Goal: Task Accomplishment & Management: Manage account settings

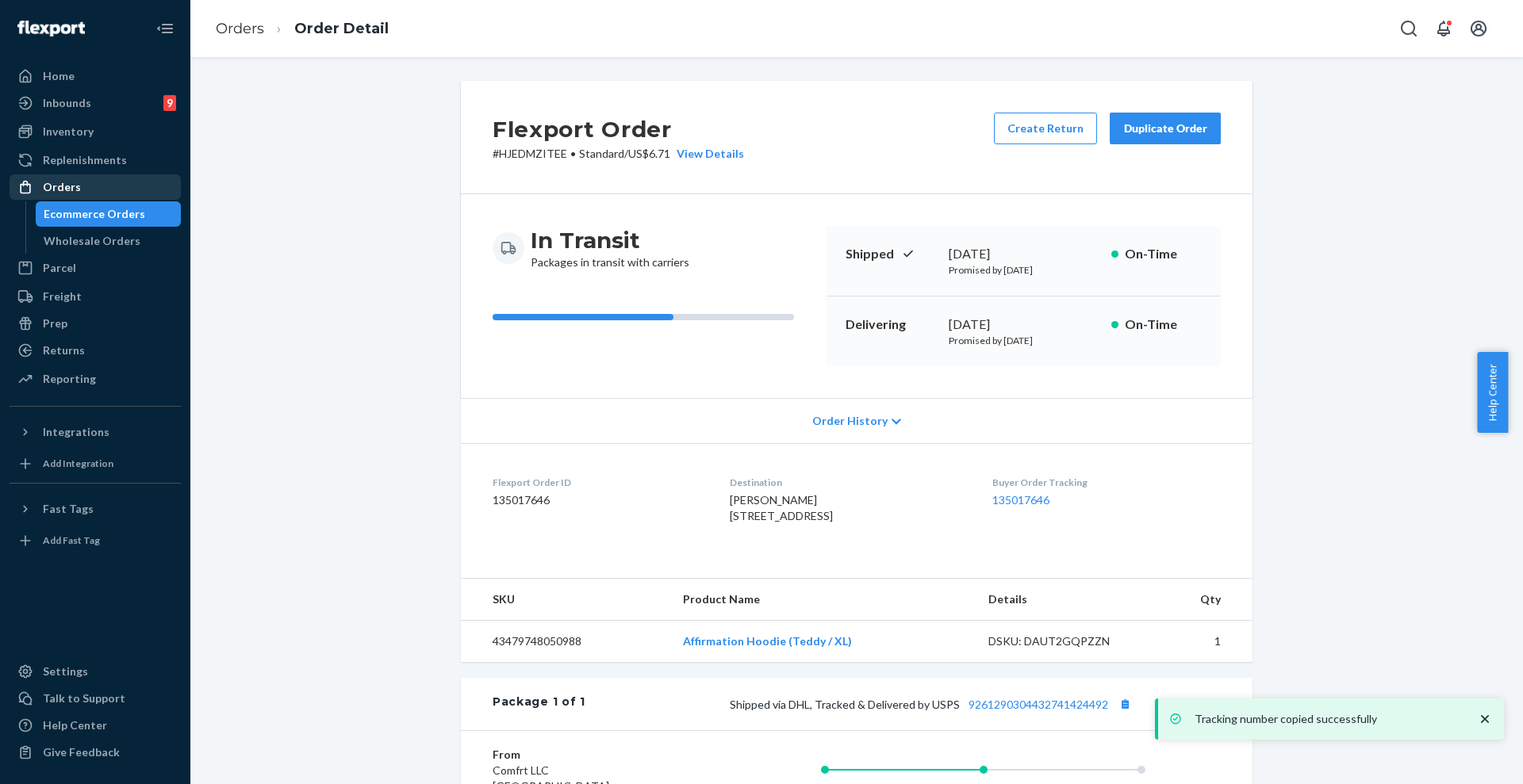
scroll to position [267, 0]
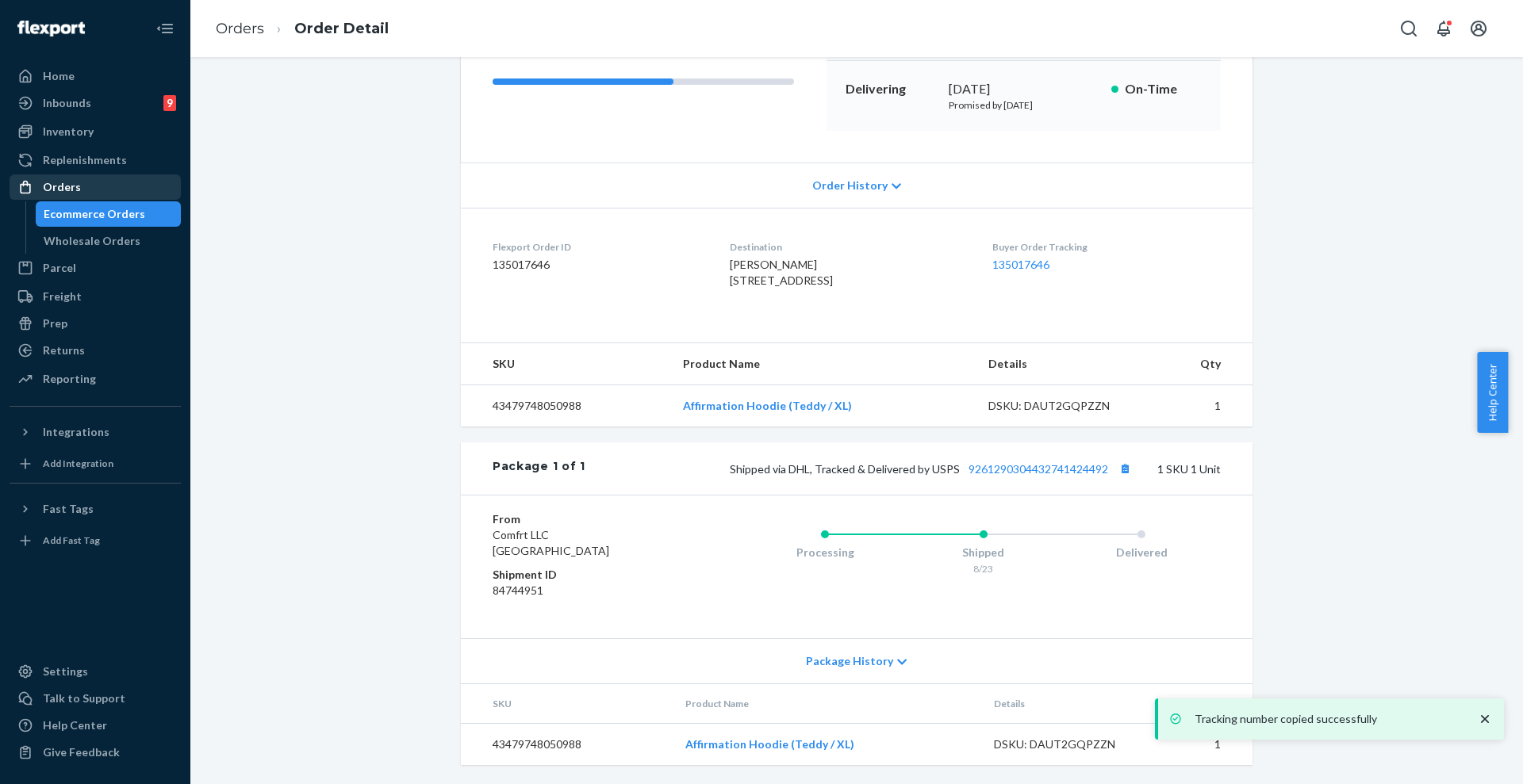
click at [72, 189] on div "Orders" at bounding box center [62, 187] width 38 height 16
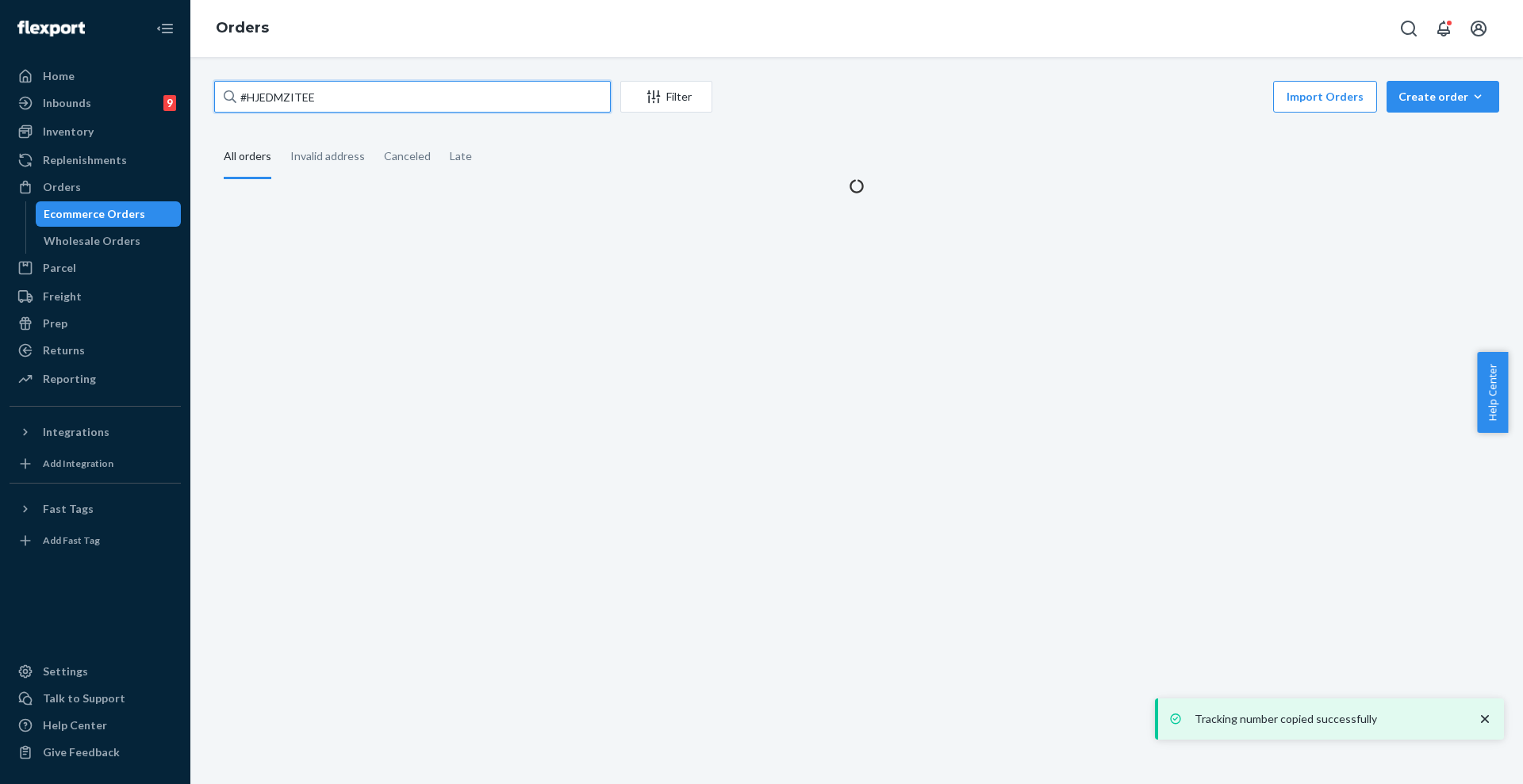
click at [418, 104] on input "#HJEDMZITEE" at bounding box center [412, 96] width 397 height 32
click at [415, 103] on input "#HJEDMZITEE" at bounding box center [412, 96] width 397 height 32
paste input "R1TZ7XIFL"
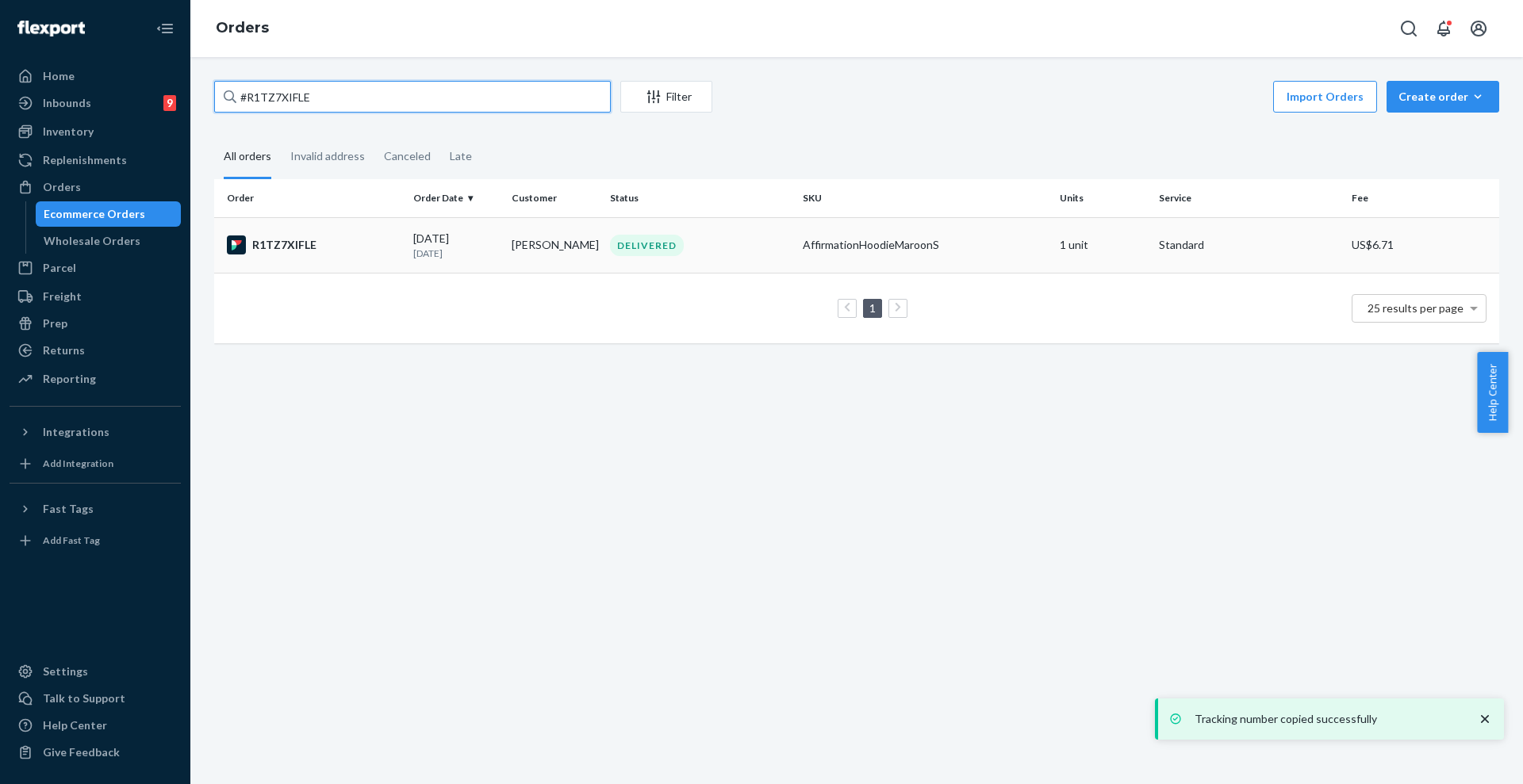
type input "#R1TZ7XIFLE"
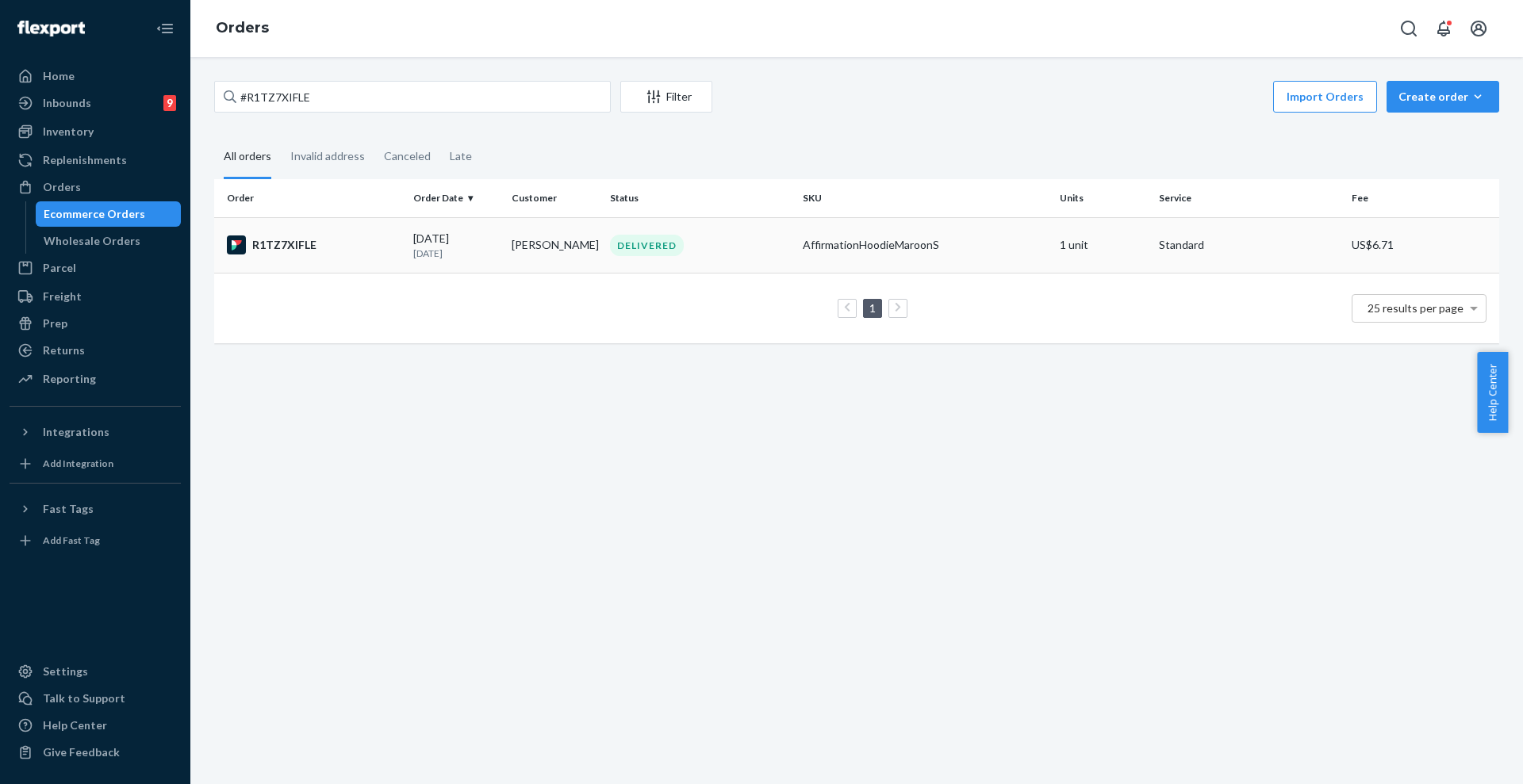
click at [513, 242] on td "Christopher Cotto" at bounding box center [553, 245] width 98 height 56
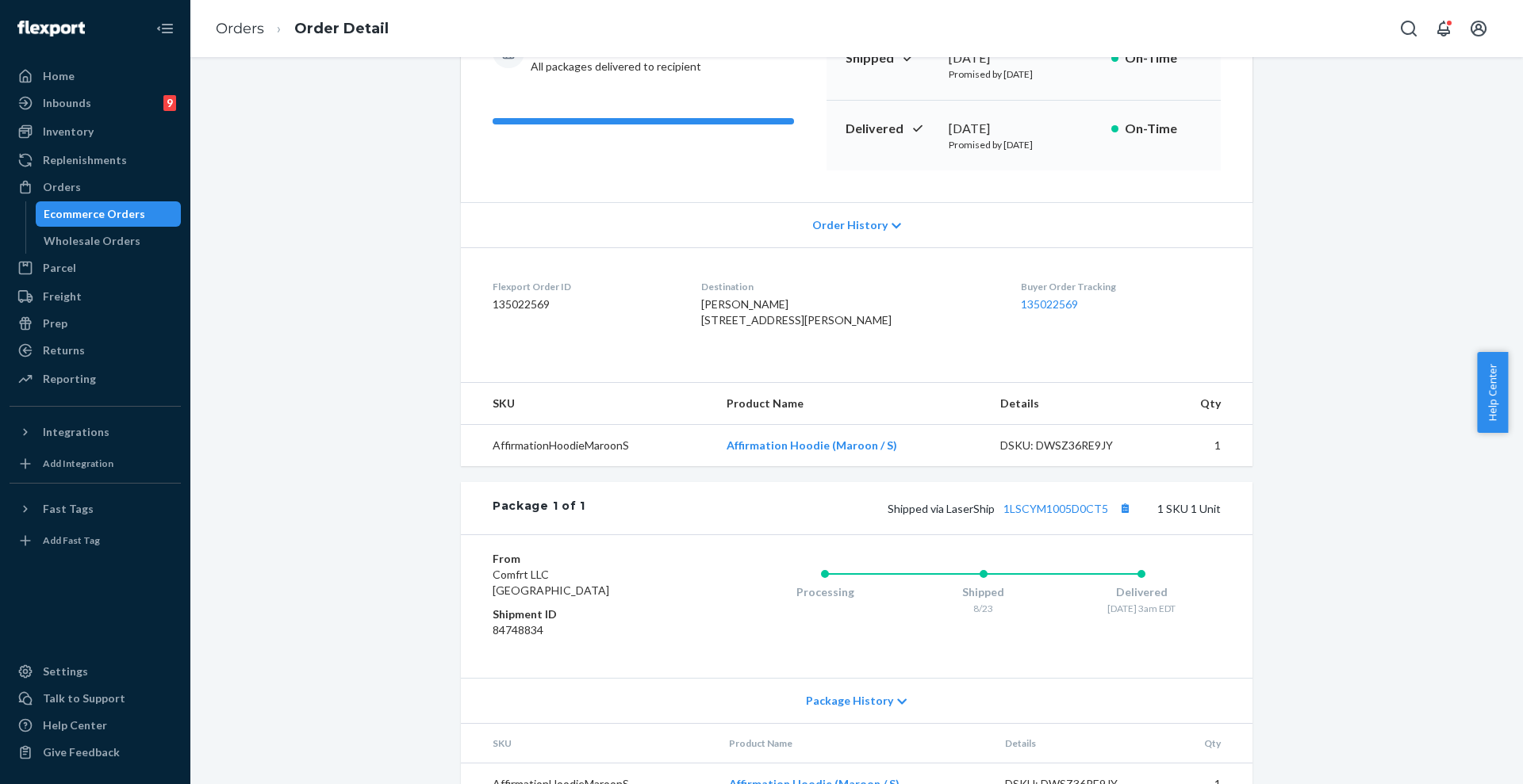
scroll to position [198, 0]
click at [1119, 516] on button "Copy tracking number" at bounding box center [1124, 506] width 21 height 21
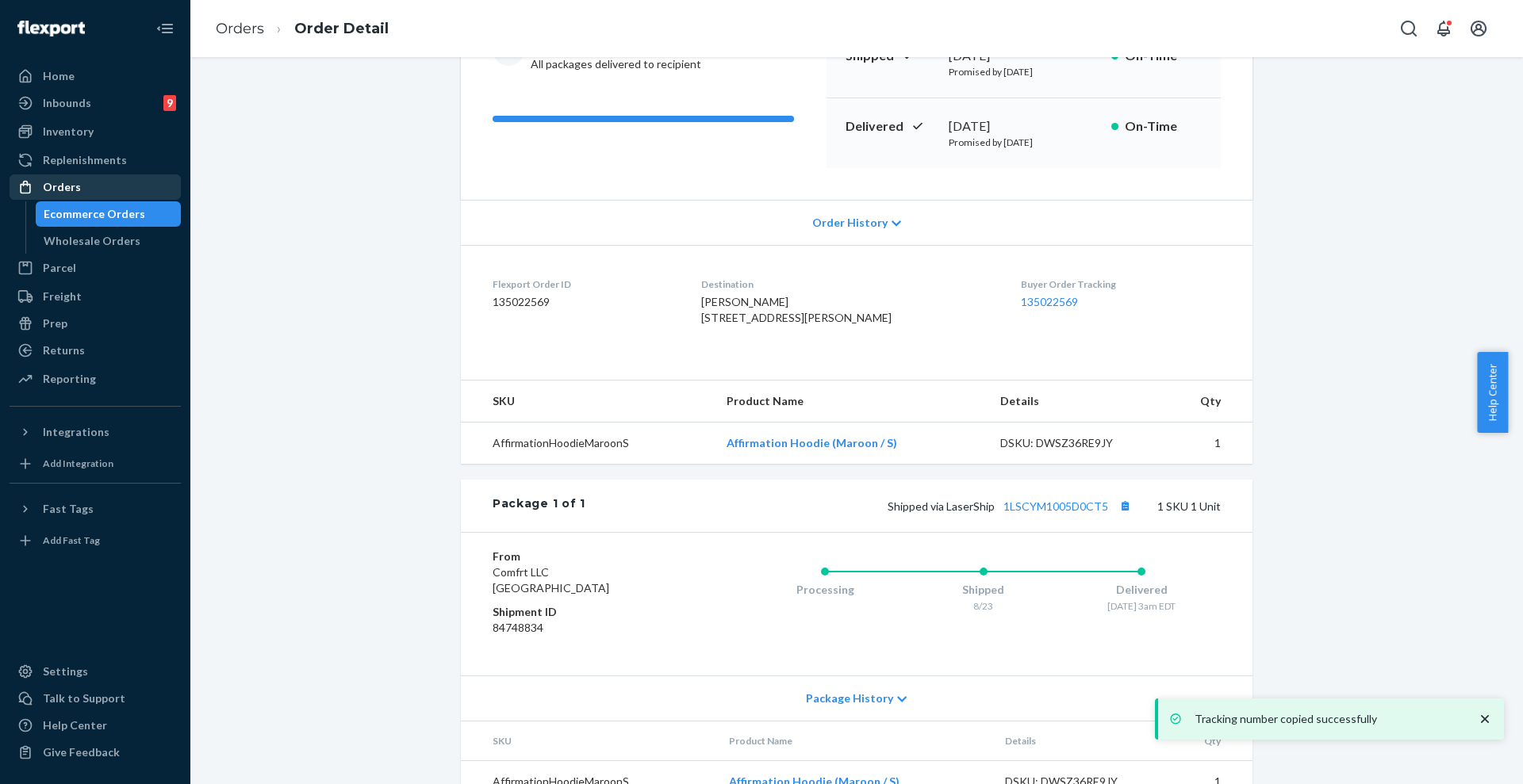
click at [56, 185] on div "Orders" at bounding box center [62, 187] width 38 height 16
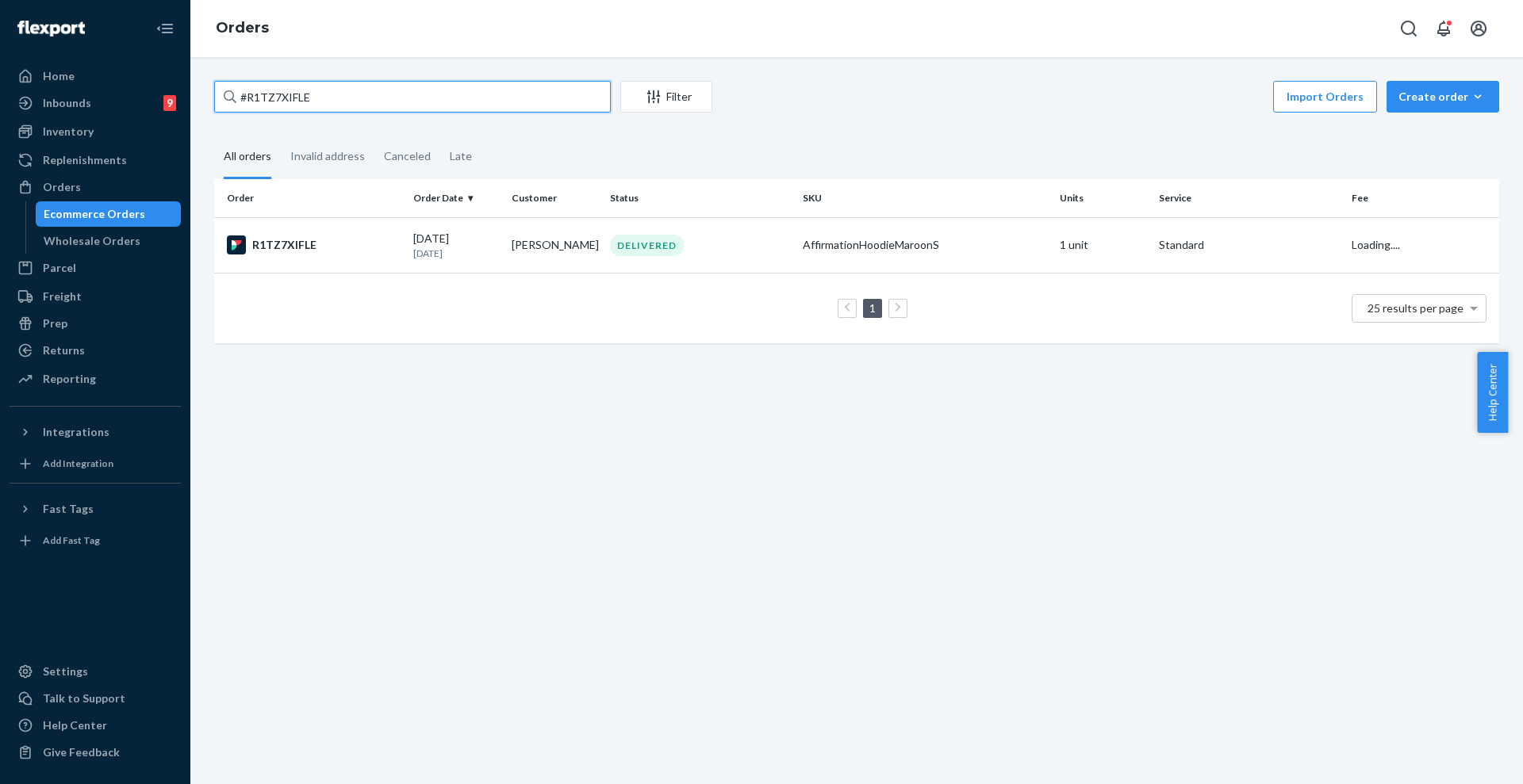
click at [444, 94] on input "#R1TZ7XIFLE" at bounding box center [412, 96] width 397 height 32
paste input "253797604"
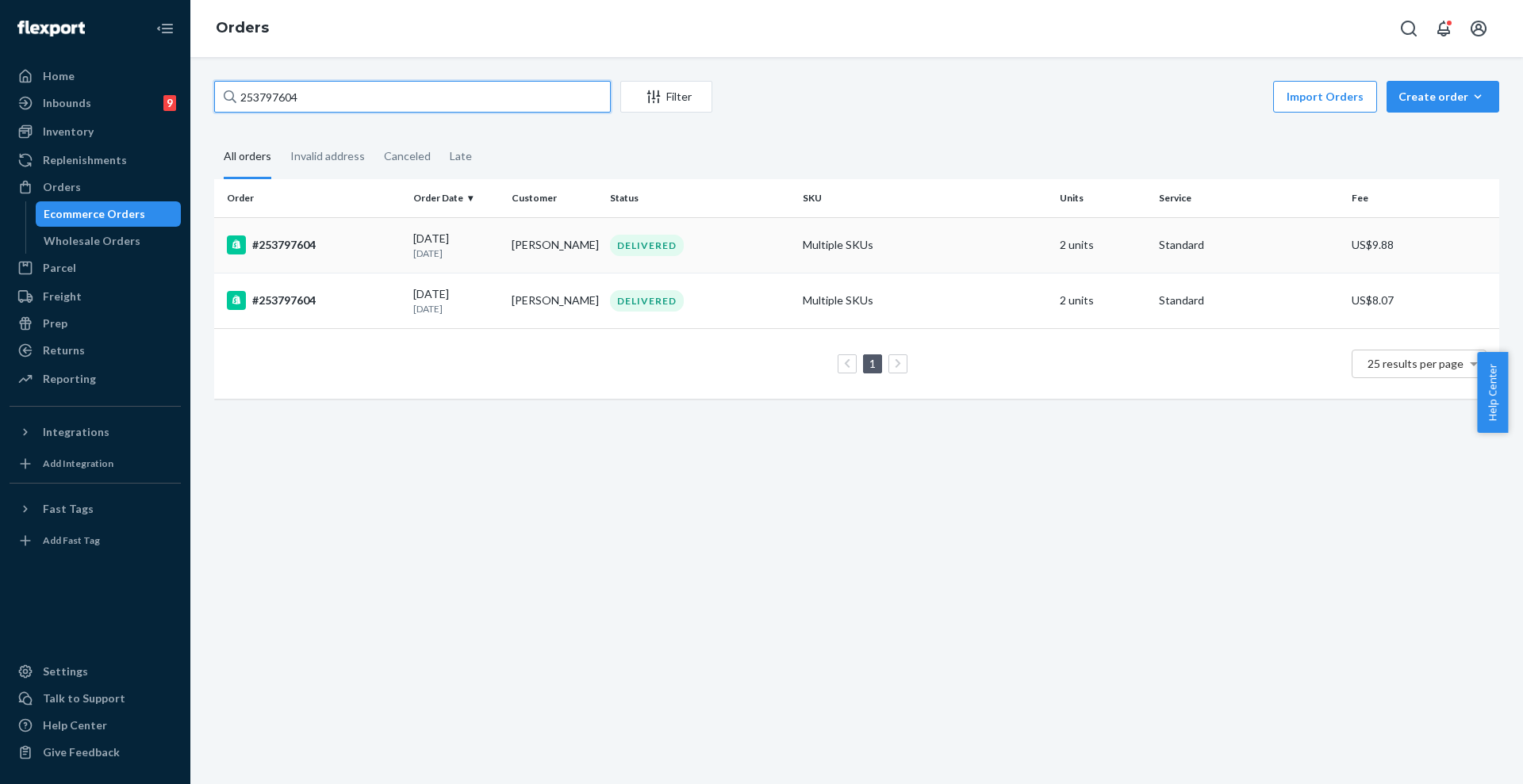
type input "253797604"
click at [607, 244] on div "DELIVERED" at bounding box center [699, 245] width 186 height 21
click at [734, 251] on div "DELIVERED" at bounding box center [699, 245] width 186 height 21
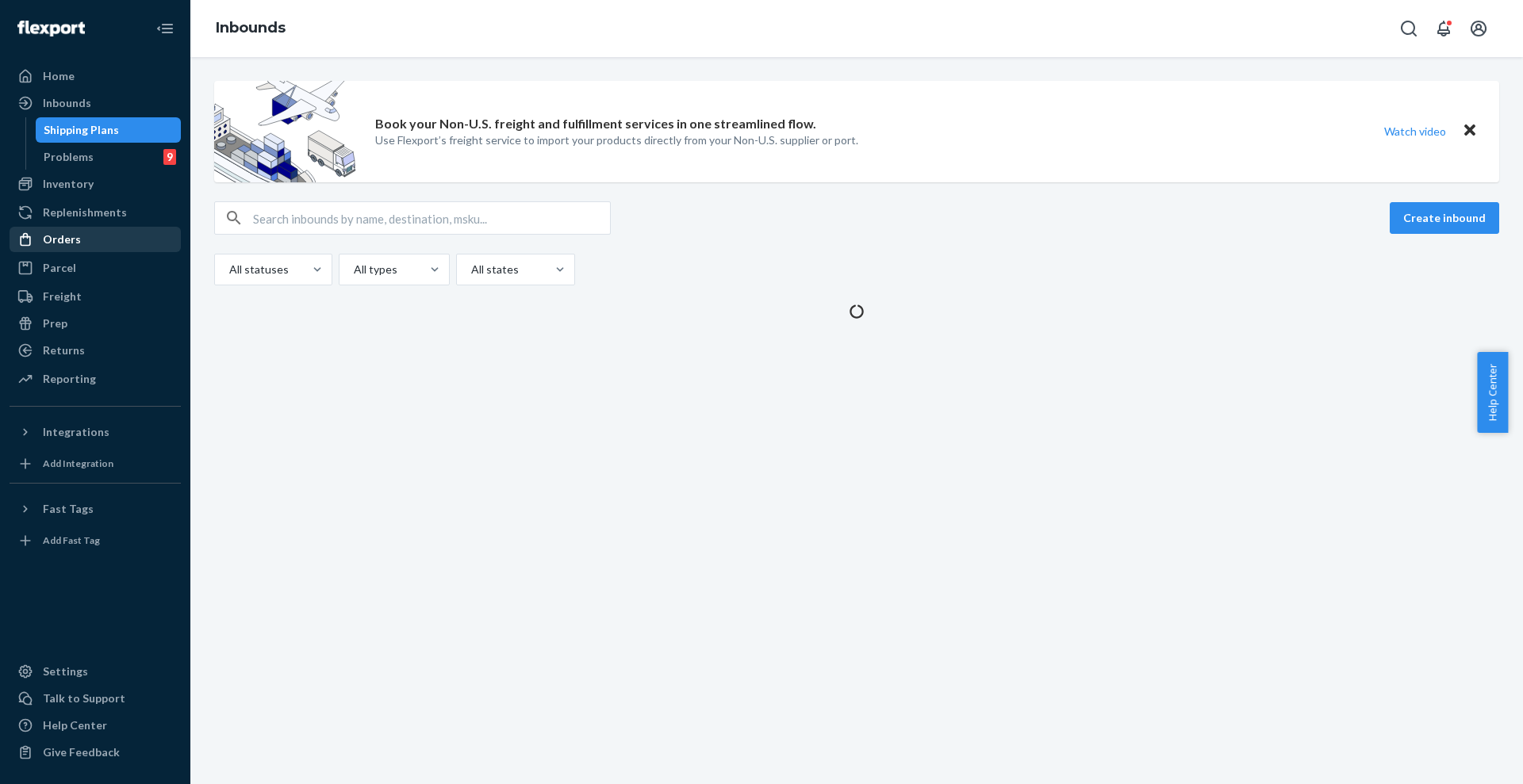
drag, startPoint x: 74, startPoint y: 236, endPoint x: 84, endPoint y: 234, distance: 10.2
click at [73, 235] on div "Orders" at bounding box center [62, 239] width 38 height 16
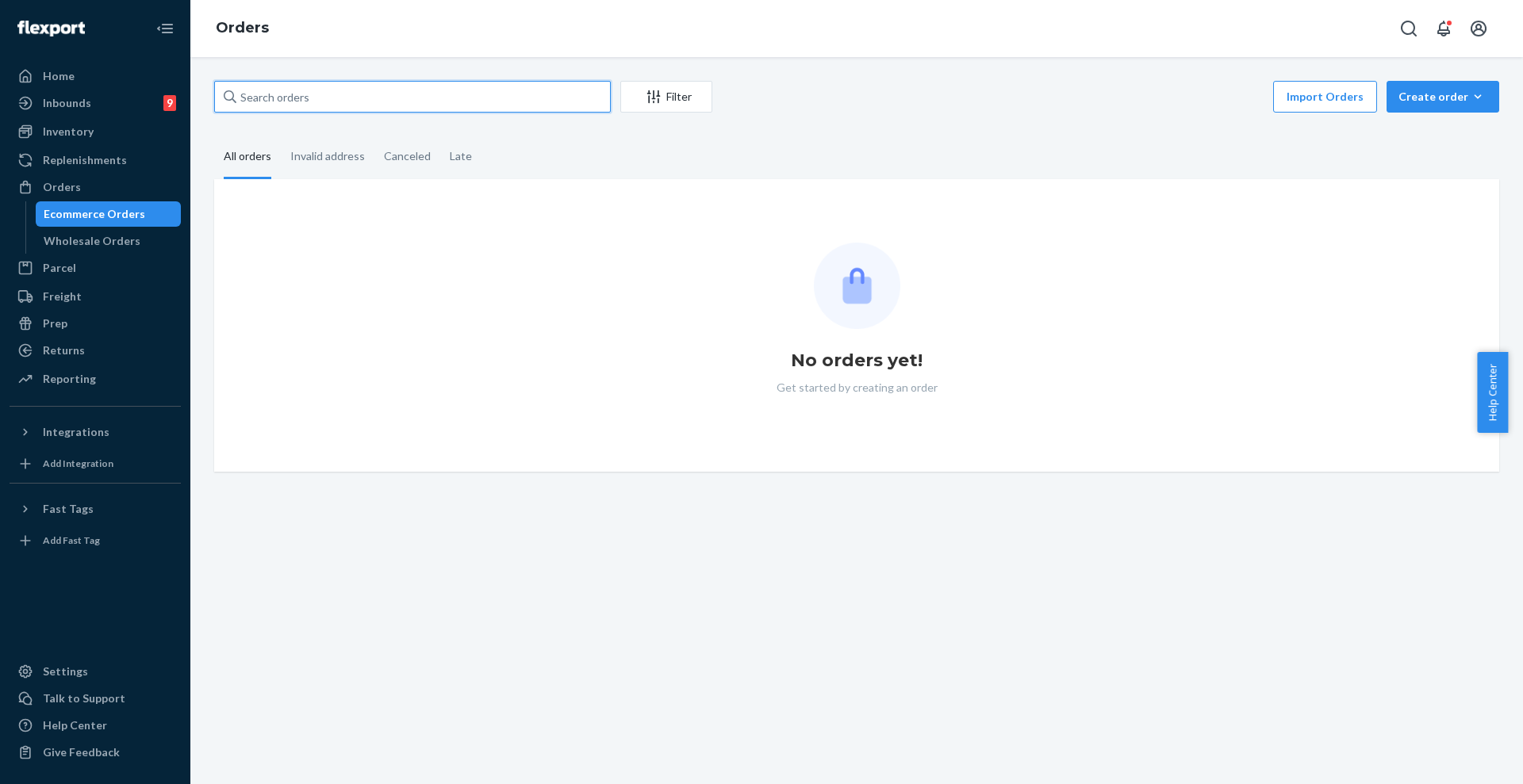
click at [509, 98] on input "text" at bounding box center [412, 96] width 397 height 32
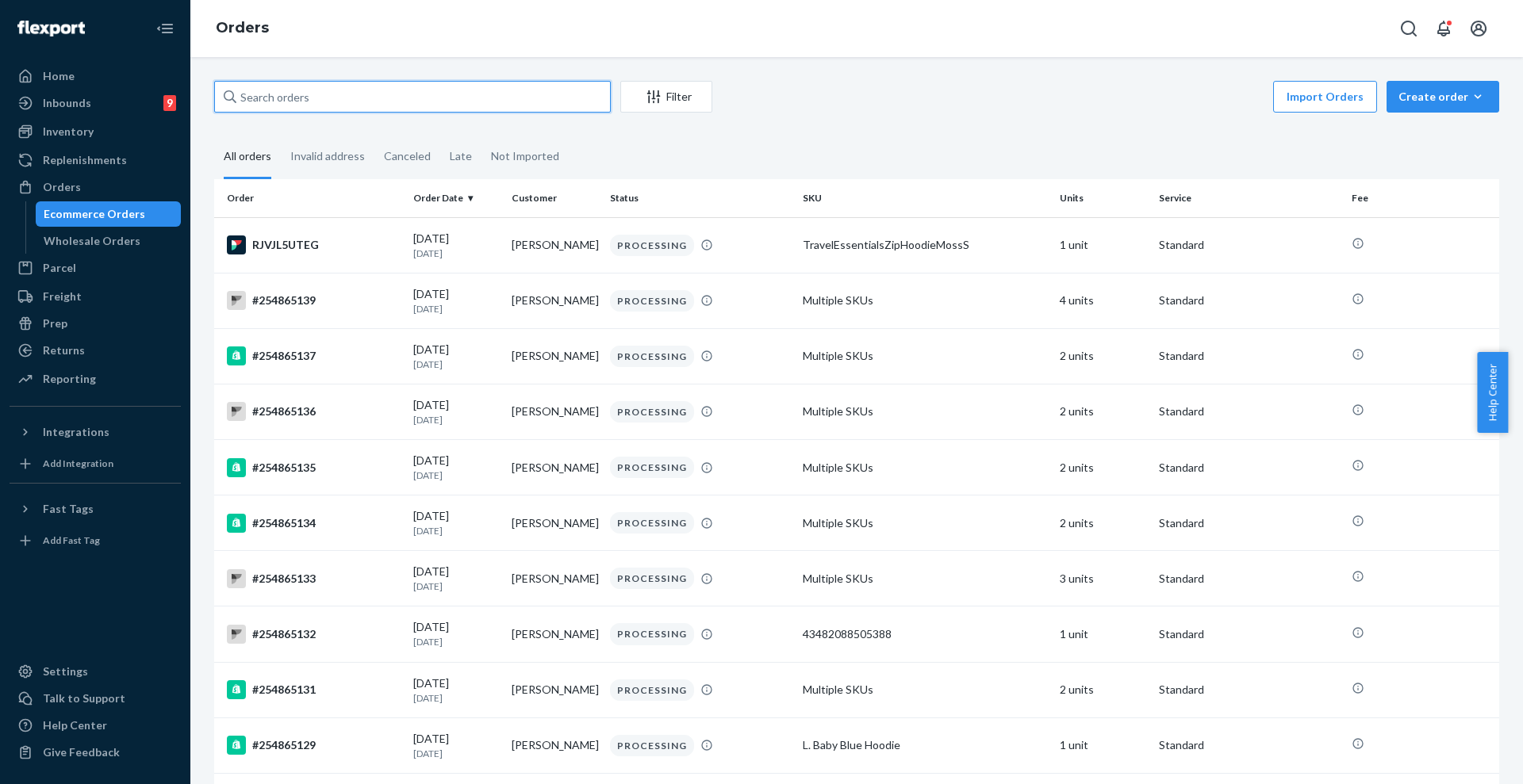
paste input "253797604"
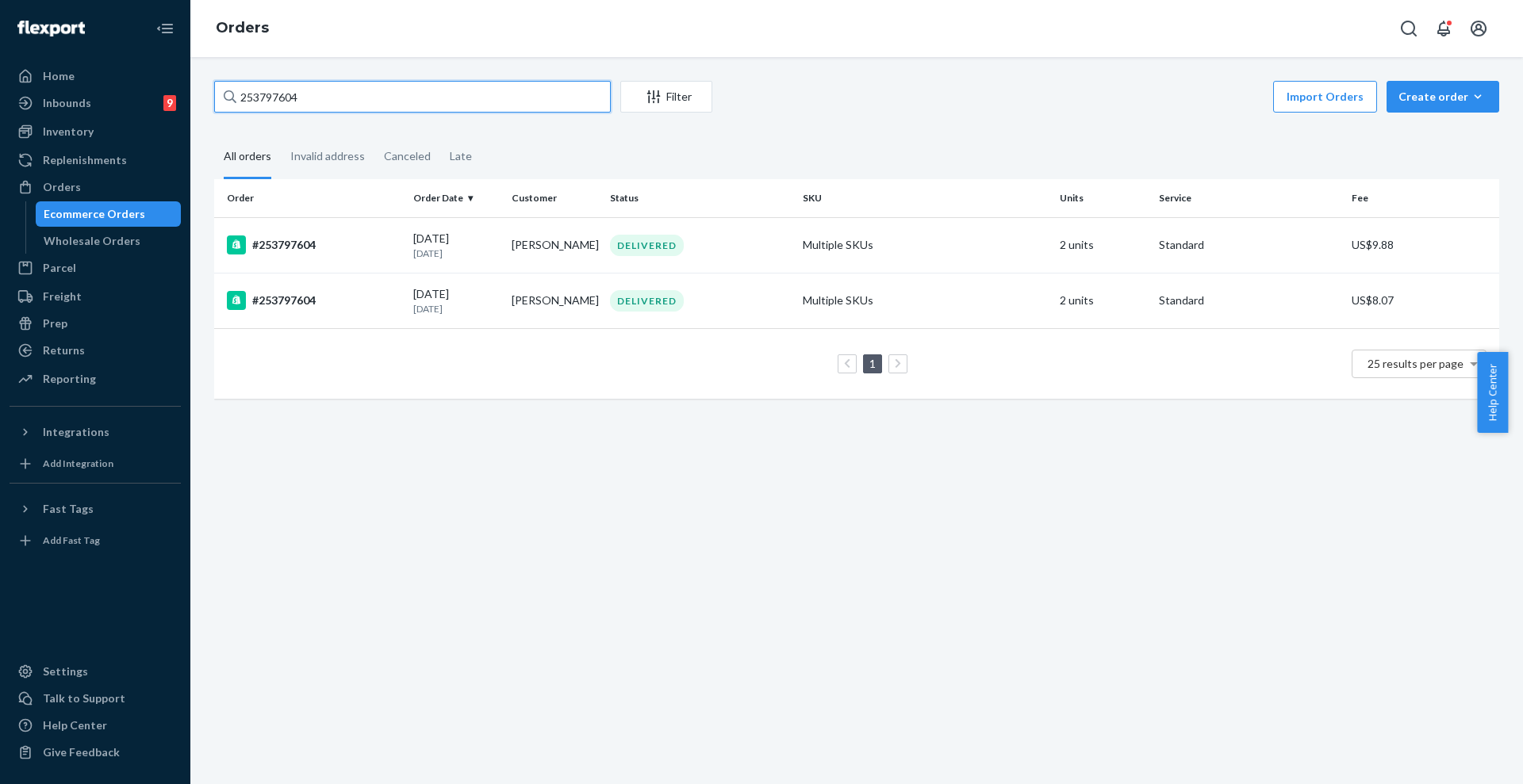
type input "253797604"
click at [696, 245] on div "DELIVERED" at bounding box center [699, 245] width 186 height 21
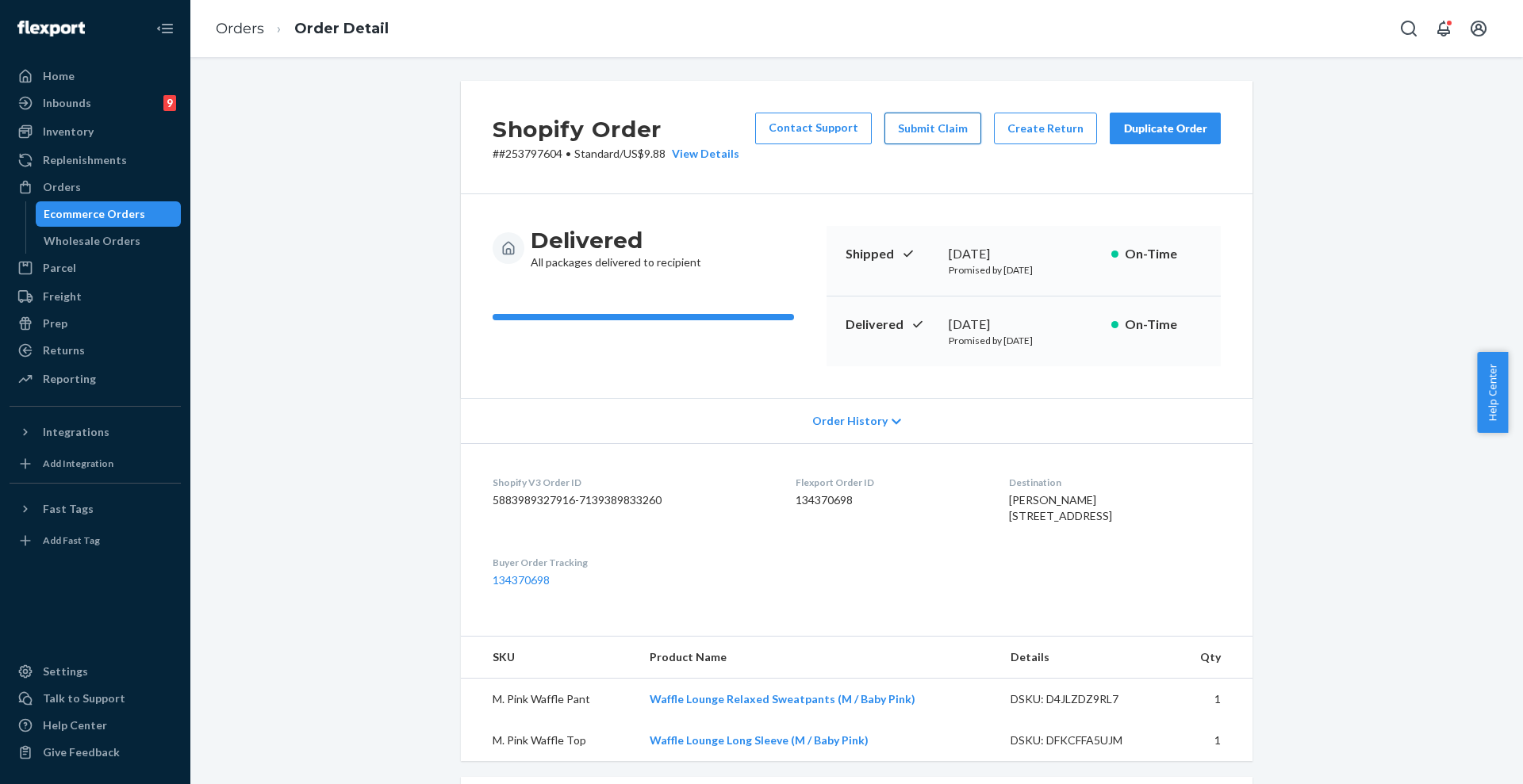
click at [937, 128] on button "Submit Claim" at bounding box center [933, 128] width 97 height 32
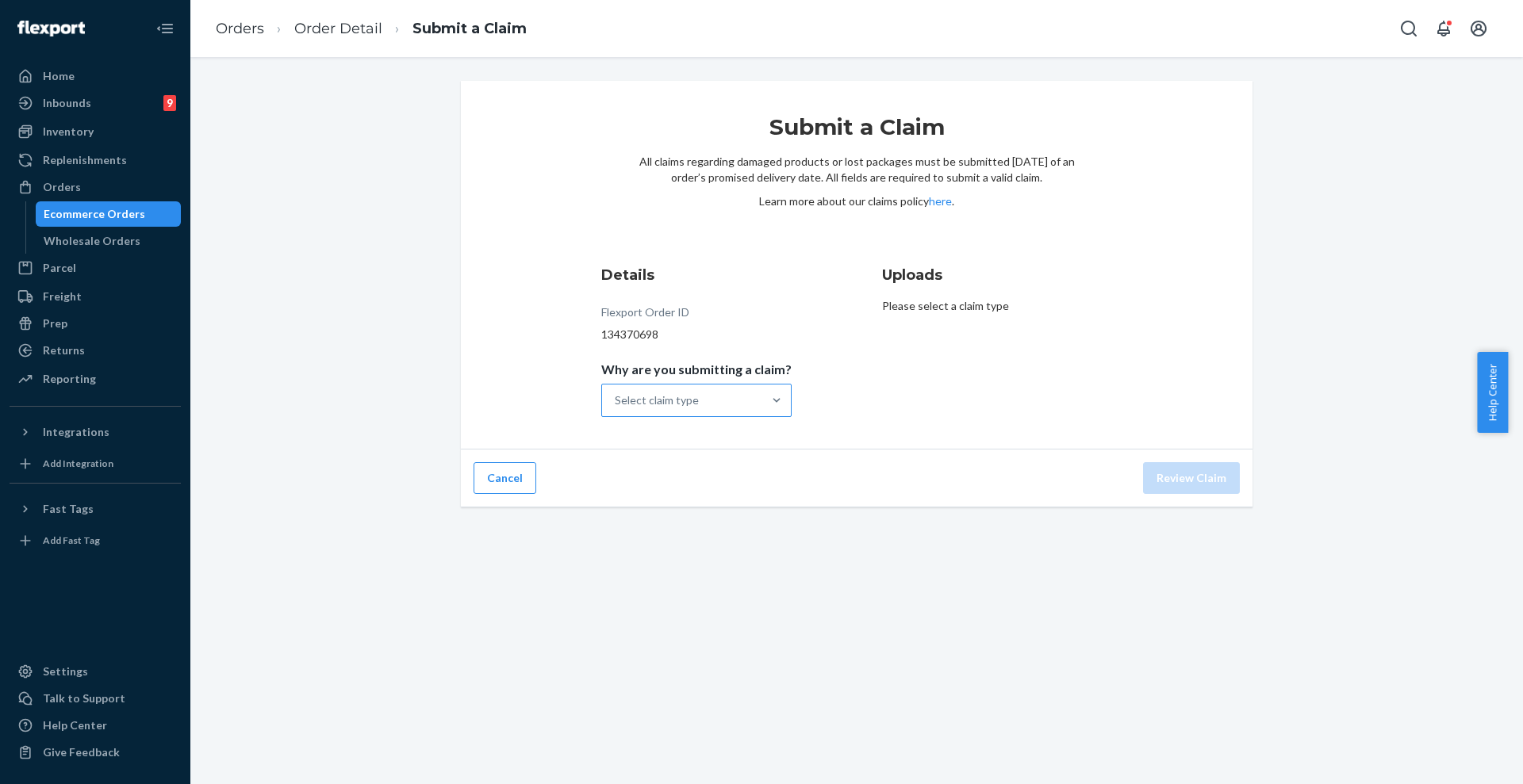
click at [727, 396] on div "Select claim type" at bounding box center [682, 400] width 160 height 32
click at [616, 396] on input "Why are you submitting a claim? Select claim type" at bounding box center [616, 399] width 2 height 16
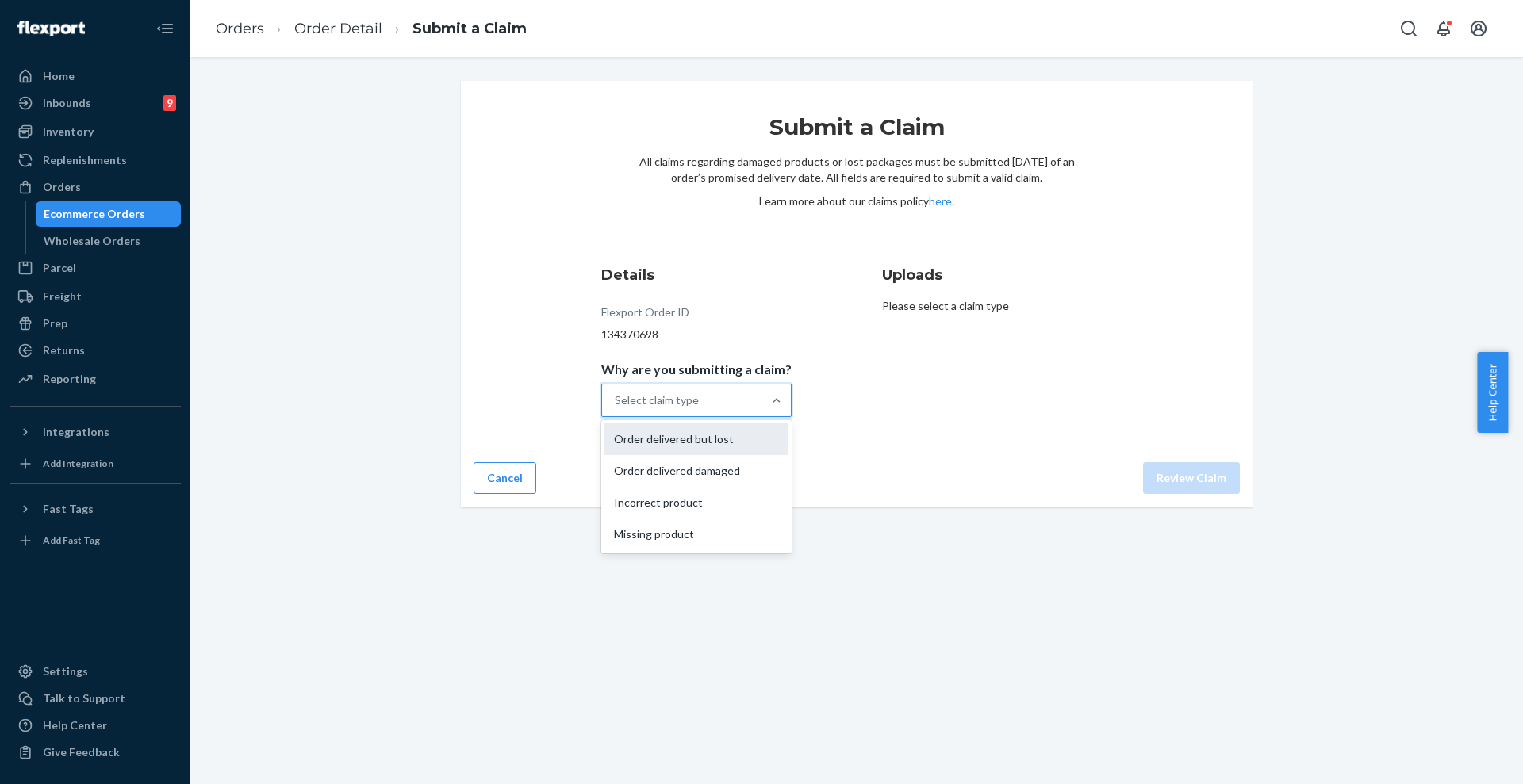
click at [718, 439] on div "Order delivered but lost" at bounding box center [696, 439] width 184 height 32
click at [616, 408] on input "Why are you submitting a claim? option Order delivered but lost focused, 1 of 4…" at bounding box center [616, 399] width 2 height 16
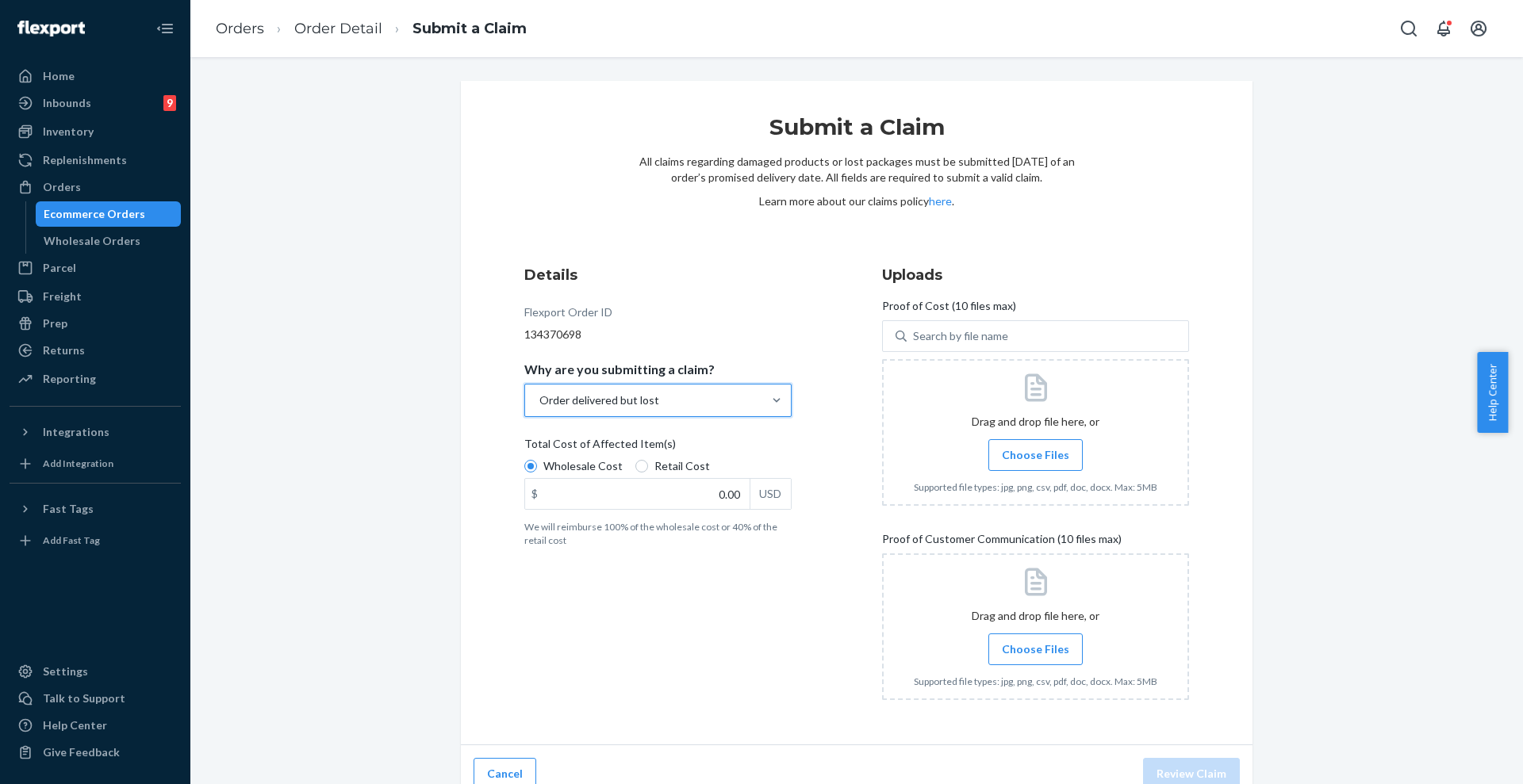
click at [753, 495] on div "USD" at bounding box center [770, 494] width 41 height 30
click at [750, 495] on input "0.00" at bounding box center [637, 494] width 225 height 30
click at [725, 495] on input "0.00" at bounding box center [637, 494] width 225 height 30
type input "68.00"
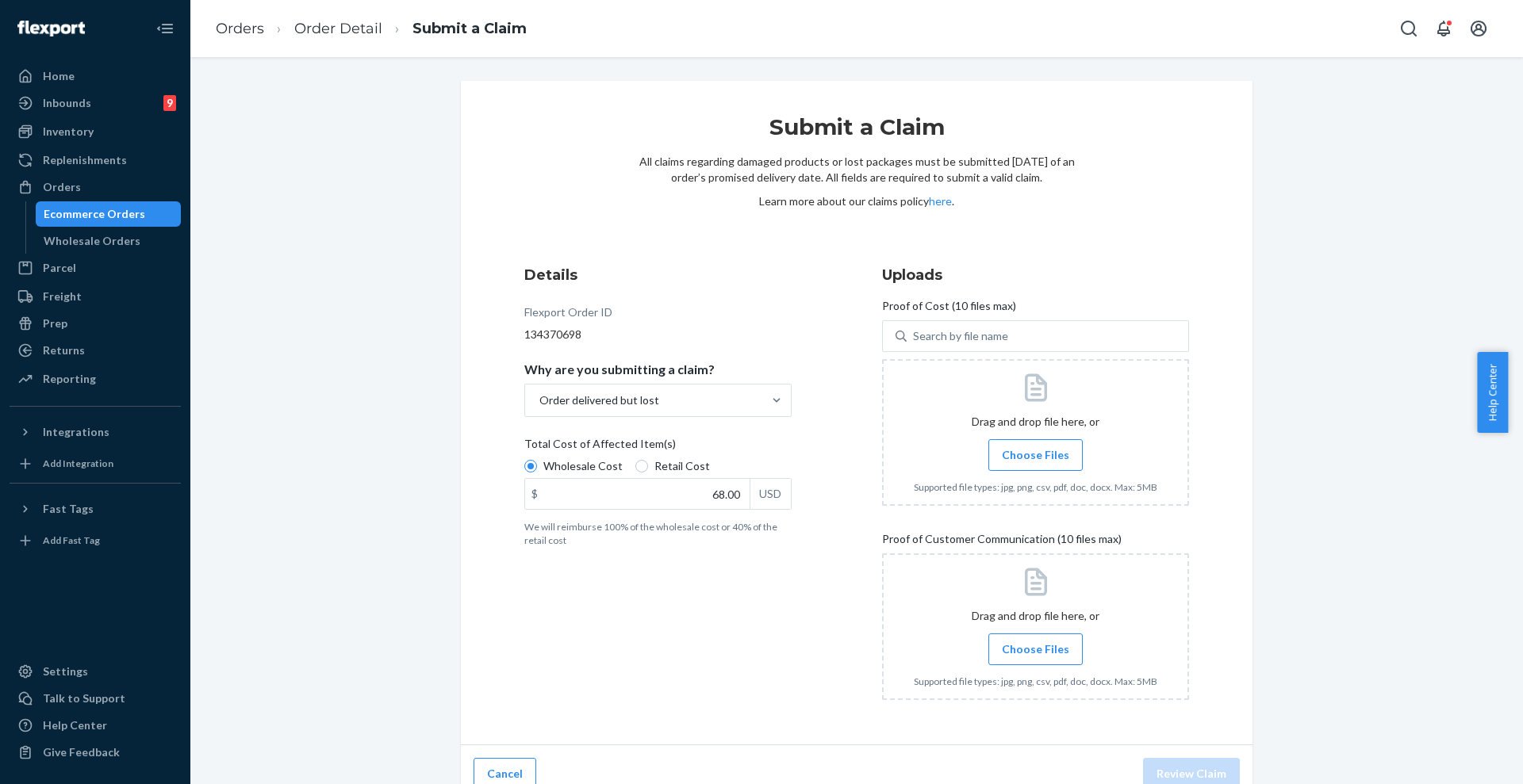
click at [1040, 456] on span "Choose Files" at bounding box center [1035, 454] width 68 height 16
click at [1035, 456] on input "Choose Files" at bounding box center [1035, 454] width 1 height 17
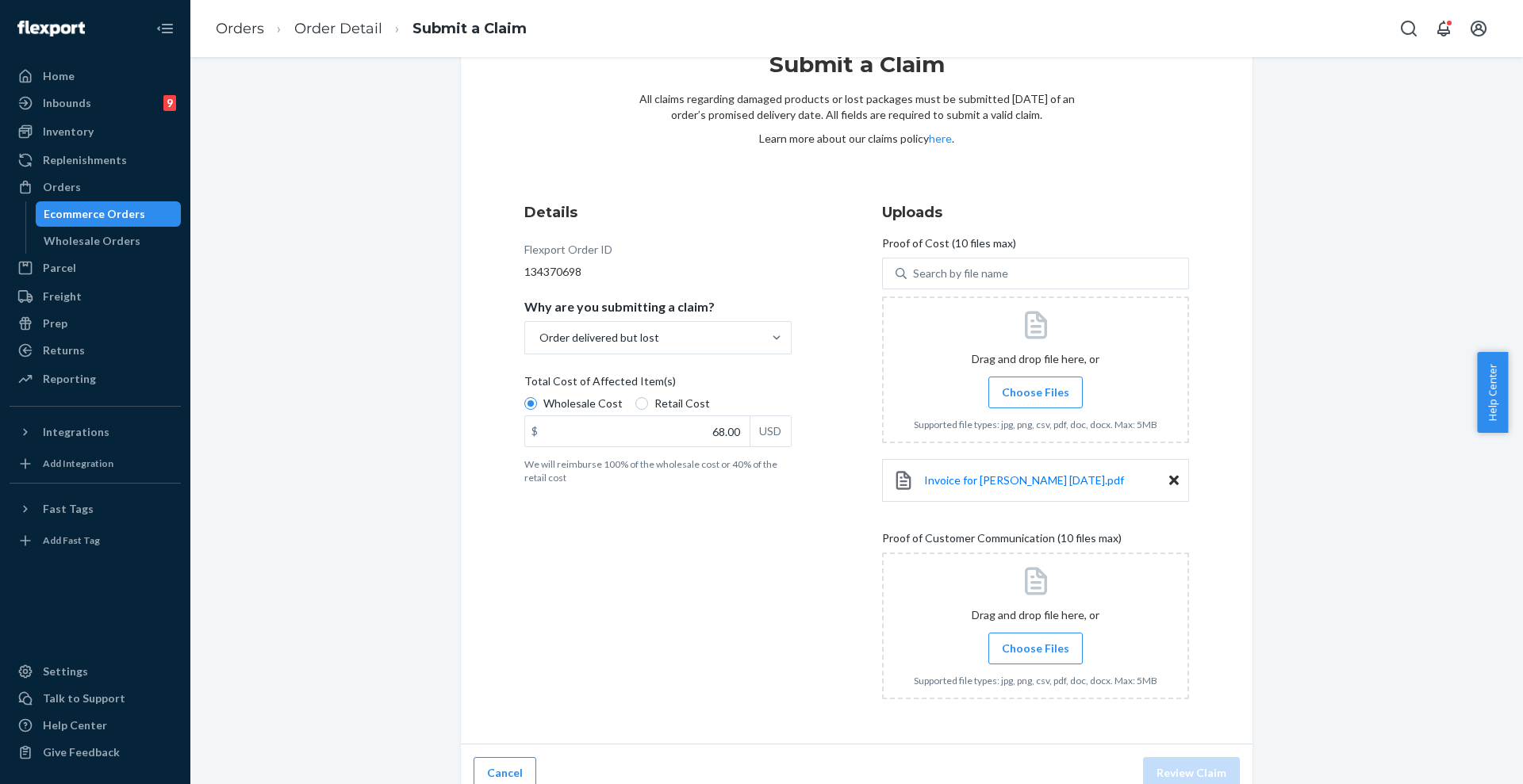
scroll to position [81, 0]
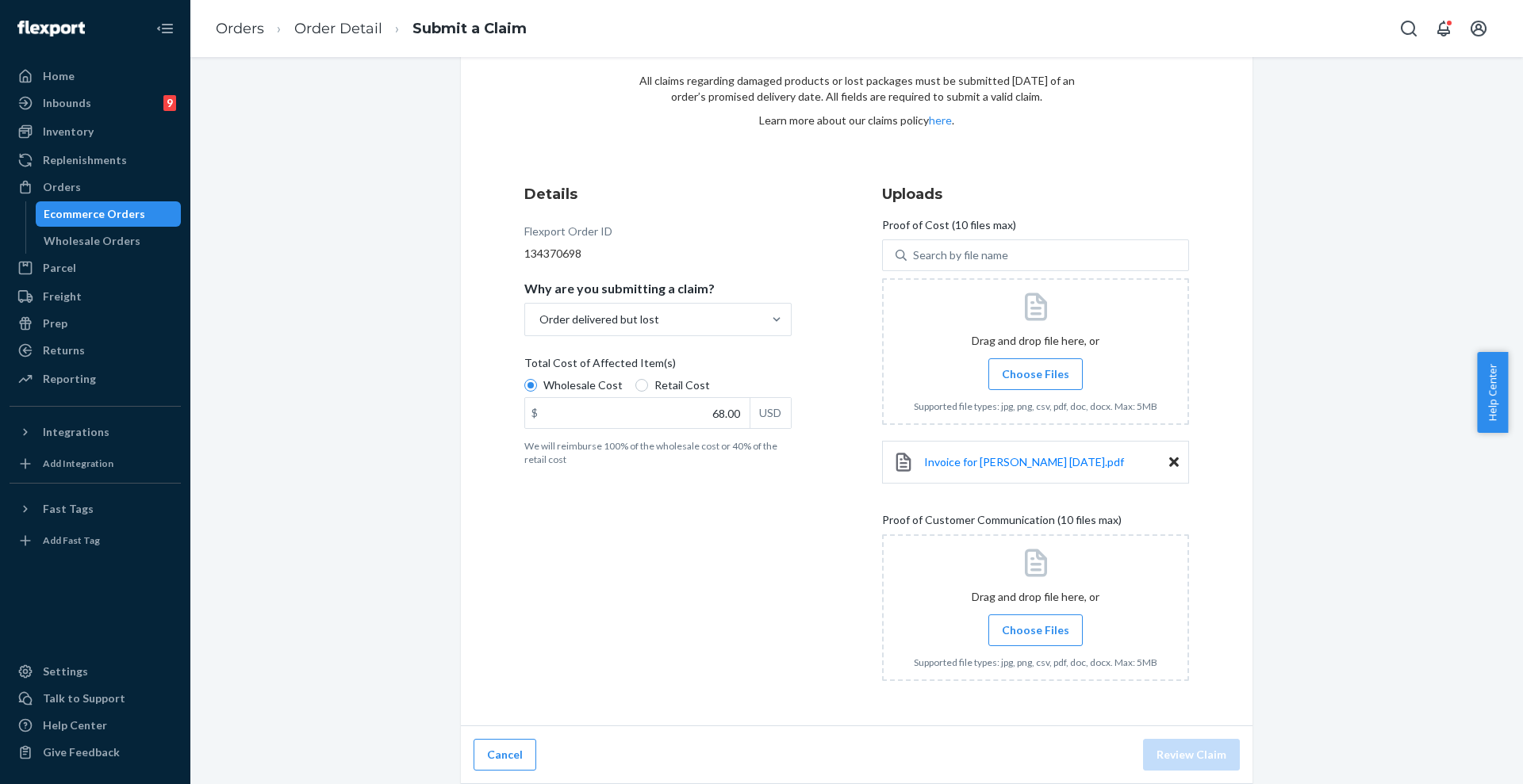
click at [1023, 627] on span "Choose Files" at bounding box center [1035, 629] width 68 height 16
click at [1035, 627] on input "Choose Files" at bounding box center [1035, 629] width 1 height 17
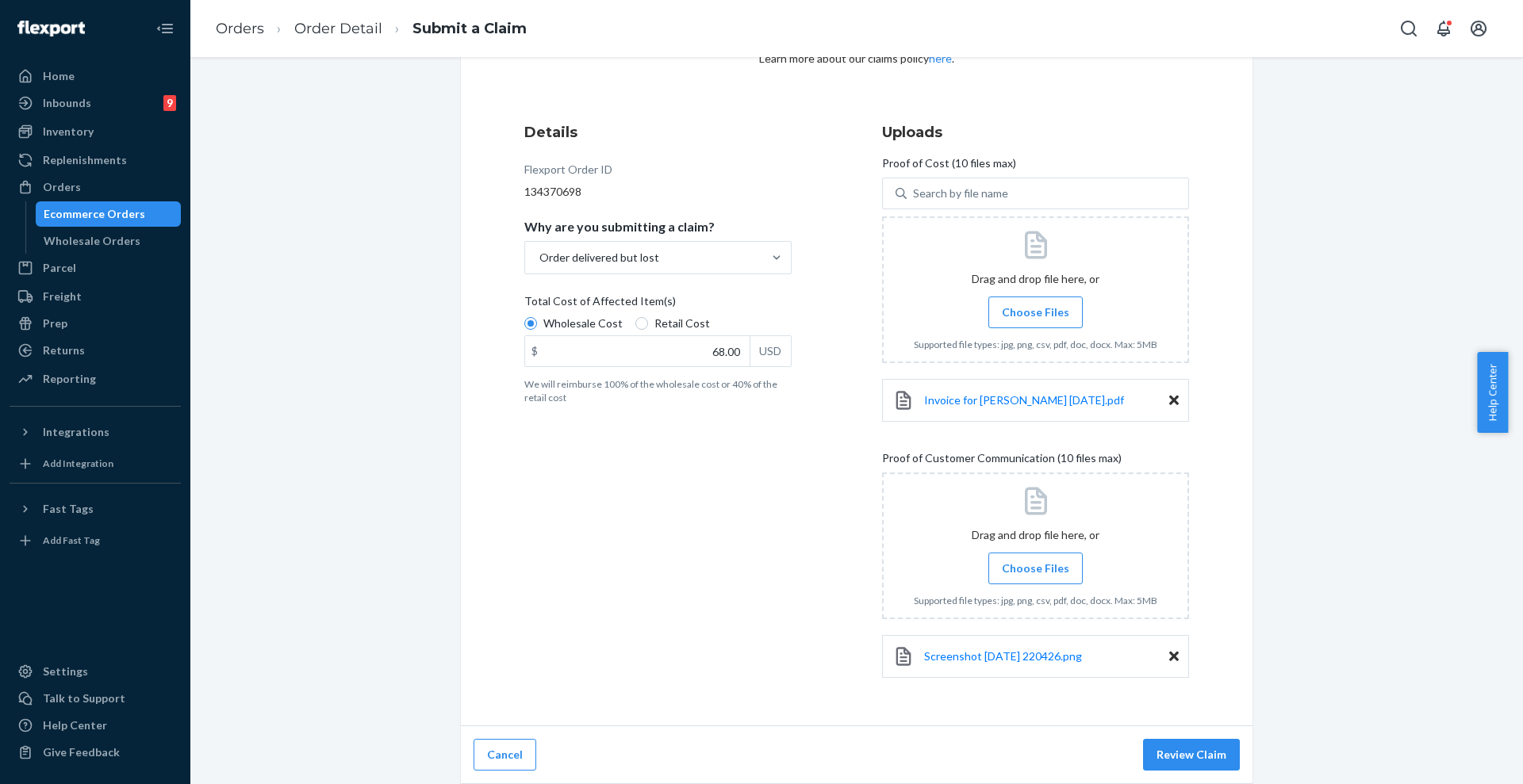
click at [1013, 571] on span "Choose Files" at bounding box center [1035, 568] width 68 height 16
click at [1035, 571] on input "Choose Files" at bounding box center [1035, 568] width 1 height 17
click at [1045, 557] on label "Choose Files" at bounding box center [1035, 568] width 94 height 32
click at [1035, 560] on input "Choose Files" at bounding box center [1035, 568] width 1 height 17
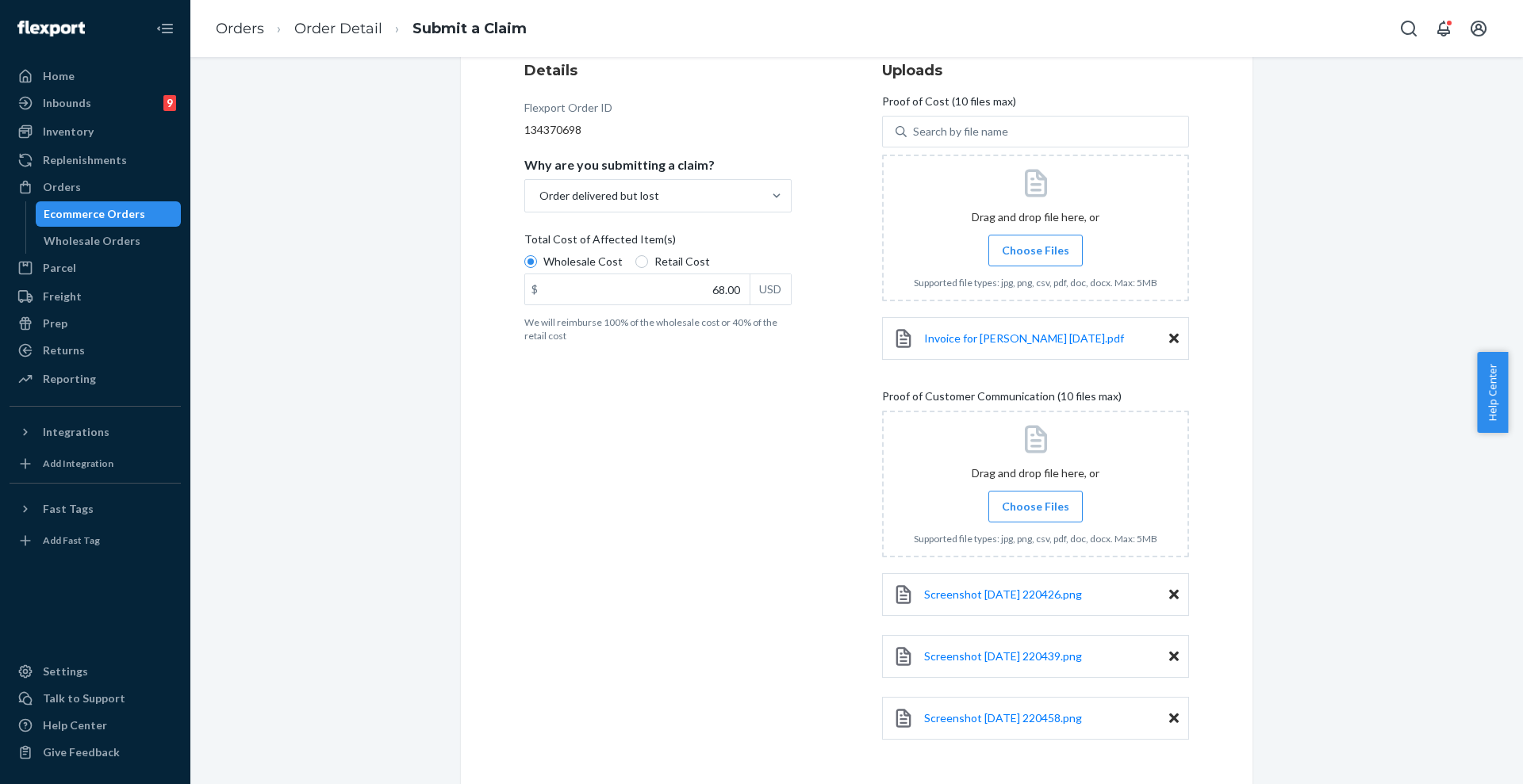
scroll to position [267, 0]
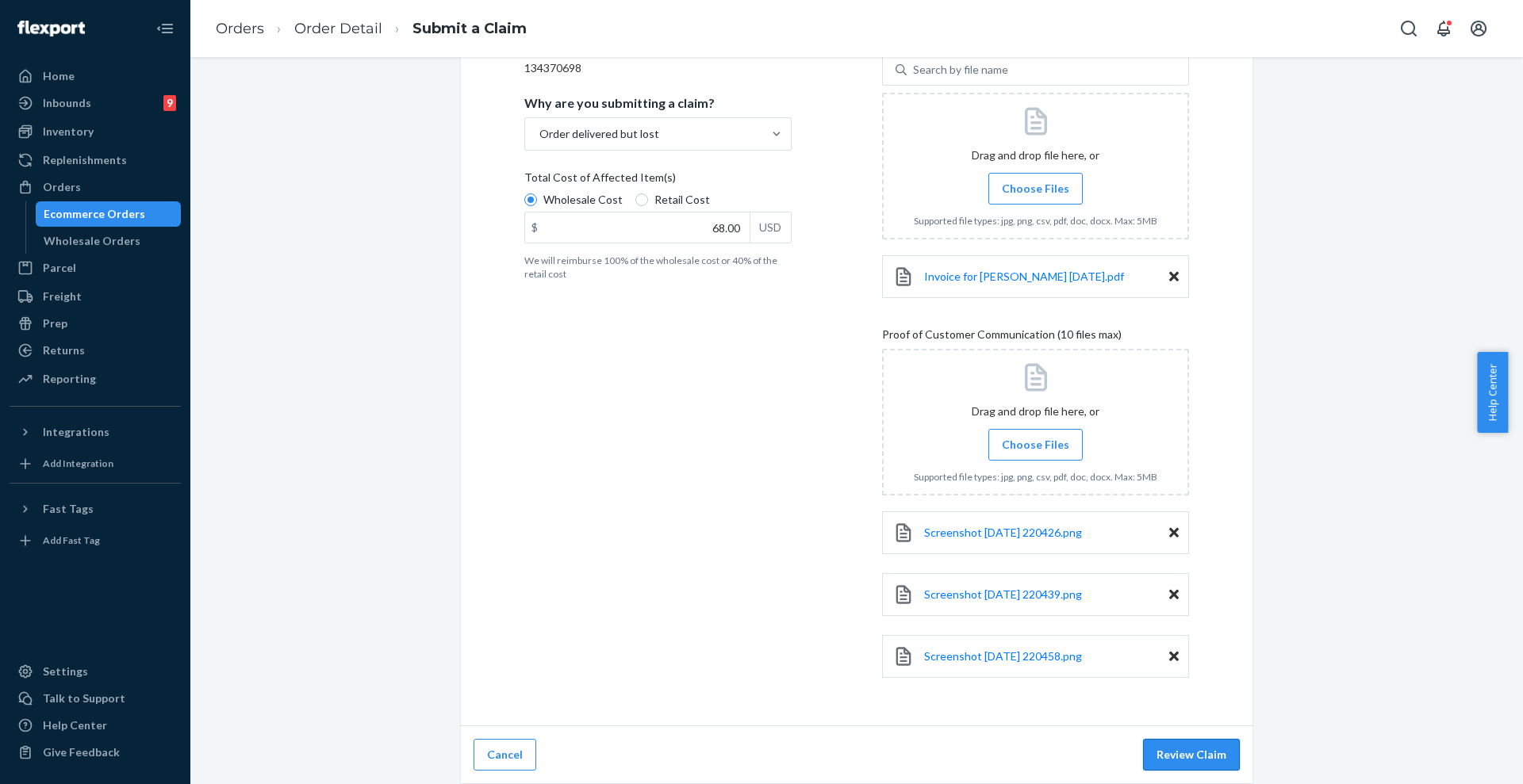
click at [1205, 740] on button "Review Claim" at bounding box center [1191, 755] width 97 height 32
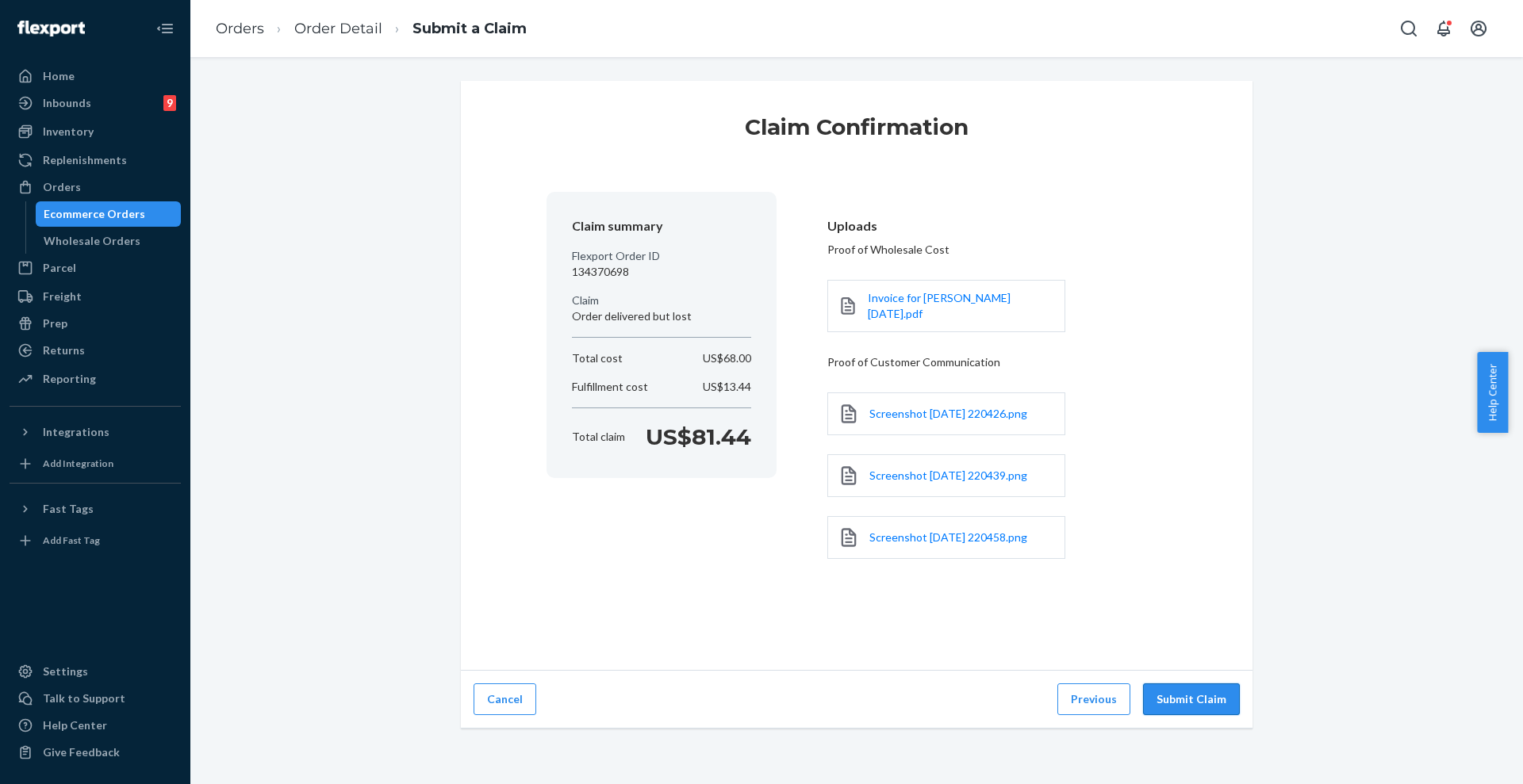
click at [1196, 683] on button "Submit Claim" at bounding box center [1191, 699] width 97 height 32
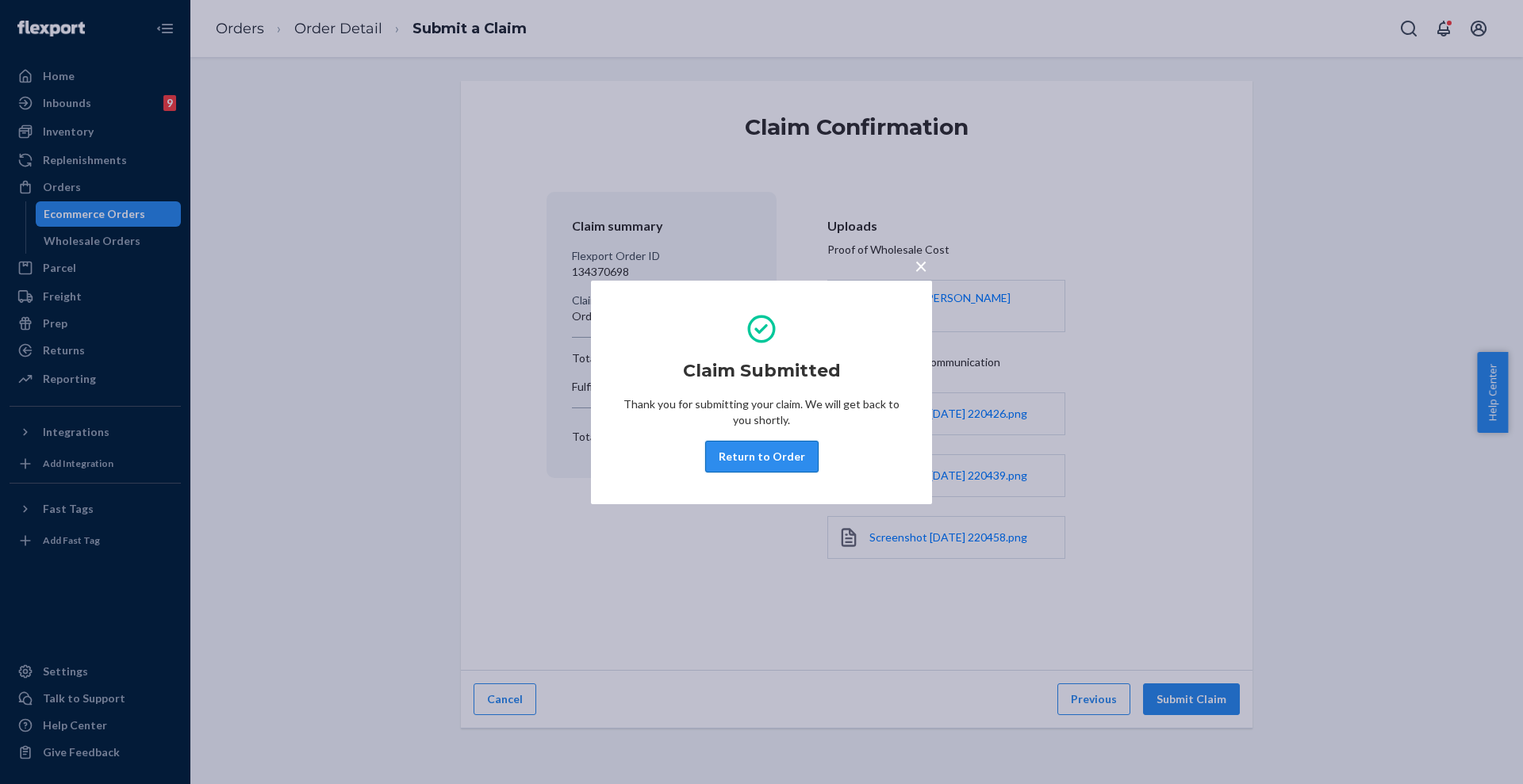
click at [745, 467] on button "Return to Order" at bounding box center [762, 456] width 114 height 32
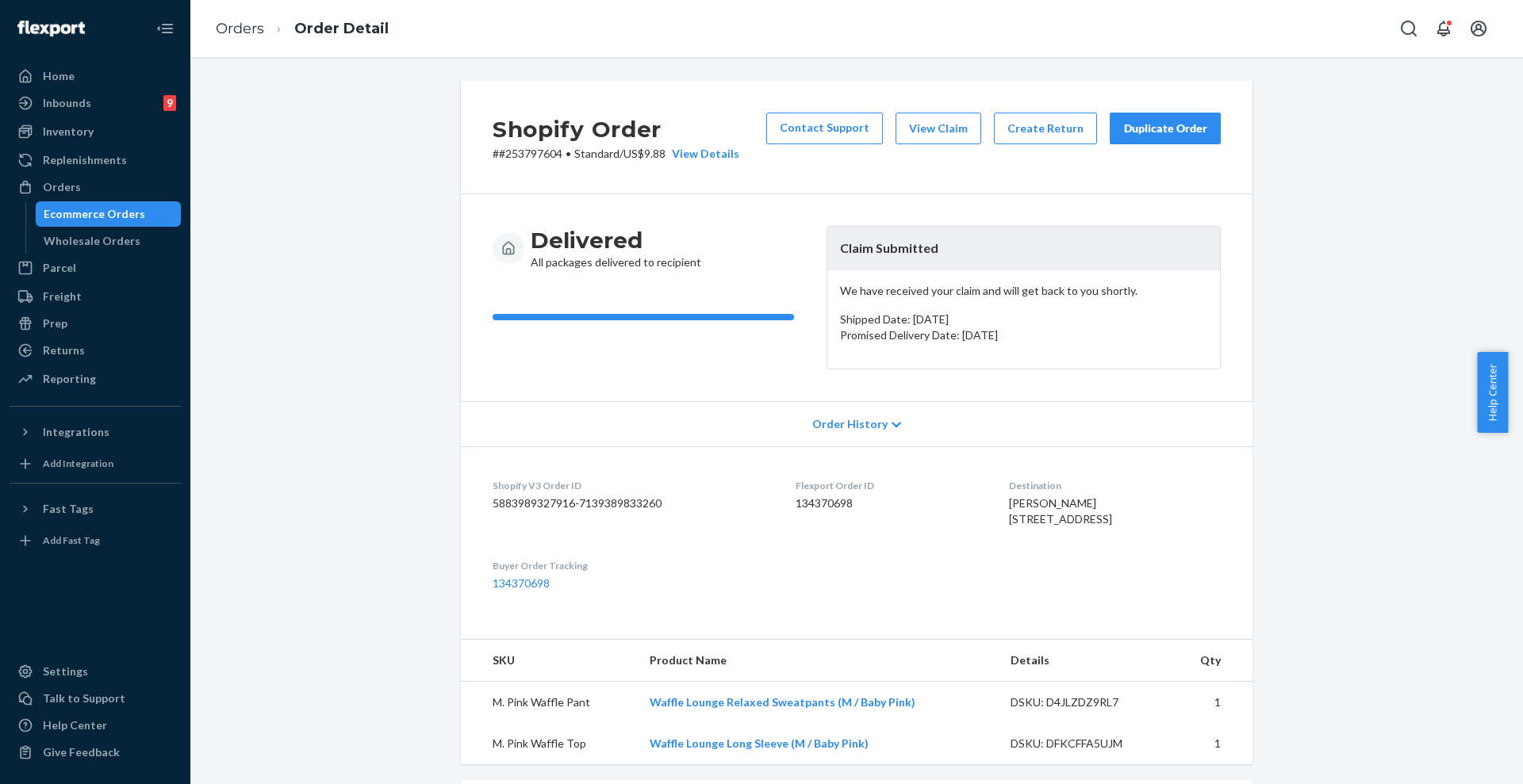
click at [517, 149] on p "# #253797604 • Standard / US$9.88 View Details" at bounding box center [615, 153] width 247 height 16
copy p "253797604"
click at [63, 180] on div "Orders" at bounding box center [62, 187] width 38 height 16
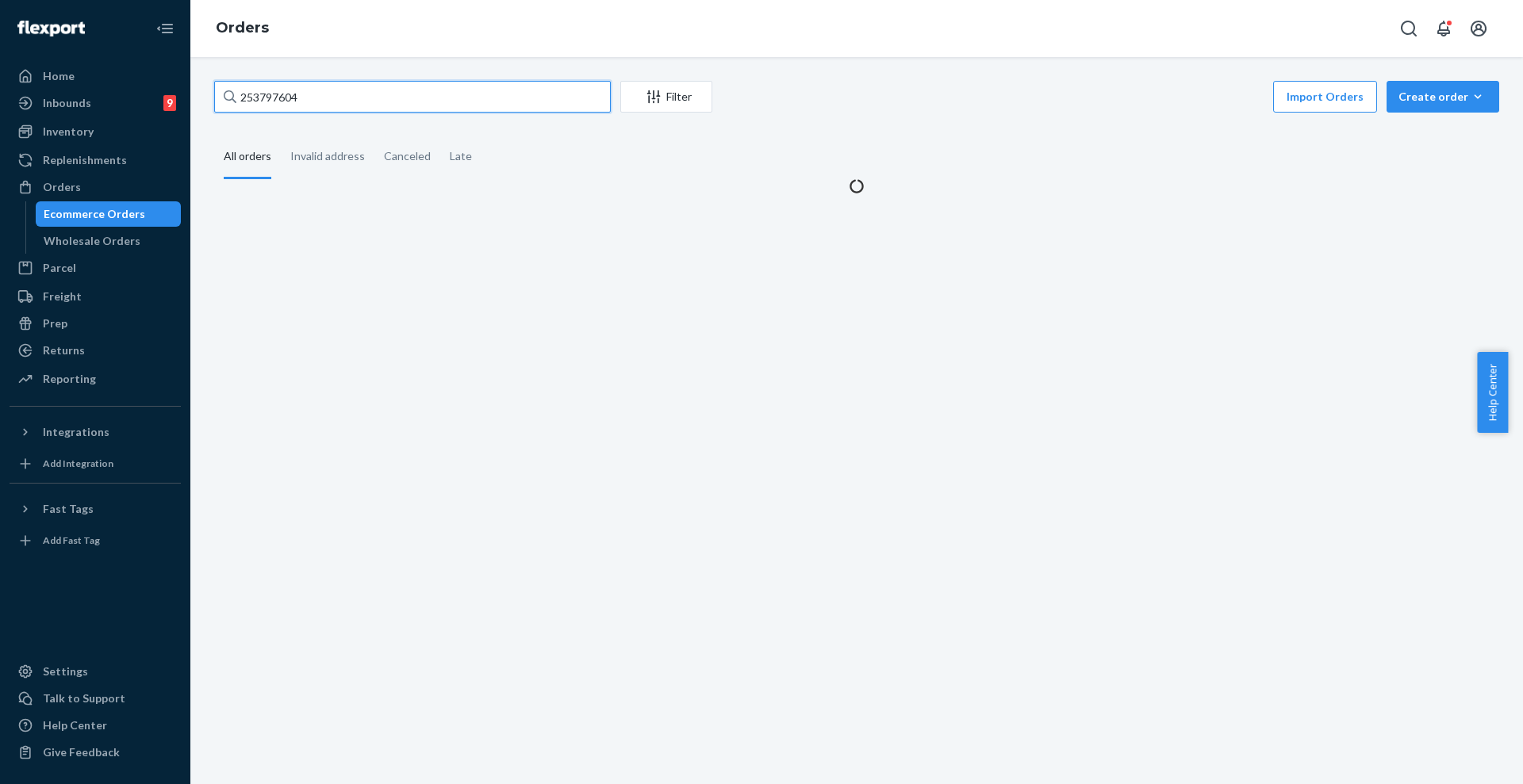
click at [374, 97] on input "253797604" at bounding box center [412, 96] width 397 height 32
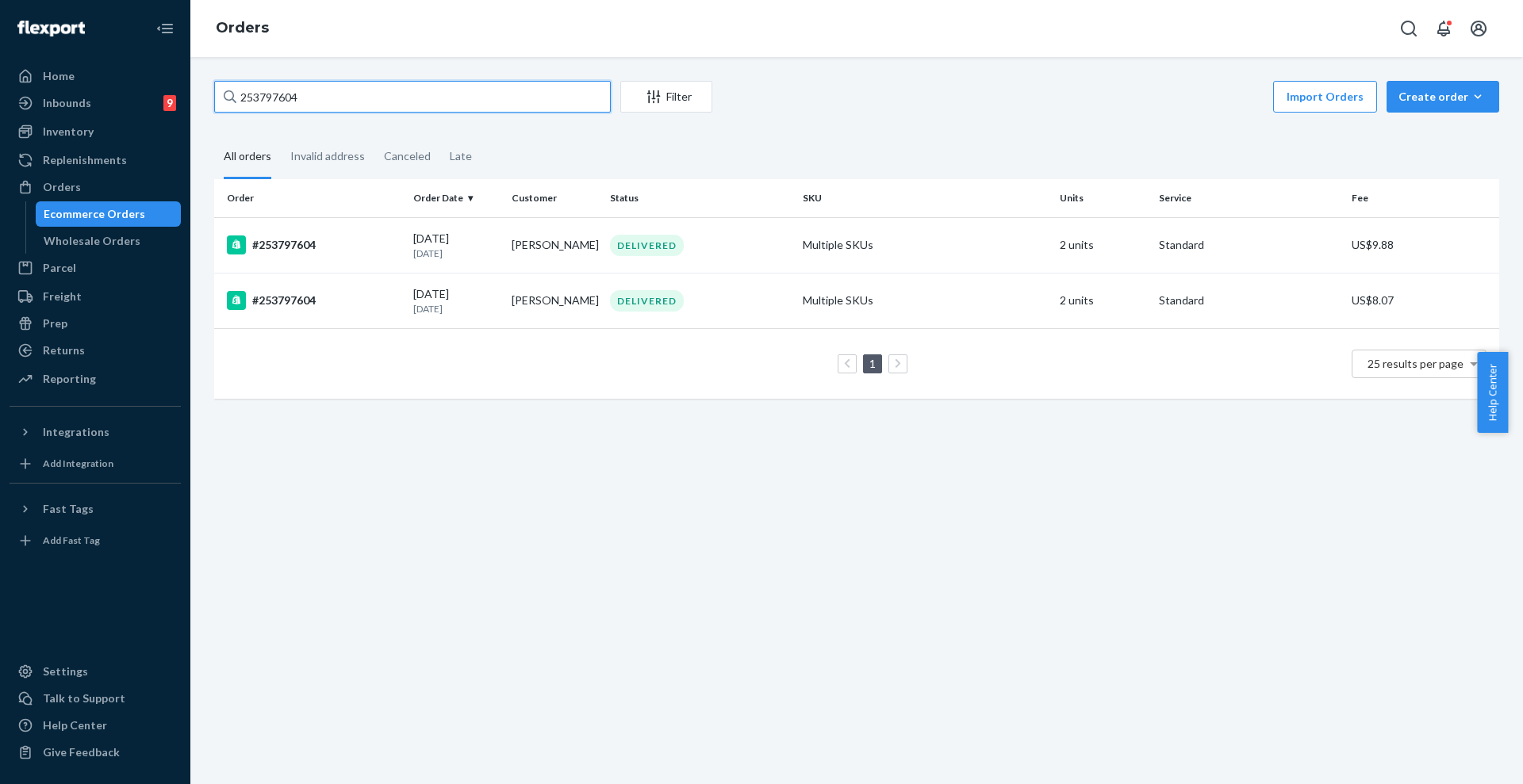
paste input "9261290304432735931012"
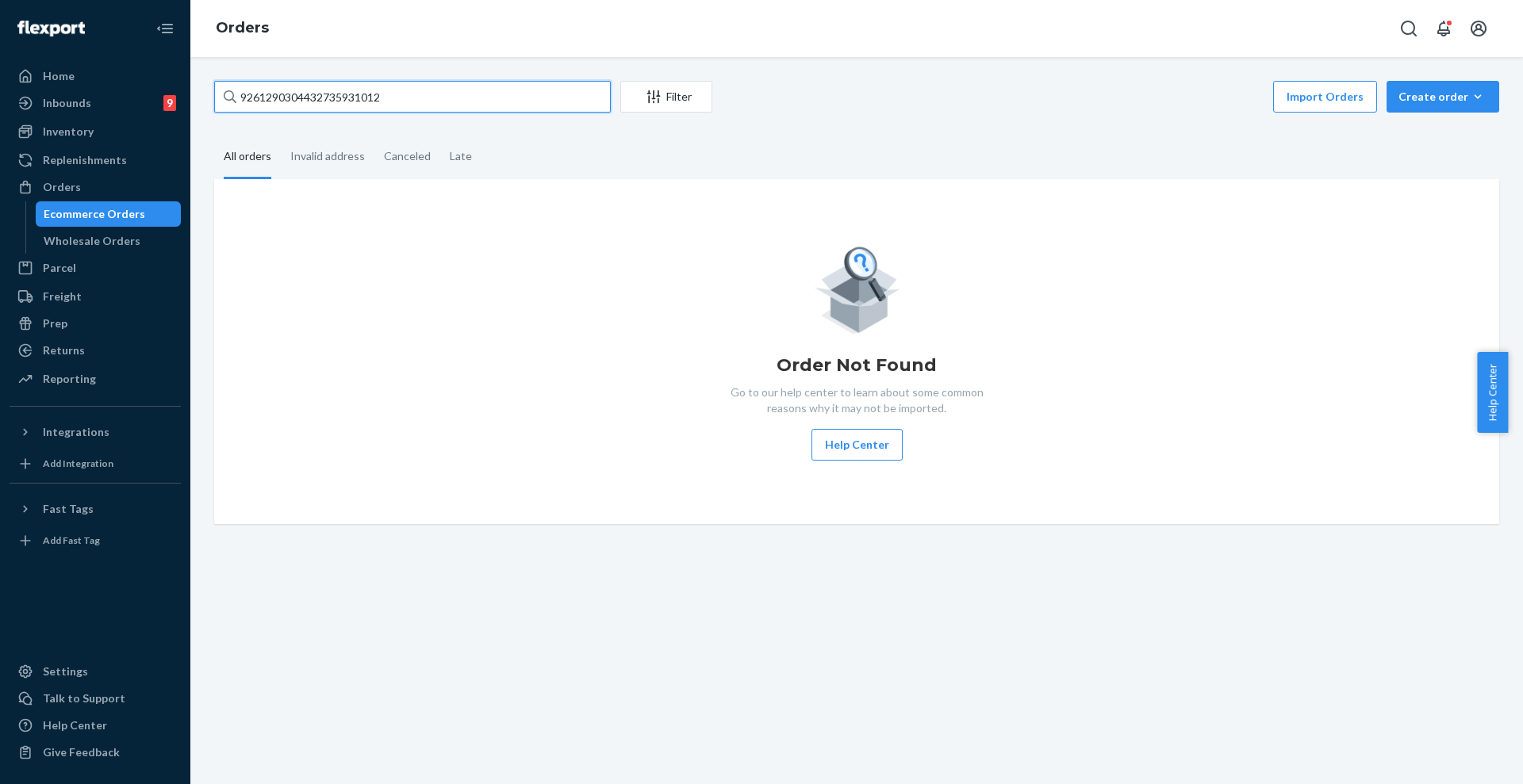
drag, startPoint x: 423, startPoint y: 102, endPoint x: 228, endPoint y: 97, distance: 195.1
click at [229, 97] on div "9261290304432735931012" at bounding box center [412, 96] width 397 height 32
paste input "#253797604"
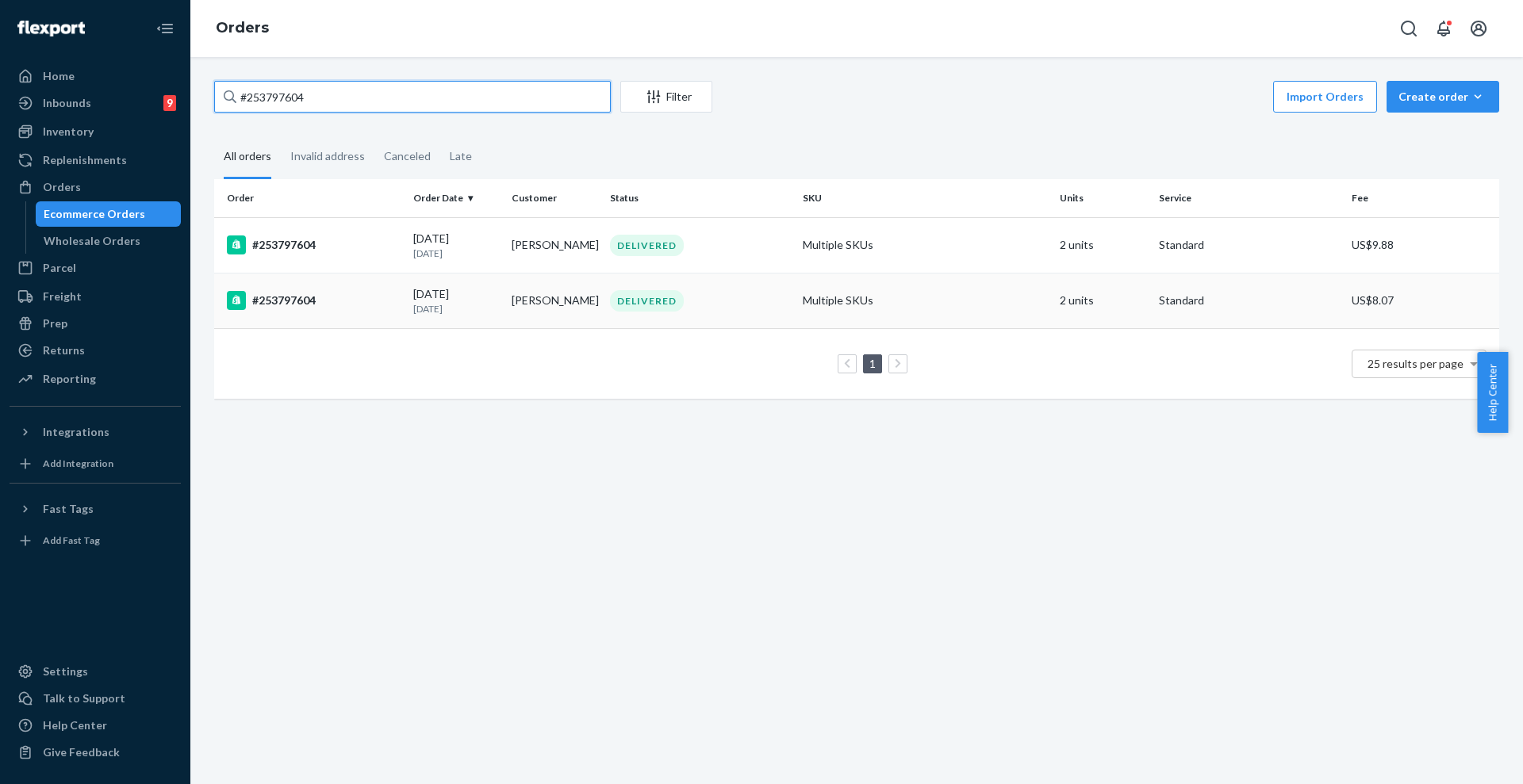
type input "#253797604"
click at [775, 304] on div "DELIVERED" at bounding box center [699, 300] width 186 height 21
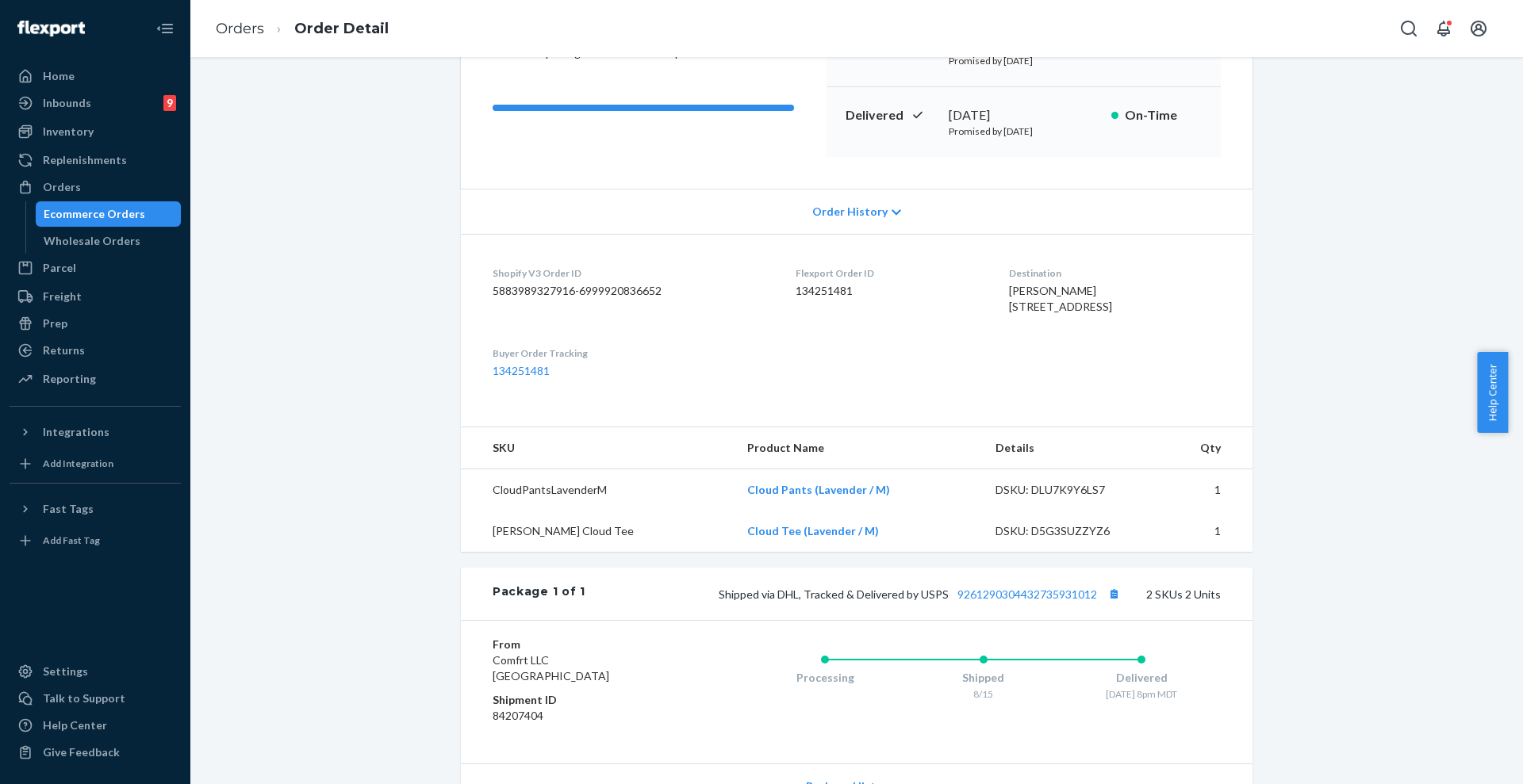
scroll to position [11, 0]
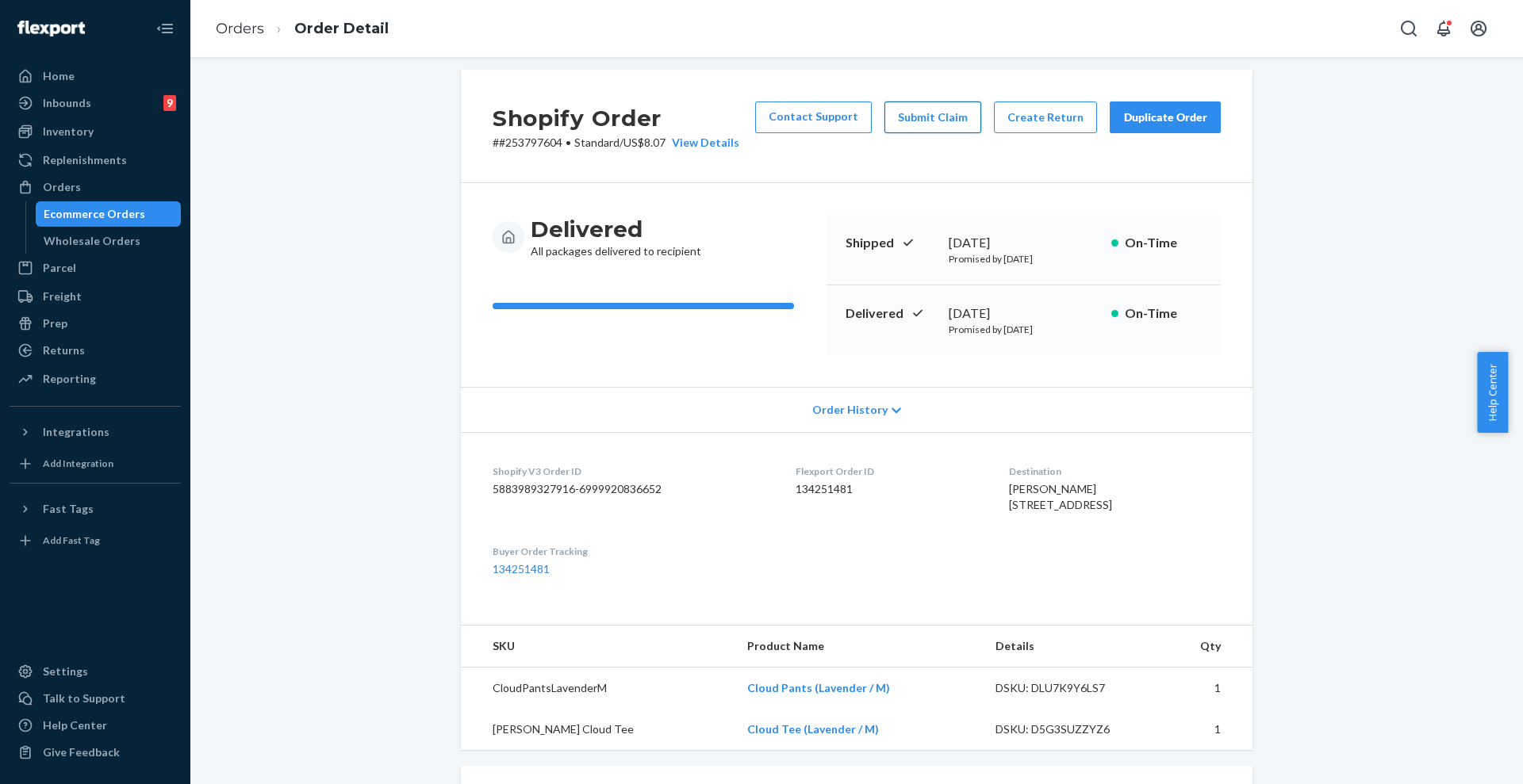
click at [925, 111] on button "Submit Claim" at bounding box center [933, 117] width 97 height 32
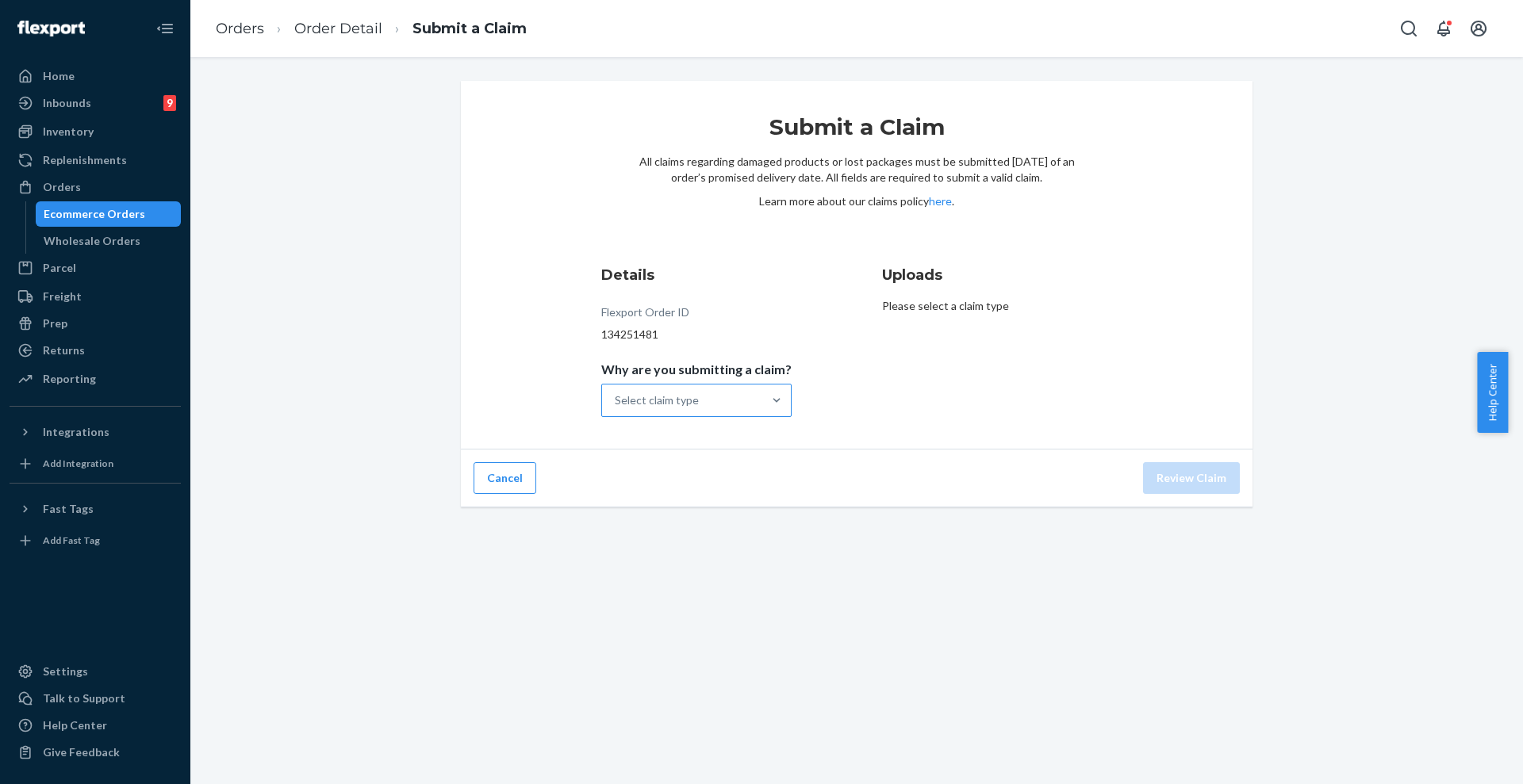
click at [712, 405] on div "Select claim type" at bounding box center [682, 400] width 160 height 32
click at [616, 405] on input "Why are you submitting a claim? Select claim type" at bounding box center [616, 399] width 2 height 16
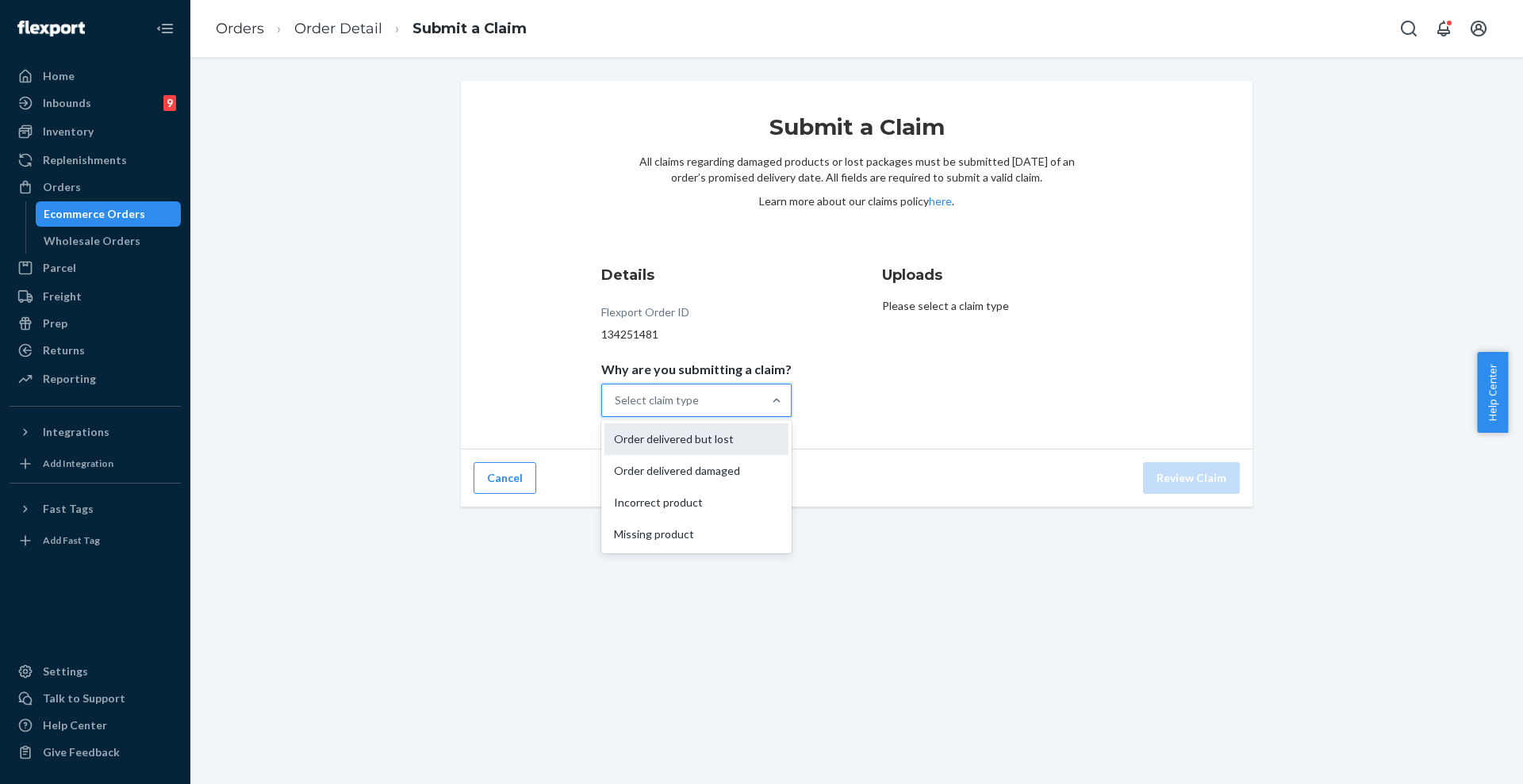
click at [710, 441] on div "Order delivered but lost" at bounding box center [696, 439] width 184 height 32
click at [616, 408] on input "Why are you submitting a claim? option Order delivered but lost focused, 0 of 4…" at bounding box center [616, 399] width 2 height 16
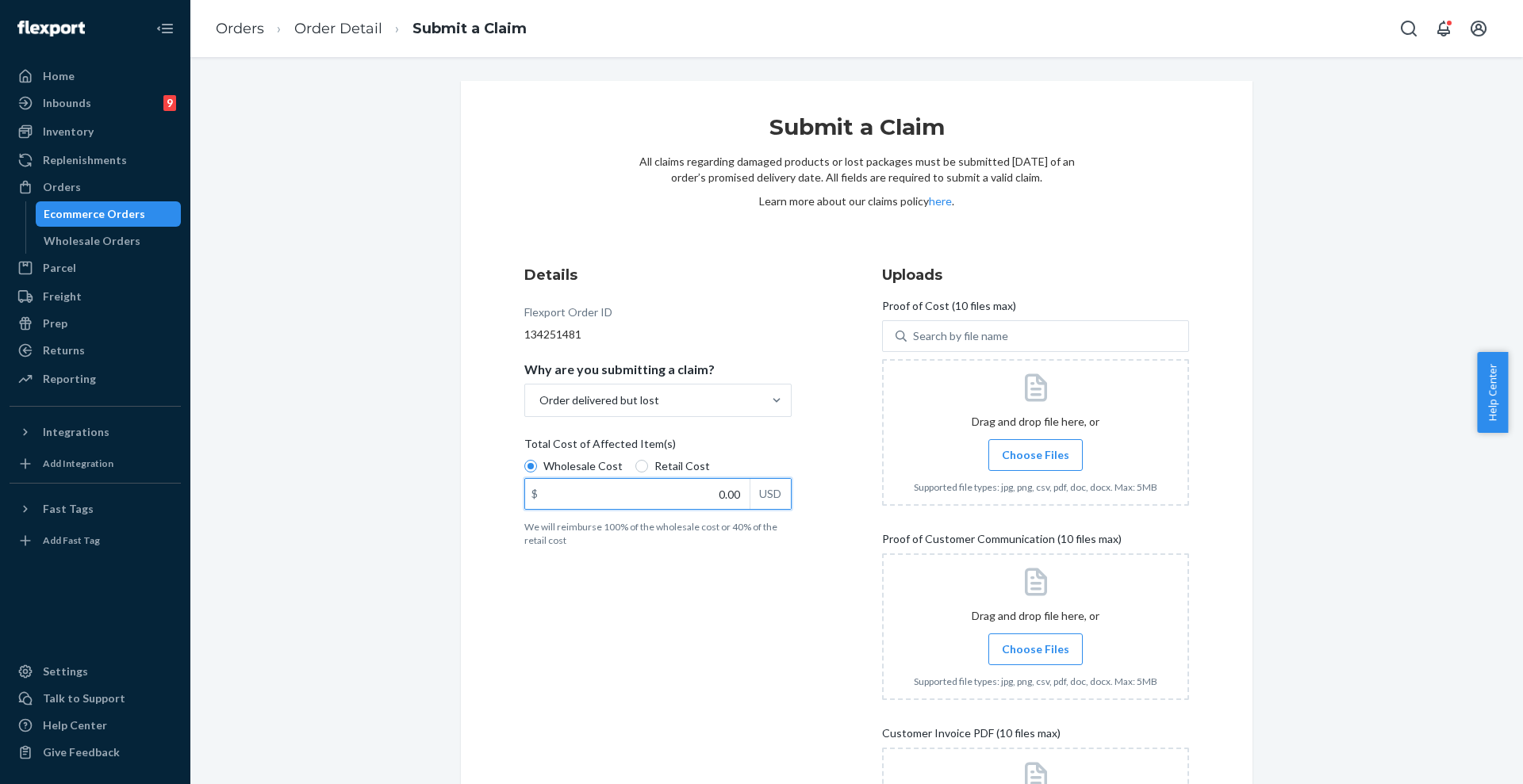
click at [711, 499] on input "0.00" at bounding box center [637, 494] width 225 height 30
type input "53.00"
click at [1024, 463] on span "Choose Files" at bounding box center [1035, 454] width 68 height 16
click at [1035, 463] on input "Choose Files" at bounding box center [1035, 454] width 1 height 17
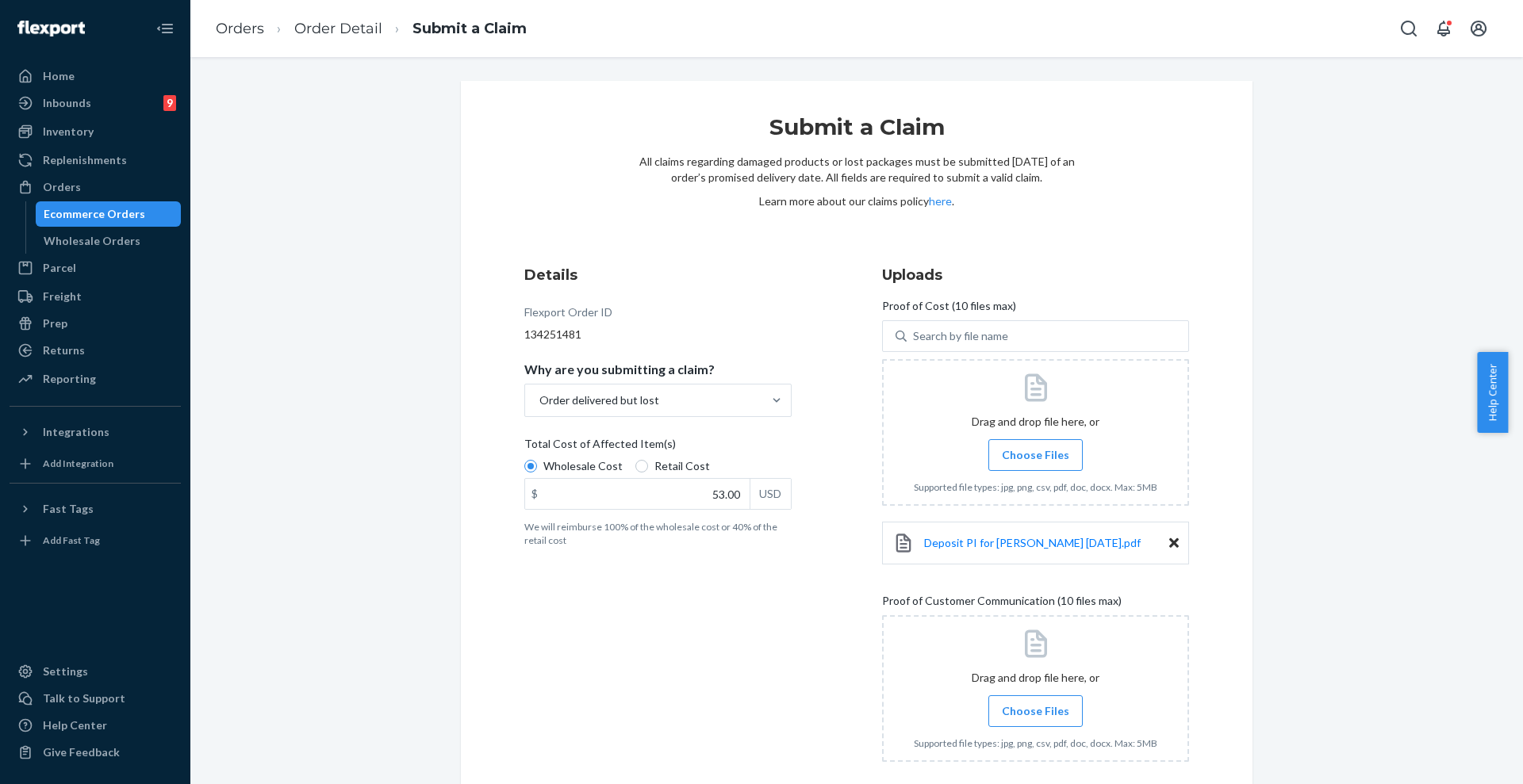
click at [1029, 460] on span "Choose Files" at bounding box center [1035, 454] width 68 height 16
click at [1035, 460] on input "Choose Files" at bounding box center [1035, 454] width 1 height 17
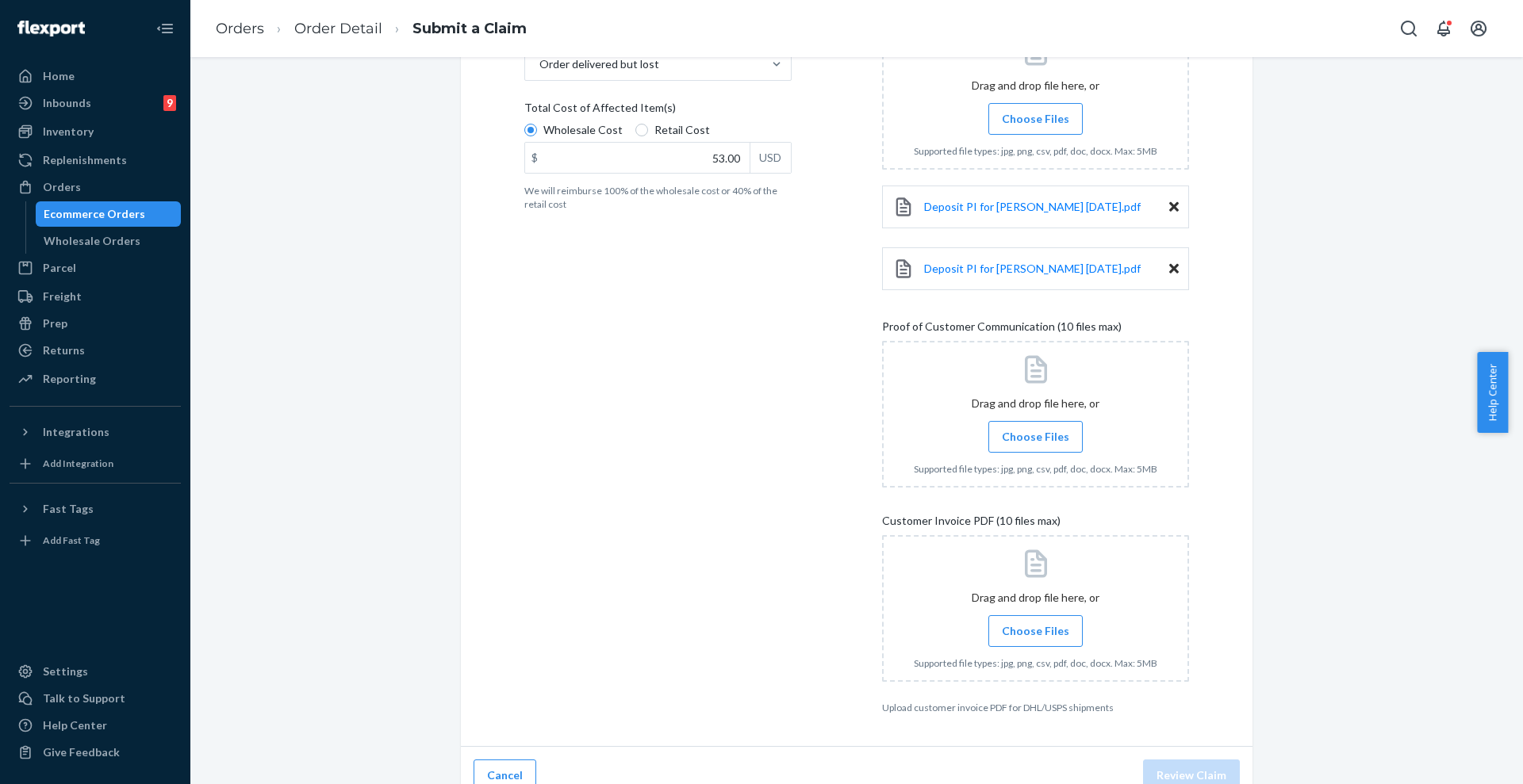
scroll to position [356, 0]
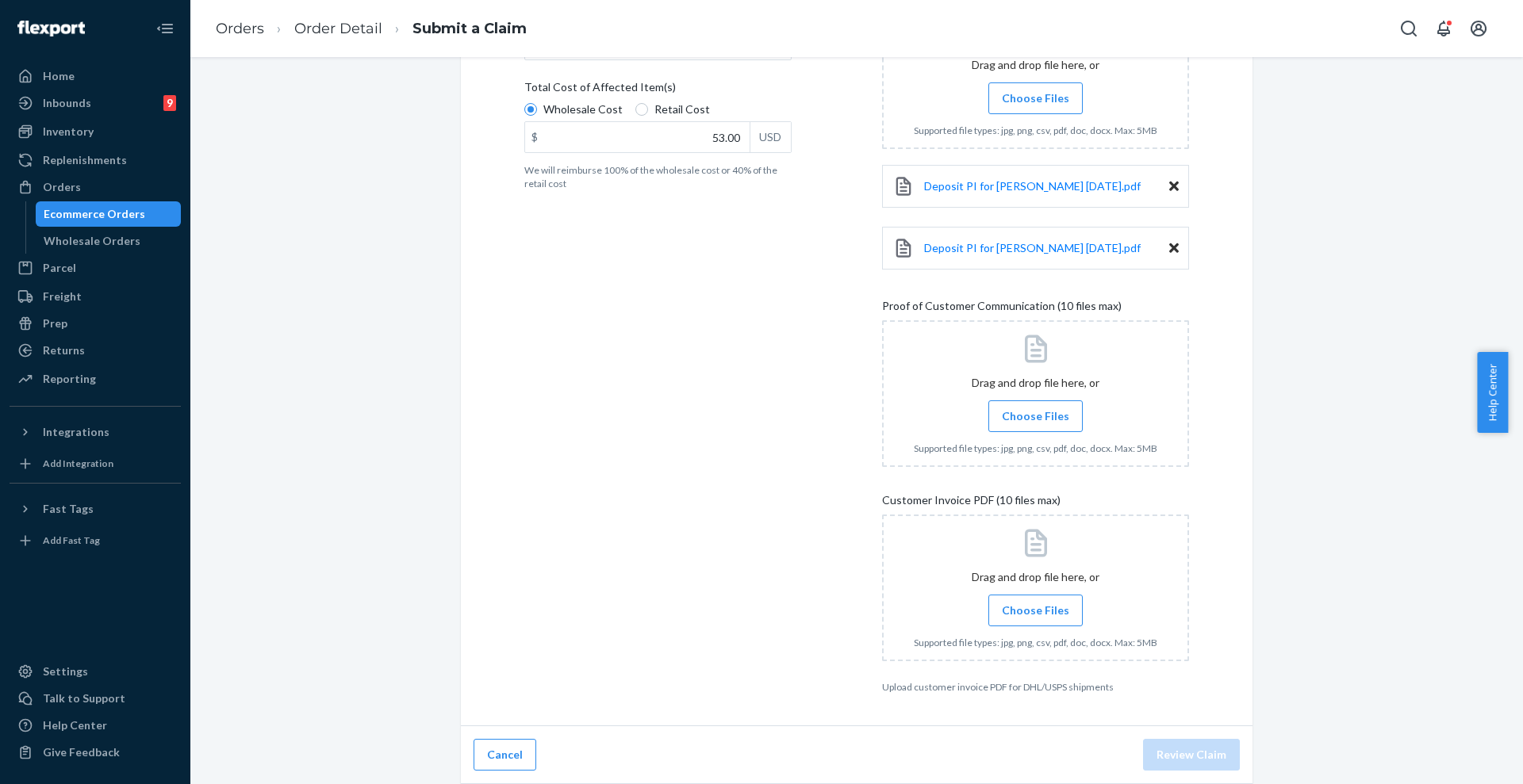
click at [1036, 423] on span "Choose Files" at bounding box center [1035, 416] width 68 height 16
click at [1035, 423] on input "Choose Files" at bounding box center [1035, 416] width 1 height 17
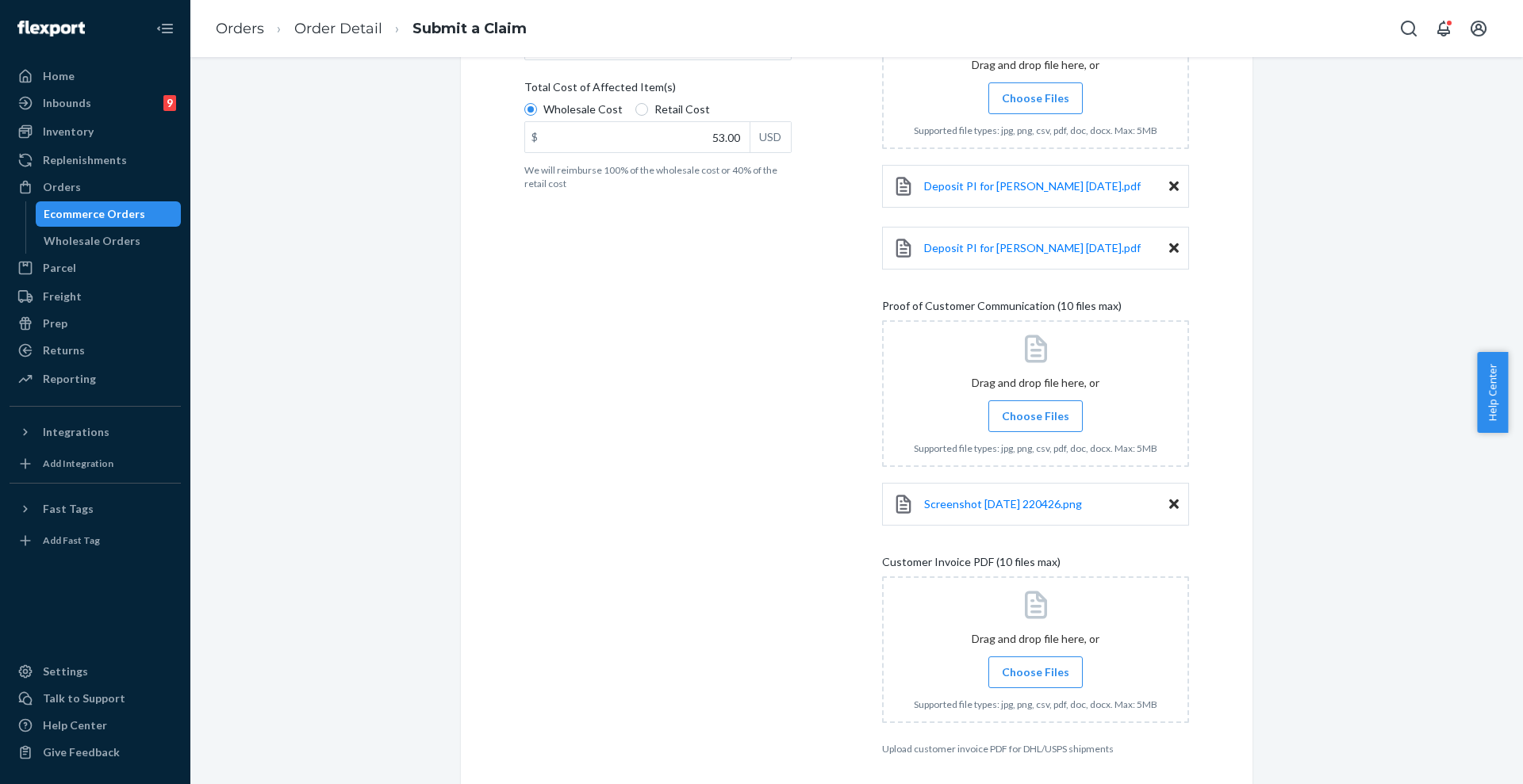
click at [1017, 421] on span "Choose Files" at bounding box center [1035, 416] width 68 height 16
click at [1035, 421] on input "Choose Files" at bounding box center [1035, 416] width 1 height 17
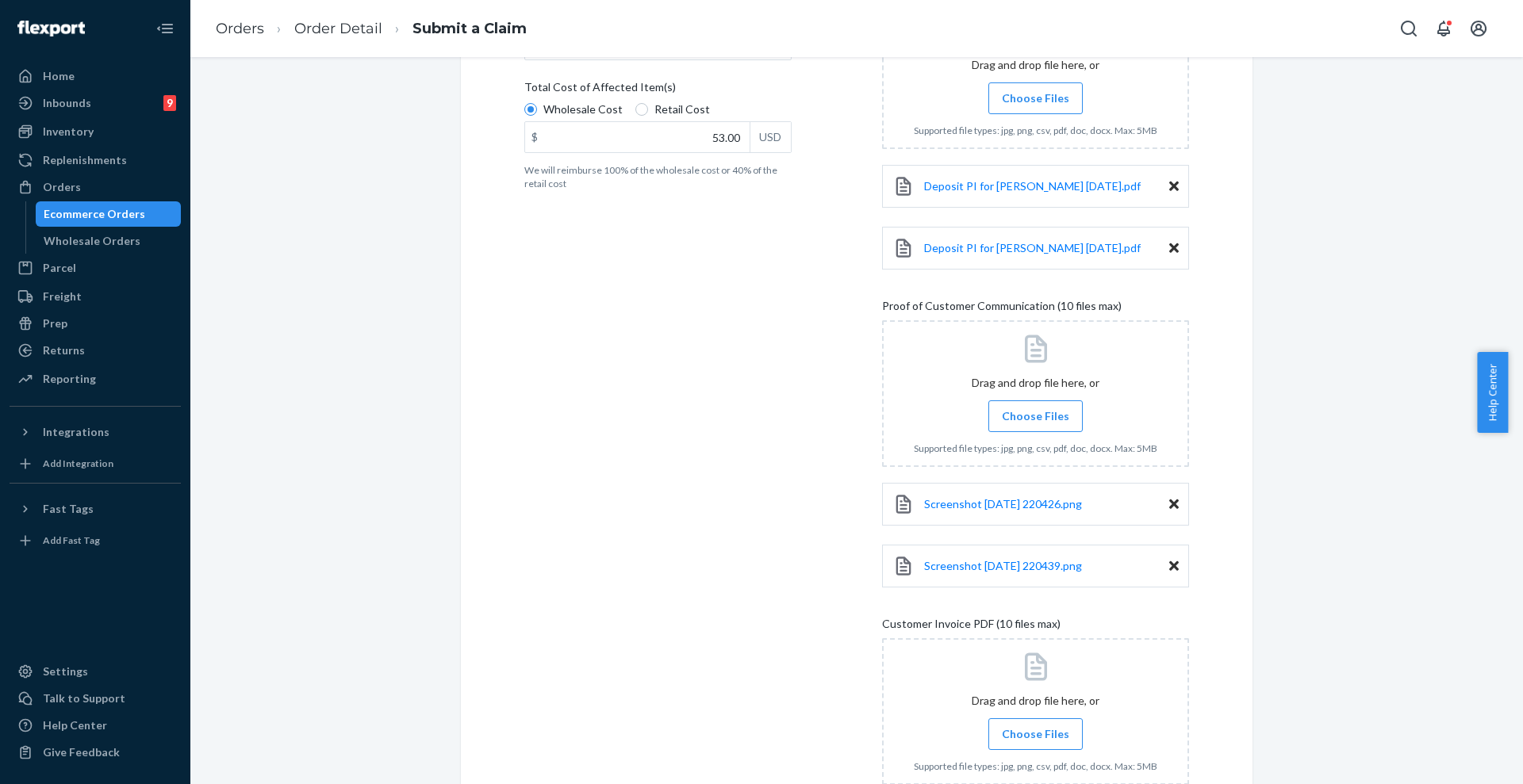
click at [1024, 415] on span "Choose Files" at bounding box center [1035, 416] width 68 height 16
click at [1035, 415] on input "Choose Files" at bounding box center [1035, 416] width 1 height 17
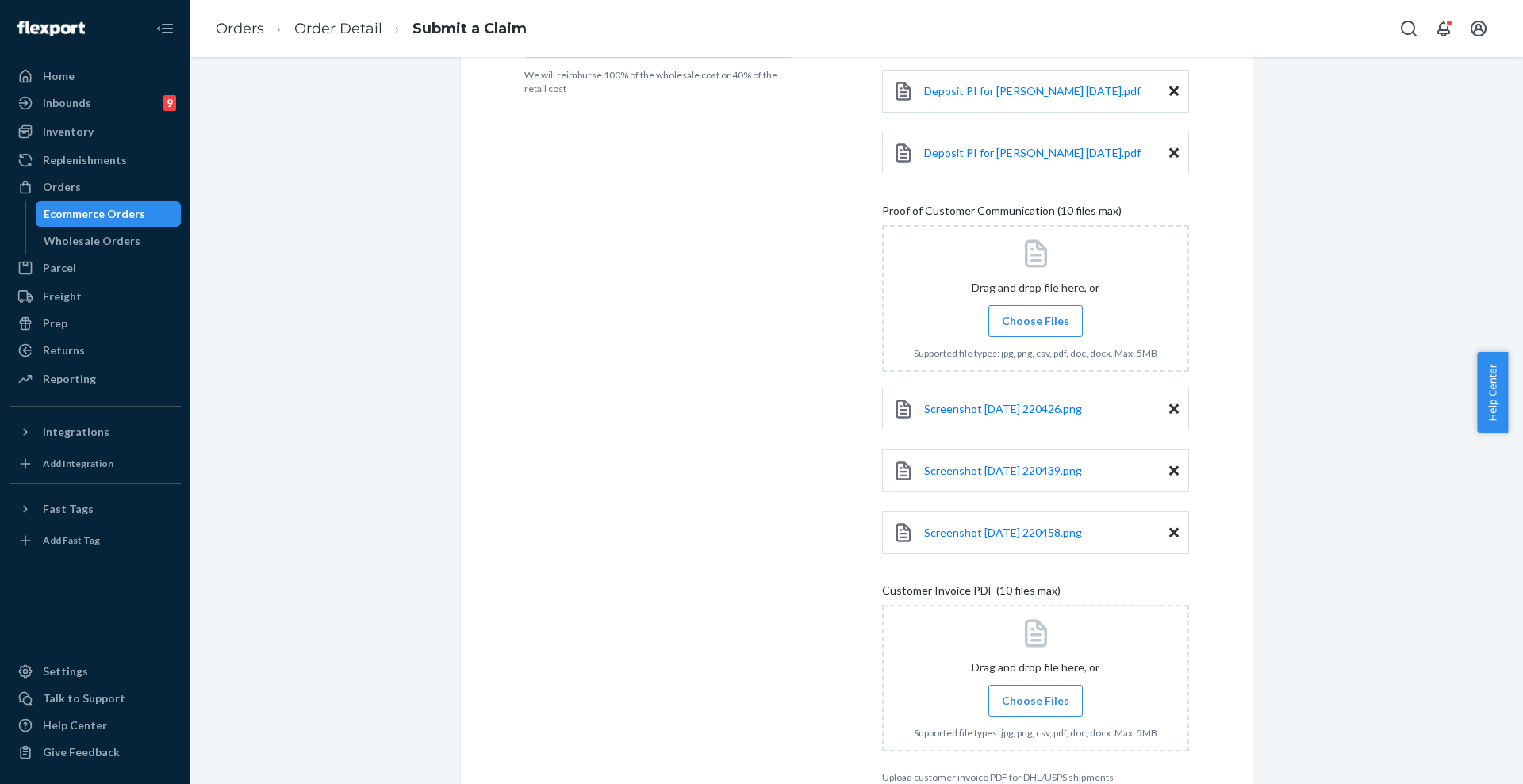
scroll to position [542, 0]
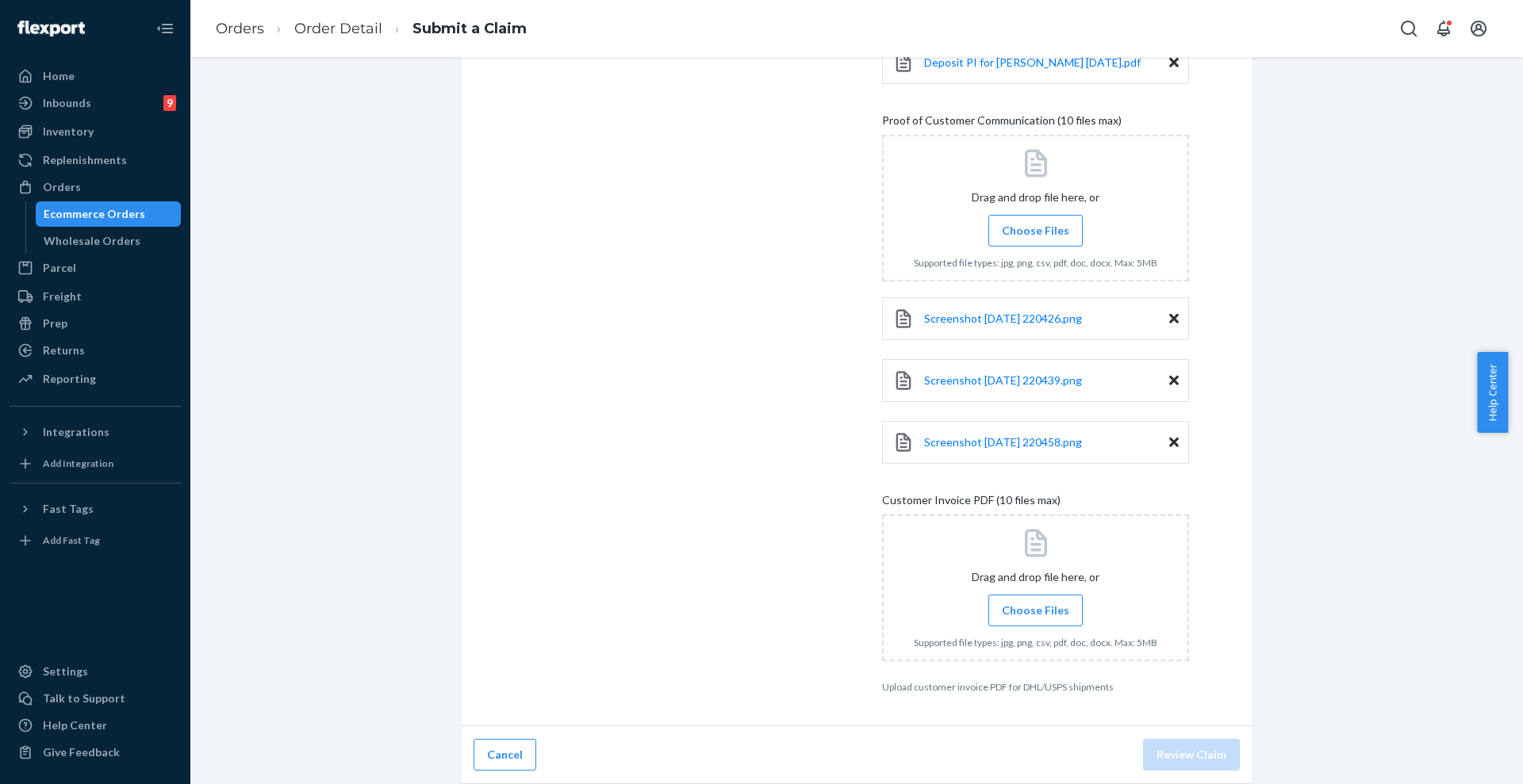
click at [1045, 615] on span "Choose Files" at bounding box center [1035, 610] width 68 height 16
click at [1035, 615] on input "Choose Files" at bounding box center [1035, 610] width 1 height 17
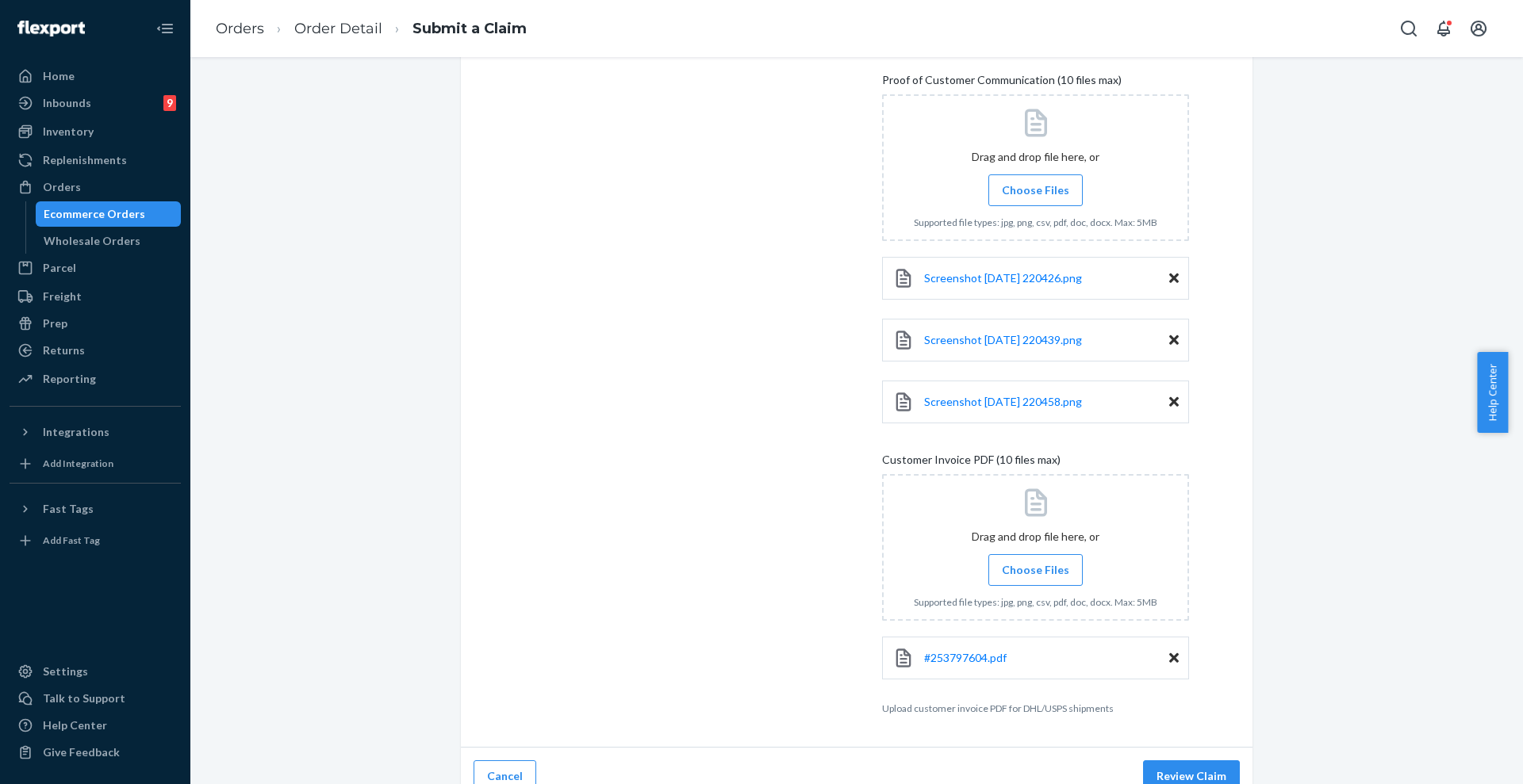
scroll to position [604, 0]
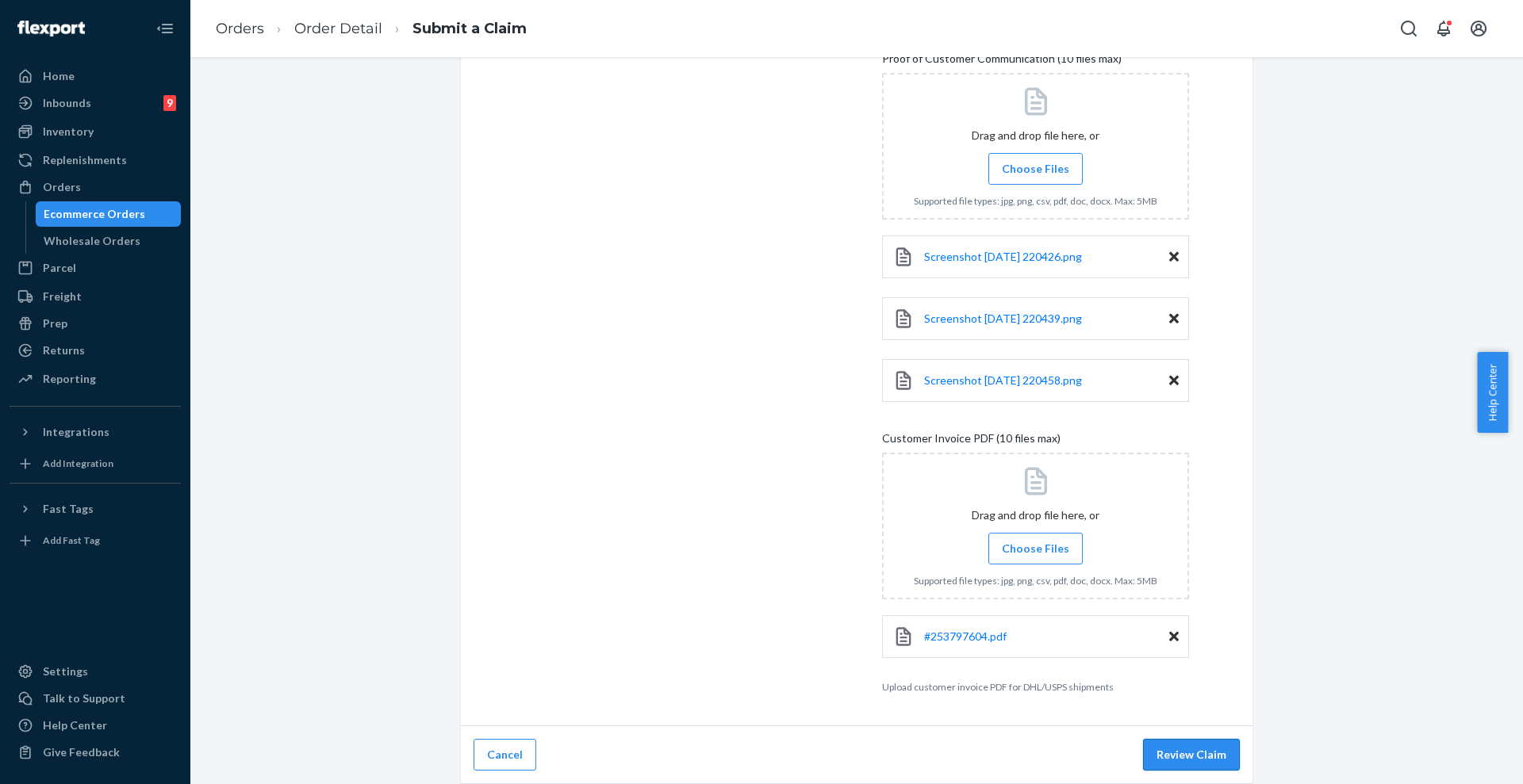
click at [1211, 742] on button "Review Claim" at bounding box center [1191, 755] width 97 height 32
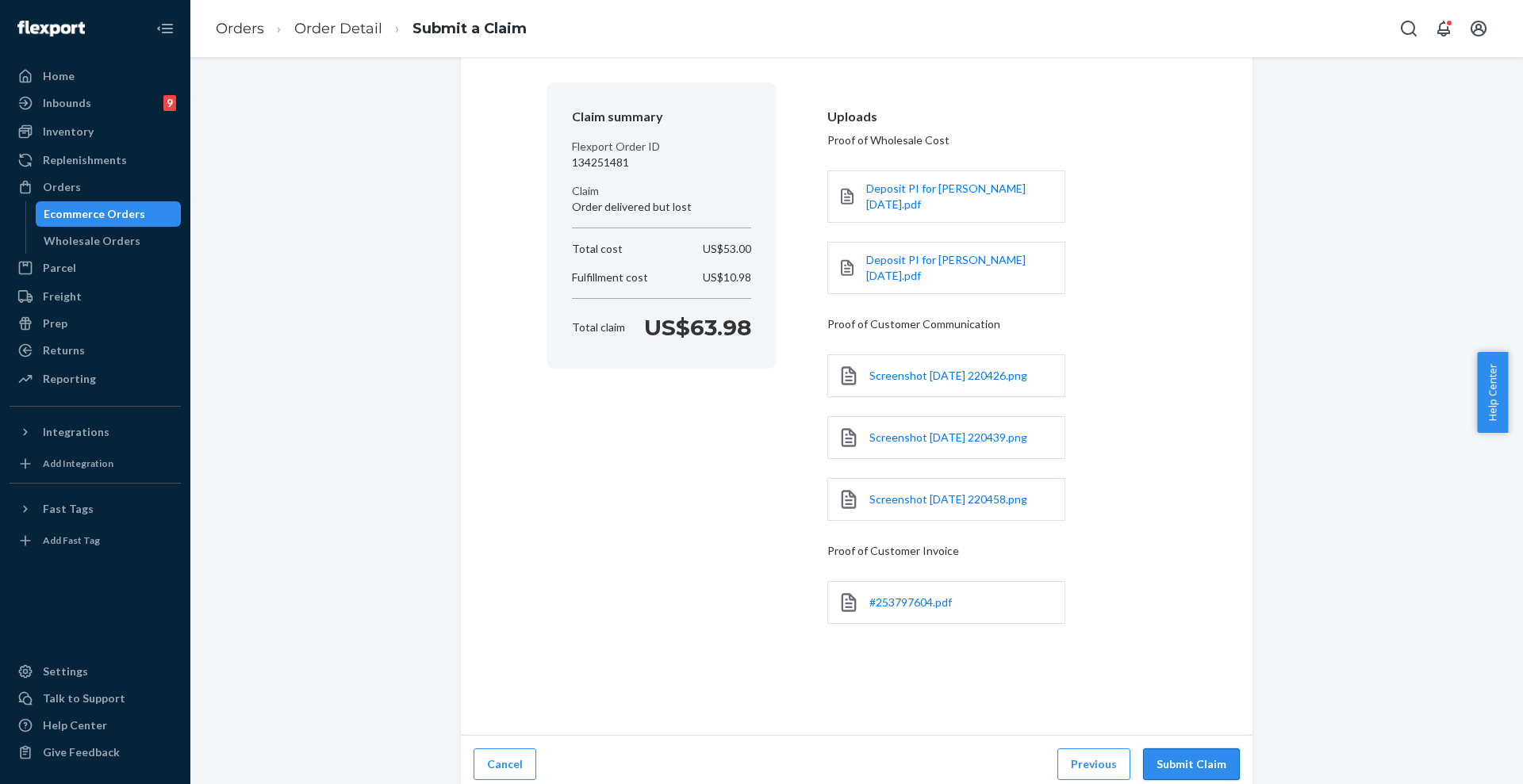
click at [1200, 748] on button "Submit Claim" at bounding box center [1191, 764] width 97 height 32
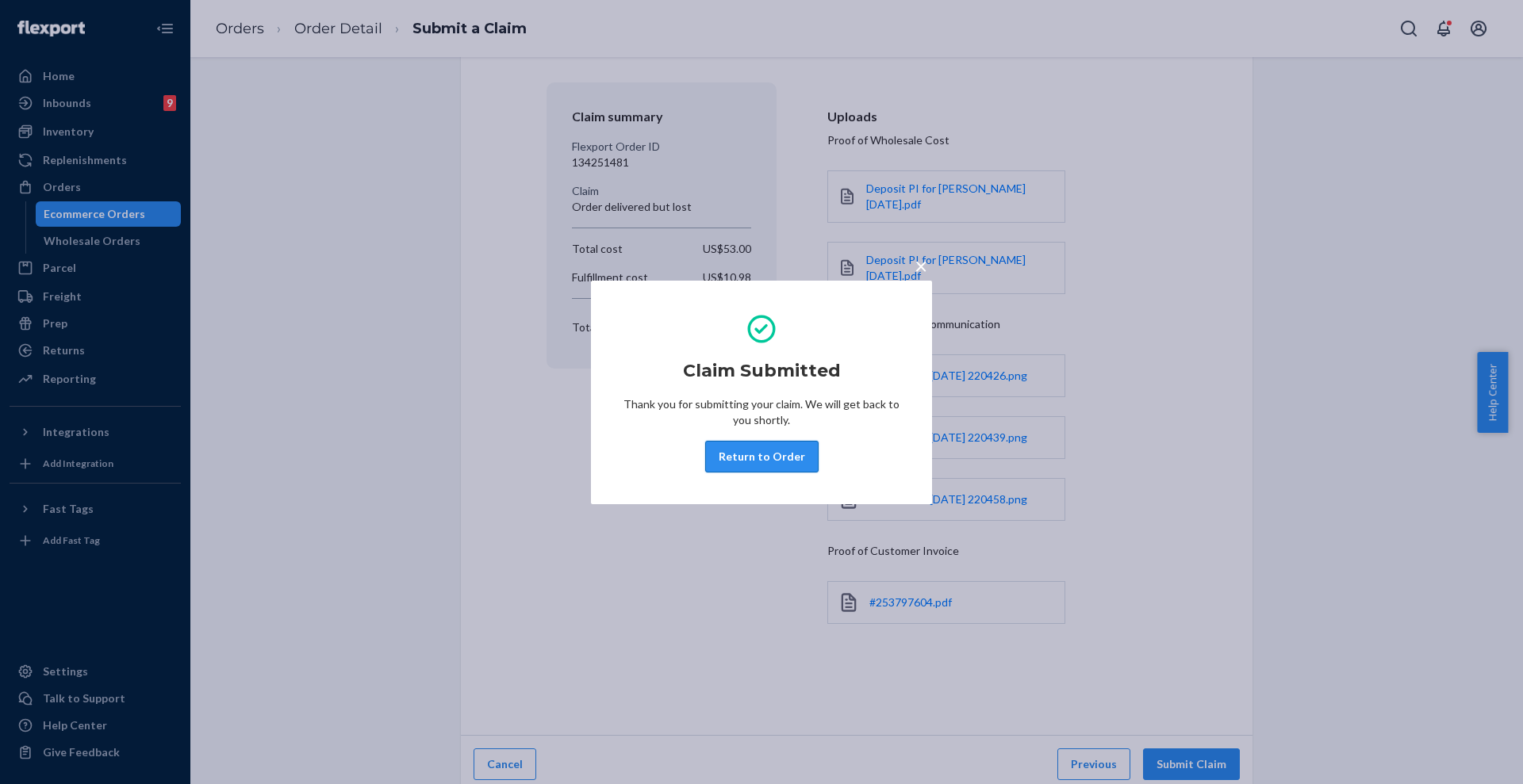
click at [752, 458] on button "Return to Order" at bounding box center [762, 456] width 114 height 32
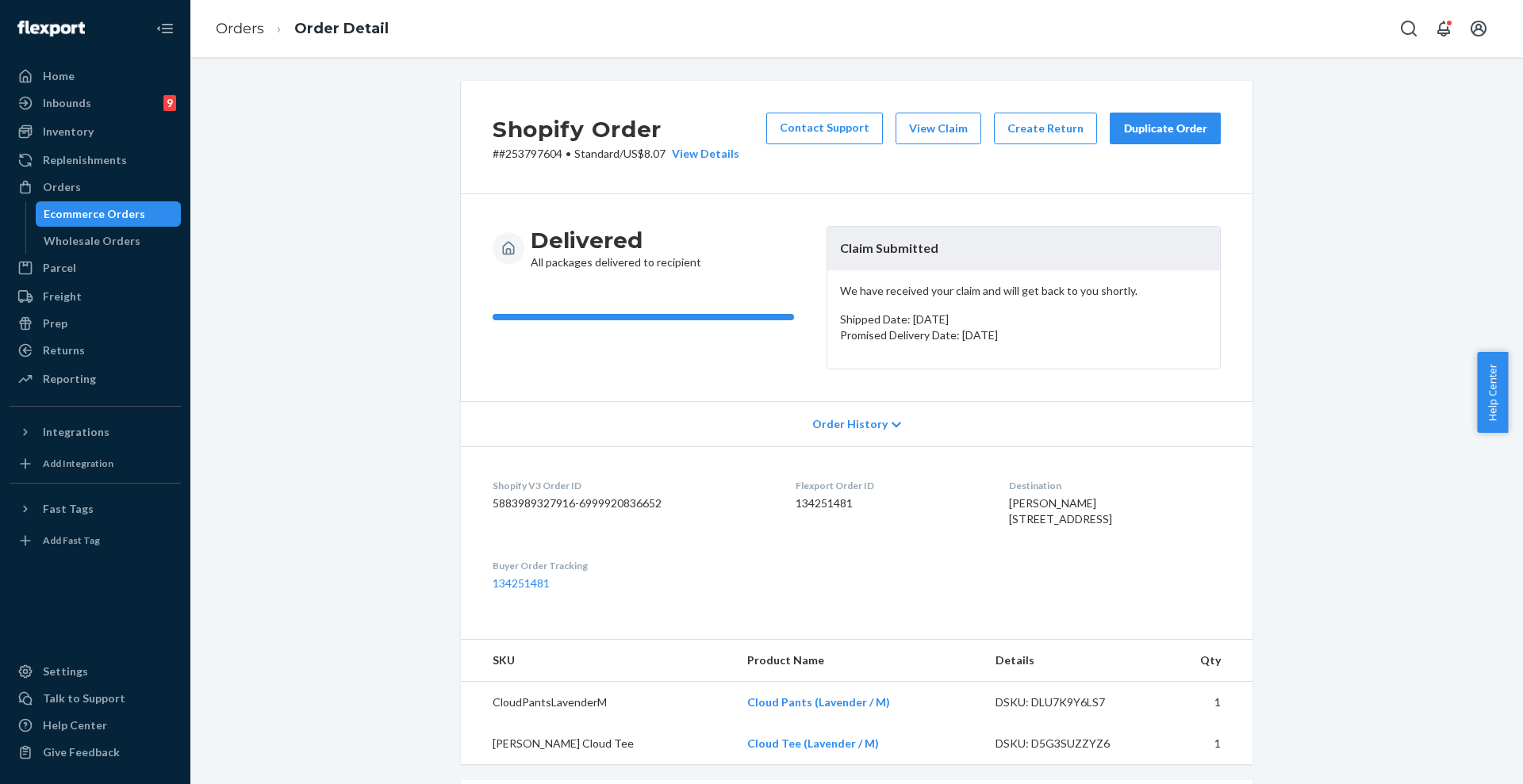
click at [528, 160] on p "# #253797604 • Standard / US$8.07 View Details" at bounding box center [615, 153] width 247 height 16
copy p "253797604"
click at [81, 183] on div "Orders" at bounding box center [94, 187] width 168 height 22
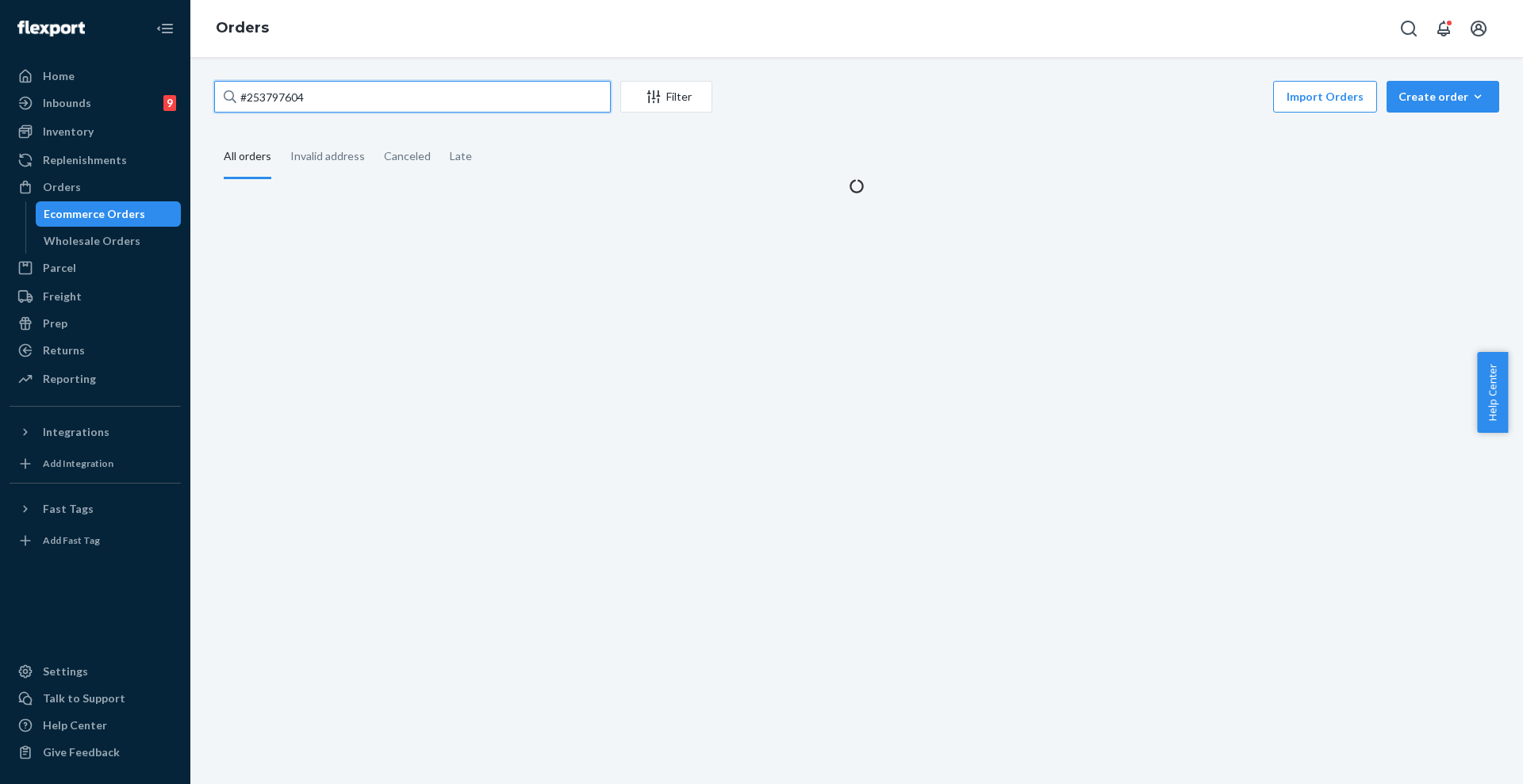
click at [377, 106] on input "#253797604" at bounding box center [412, 96] width 397 height 32
click at [376, 106] on input "#253797604" at bounding box center [412, 96] width 397 height 32
paste input "H1QA_4LKGL"
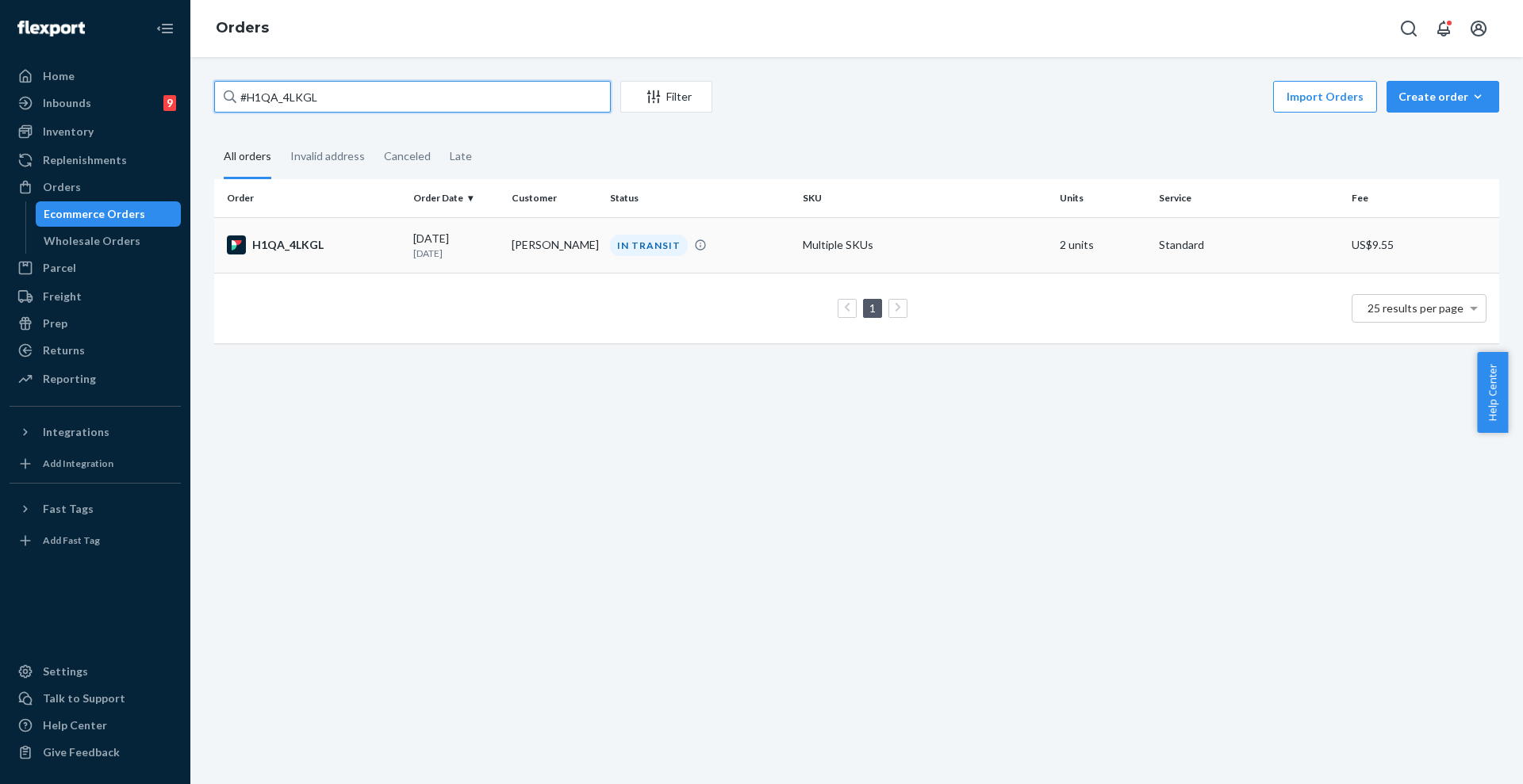
type input "#H1QA_4LKGL"
click at [493, 241] on div "08/23/2025 1 day ago" at bounding box center [455, 245] width 85 height 29
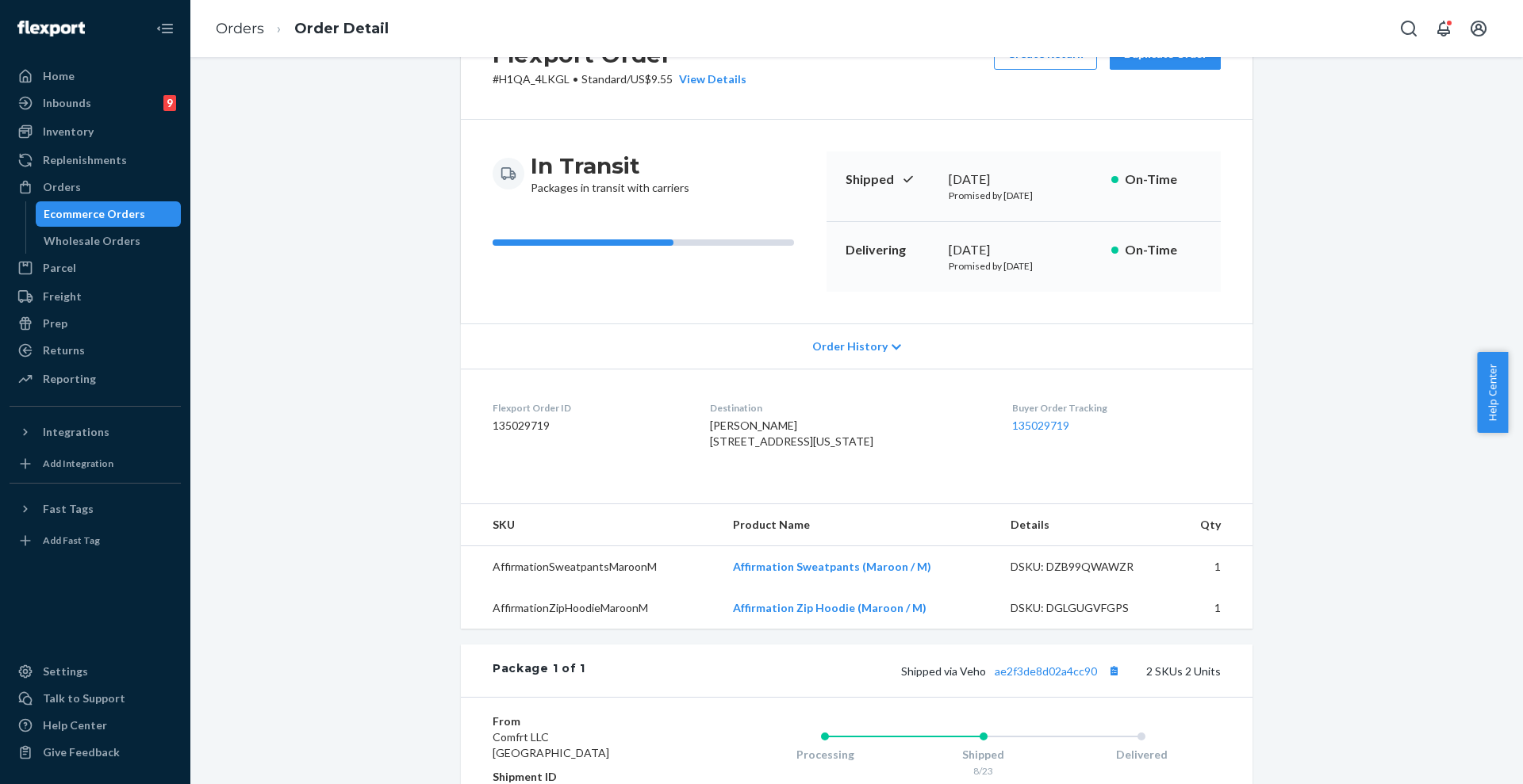
scroll to position [298, 0]
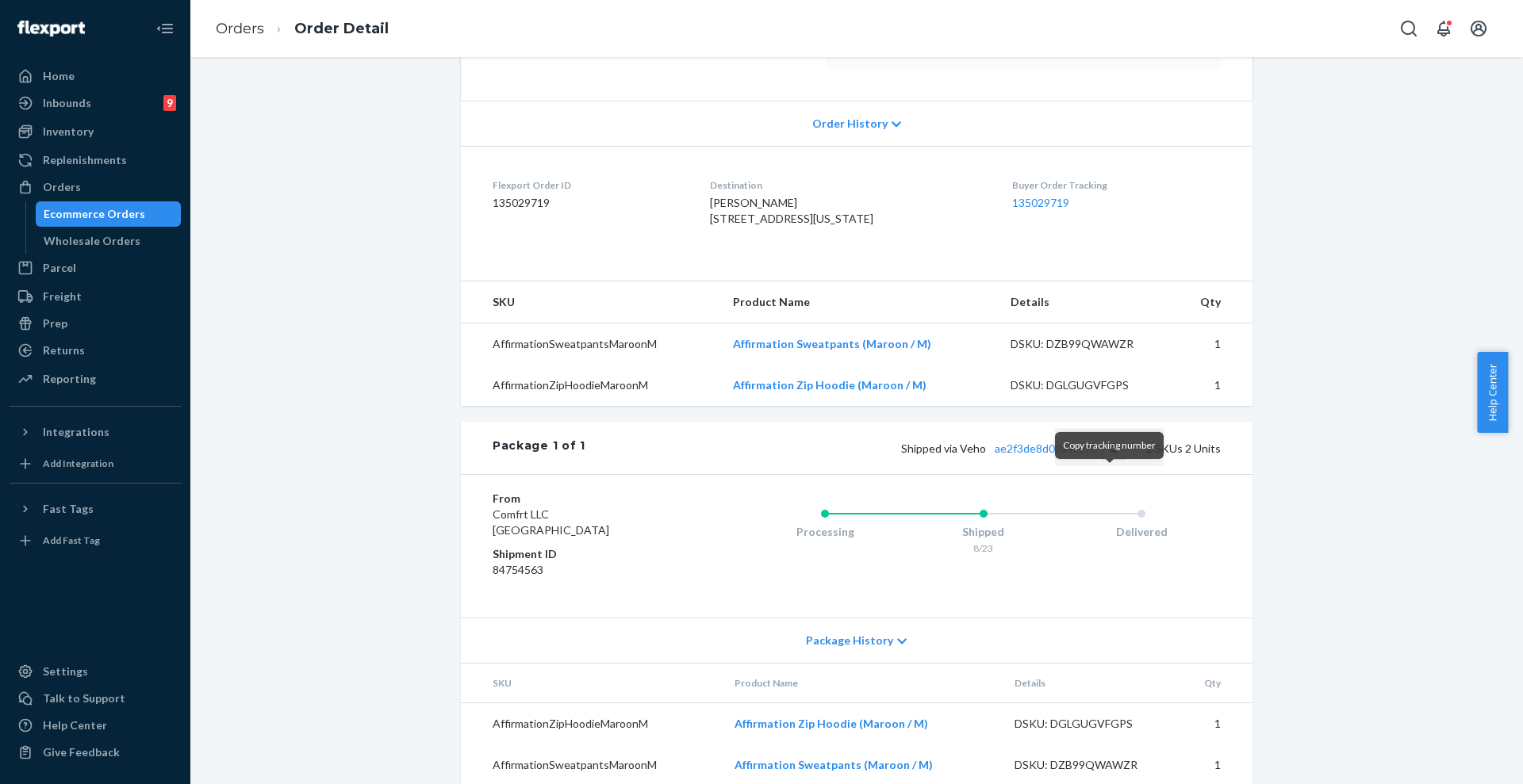
click at [1110, 458] on button "Copy tracking number" at bounding box center [1113, 448] width 21 height 21
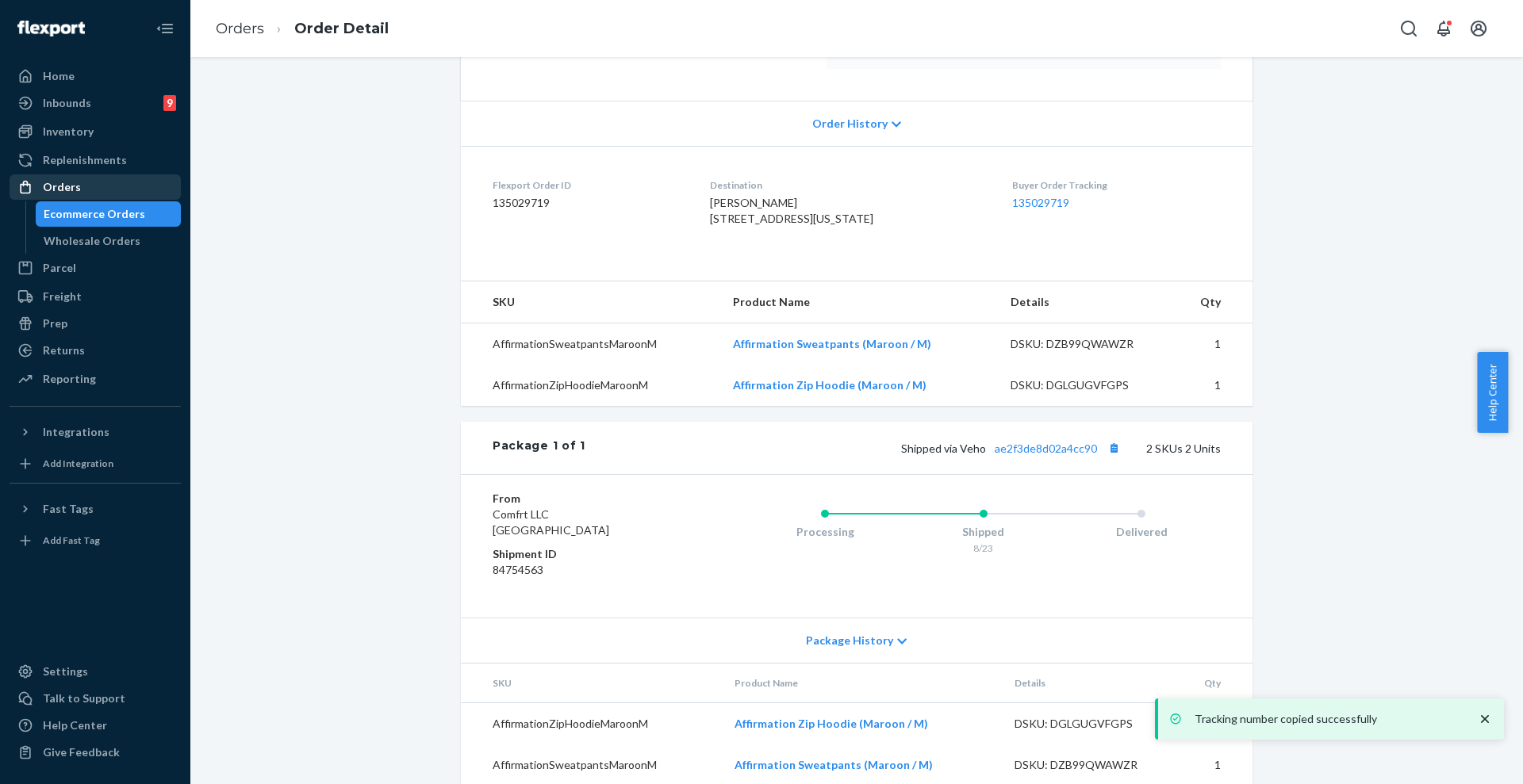
click at [58, 185] on div "Orders" at bounding box center [62, 187] width 38 height 16
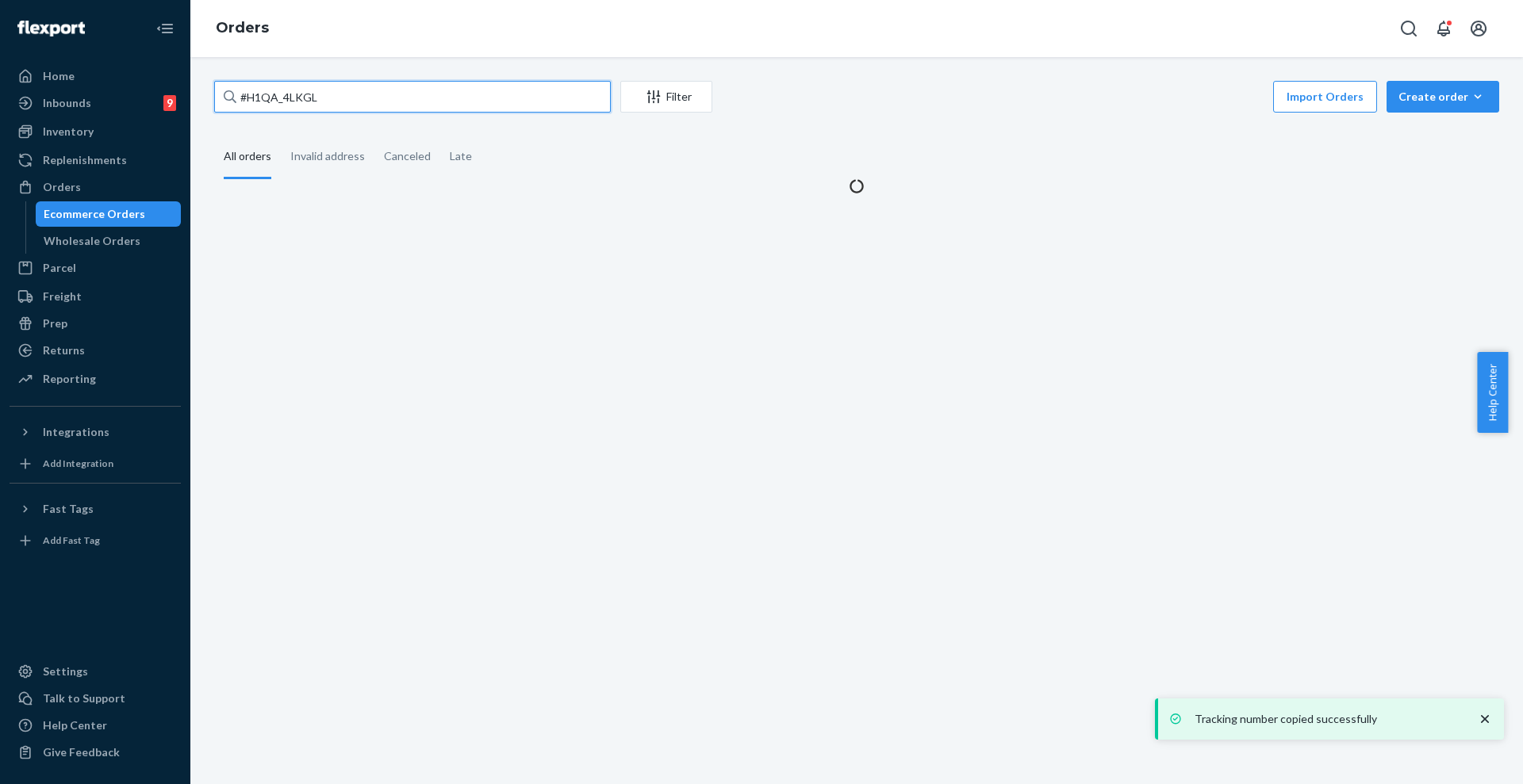
click at [269, 107] on input "#H1QA_4LKGL" at bounding box center [412, 96] width 397 height 32
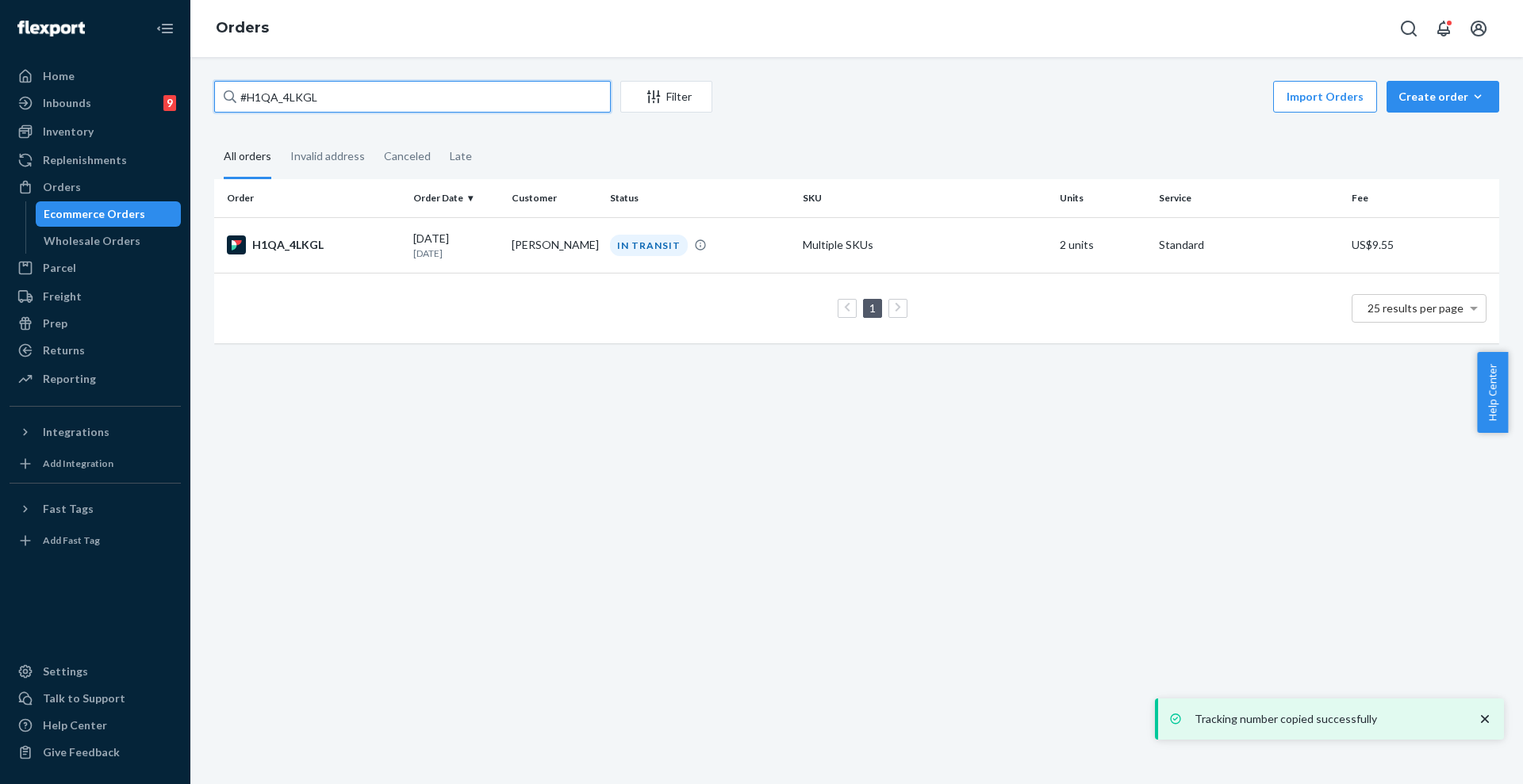
paste input "RKJ_TEUYLG"
type input "#RKJ_TEUYLG"
click at [610, 249] on div "IN TRANSIT" at bounding box center [649, 245] width 78 height 21
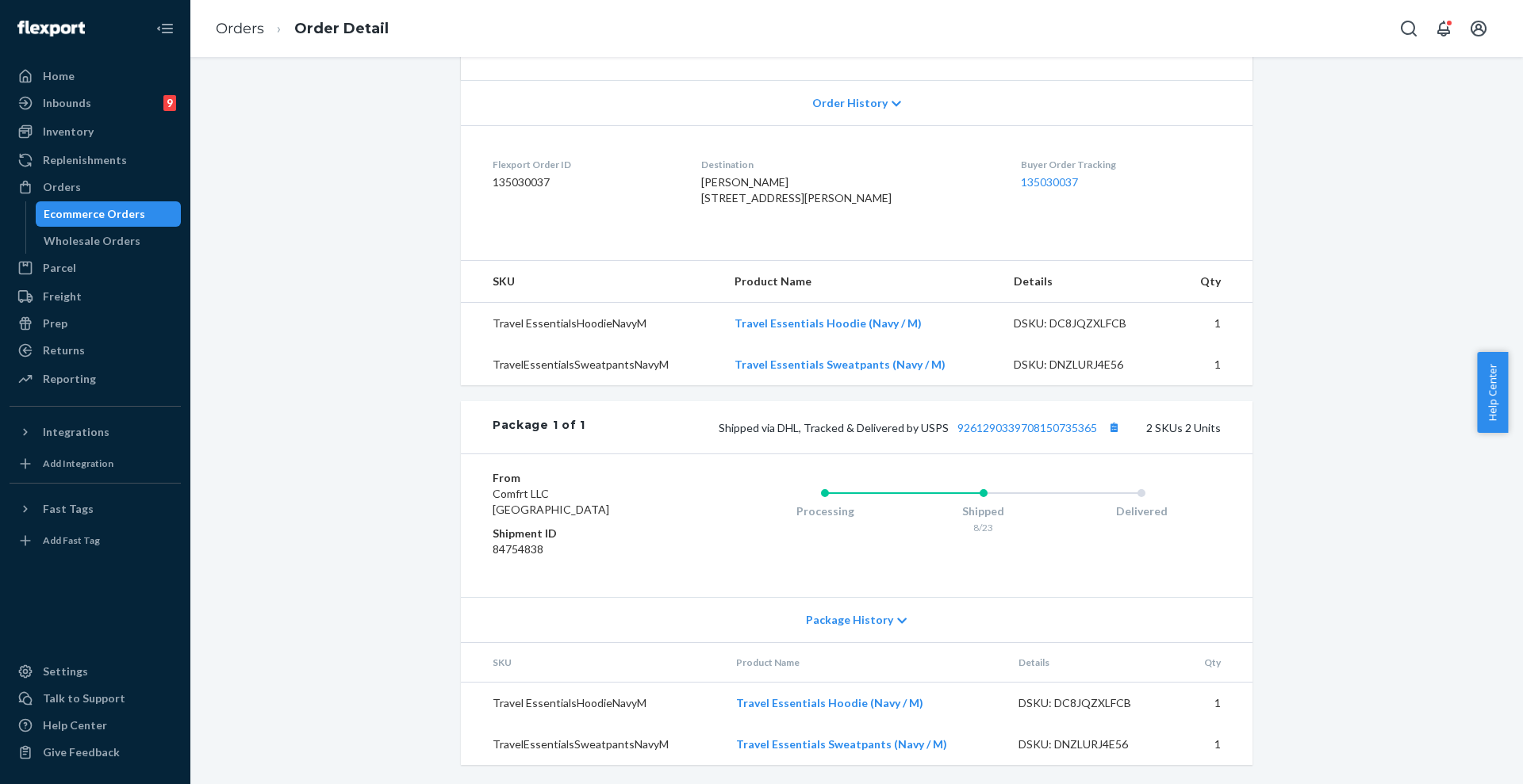
scroll to position [350, 0]
click at [1108, 423] on button "Copy tracking number" at bounding box center [1113, 427] width 21 height 21
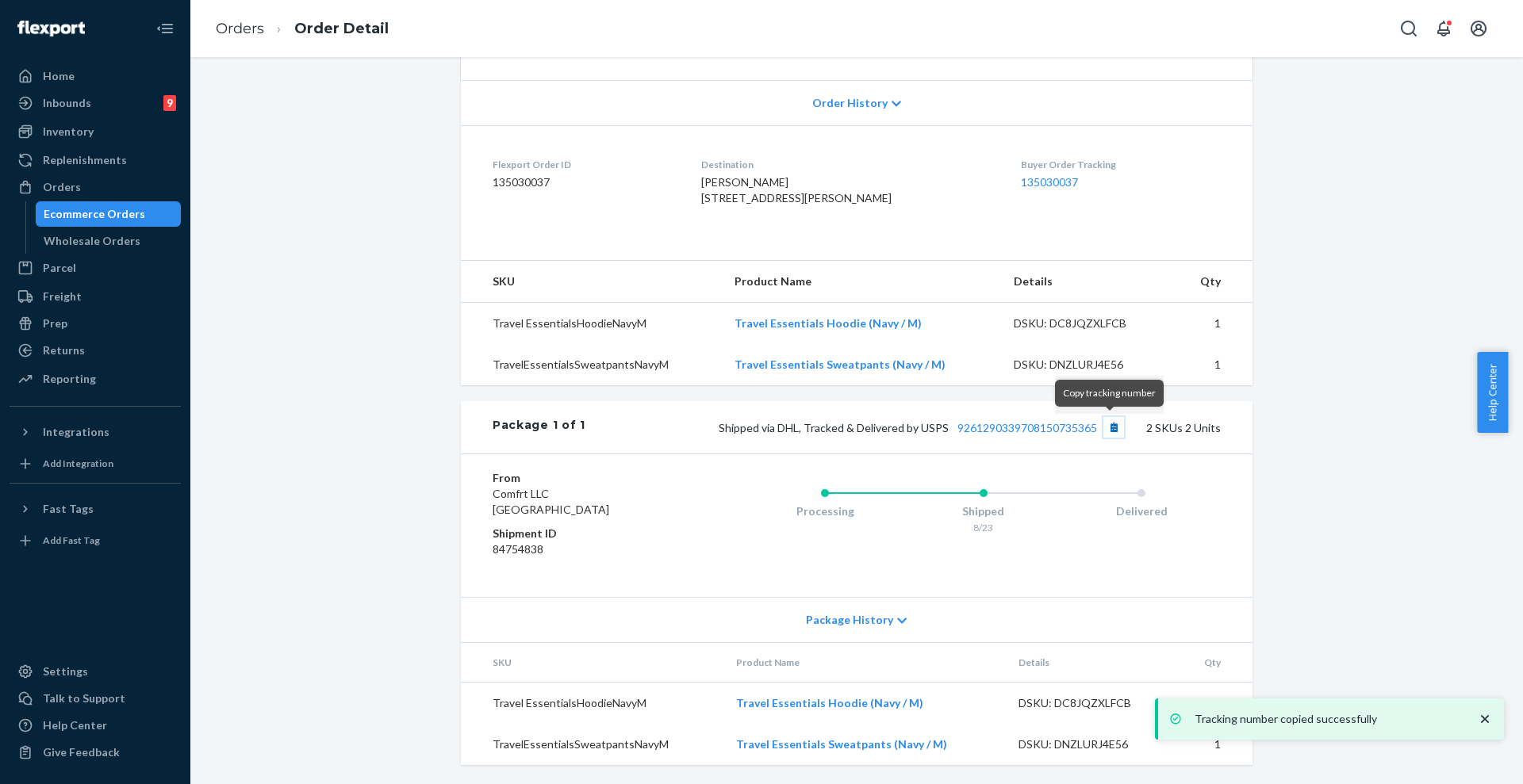
click at [1108, 423] on button "Copy tracking number" at bounding box center [1113, 427] width 21 height 21
click at [76, 183] on div "Orders" at bounding box center [62, 187] width 38 height 16
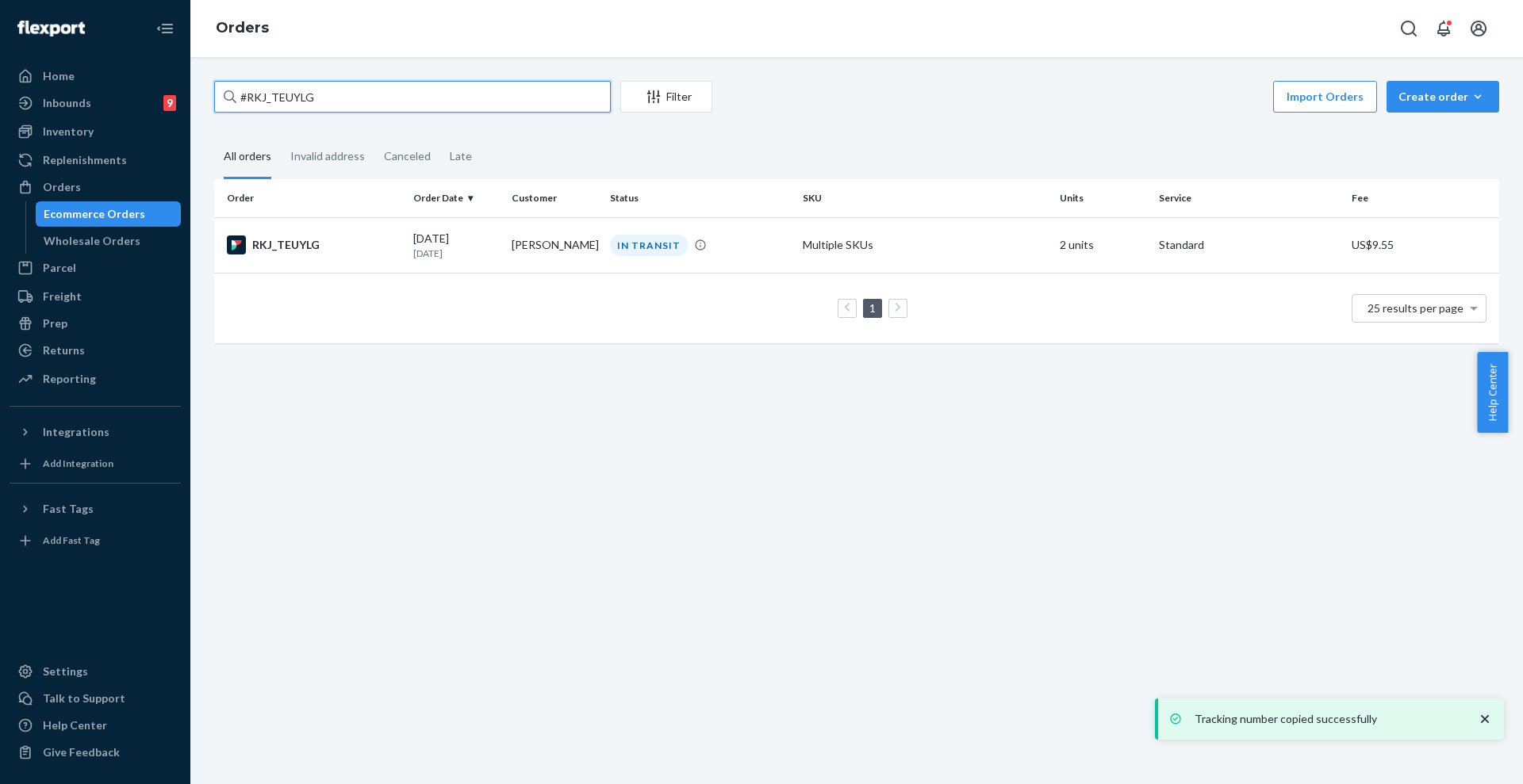
drag, startPoint x: 426, startPoint y: 101, endPoint x: 0, endPoint y: 86, distance: 426.3
click at [0, 86] on div "Home Inbounds 9 Shipping Plans Problems 9 Inventory Products Replenishments Ord…" at bounding box center [762, 392] width 1523 height 784
paste input "H1ZY9EIKLX"
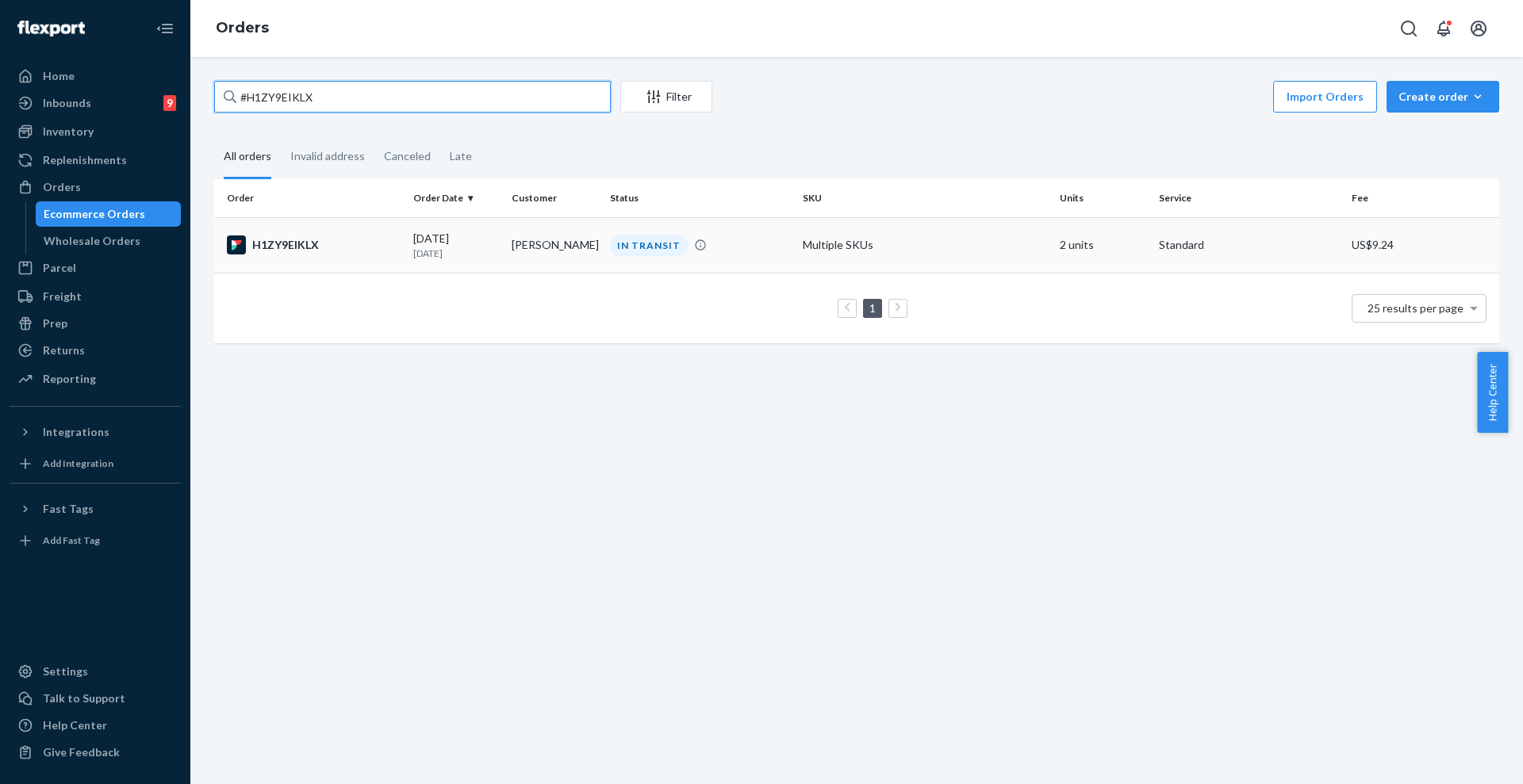
type input "#H1ZY9EIKLX"
click at [456, 240] on div "08/23/2025 1 day ago" at bounding box center [455, 245] width 85 height 29
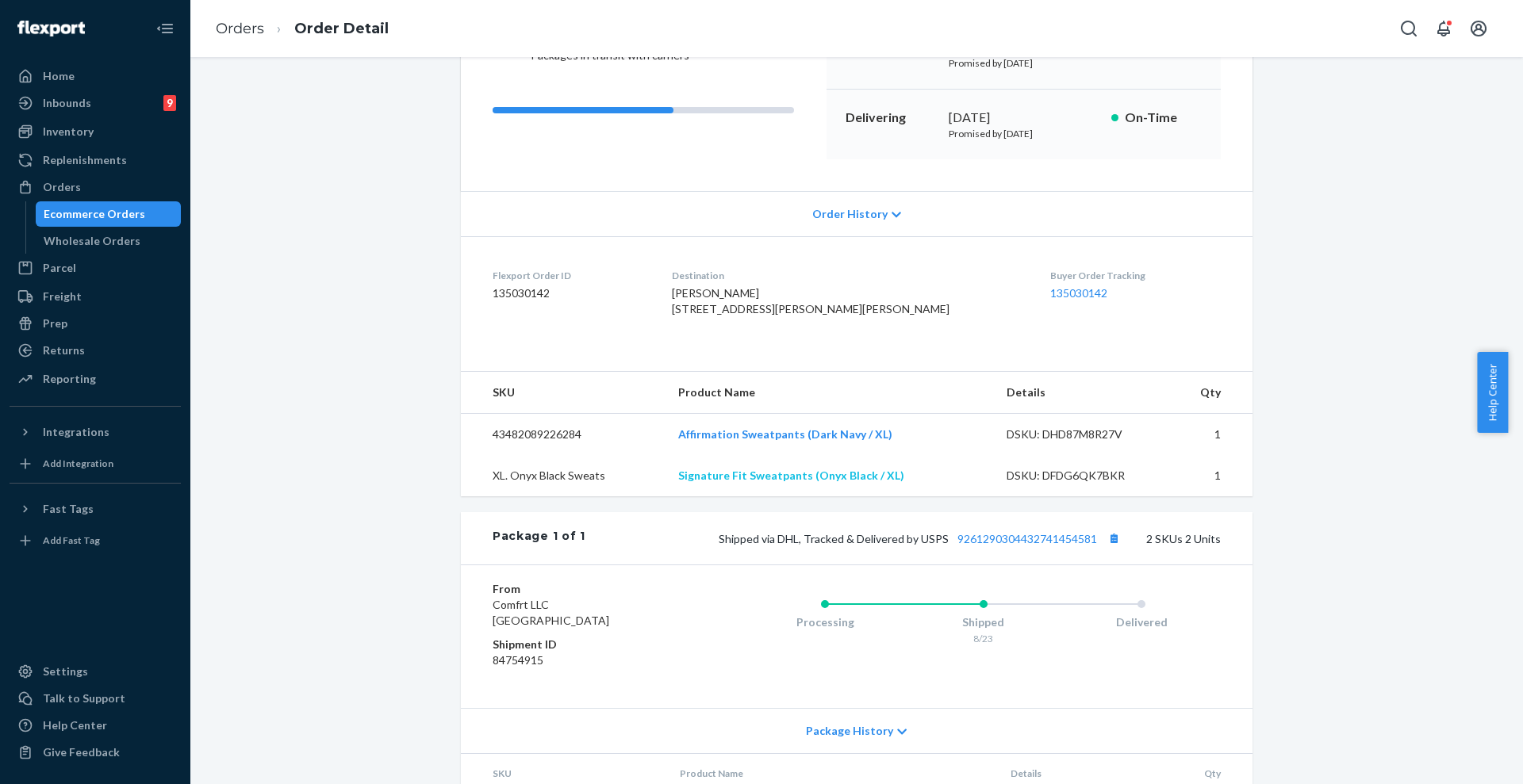
scroll to position [298, 0]
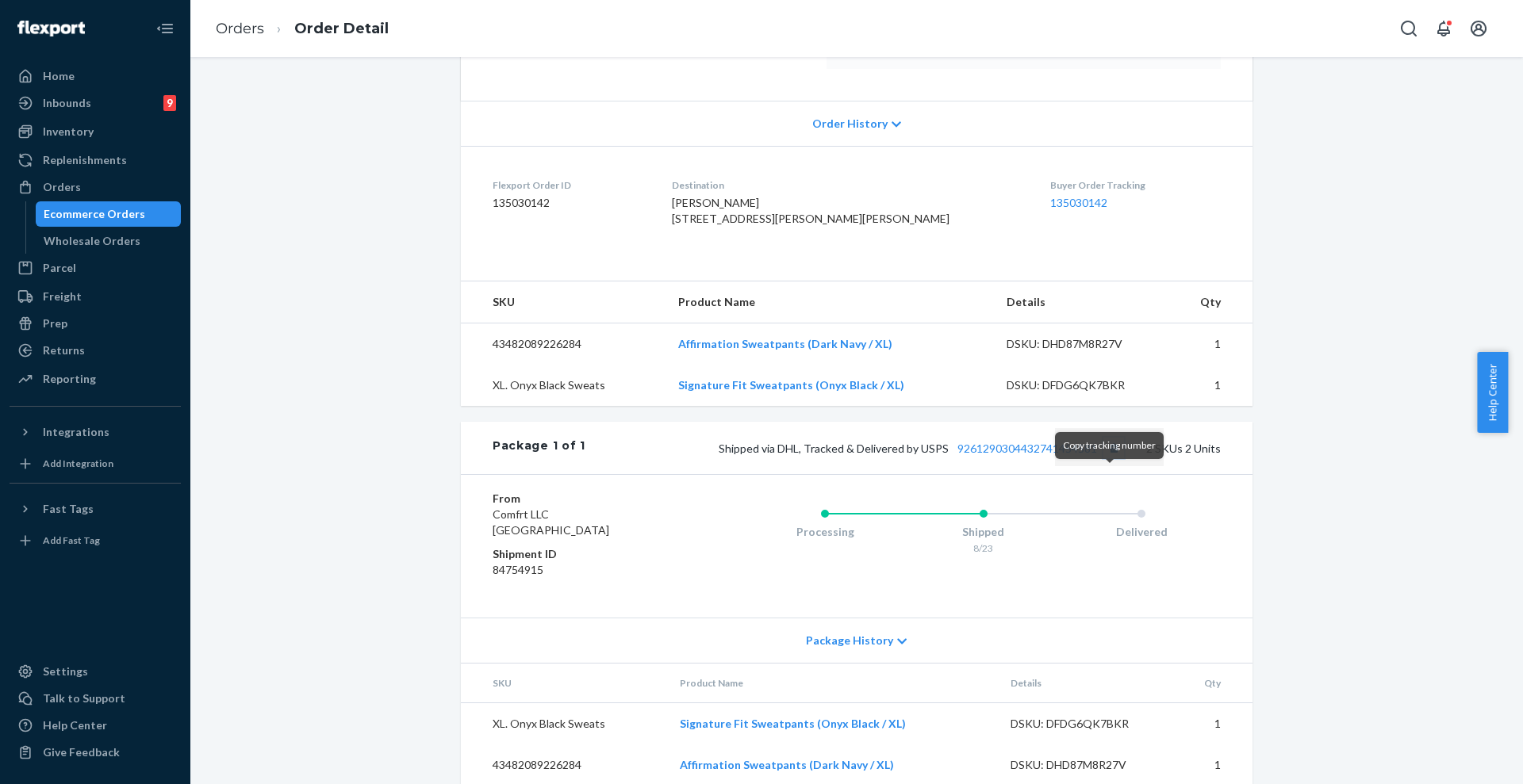
click at [1111, 458] on button "Copy tracking number" at bounding box center [1113, 448] width 21 height 21
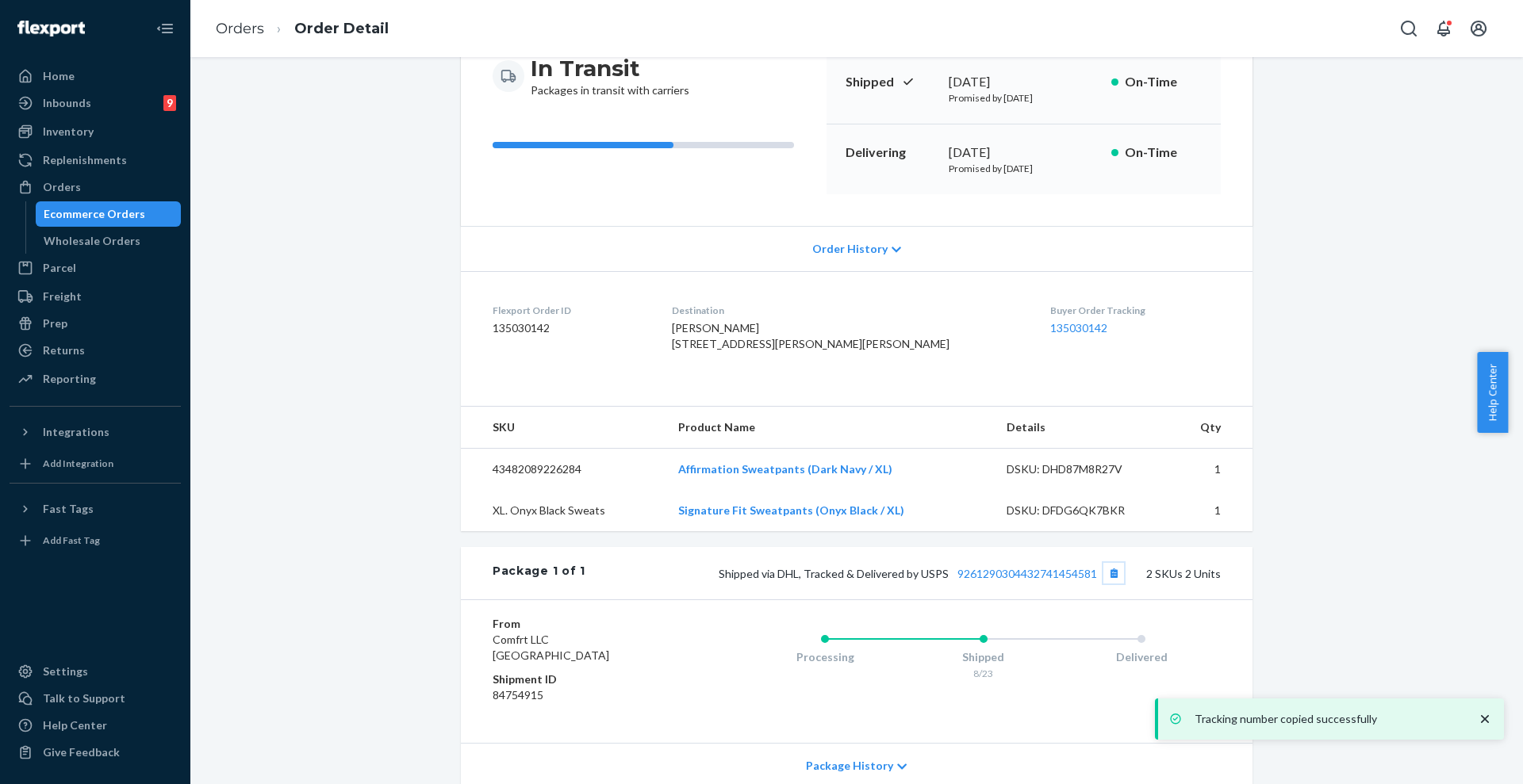
scroll to position [0, 0]
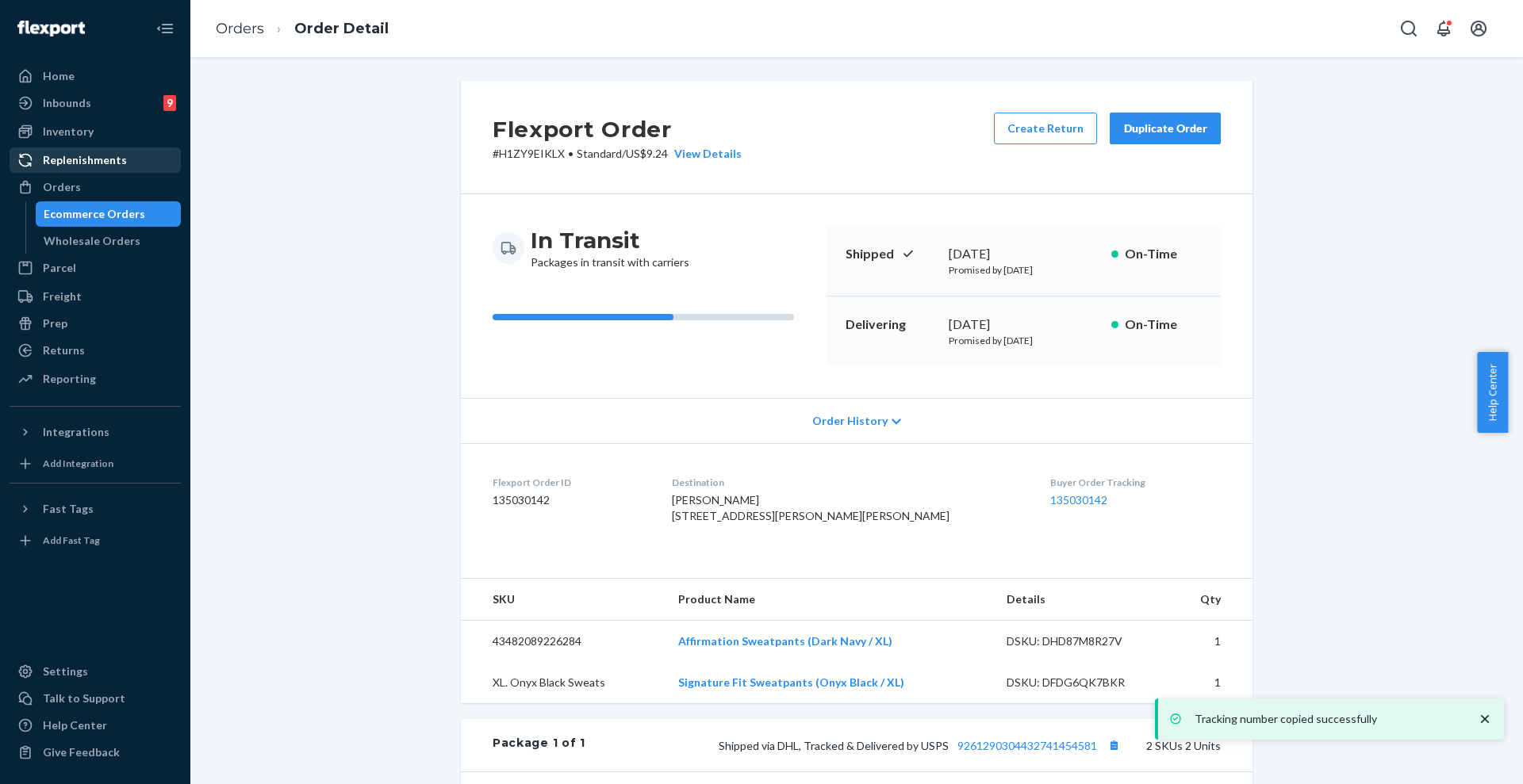
drag, startPoint x: 71, startPoint y: 185, endPoint x: 163, endPoint y: 149, distance: 98.8
click at [71, 185] on div "Orders" at bounding box center [62, 187] width 38 height 16
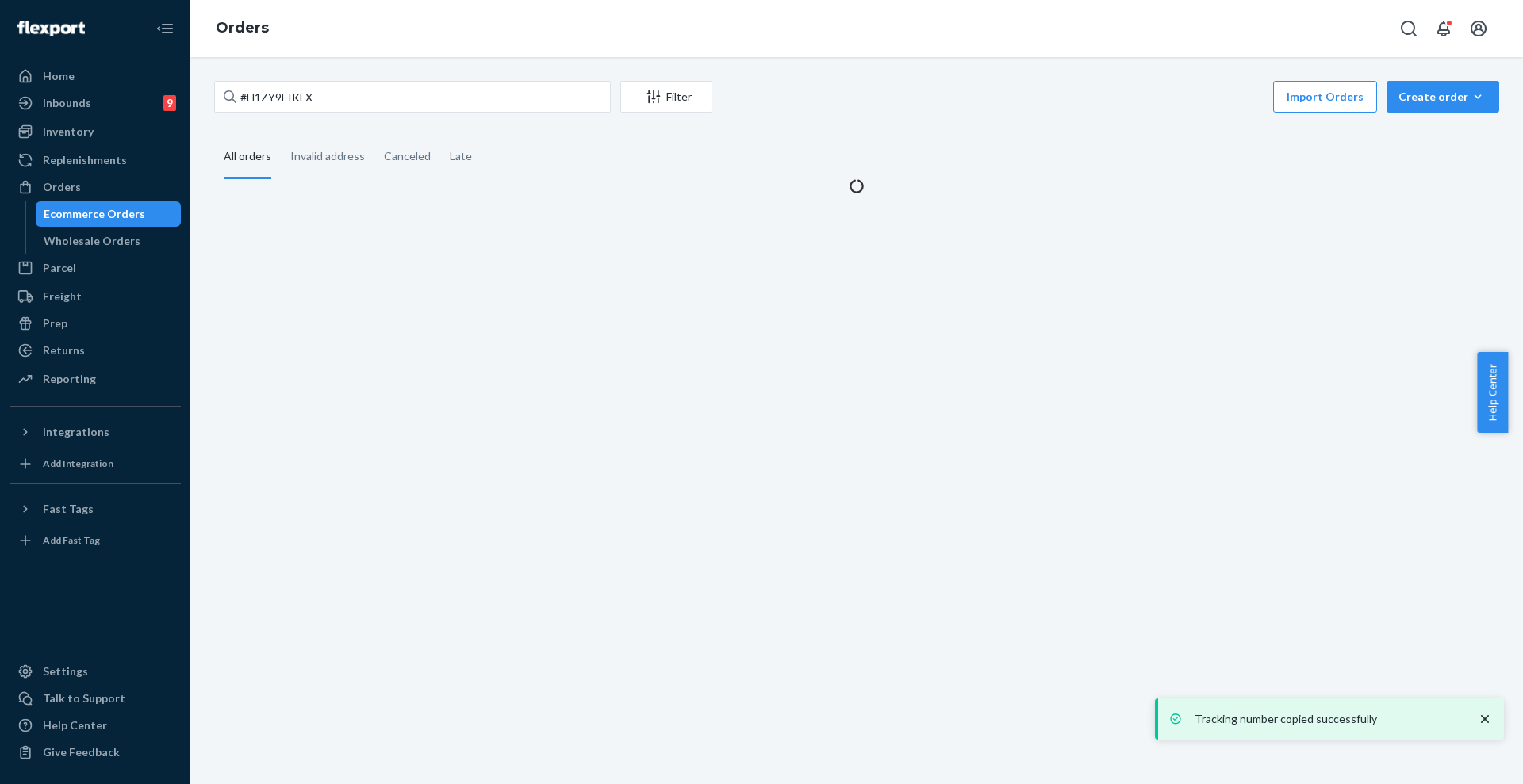
drag, startPoint x: 313, startPoint y: 120, endPoint x: 320, endPoint y: 103, distance: 18.4
click at [314, 120] on div "#H1ZY9EIKLX Filter Import Orders Create order Ecommerce order Removal order All…" at bounding box center [857, 137] width 1309 height 114
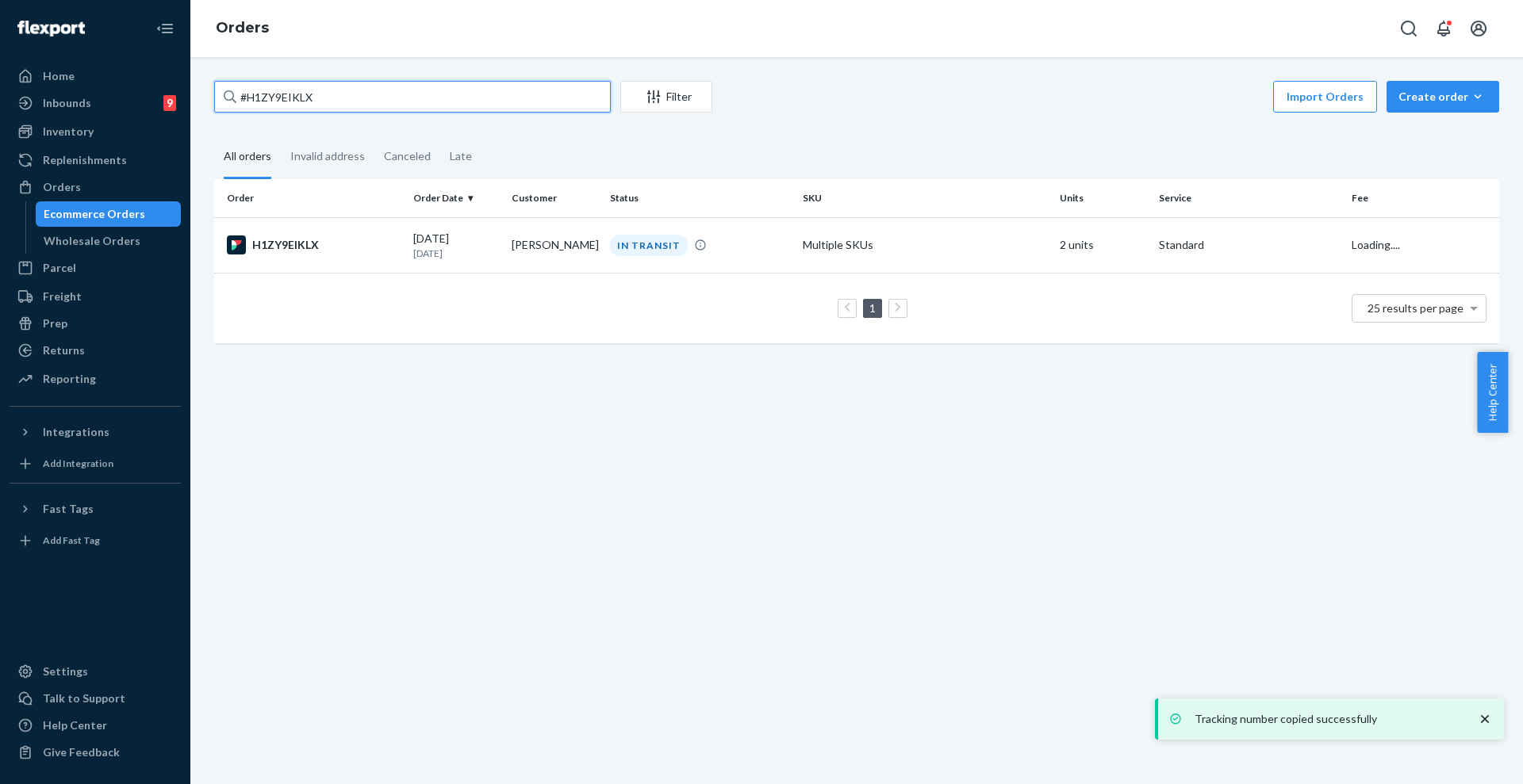
click at [320, 103] on input "#H1ZY9EIKLX" at bounding box center [412, 96] width 397 height 32
paste input "B1UMO4LKXE"
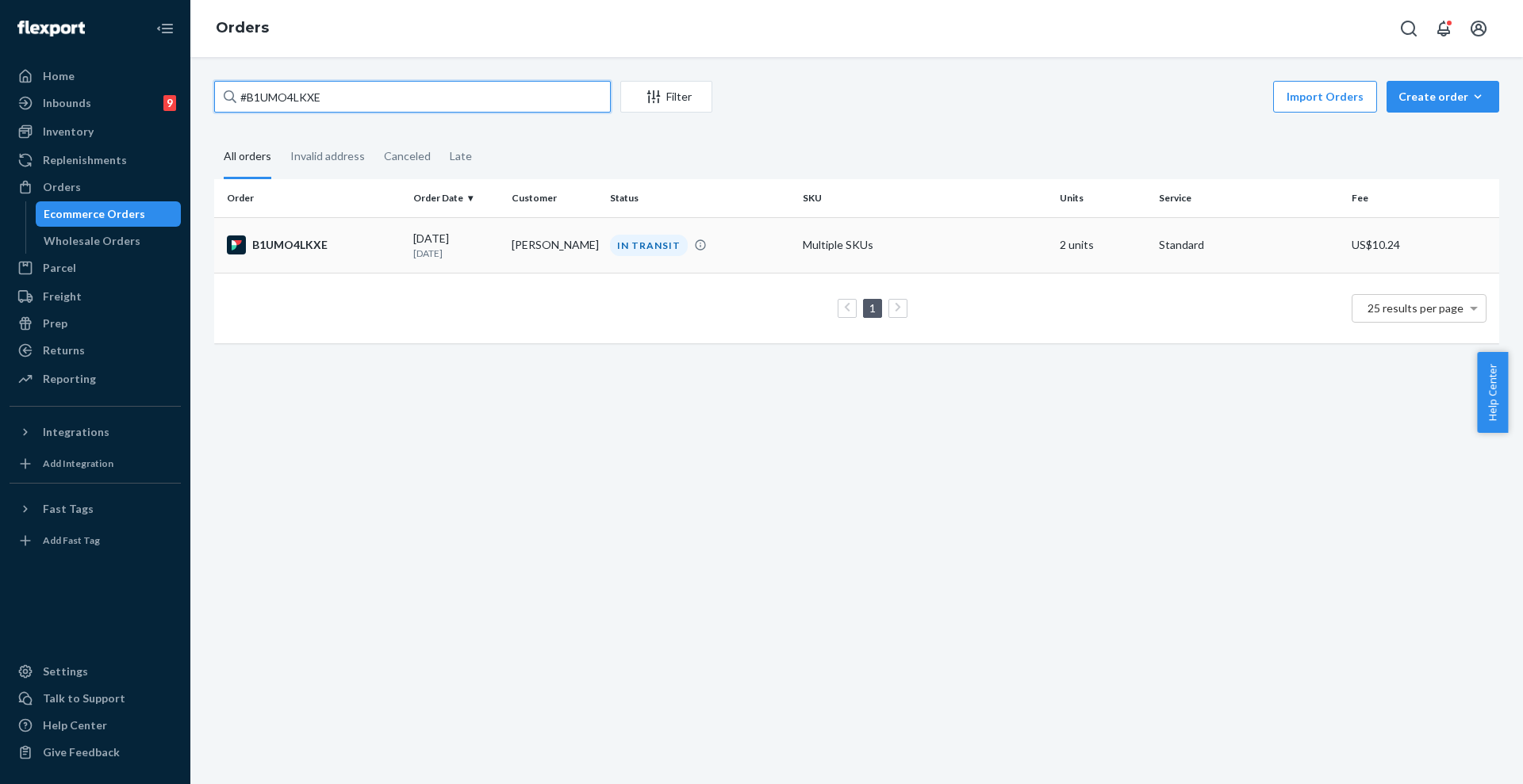
type input "#B1UMO4LKXE"
click at [710, 241] on div "IN TRANSIT" at bounding box center [699, 245] width 186 height 21
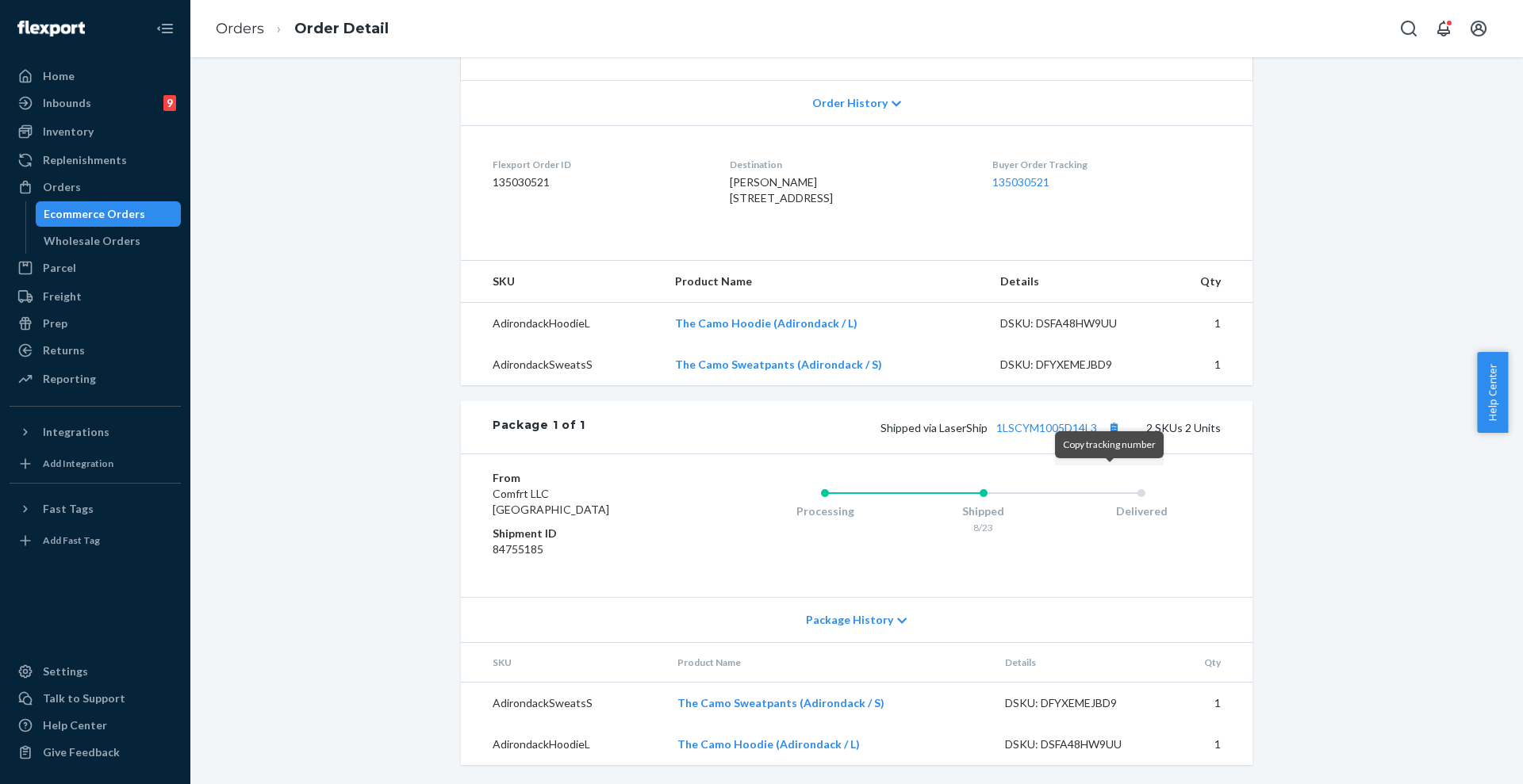
scroll to position [350, 0]
click at [1111, 474] on div "Processing Shipped 8/23 Delivered" at bounding box center [951, 525] width 539 height 111
click at [1114, 425] on button "Copy tracking number" at bounding box center [1113, 427] width 21 height 21
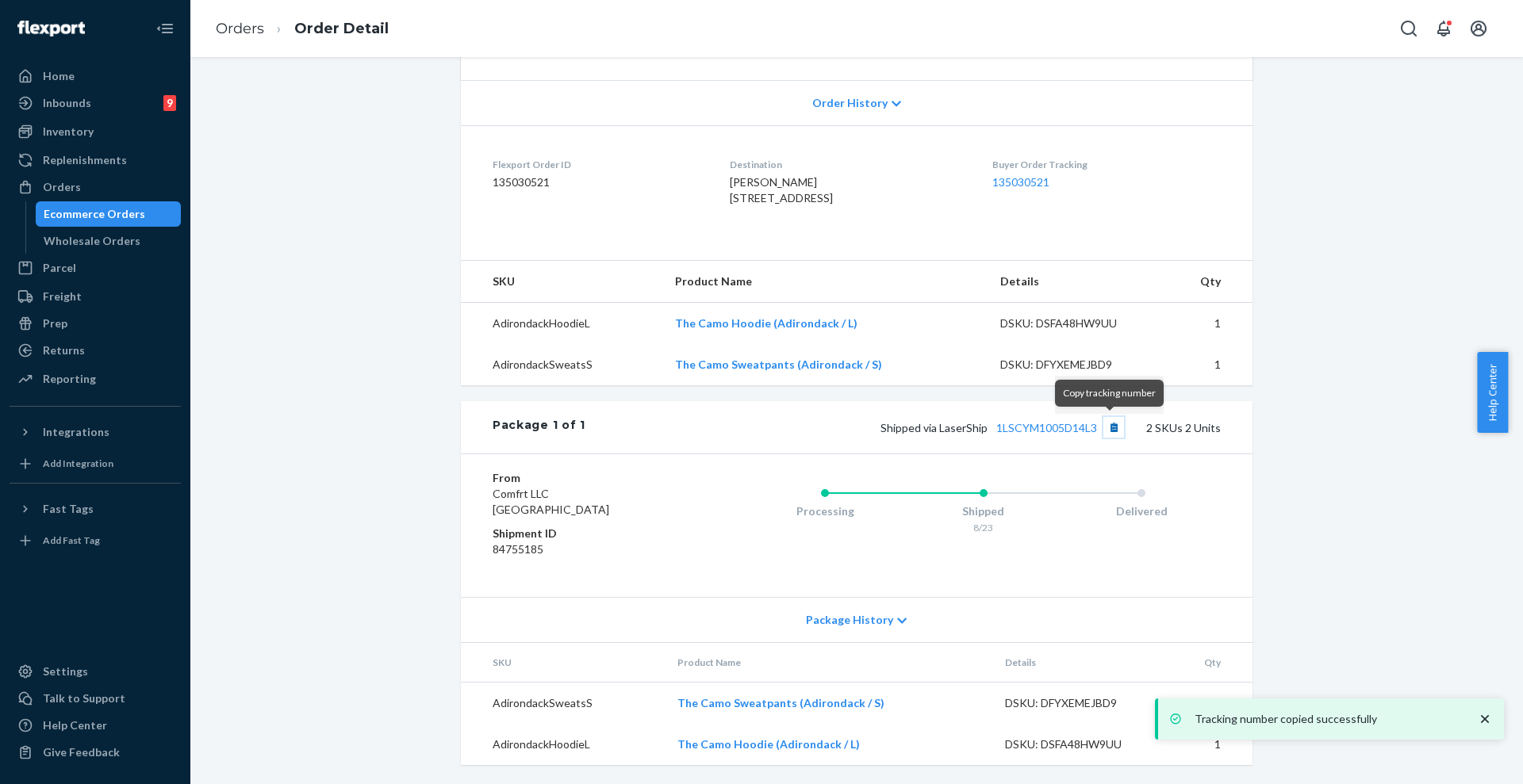
click at [1114, 425] on button "Copy tracking number" at bounding box center [1113, 427] width 21 height 21
drag, startPoint x: 934, startPoint y: 426, endPoint x: 1093, endPoint y: 421, distance: 159.1
click at [1095, 421] on span "Shipped via LaserShip 1LSCYM1005D14L3" at bounding box center [1003, 428] width 244 height 14
copy span "LaserShip 1LSCYM1005D14L3"
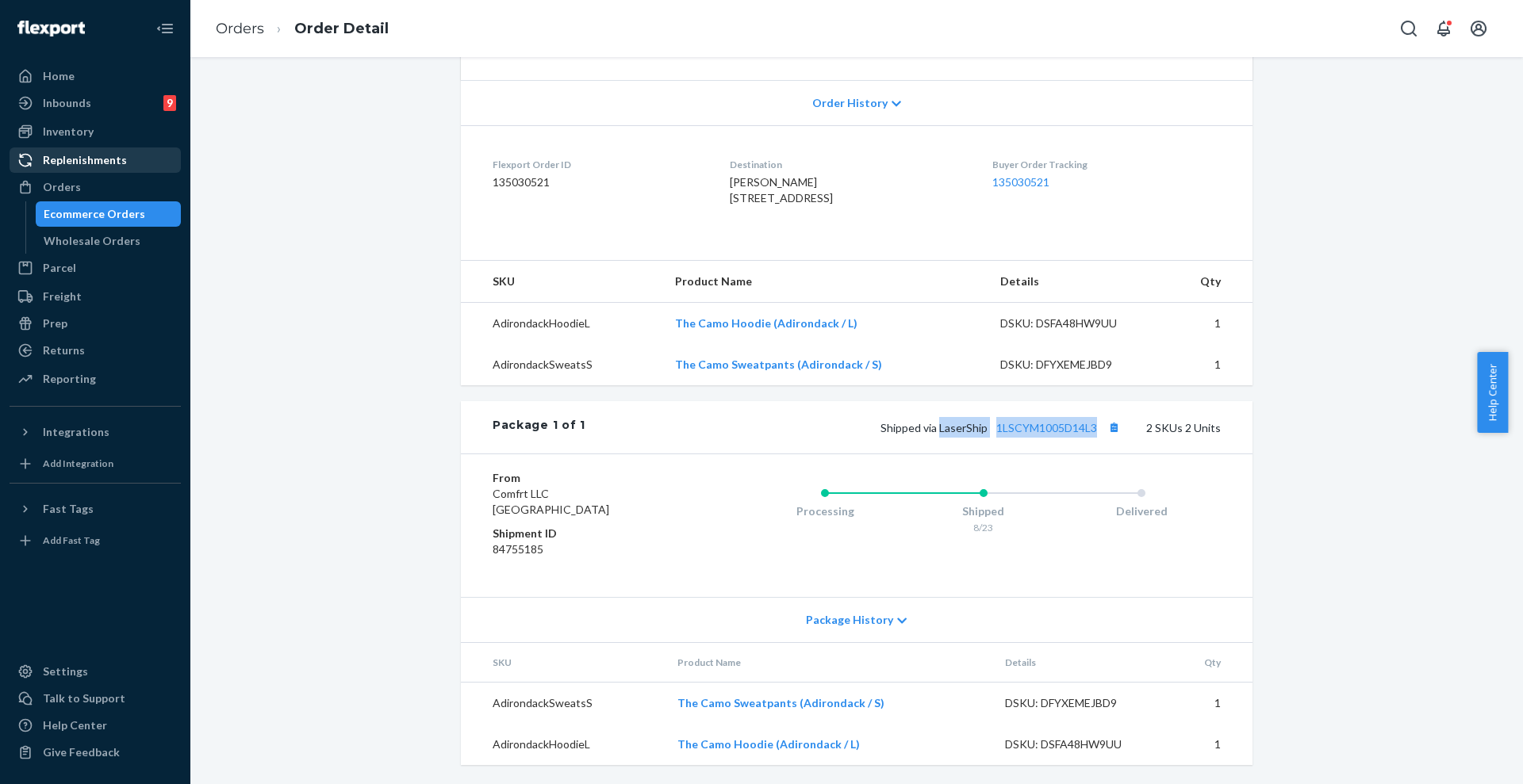
drag, startPoint x: 71, startPoint y: 186, endPoint x: 177, endPoint y: 168, distance: 107.5
click at [71, 186] on div "Orders" at bounding box center [62, 187] width 38 height 16
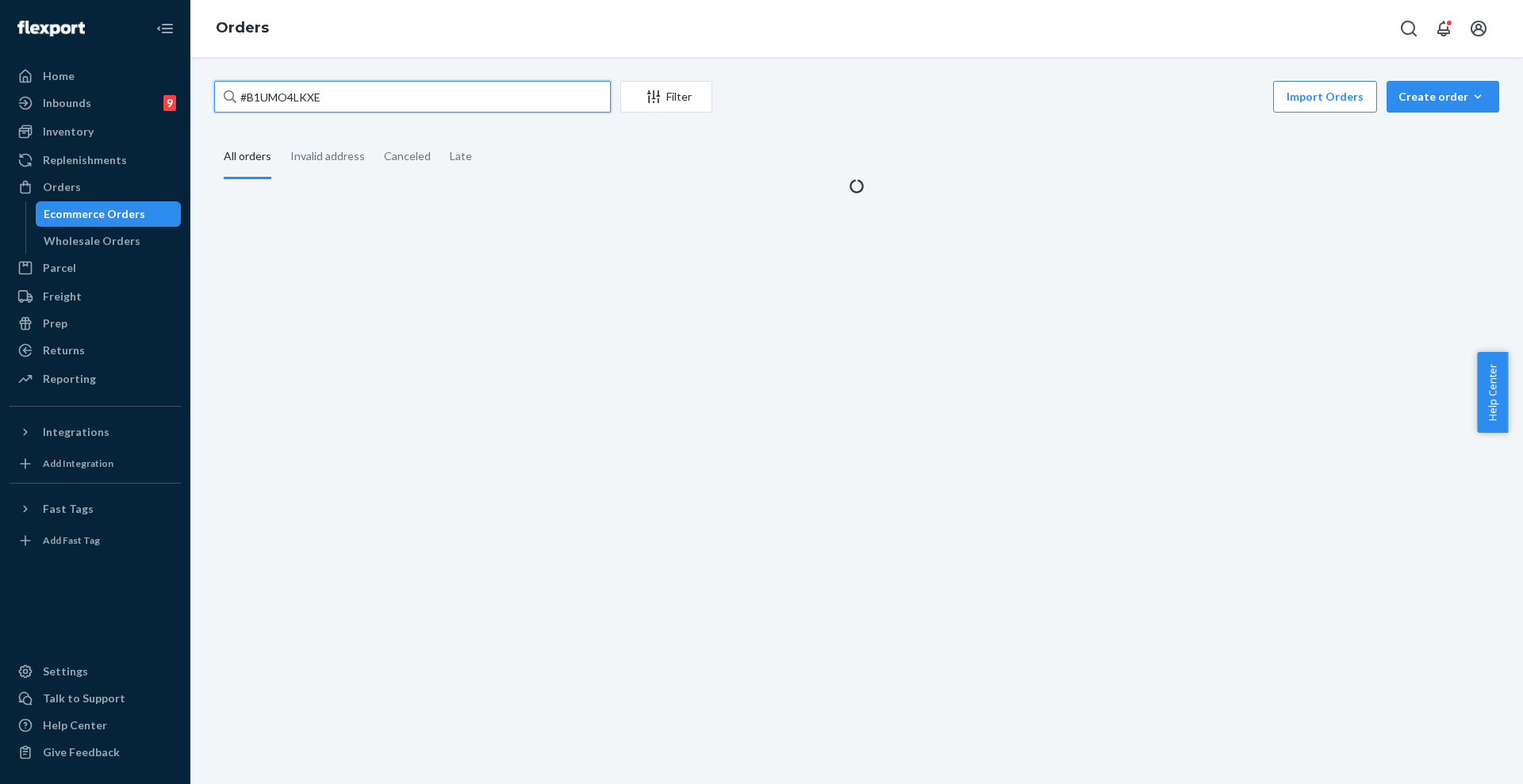
click at [476, 97] on input "#B1UMO4LKXE" at bounding box center [412, 96] width 397 height 32
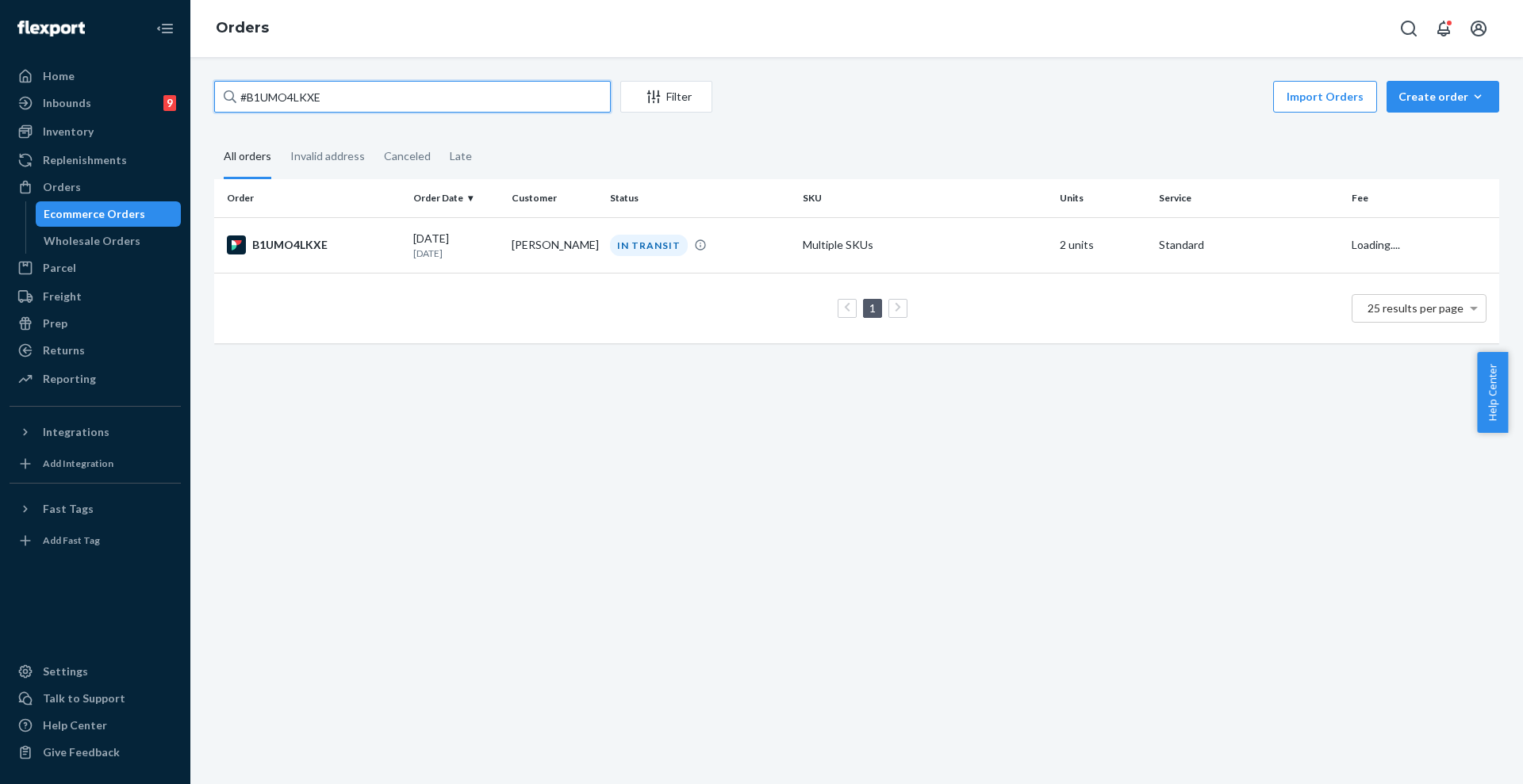
click at [476, 97] on input "#B1UMO4LKXE" at bounding box center [412, 96] width 397 height 32
click at [476, 98] on input "#B1UMO4LKXE" at bounding box center [412, 96] width 397 height 32
paste input "KR9SVLKG"
type input "#BKR9SVLKGE"
click at [577, 252] on td "Elias Sanchez" at bounding box center [553, 245] width 98 height 56
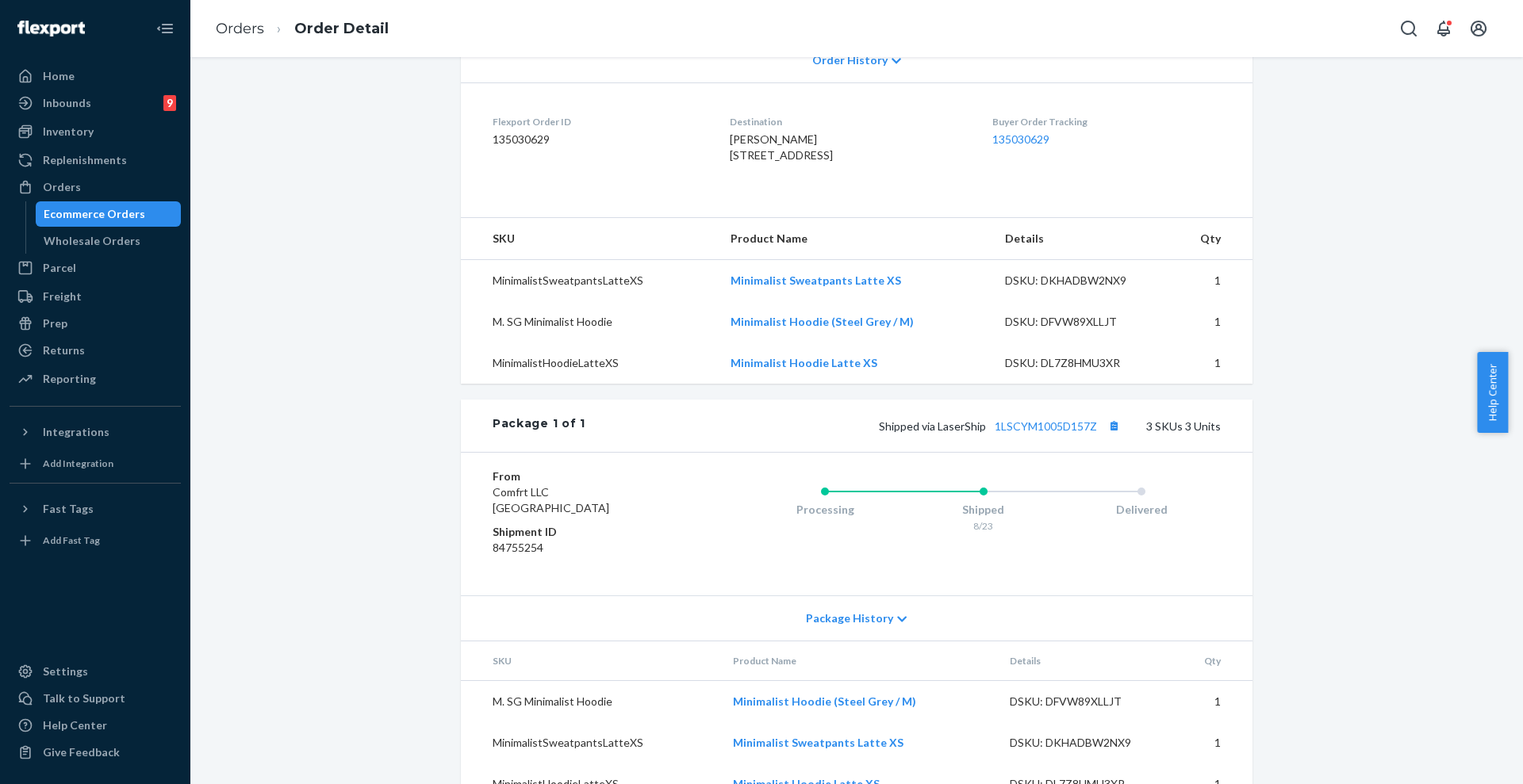
scroll to position [432, 0]
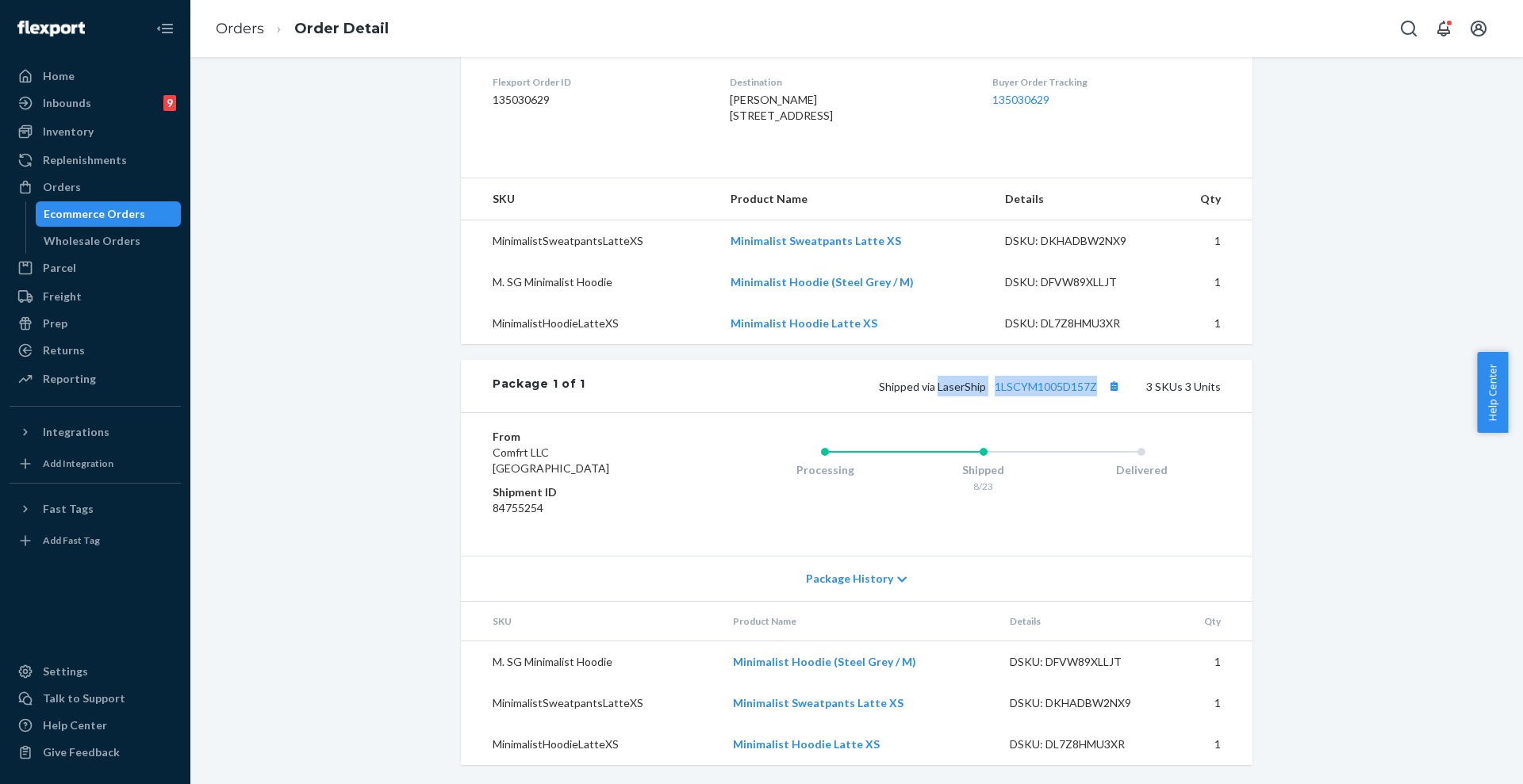
drag, startPoint x: 934, startPoint y: 386, endPoint x: 1098, endPoint y: 380, distance: 164.1
click at [1098, 380] on span "Shipped via LaserShip 1LSCYM1005D157Z" at bounding box center [1001, 387] width 245 height 14
copy span "LaserShip 1LSCYM1005D157Z"
click at [61, 191] on div "Orders" at bounding box center [62, 187] width 38 height 16
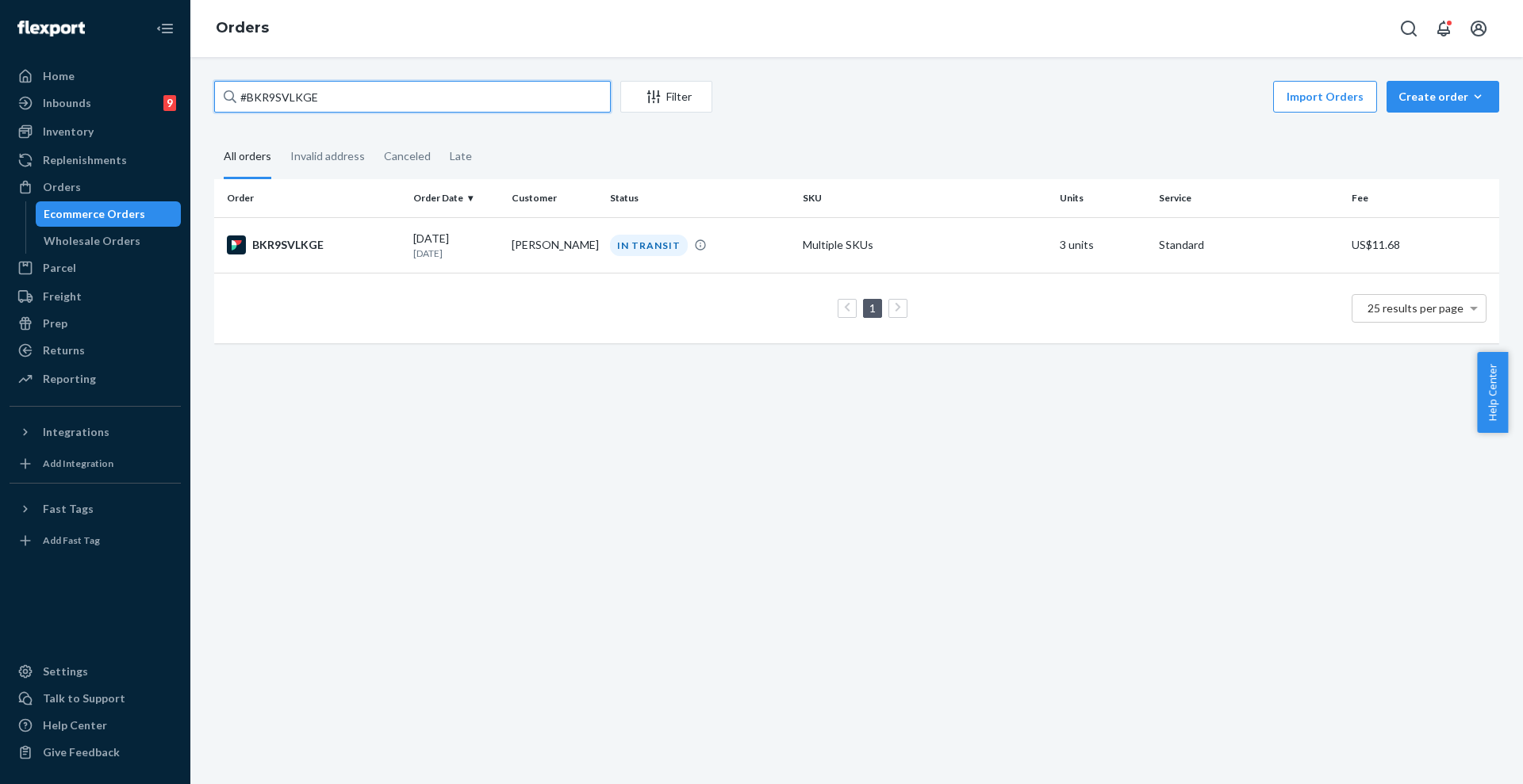
click at [410, 103] on input "#BKR9SVLKGE" at bounding box center [412, 96] width 397 height 32
paste input "RKKGH4UFL"
type input "#RKKGH4UFLE"
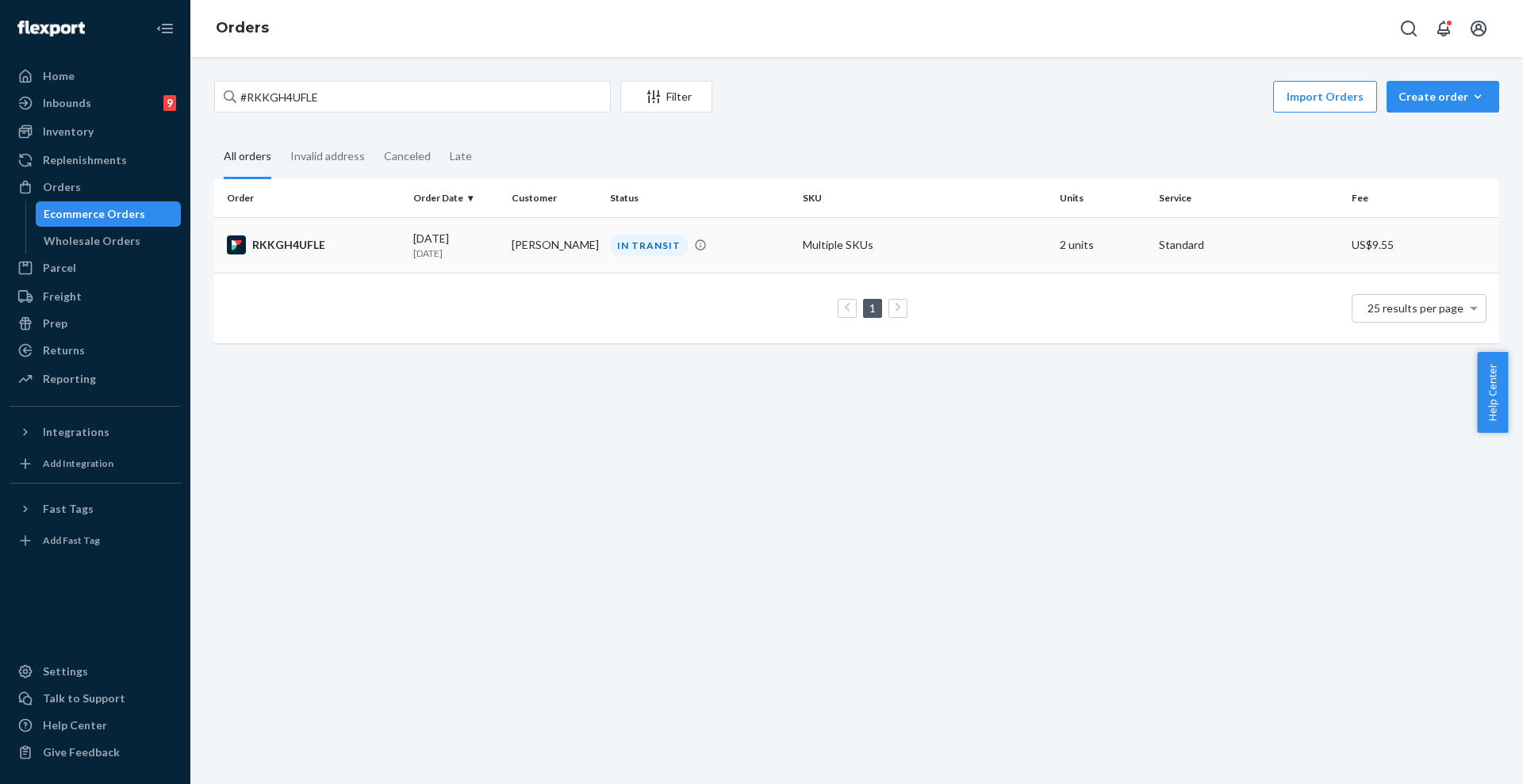
click at [720, 248] on div "IN TRANSIT" at bounding box center [699, 245] width 186 height 21
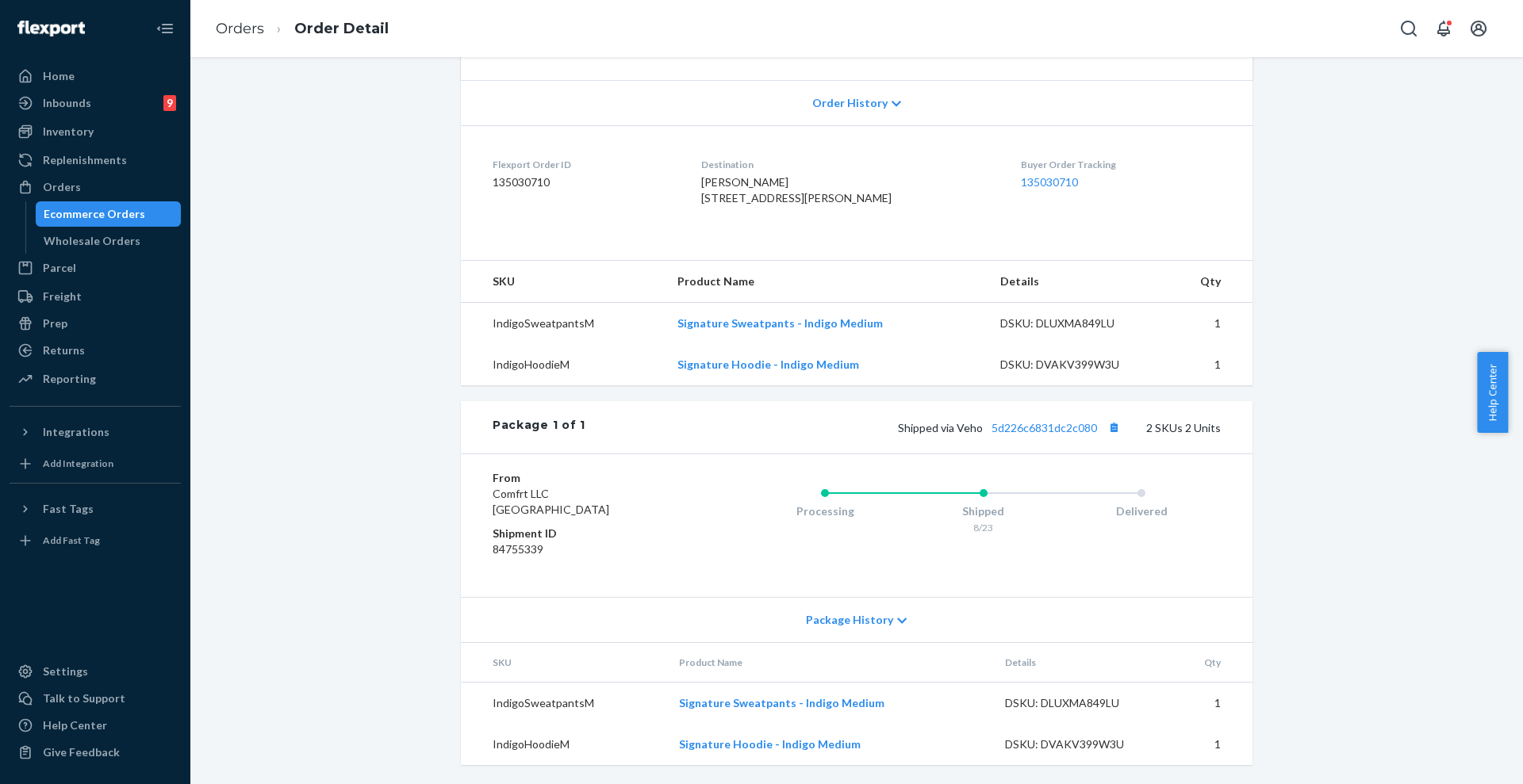
scroll to position [350, 0]
drag, startPoint x: 953, startPoint y: 427, endPoint x: 1091, endPoint y: 430, distance: 138.0
click at [1091, 428] on span "Shipped via Veho 5d226c6831dc2c080" at bounding box center [1011, 428] width 226 height 14
copy span "Veho 5d226c6831dc2c080"
click at [62, 180] on div "Orders" at bounding box center [62, 187] width 38 height 16
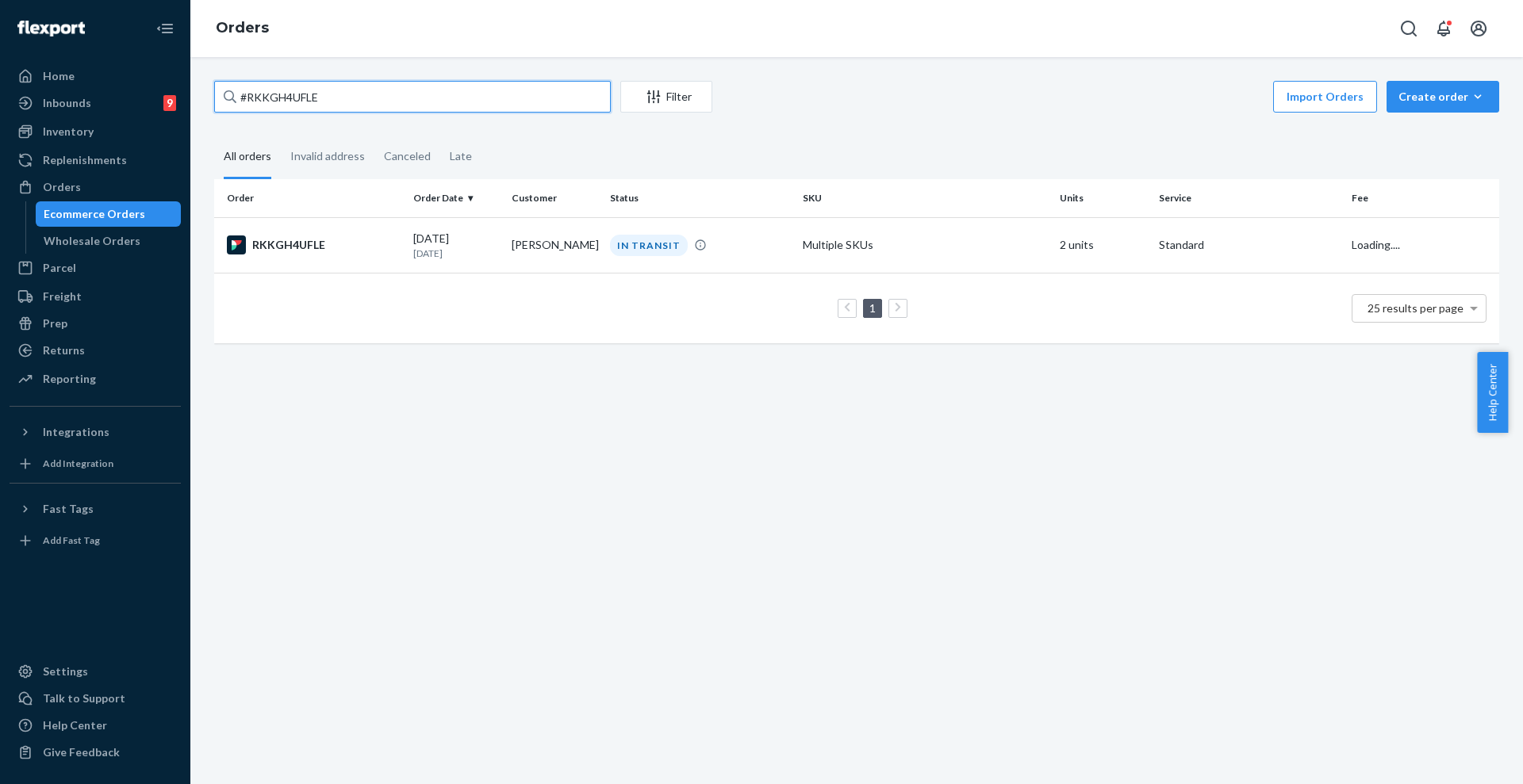
click at [378, 96] on input "#RKKGH4UFLE" at bounding box center [412, 96] width 397 height 32
paste input "253110880"
type input "#253110880"
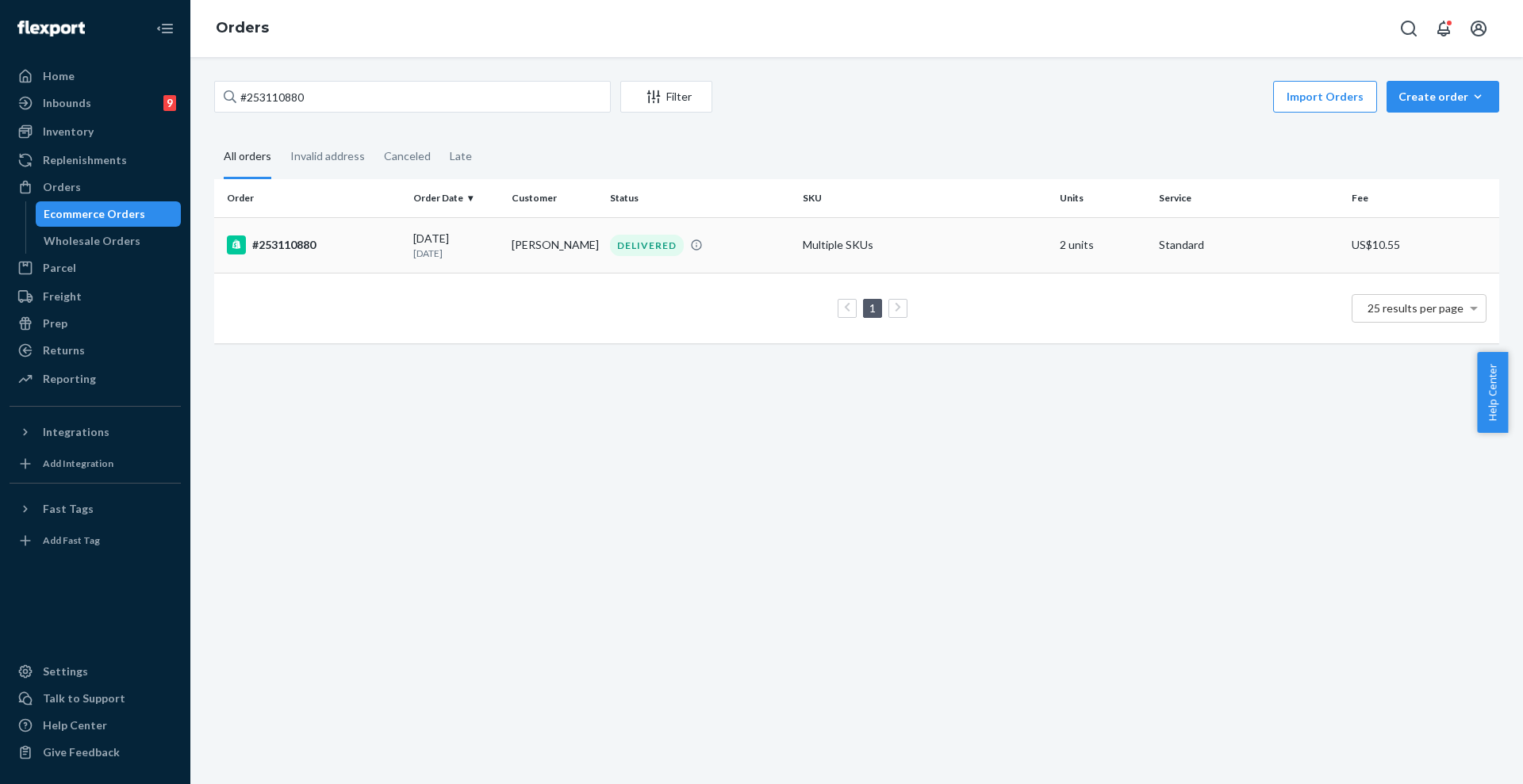
click at [567, 261] on td "[PERSON_NAME]" at bounding box center [553, 245] width 98 height 56
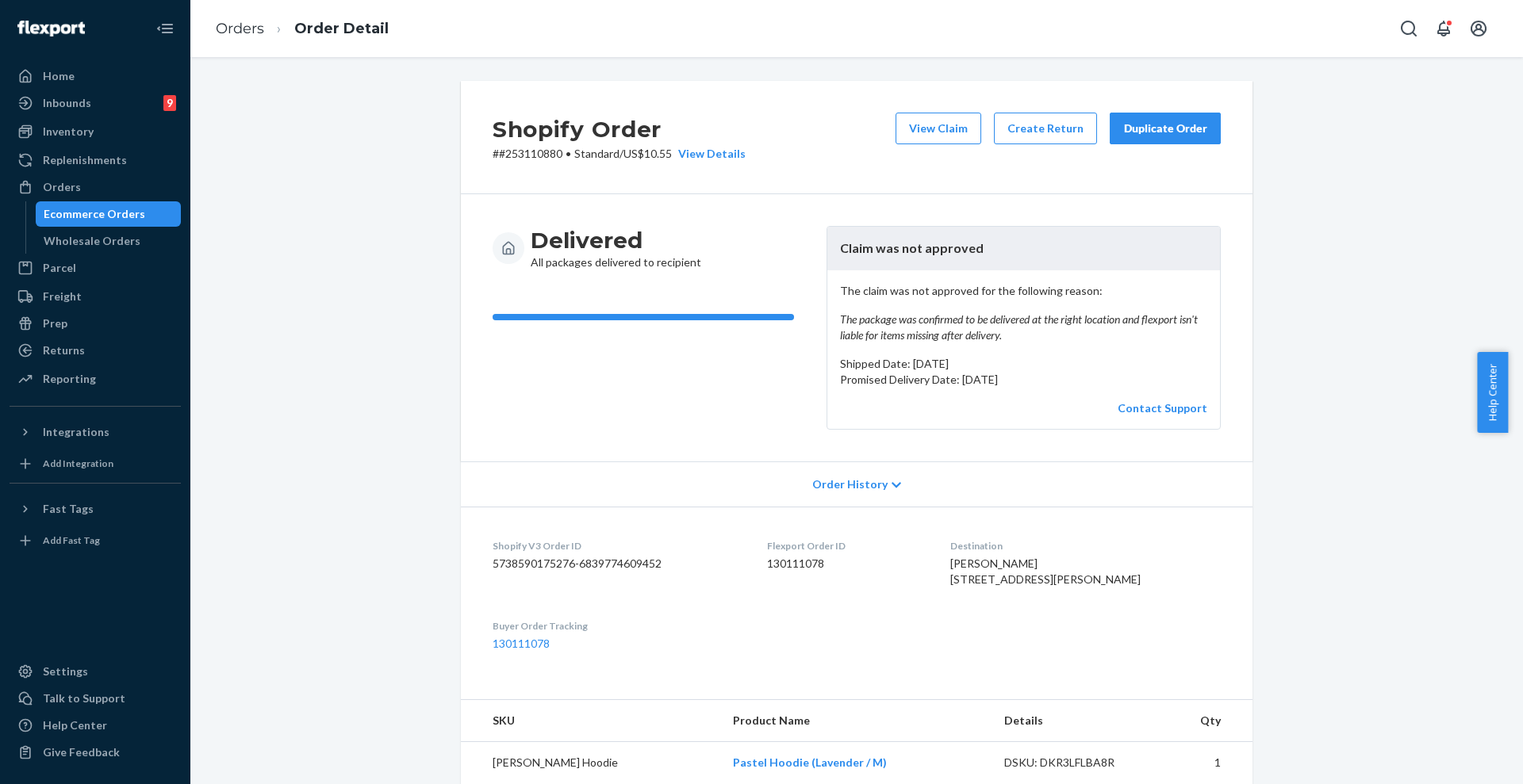
click at [1152, 132] on div "Duplicate Order" at bounding box center [1165, 128] width 84 height 16
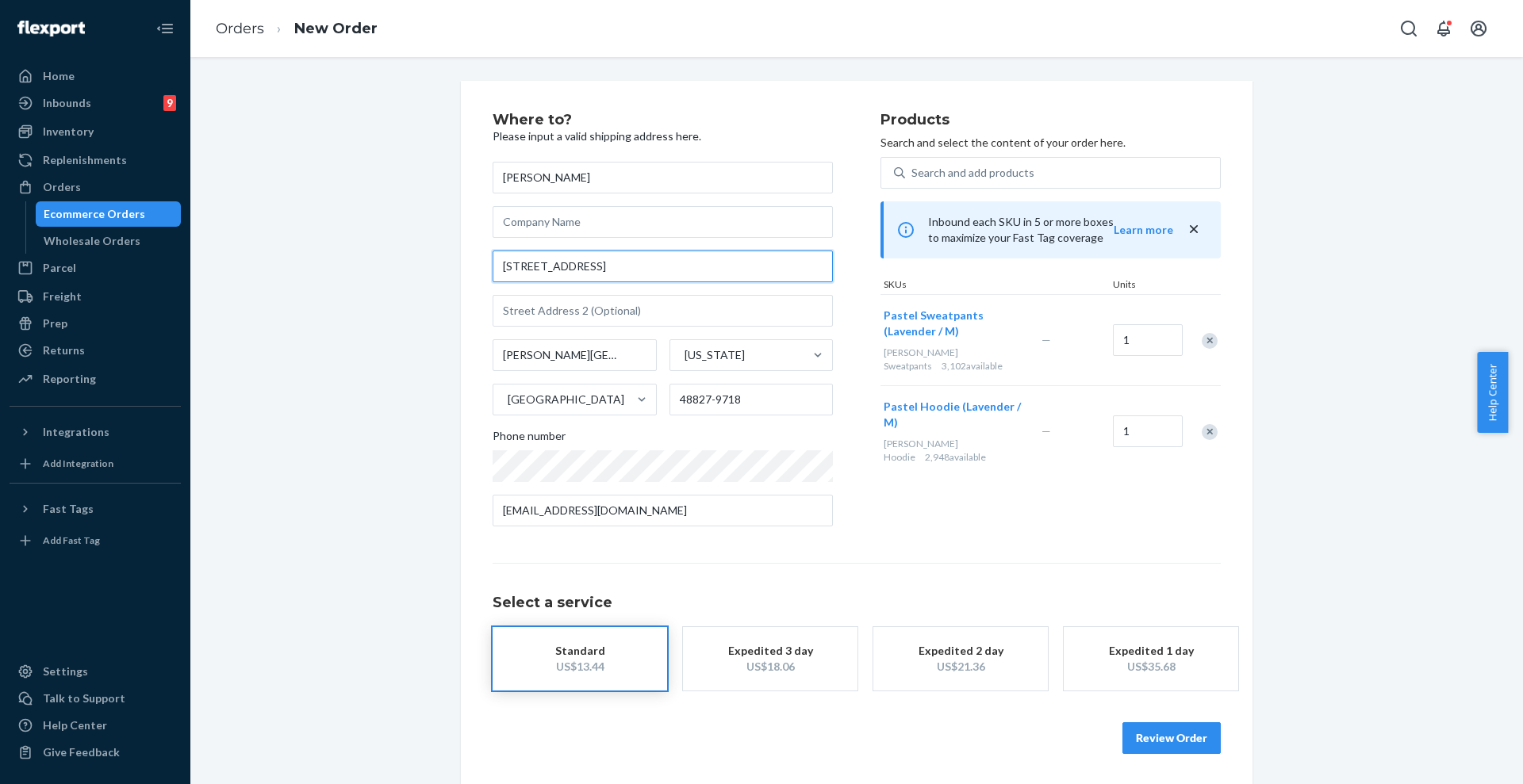
drag, startPoint x: 639, startPoint y: 267, endPoint x: 466, endPoint y: 256, distance: 173.3
click at [468, 256] on div "Where to? Please input a valid shipping address here. Kirste Osier 3573 S Waver…" at bounding box center [857, 432] width 792 height 704
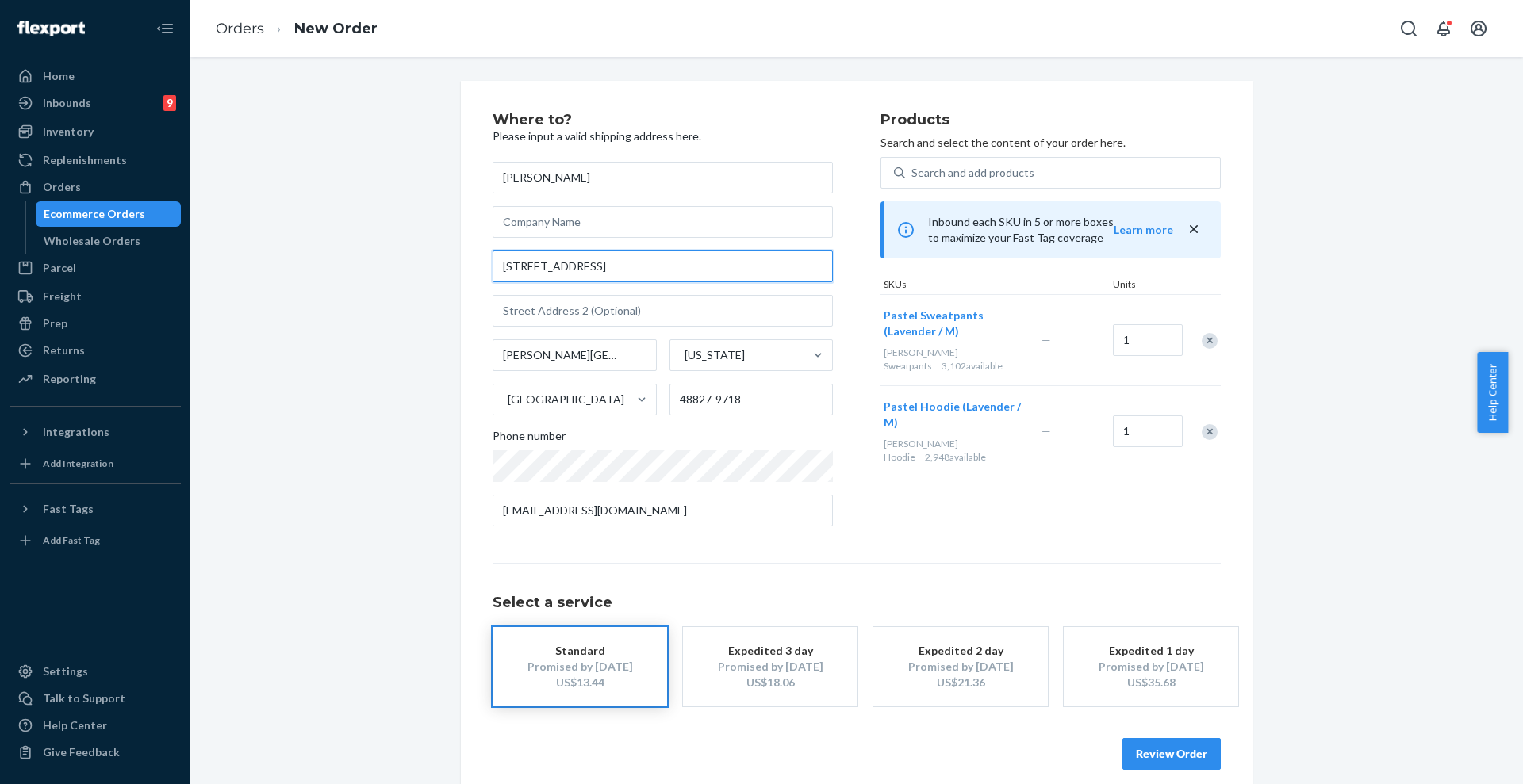
paste input "50 Beech Hill cross r"
type input "50 Beech Hill cross rd"
type input "Mount Desert"
type input "04660"
type input "50 Beech Hill Cross Rd"
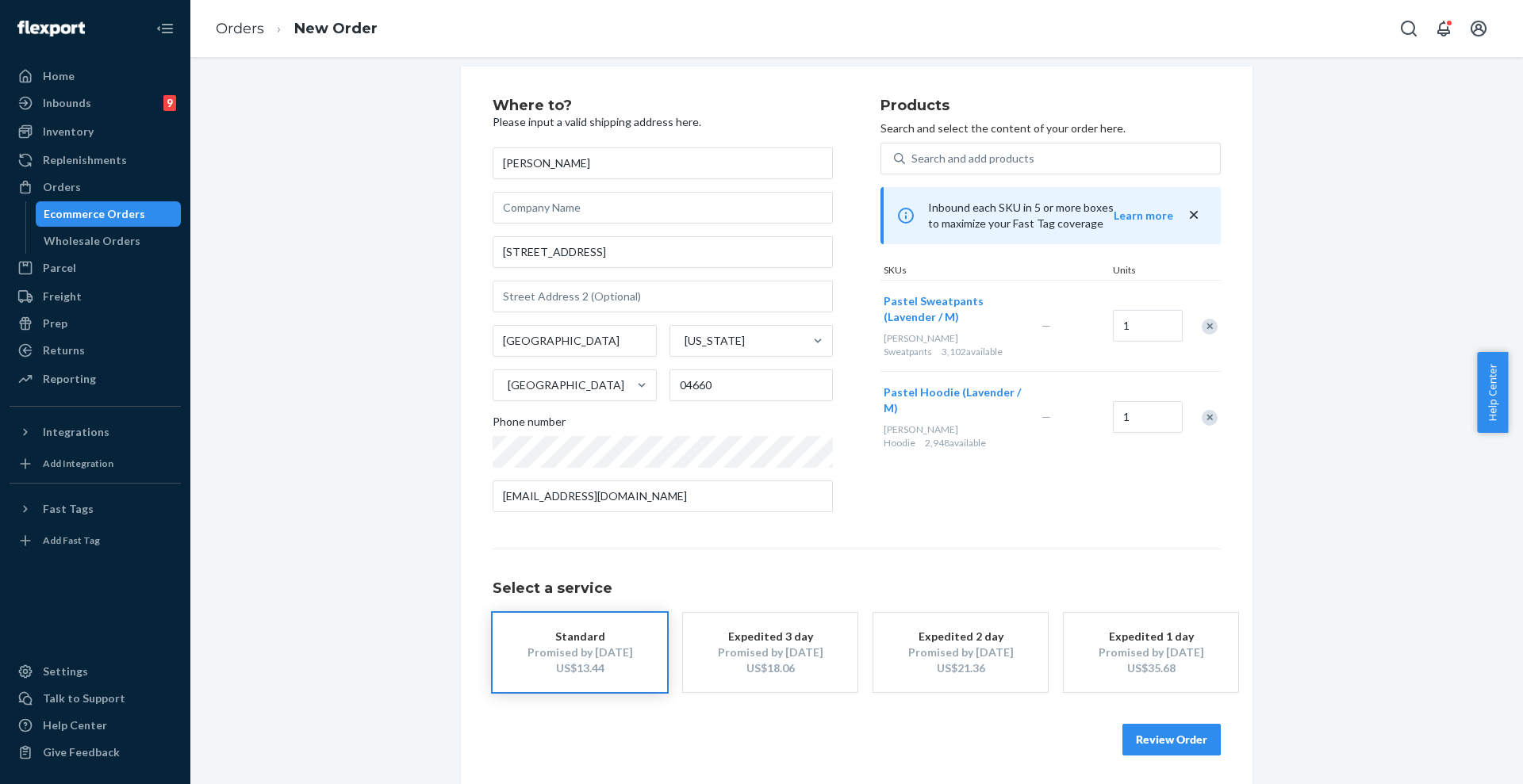
scroll to position [17, 0]
click at [1156, 733] on button "Review Order" at bounding box center [1171, 736] width 98 height 32
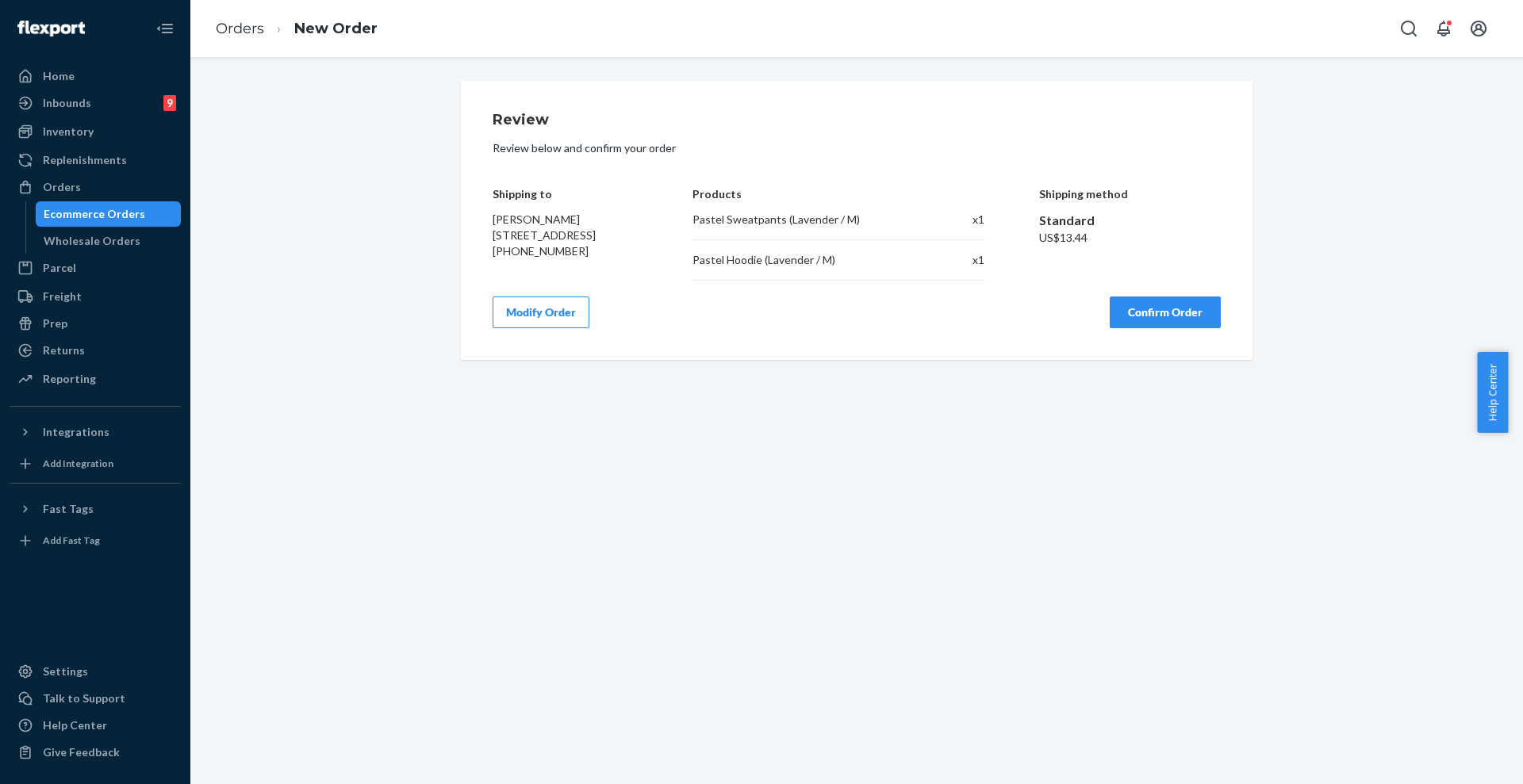
scroll to position [0, 0]
click at [1177, 323] on button "Confirm Order" at bounding box center [1165, 312] width 111 height 32
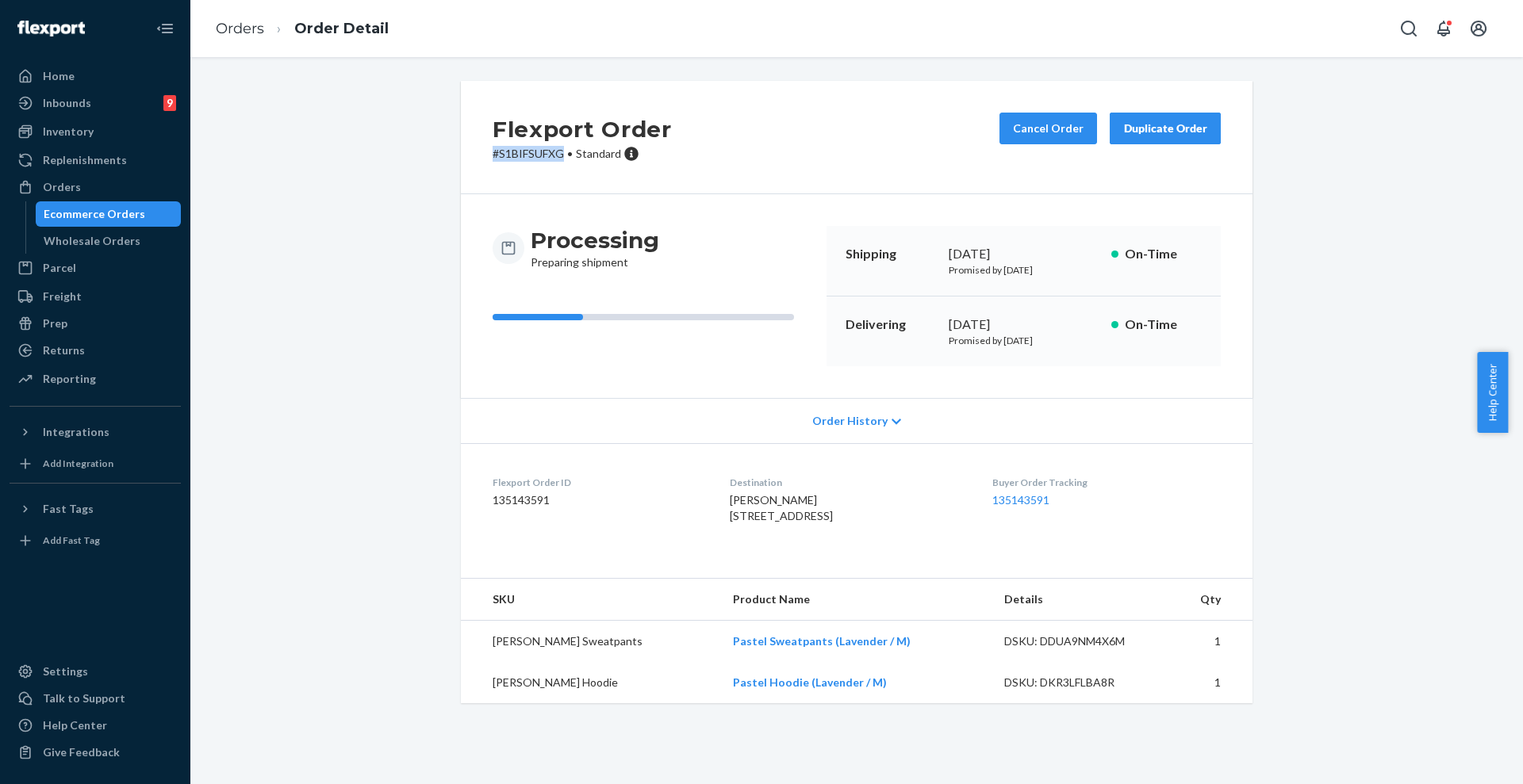
drag, startPoint x: 555, startPoint y: 156, endPoint x: 466, endPoint y: 158, distance: 89.0
click at [466, 158] on div "Flexport Order # S1BIFSUFXG • Standard Cancel Order Duplicate Order" at bounding box center [857, 137] width 792 height 114
copy p "# S1BIFSUFXG"
drag, startPoint x: 102, startPoint y: 193, endPoint x: 193, endPoint y: 156, distance: 98.2
click at [102, 193] on div "Orders" at bounding box center [94, 187] width 168 height 22
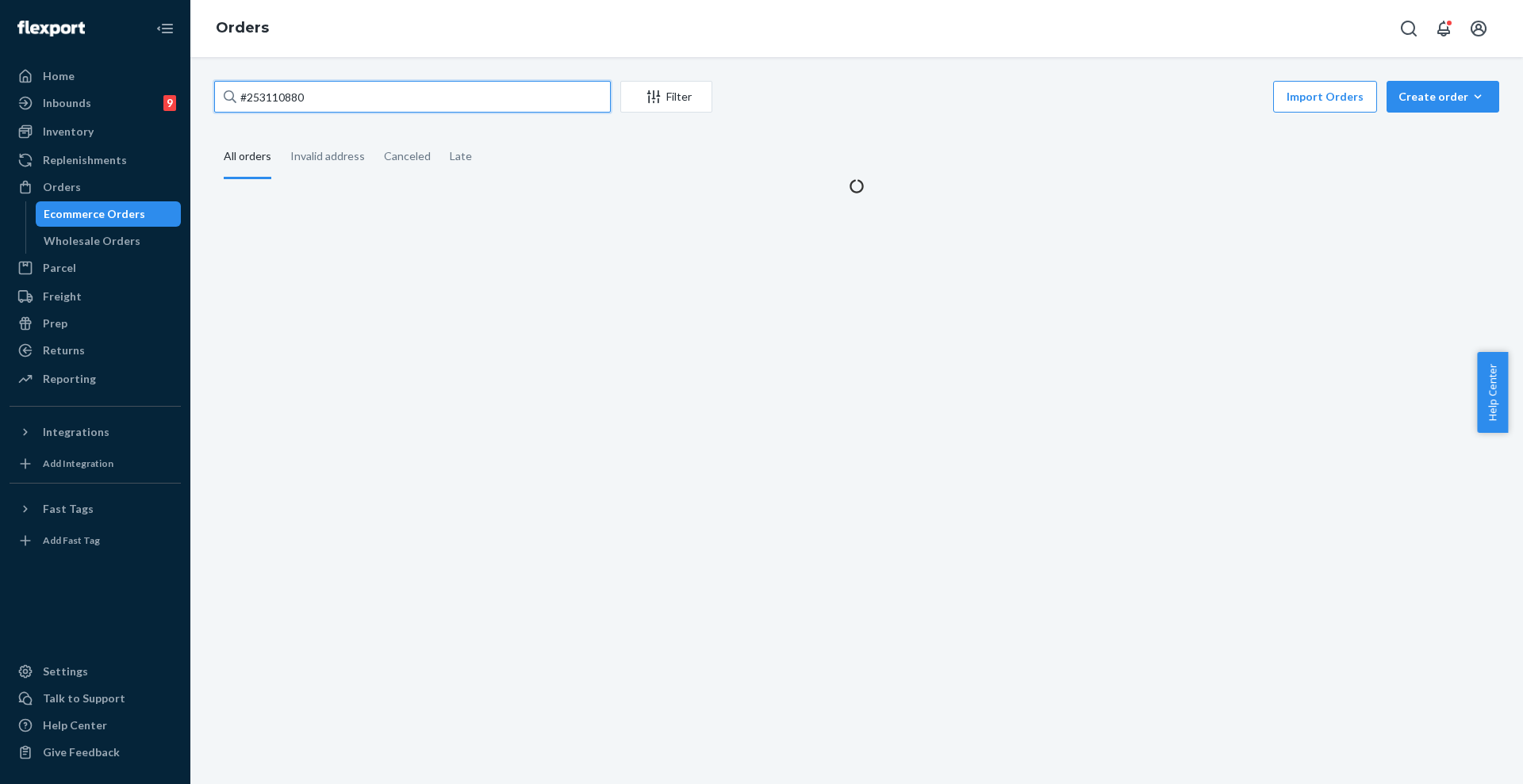
click at [547, 92] on input "#253110880" at bounding box center [412, 96] width 397 height 32
click at [545, 93] on input "#253110880" at bounding box center [412, 96] width 397 height 32
click at [545, 93] on input "#253110880" at bounding box center [412, 96] width 397 height 32
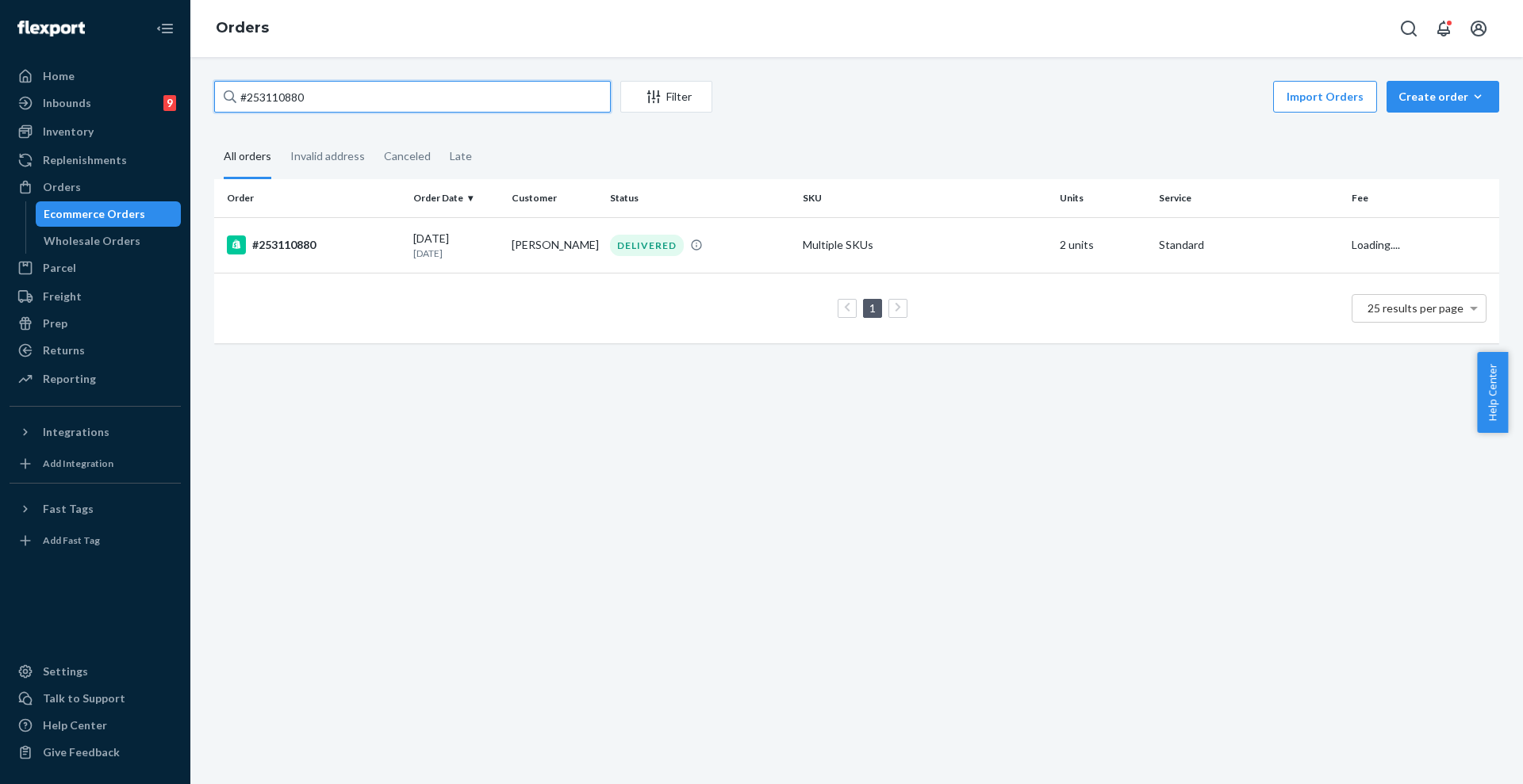
paste input "RY07_MUKGG"
type input "#RY07_MUKGG"
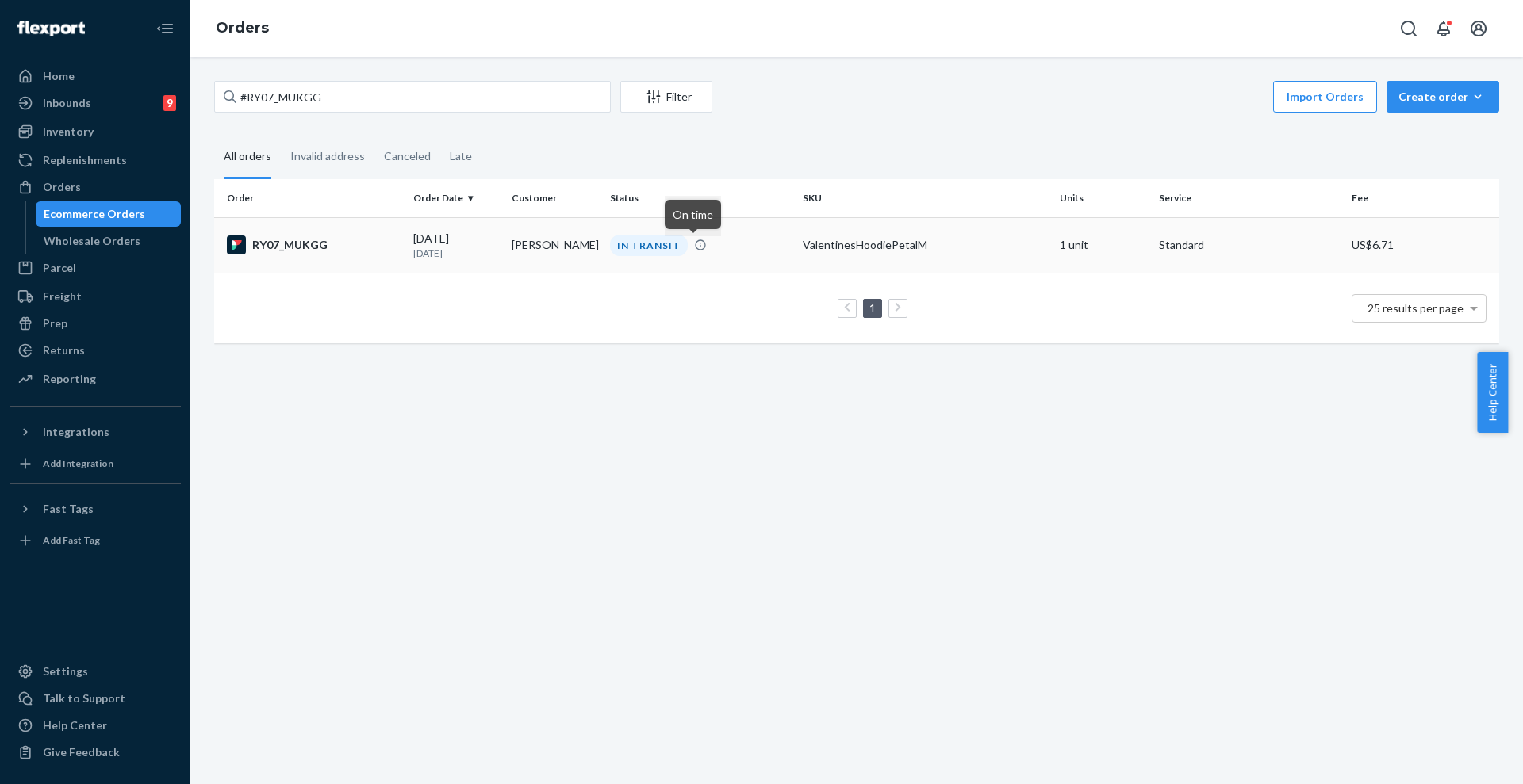
click at [694, 246] on icon at bounding box center [700, 245] width 13 height 13
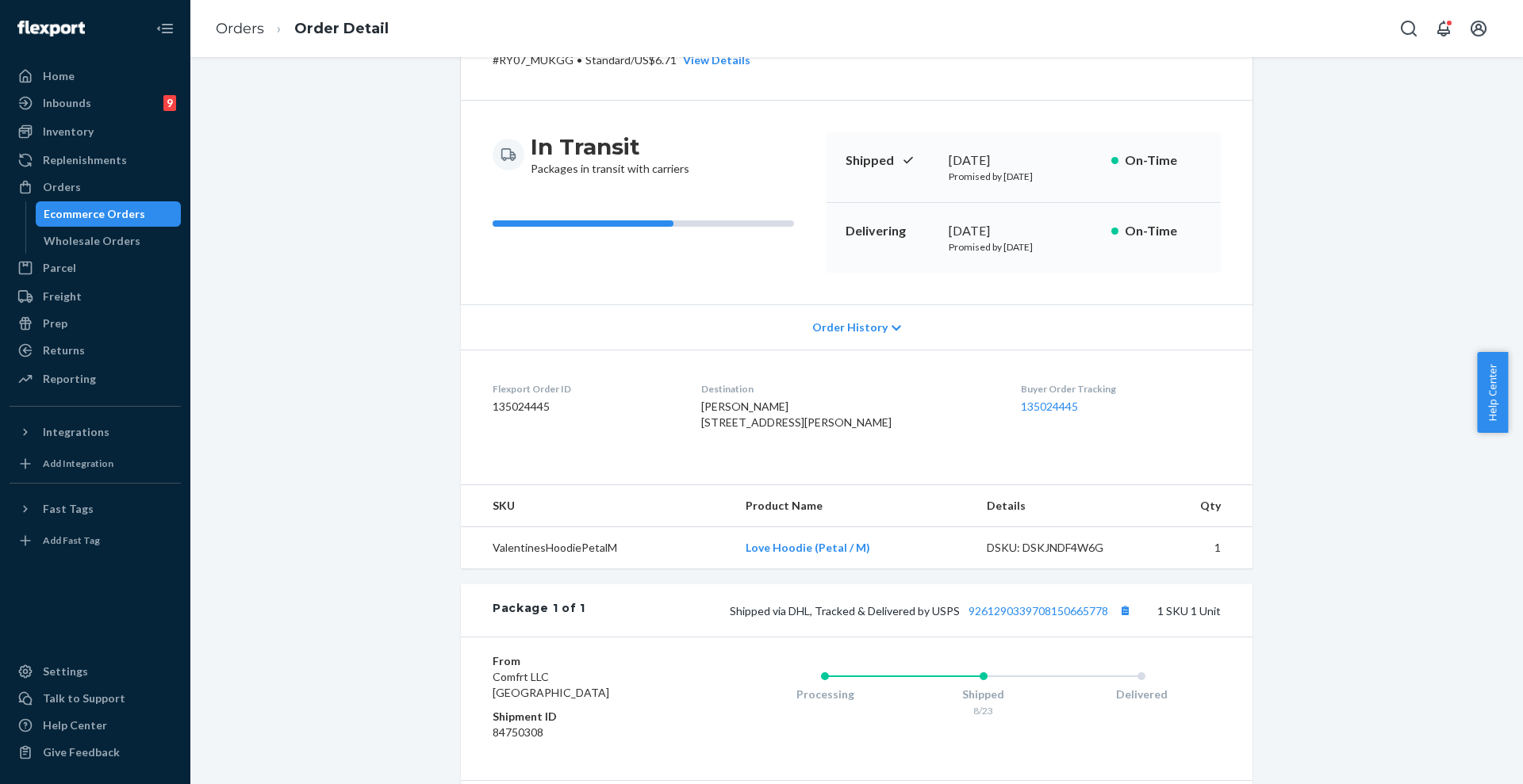
scroll to position [267, 0]
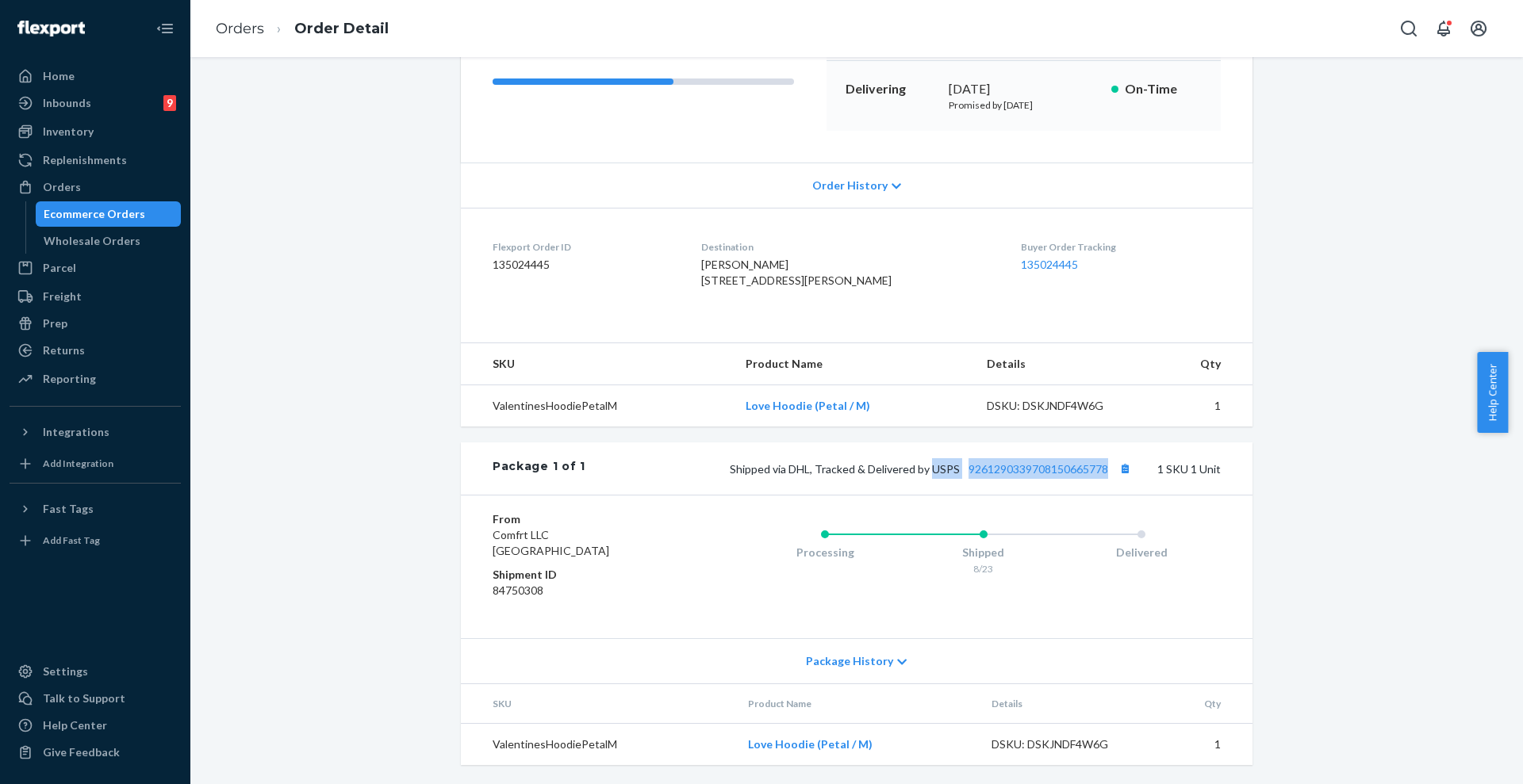
drag, startPoint x: 925, startPoint y: 470, endPoint x: 1103, endPoint y: 466, distance: 178.0
click at [1103, 466] on span "Shipped via DHL, Tracked & Delivered by USPS 9261290339708150665778" at bounding box center [932, 469] width 405 height 14
copy span "USPS 9261290339708150665778"
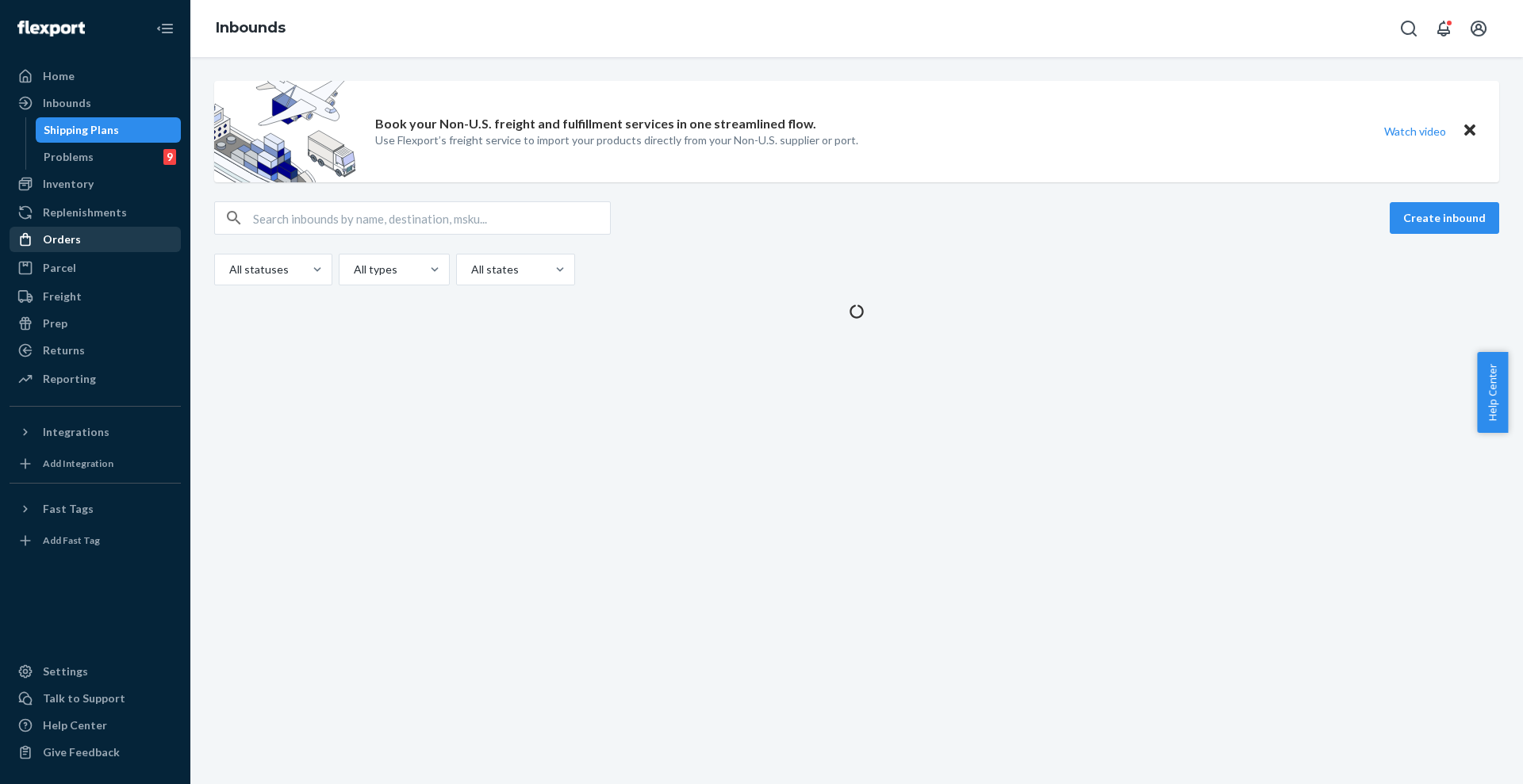
drag, startPoint x: 62, startPoint y: 245, endPoint x: 112, endPoint y: 233, distance: 51.4
click at [63, 244] on div "Orders" at bounding box center [62, 239] width 38 height 16
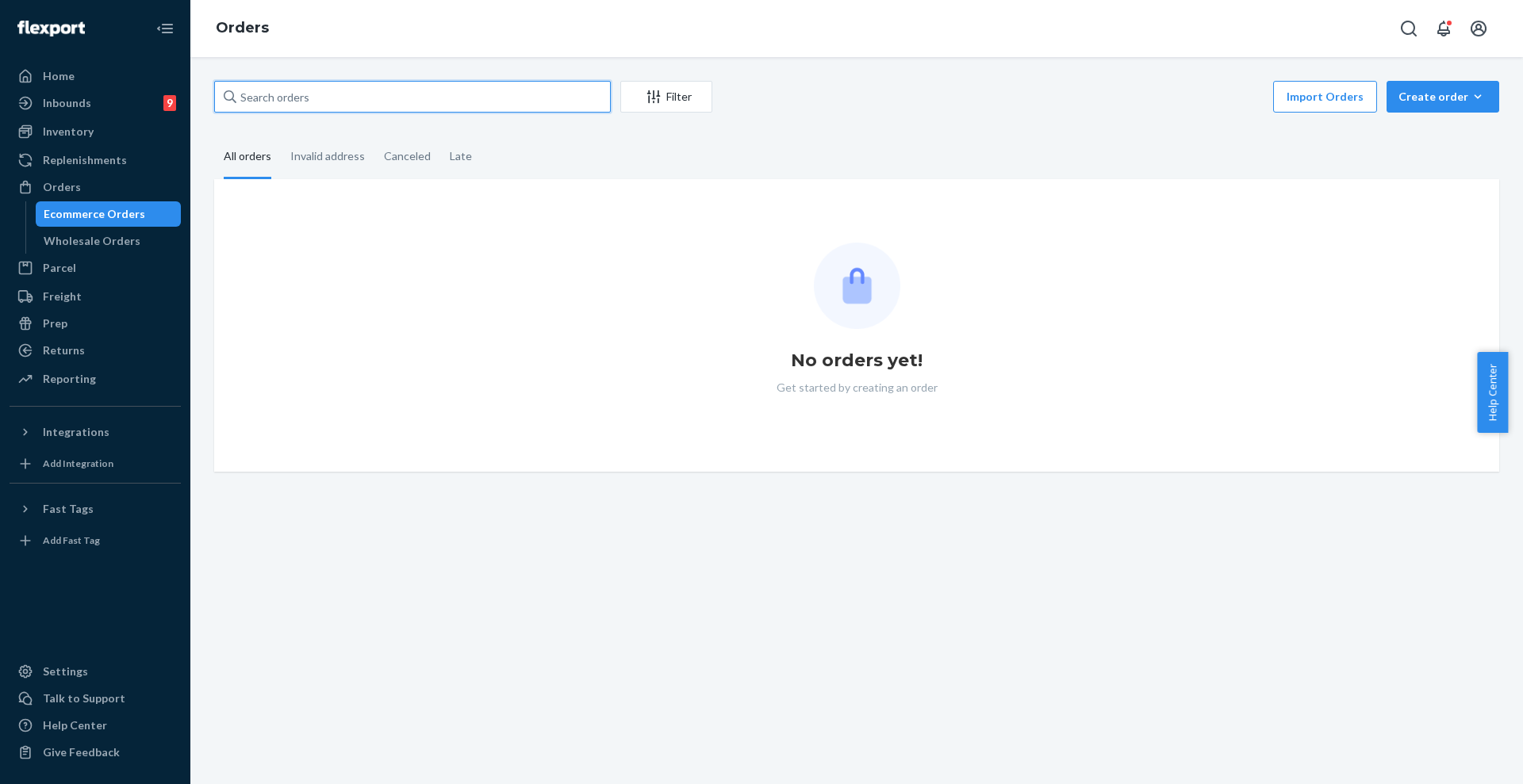
click at [402, 97] on input "text" at bounding box center [412, 96] width 397 height 32
paste input "#254038847"
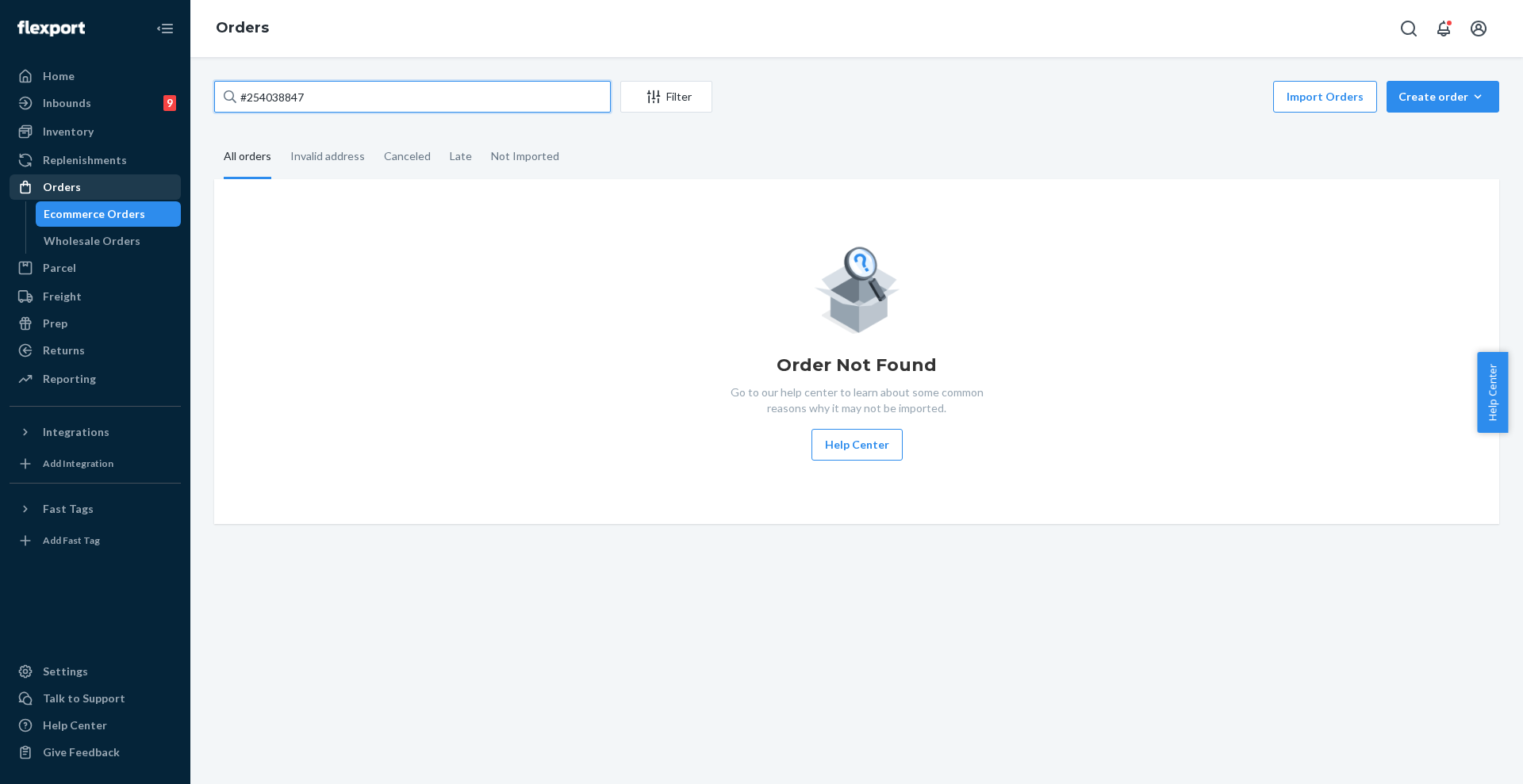
type input "#254038847"
drag, startPoint x: 81, startPoint y: 186, endPoint x: 128, endPoint y: 163, distance: 52.3
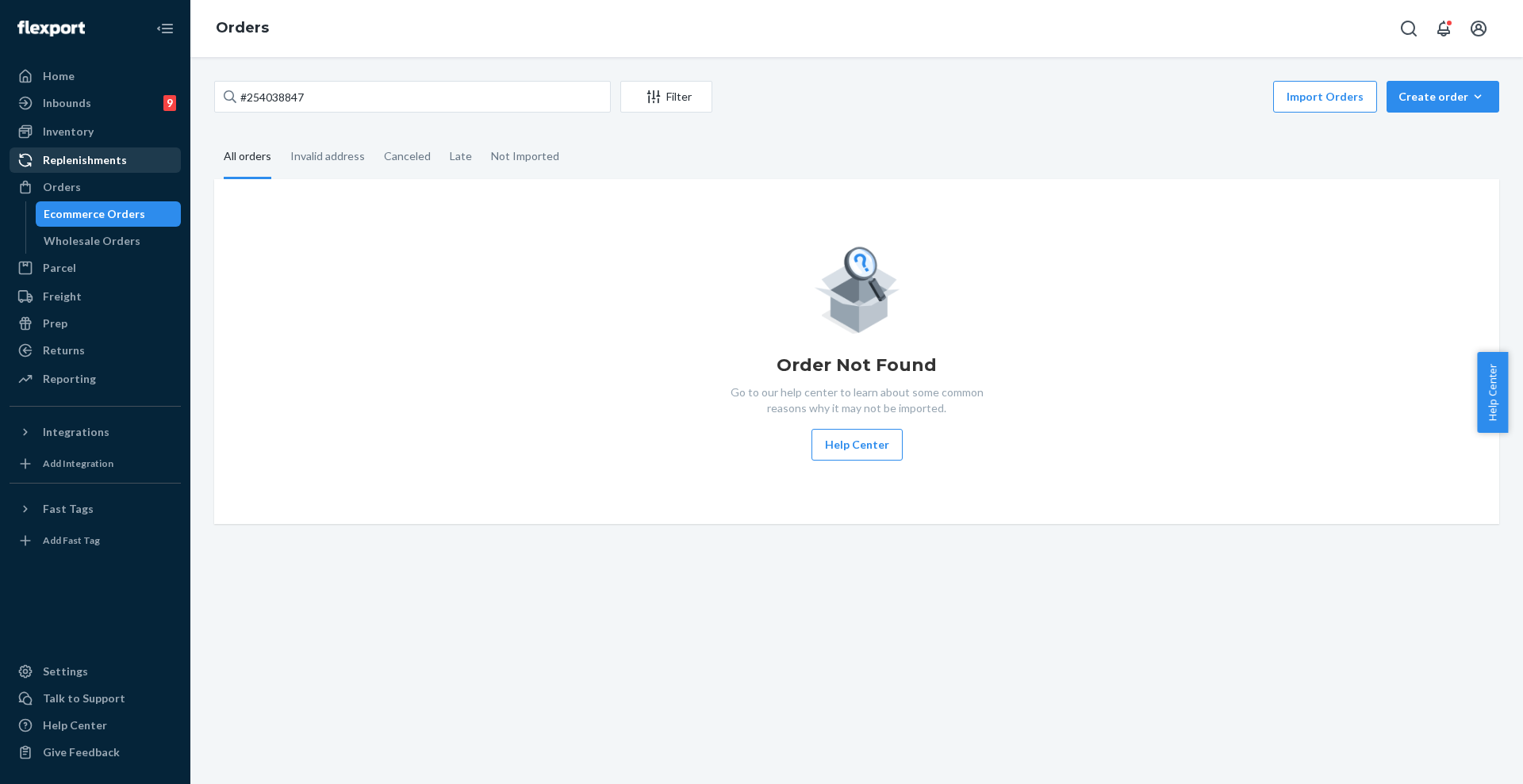
click at [82, 184] on div "Orders" at bounding box center [94, 187] width 168 height 22
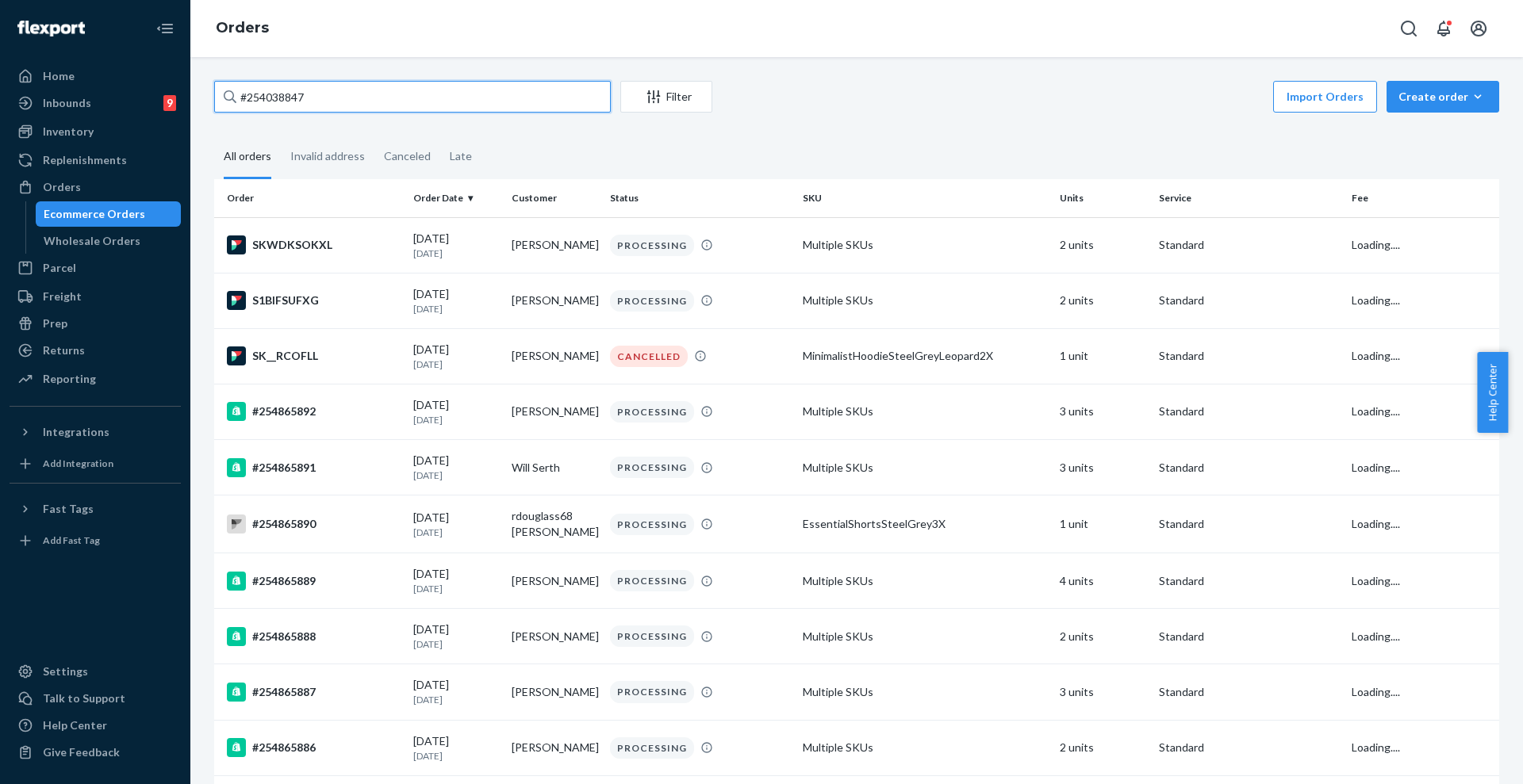
click at [356, 107] on input "#254038847" at bounding box center [412, 96] width 397 height 32
drag, startPoint x: 367, startPoint y: 97, endPoint x: 166, endPoint y: 92, distance: 201.1
click at [166, 92] on div "Home Inbounds 9 Shipping Plans Problems 9 Inventory Products Replenishments Ord…" at bounding box center [762, 392] width 1523 height 784
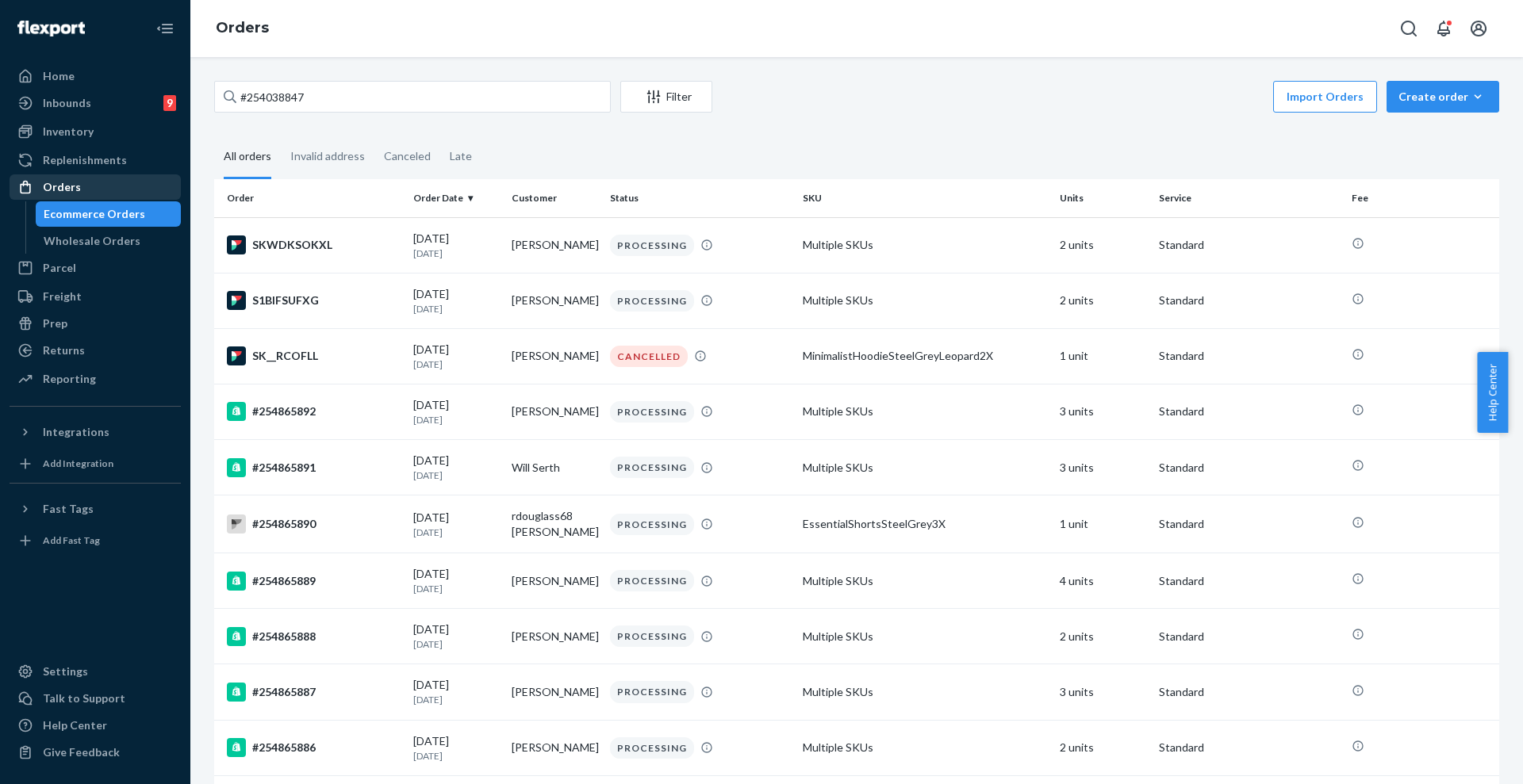
click at [68, 180] on div "Orders" at bounding box center [62, 187] width 38 height 16
click at [1411, 22] on icon "Open Search Box" at bounding box center [1408, 28] width 16 height 16
click at [1216, 27] on input "Search Input" at bounding box center [1290, 28] width 195 height 16
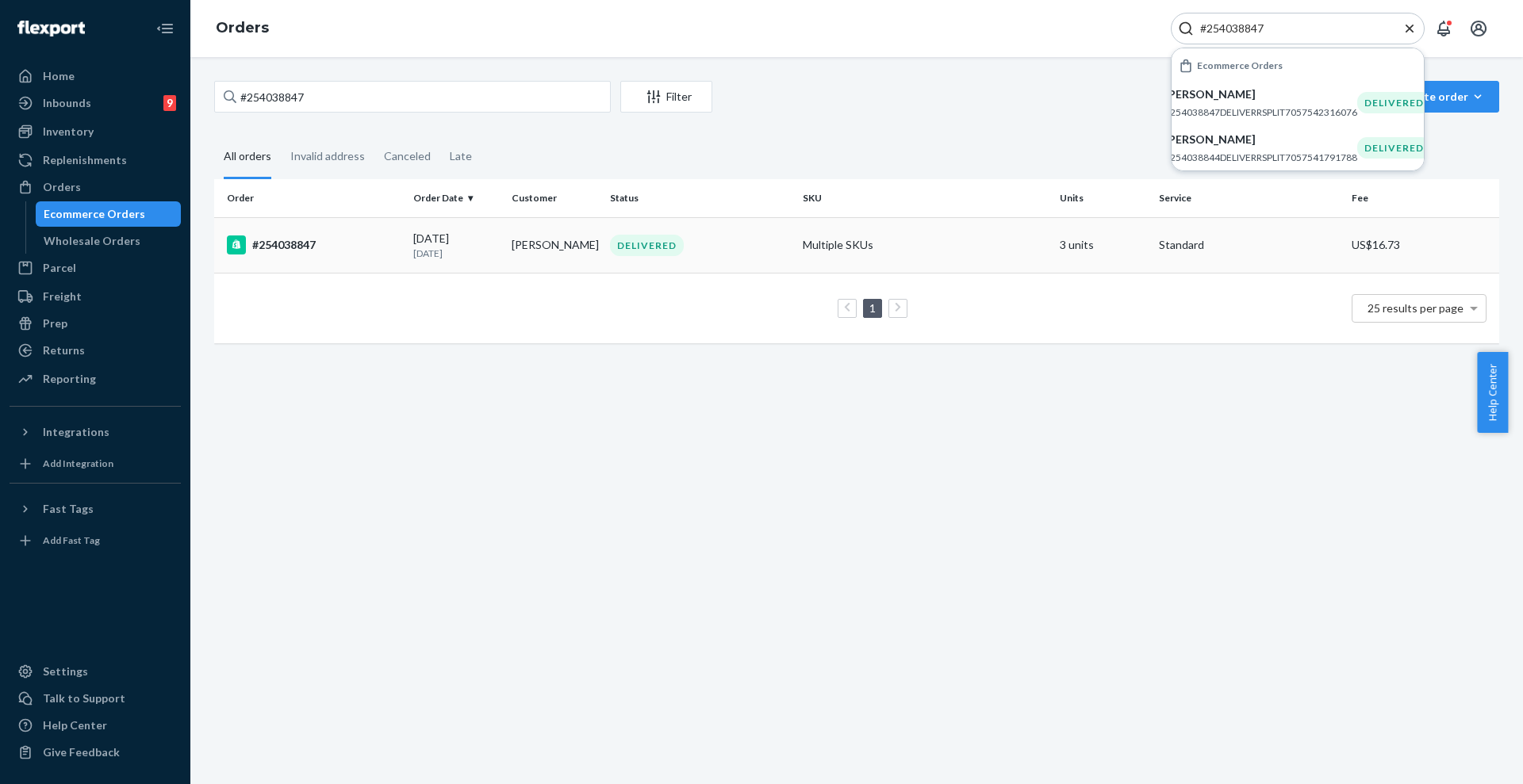
type input "#254038847"
click at [722, 260] on td "DELIVERED" at bounding box center [700, 245] width 192 height 56
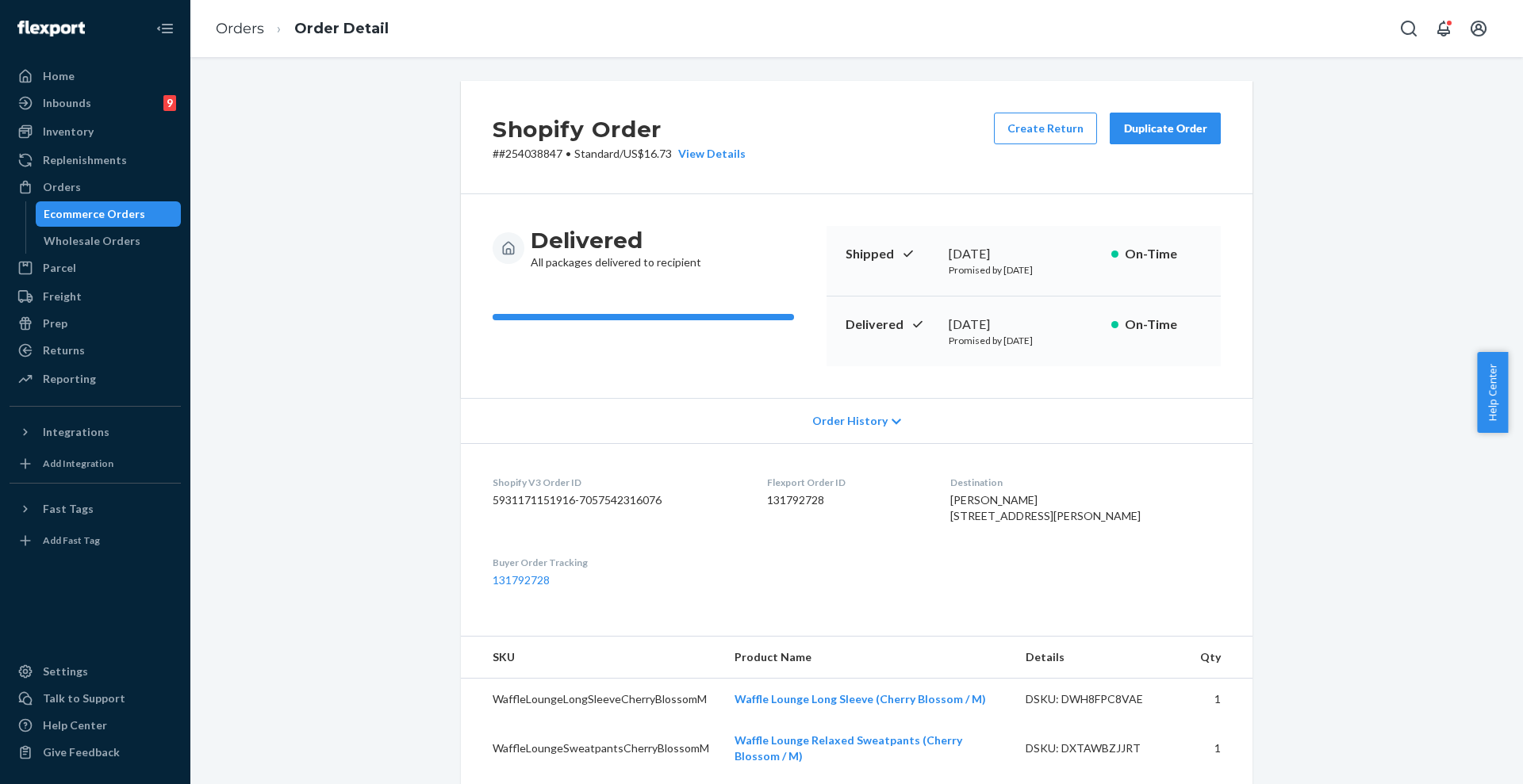
click at [1172, 119] on button "Duplicate Order" at bounding box center [1165, 128] width 111 height 32
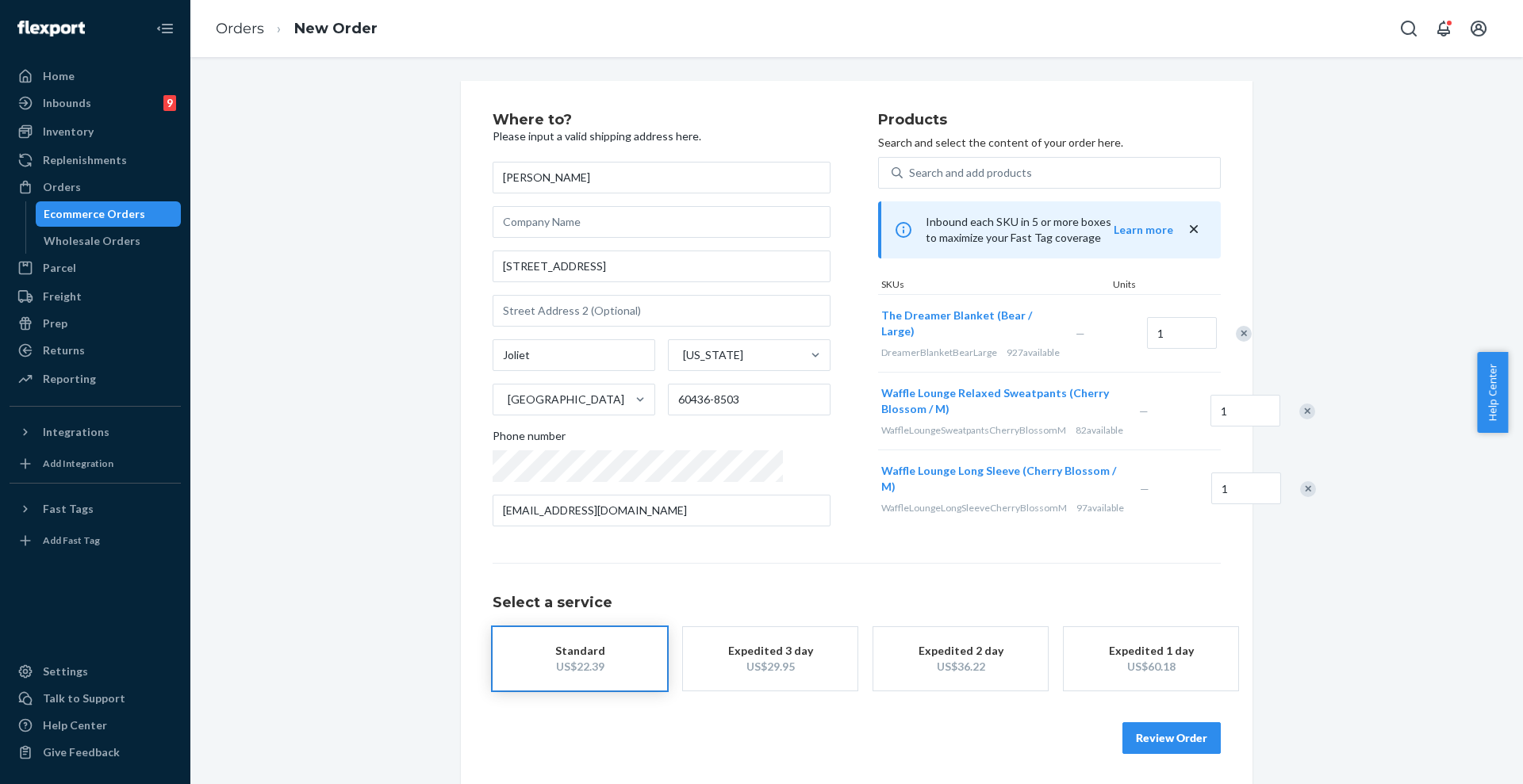
click at [1299, 495] on div "Remove Item" at bounding box center [1307, 488] width 16 height 16
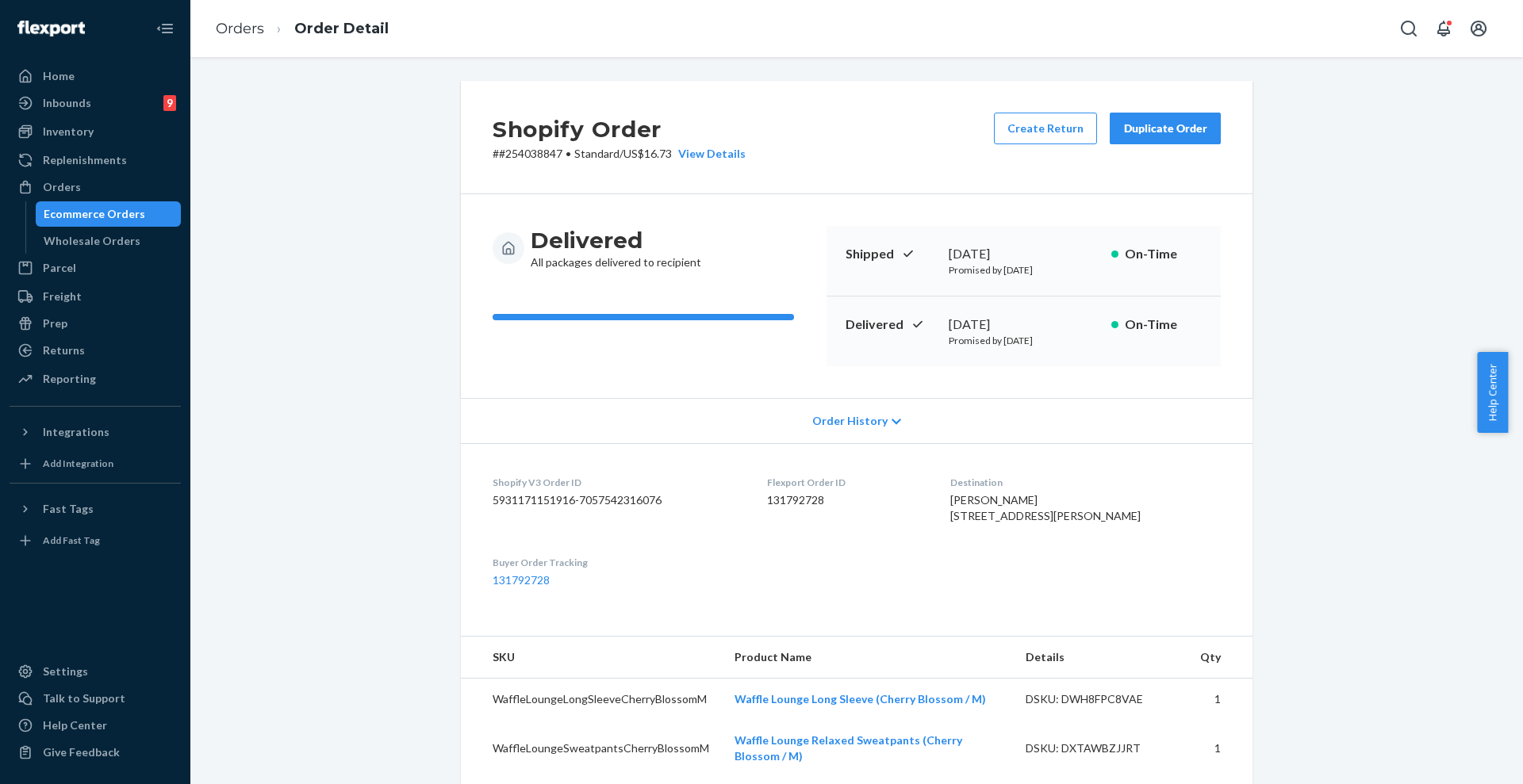
click at [1170, 125] on div "Duplicate Order" at bounding box center [1165, 128] width 84 height 16
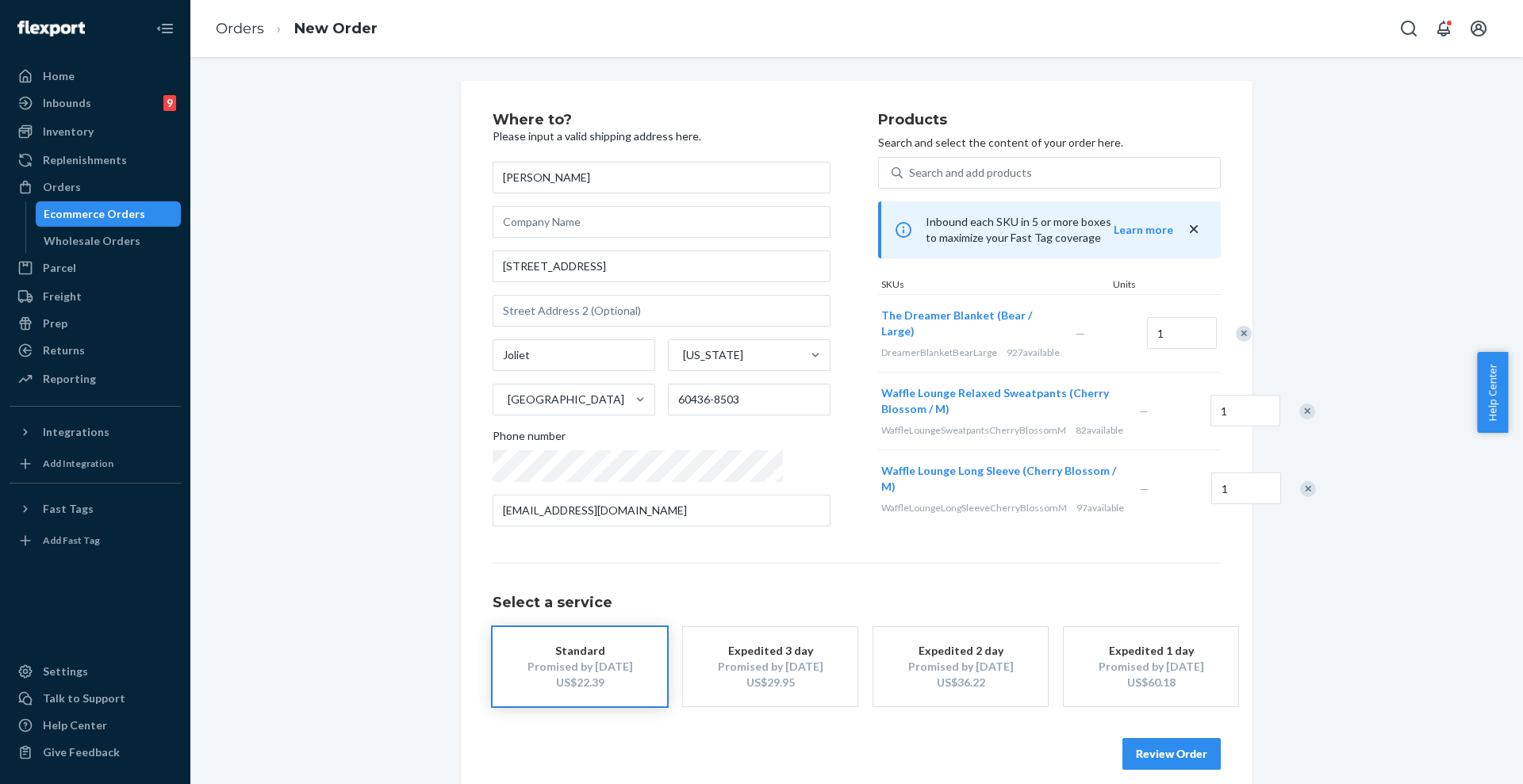
click at [1235, 326] on div "Remove Item" at bounding box center [1243, 333] width 16 height 16
drag, startPoint x: 35, startPoint y: 176, endPoint x: 76, endPoint y: 173, distance: 41.1
click at [34, 176] on div "Orders" at bounding box center [94, 187] width 168 height 22
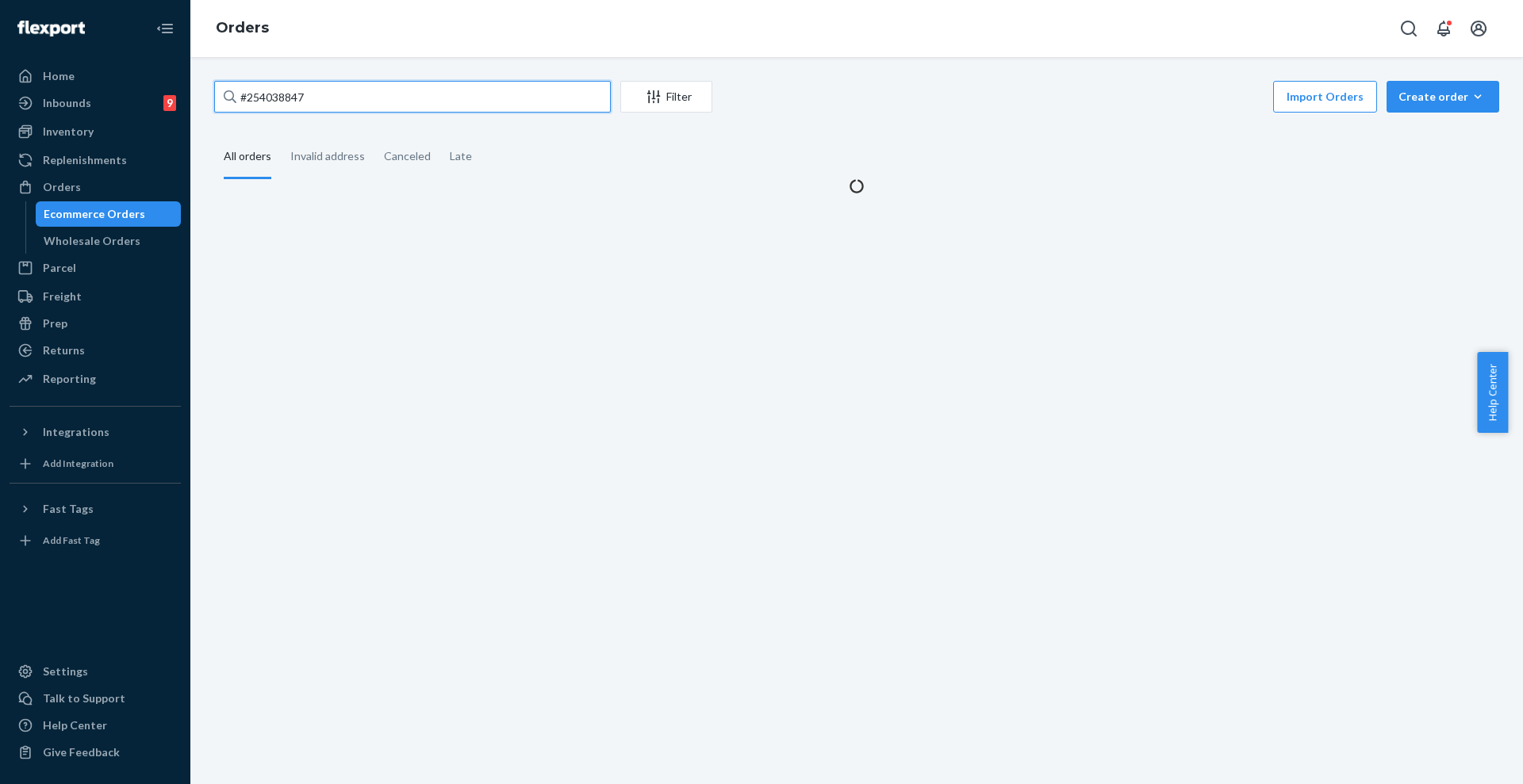
click at [370, 94] on input "#254038847" at bounding box center [412, 96] width 397 height 32
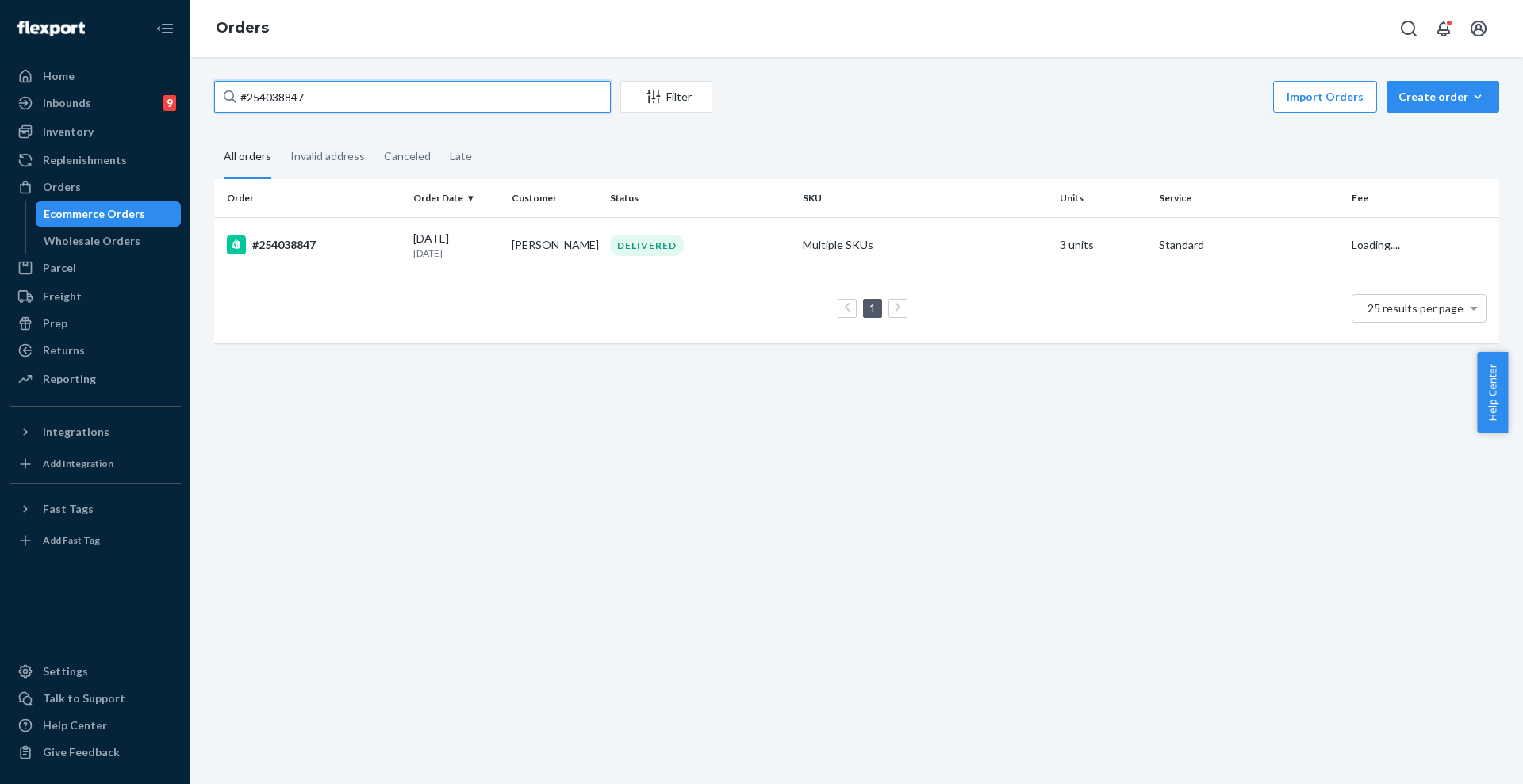
paste input "[DEMOGRAPHIC_DATA]"
type input "[DEMOGRAPHIC_DATA]"
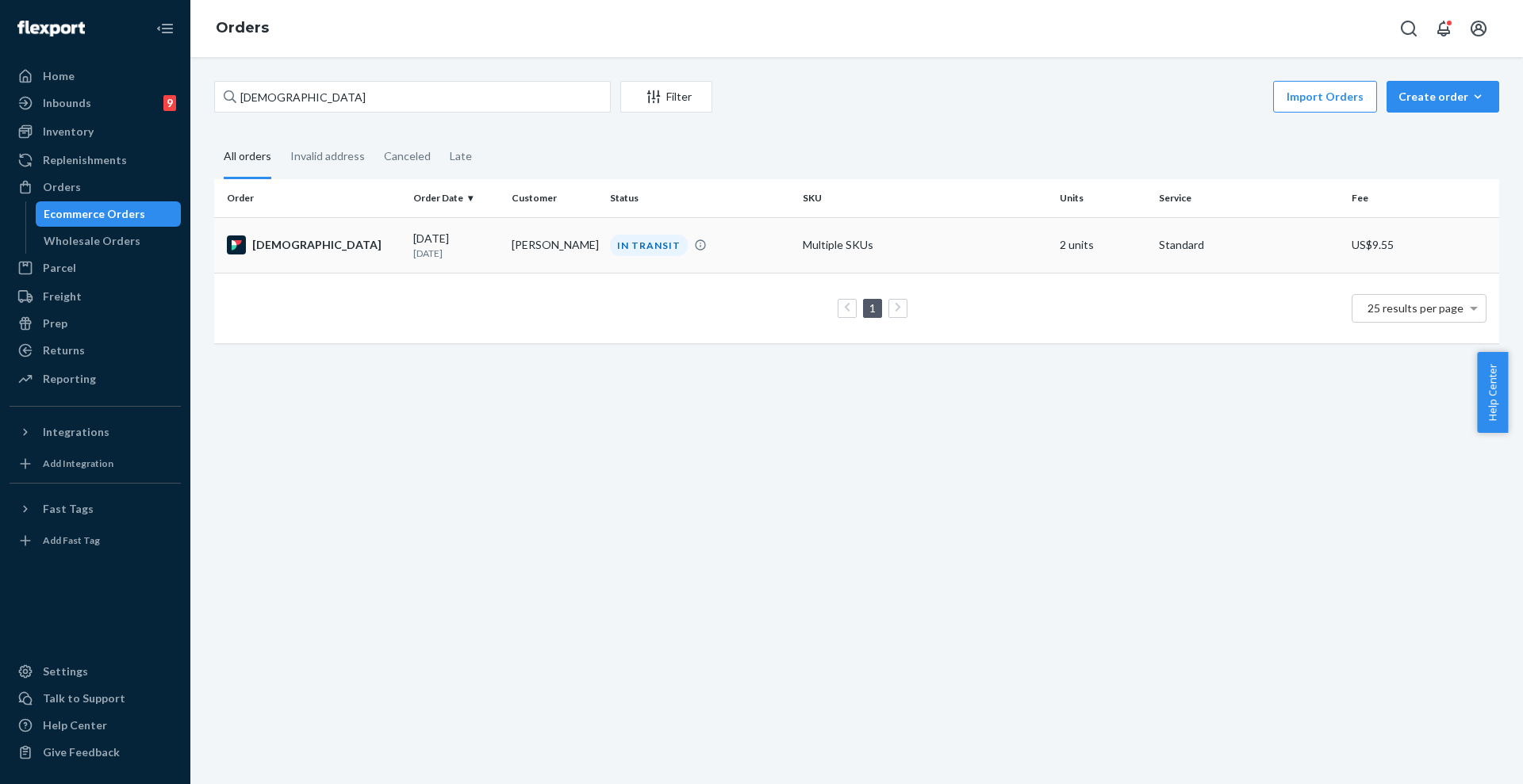
click at [528, 251] on td "[PERSON_NAME]" at bounding box center [553, 245] width 98 height 56
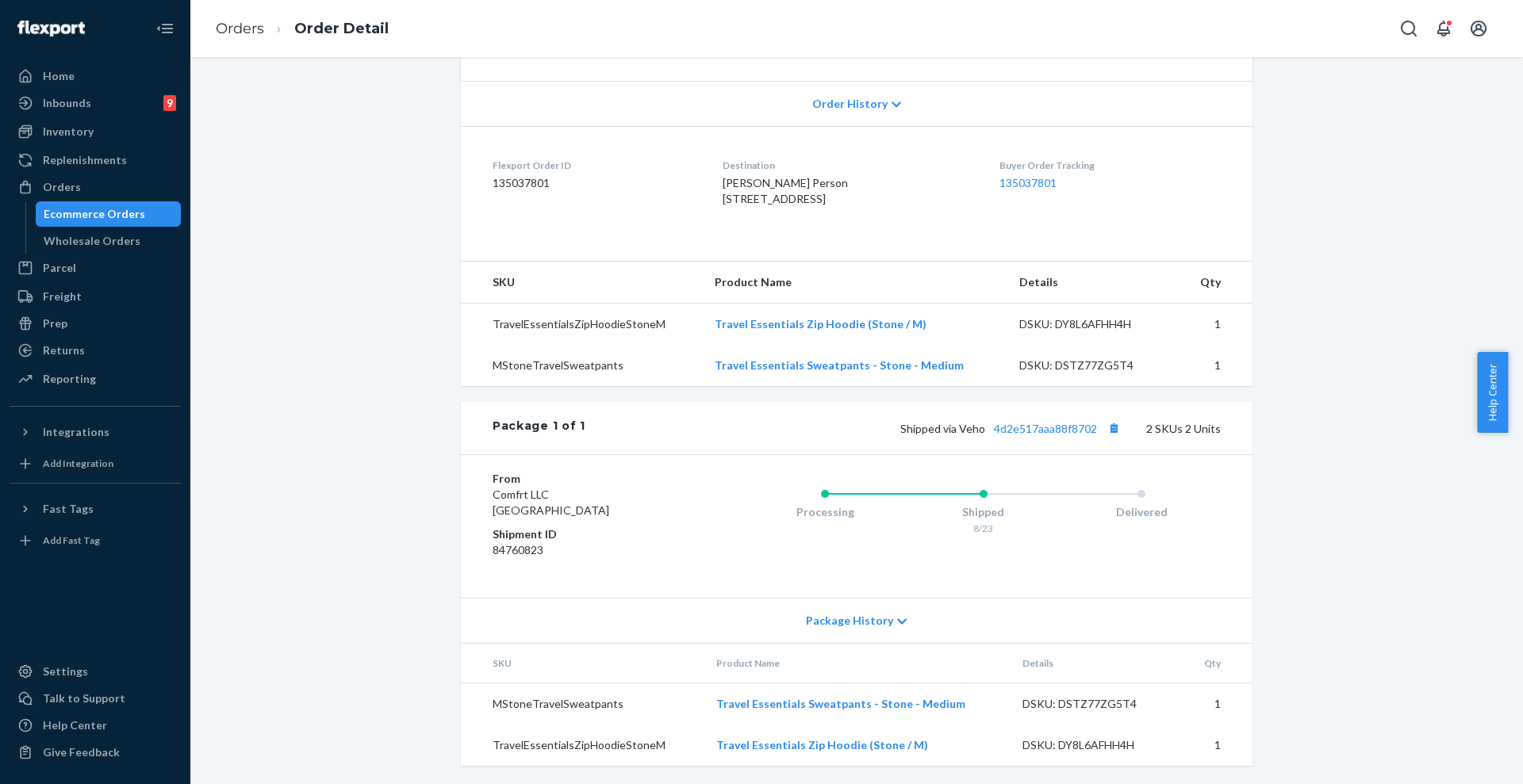
scroll to position [350, 0]
drag, startPoint x: 956, startPoint y: 431, endPoint x: 1090, endPoint y: 424, distance: 134.2
click at [1090, 424] on span "Shipped via Veho 4d2e517aaa88f8702" at bounding box center [1012, 428] width 224 height 14
copy span "Veho 4d2e517aaa88f8702"
click at [73, 348] on div "Returns" at bounding box center [64, 350] width 42 height 16
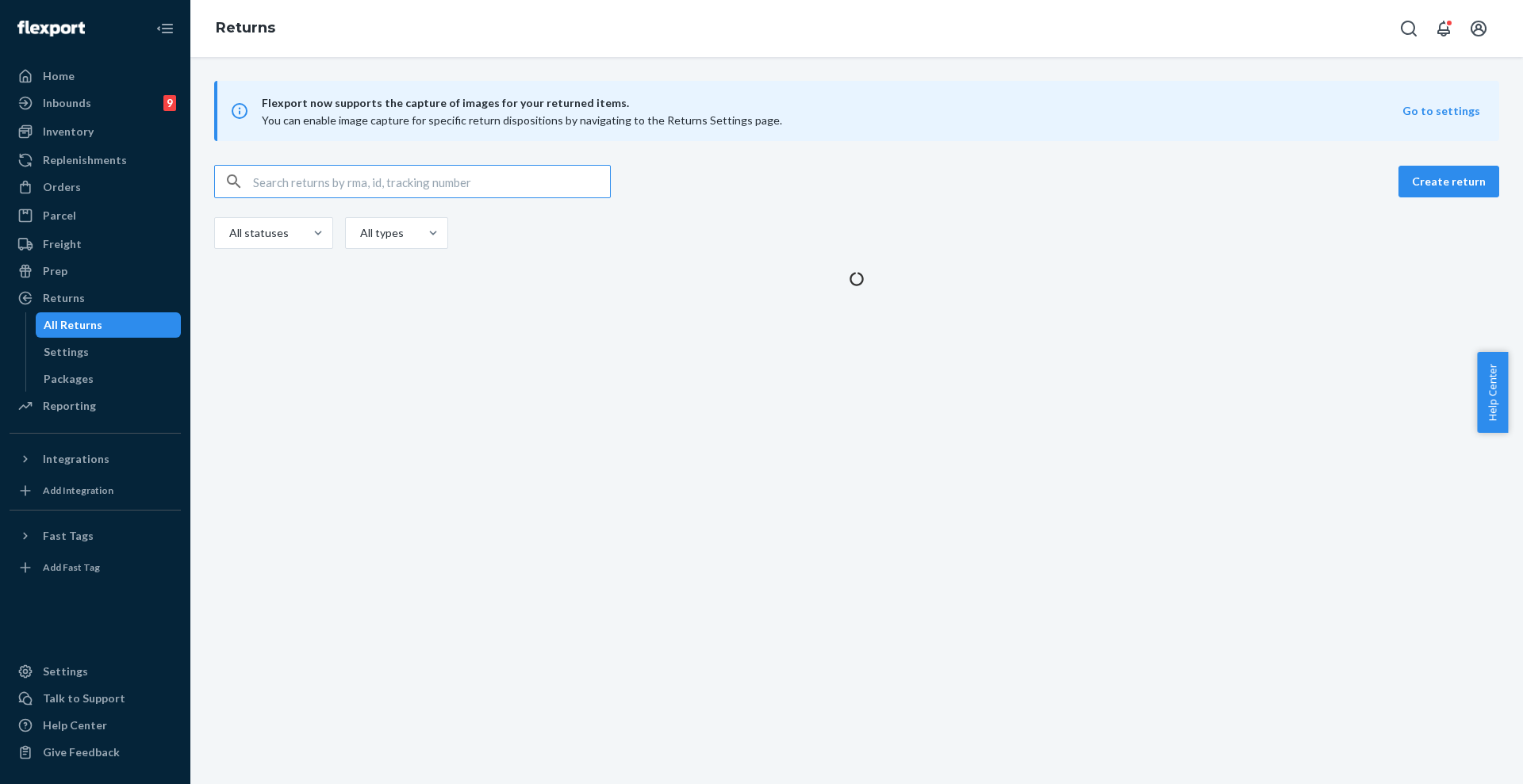
click at [328, 182] on input "text" at bounding box center [431, 181] width 356 height 32
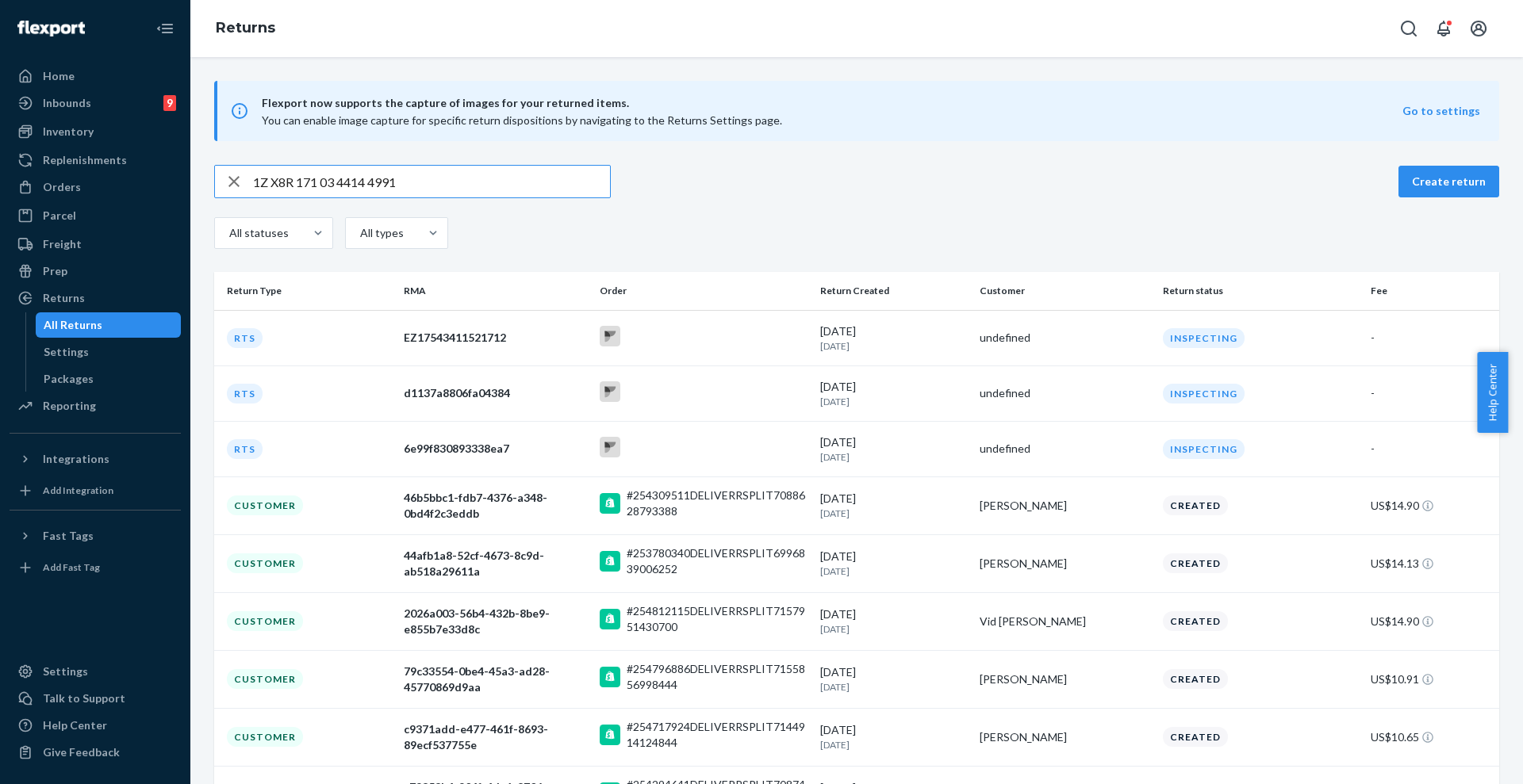
click at [374, 182] on input "1Z X8R 171 03 4414 4991" at bounding box center [431, 181] width 356 height 32
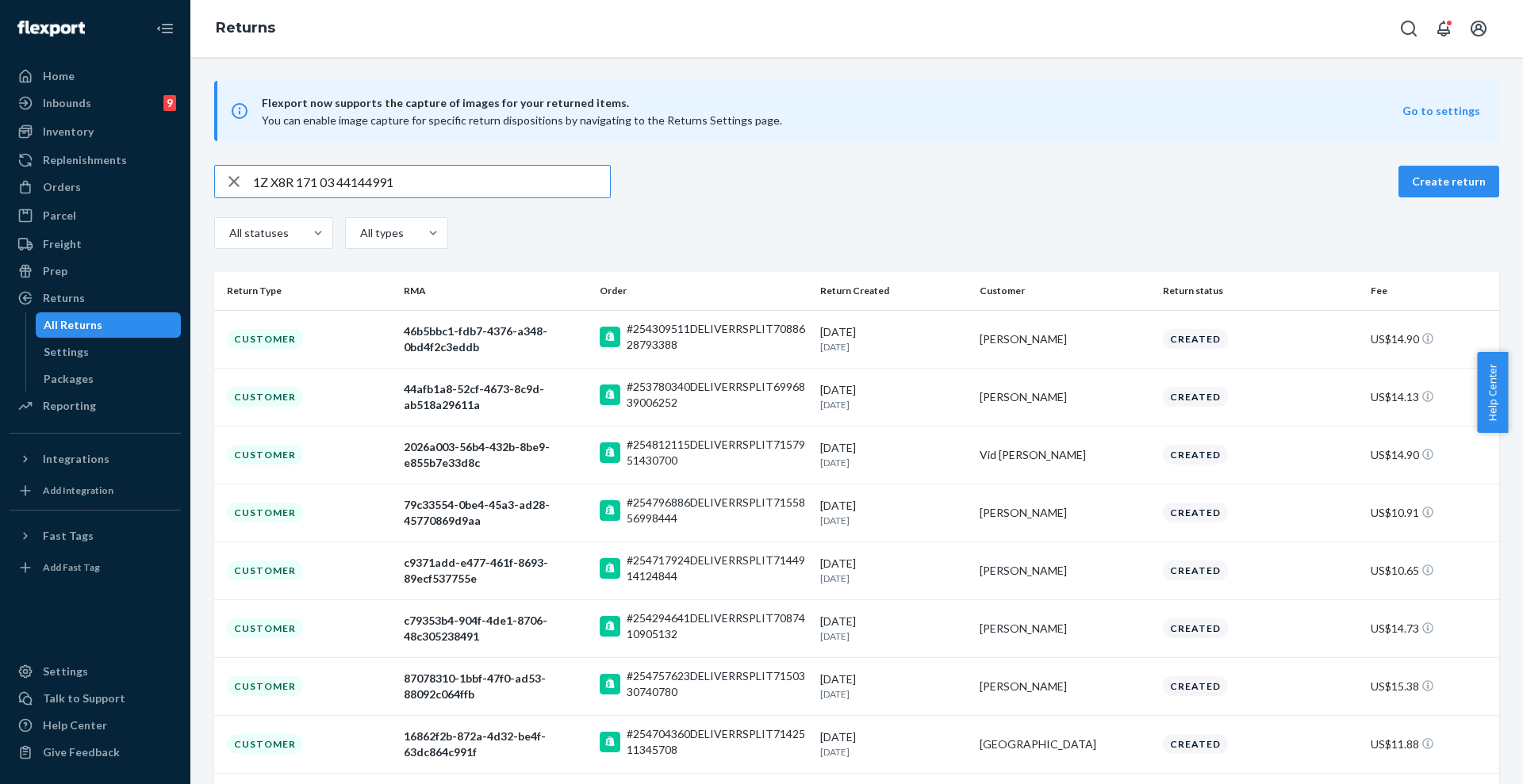
click at [340, 185] on input "1Z X8R 171 03 44144991" at bounding box center [431, 181] width 356 height 32
click at [325, 183] on input "1Z X8R 171 0344144991" at bounding box center [431, 181] width 356 height 32
click at [323, 180] on input "1Z X8R 171 0344144991" at bounding box center [431, 181] width 356 height 32
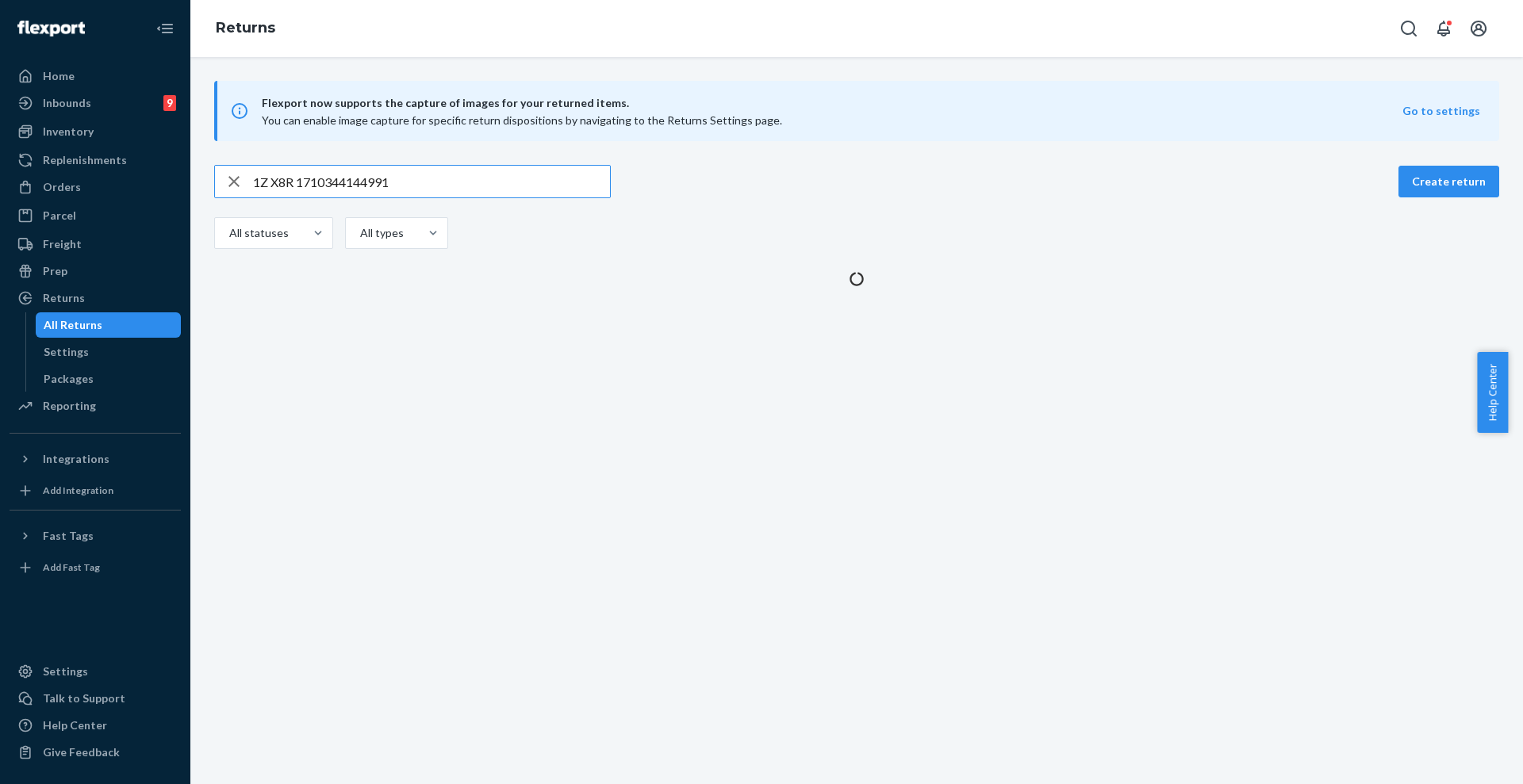
click at [301, 180] on input "1Z X8R 1710344144991" at bounding box center [431, 181] width 356 height 32
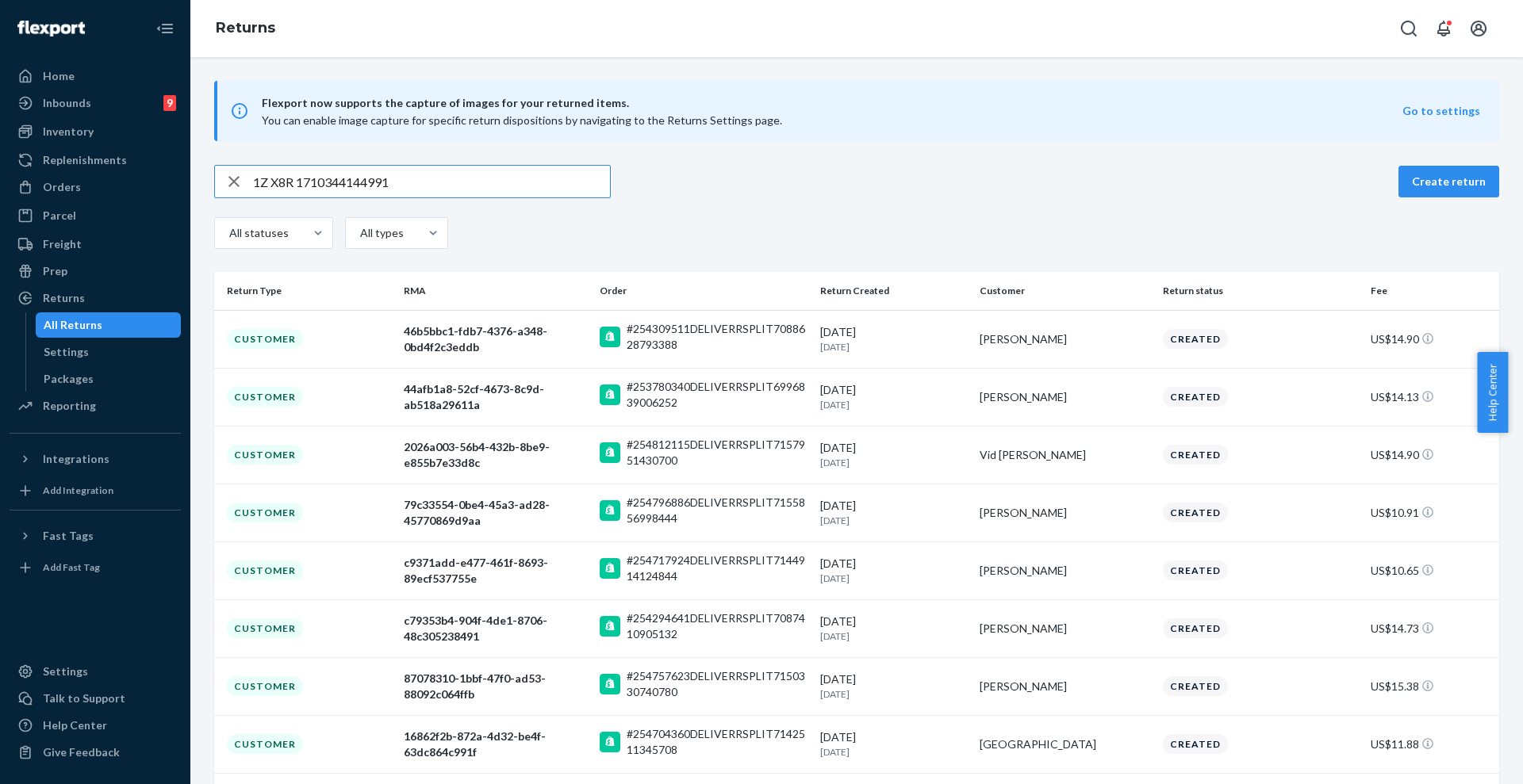
click at [300, 180] on input "1Z X8R 1710344144991" at bounding box center [431, 181] width 356 height 32
click at [271, 182] on input "1Z X8R1710344144991" at bounding box center [431, 181] width 356 height 32
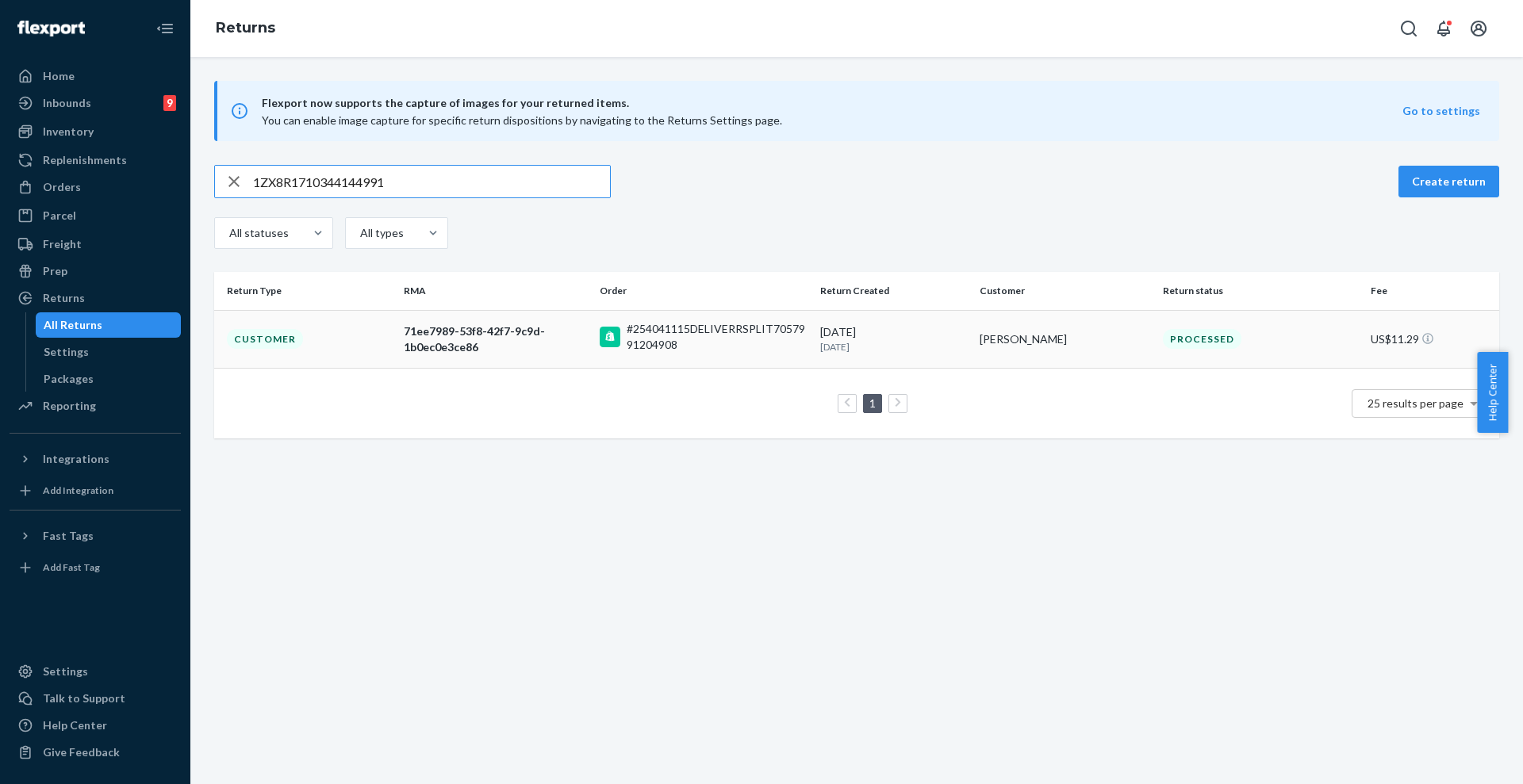
type input "1ZX8R1710344144991"
click at [509, 332] on div "71ee7989-53f8-42f7-9c9d-1b0ec0e3ce86" at bounding box center [496, 339] width 183 height 32
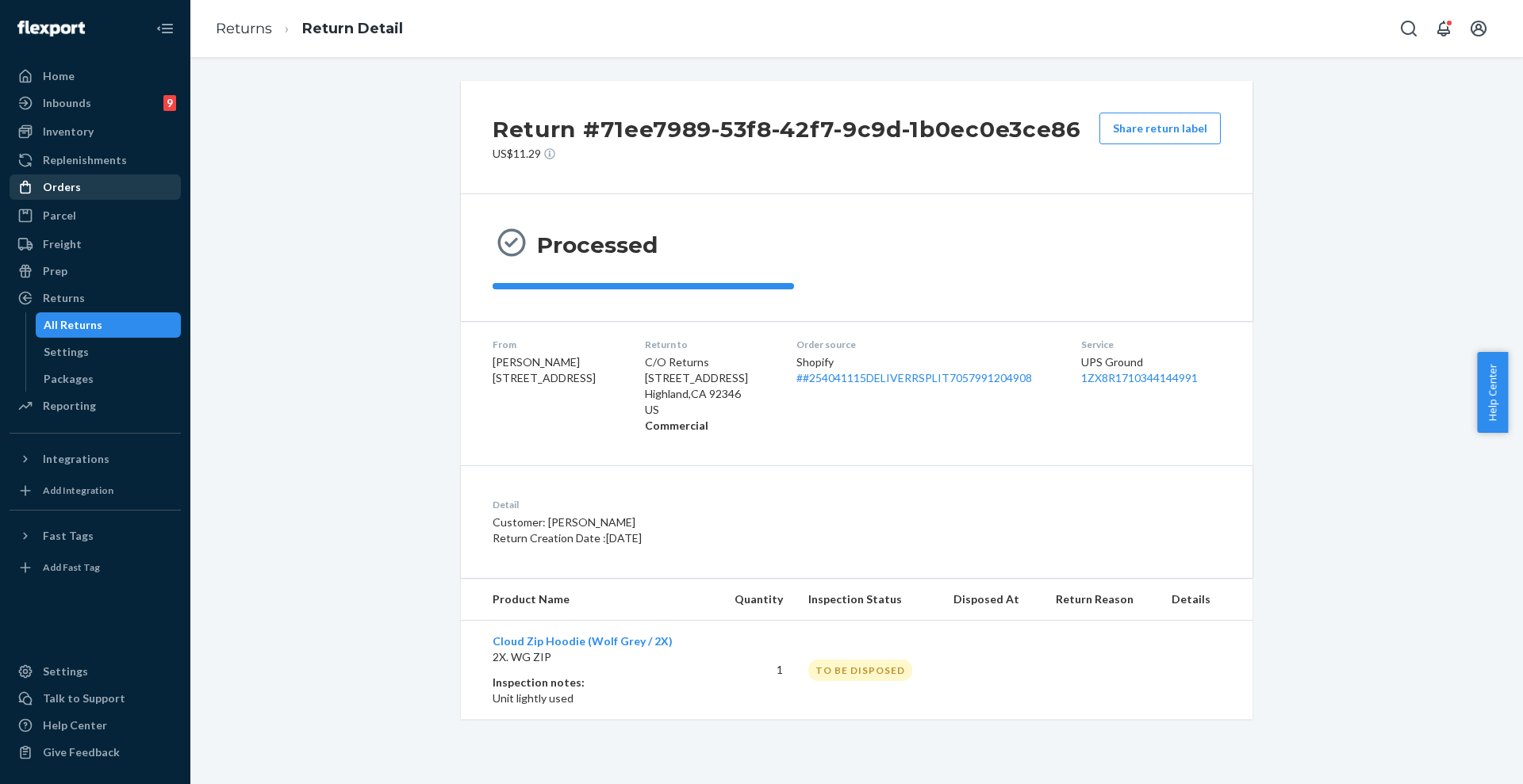
click at [64, 188] on div "Orders" at bounding box center [62, 187] width 38 height 16
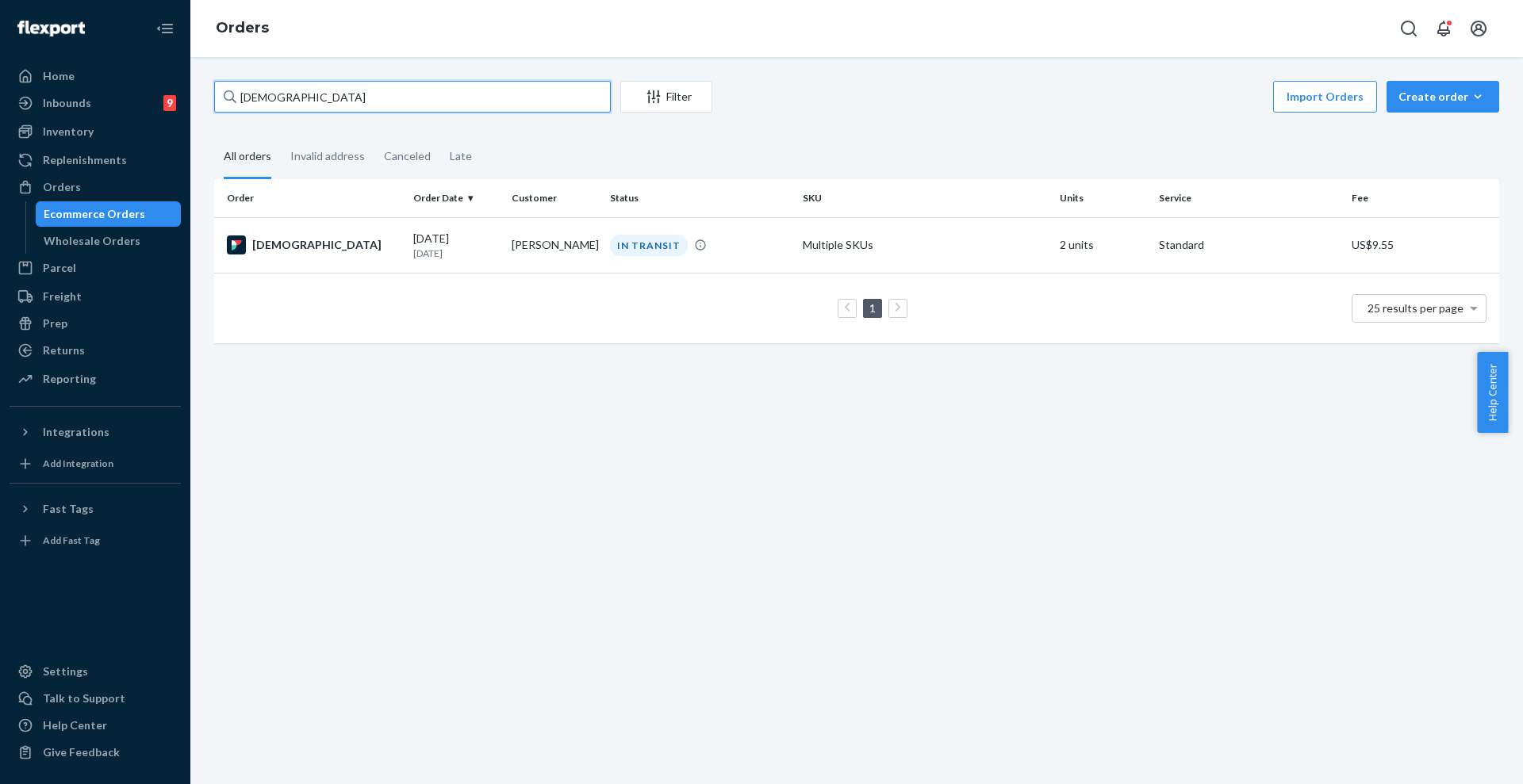
drag, startPoint x: 318, startPoint y: 102, endPoint x: 214, endPoint y: 103, distance: 104.0
click at [214, 103] on input "[DEMOGRAPHIC_DATA]" at bounding box center [412, 96] width 397 height 32
paste input "254041115"
type input "254041115"
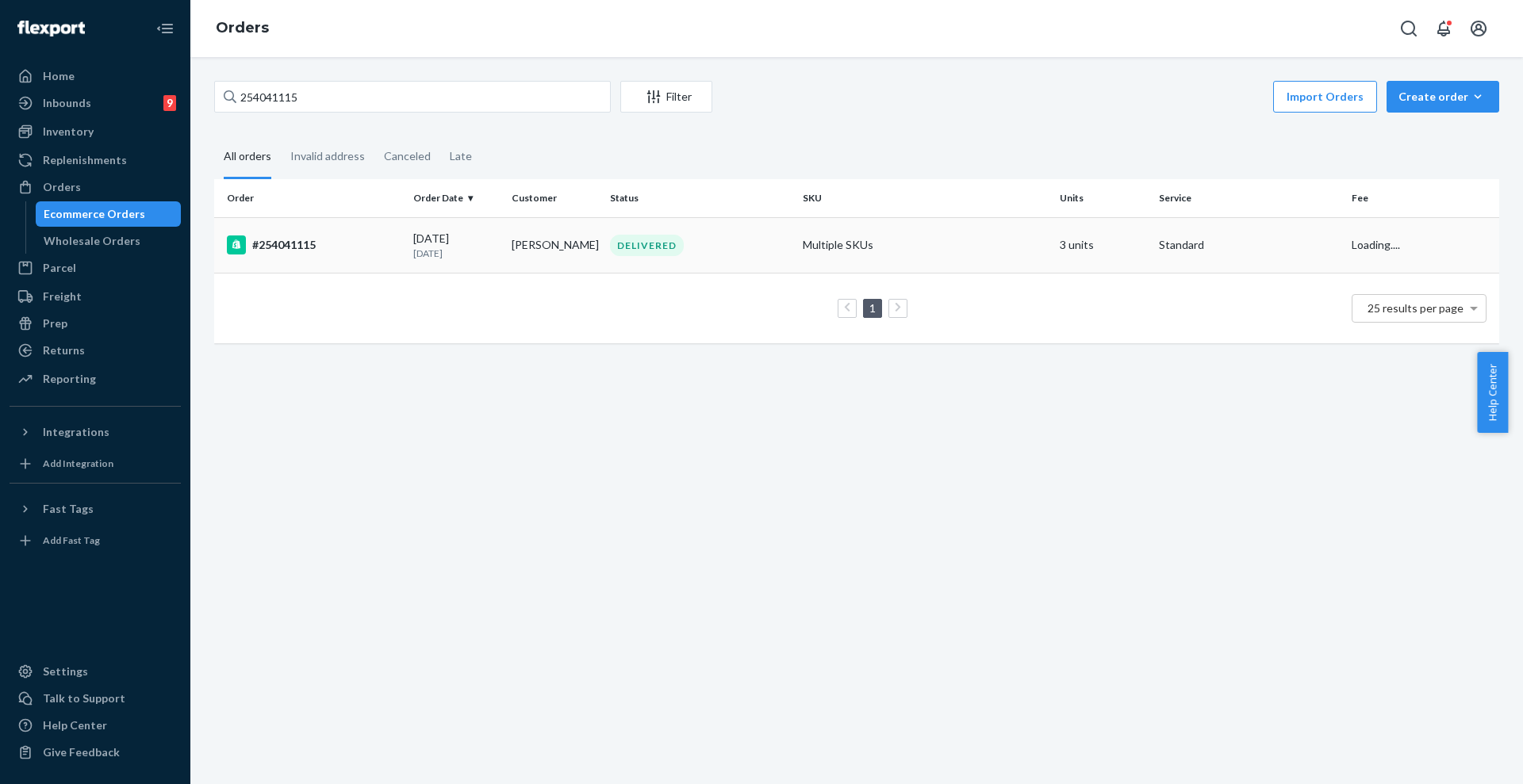
click at [533, 250] on td "[PERSON_NAME]" at bounding box center [553, 245] width 98 height 56
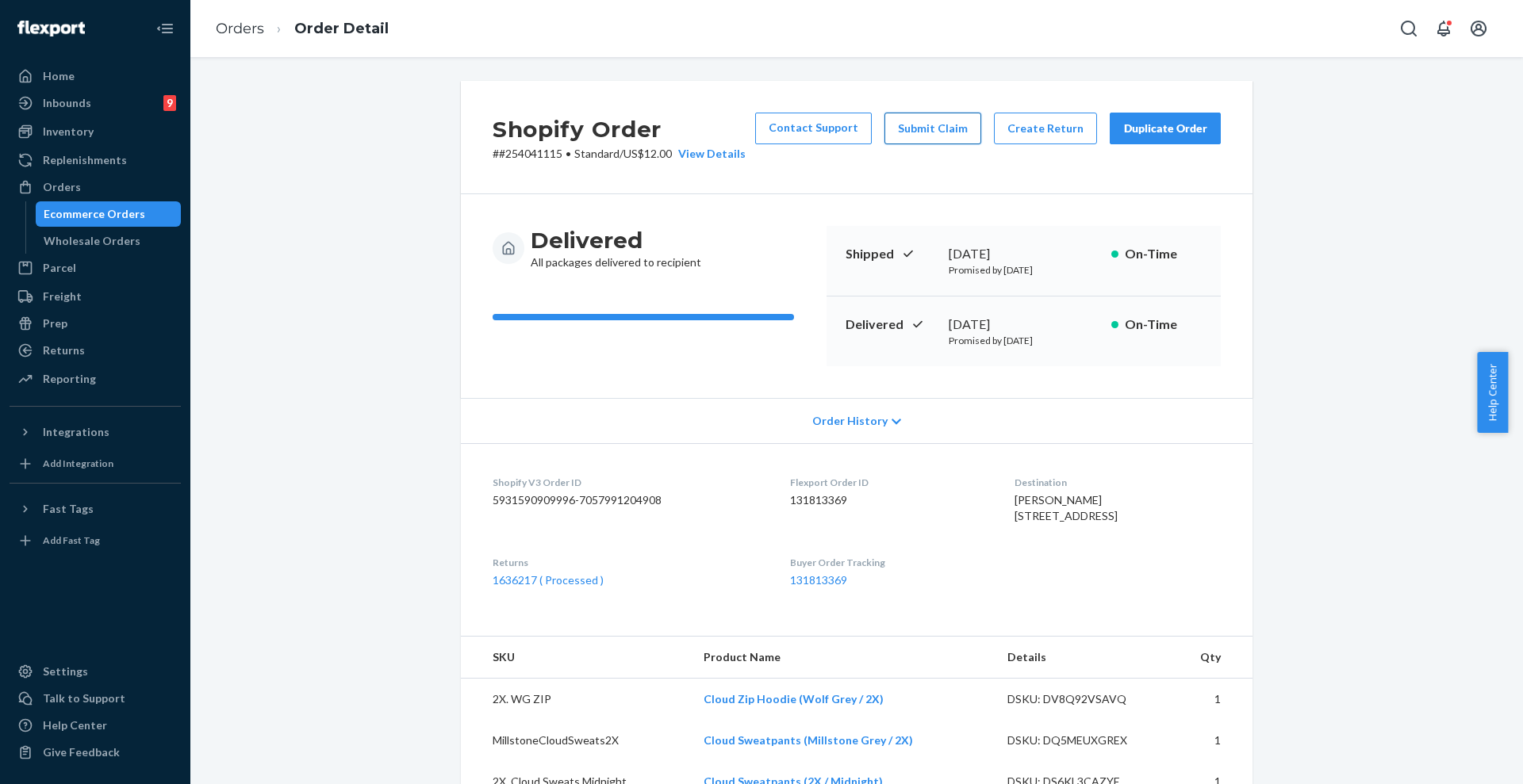
click at [940, 129] on button "Submit Claim" at bounding box center [933, 128] width 97 height 32
click at [1146, 128] on div "Duplicate Order" at bounding box center [1165, 128] width 84 height 16
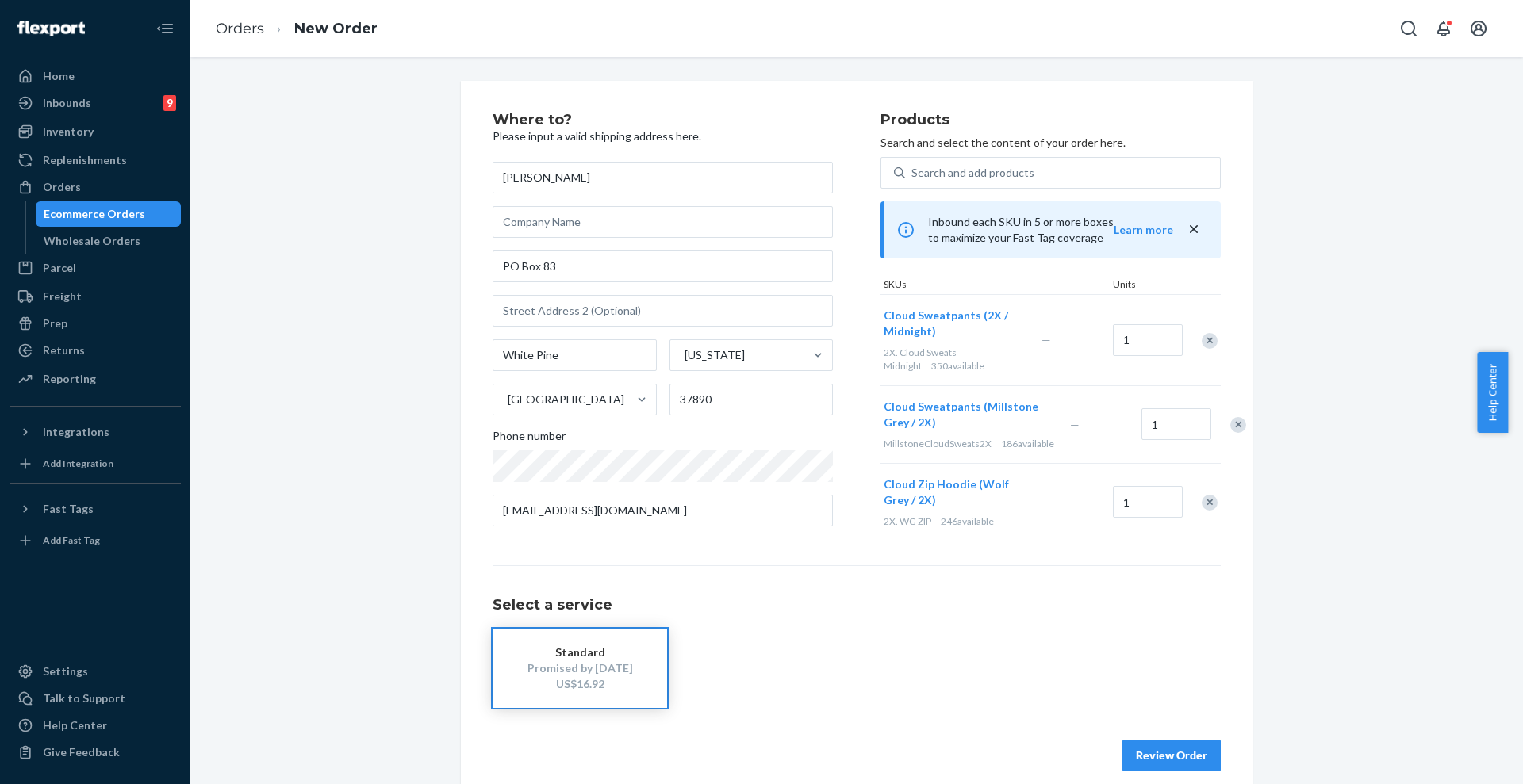
click at [1205, 340] on div "Remove Item" at bounding box center [1209, 340] width 16 height 16
click at [1230, 339] on div "Remove Item" at bounding box center [1237, 333] width 16 height 16
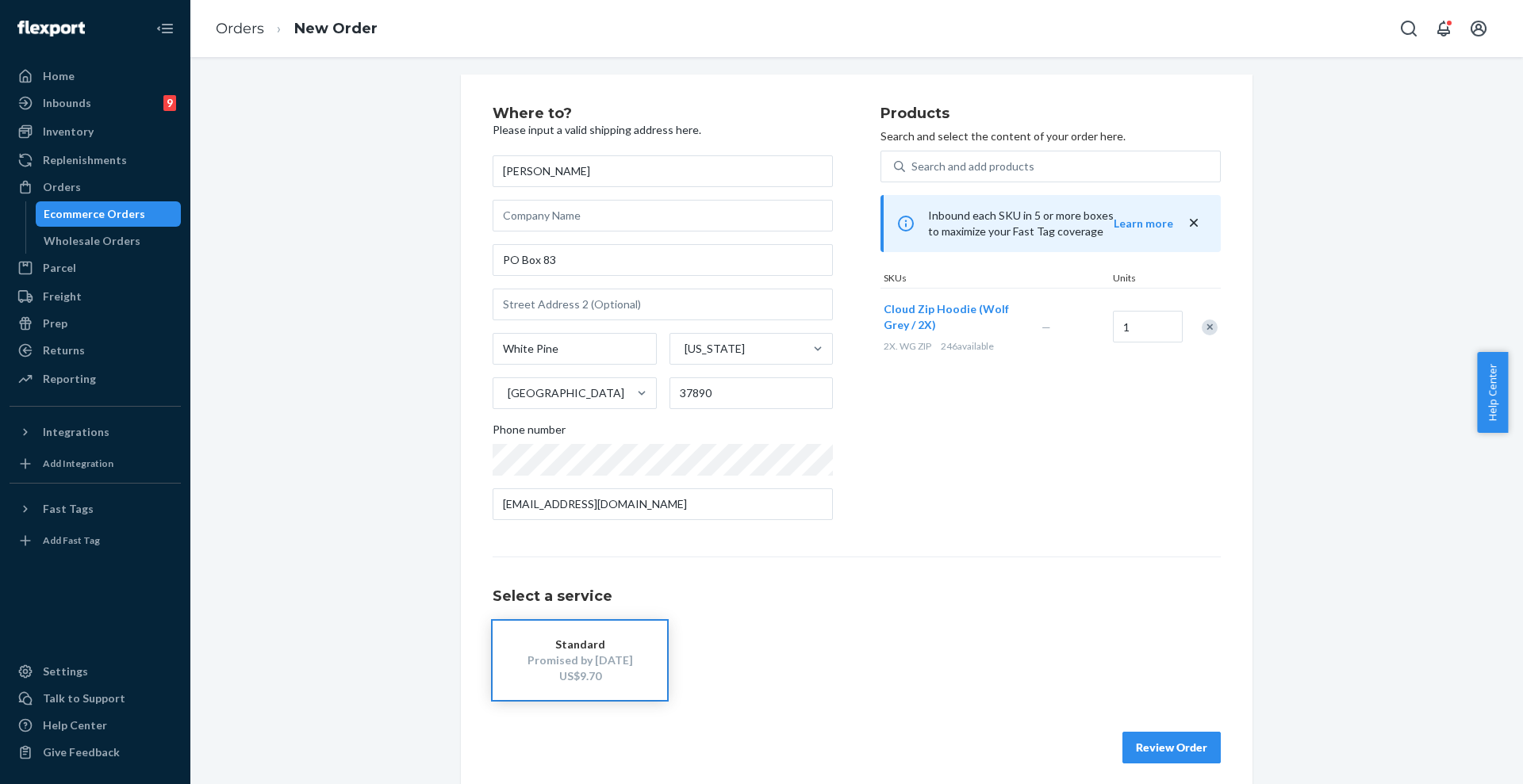
scroll to position [17, 0]
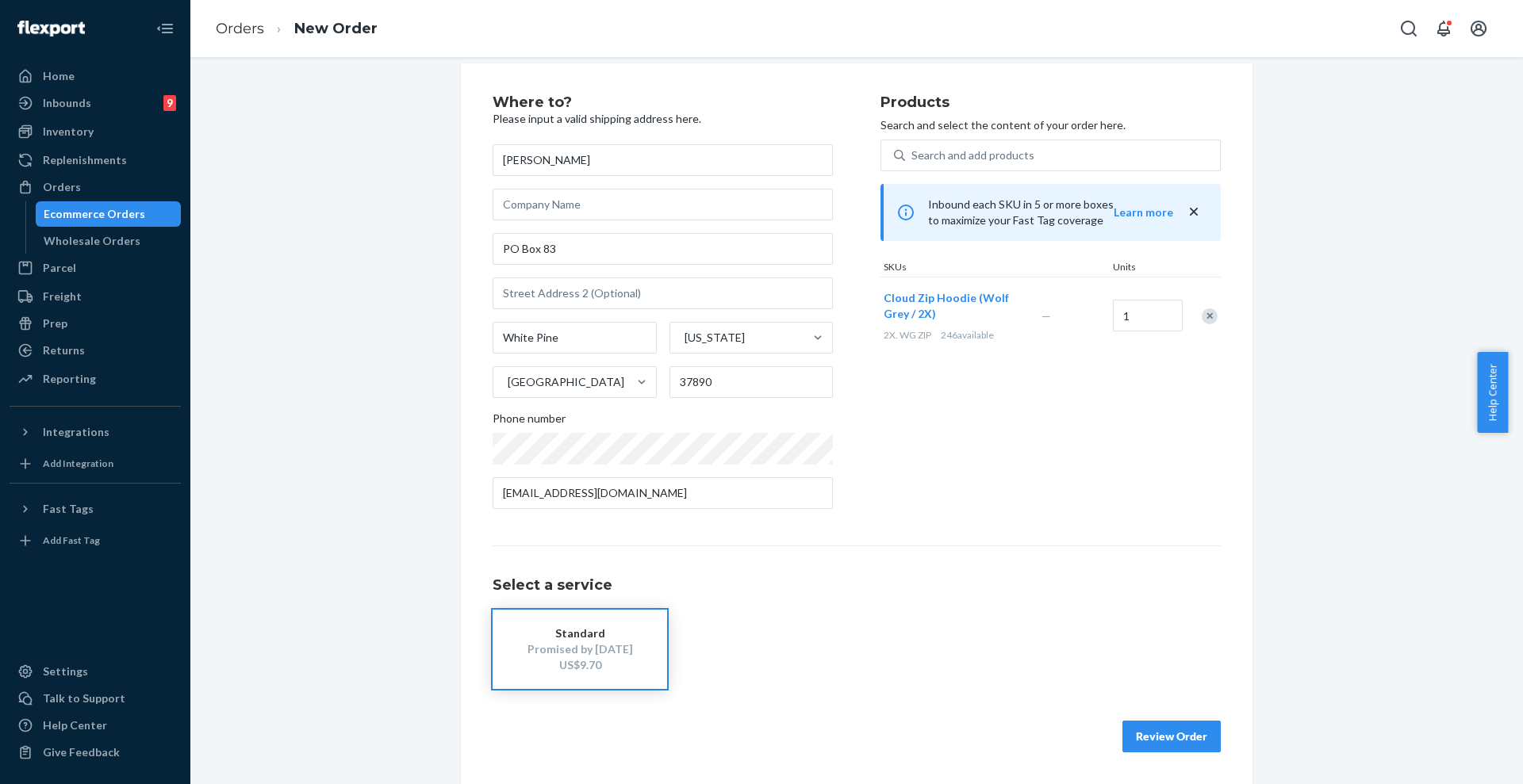
click at [1155, 730] on button "Review Order" at bounding box center [1171, 736] width 98 height 32
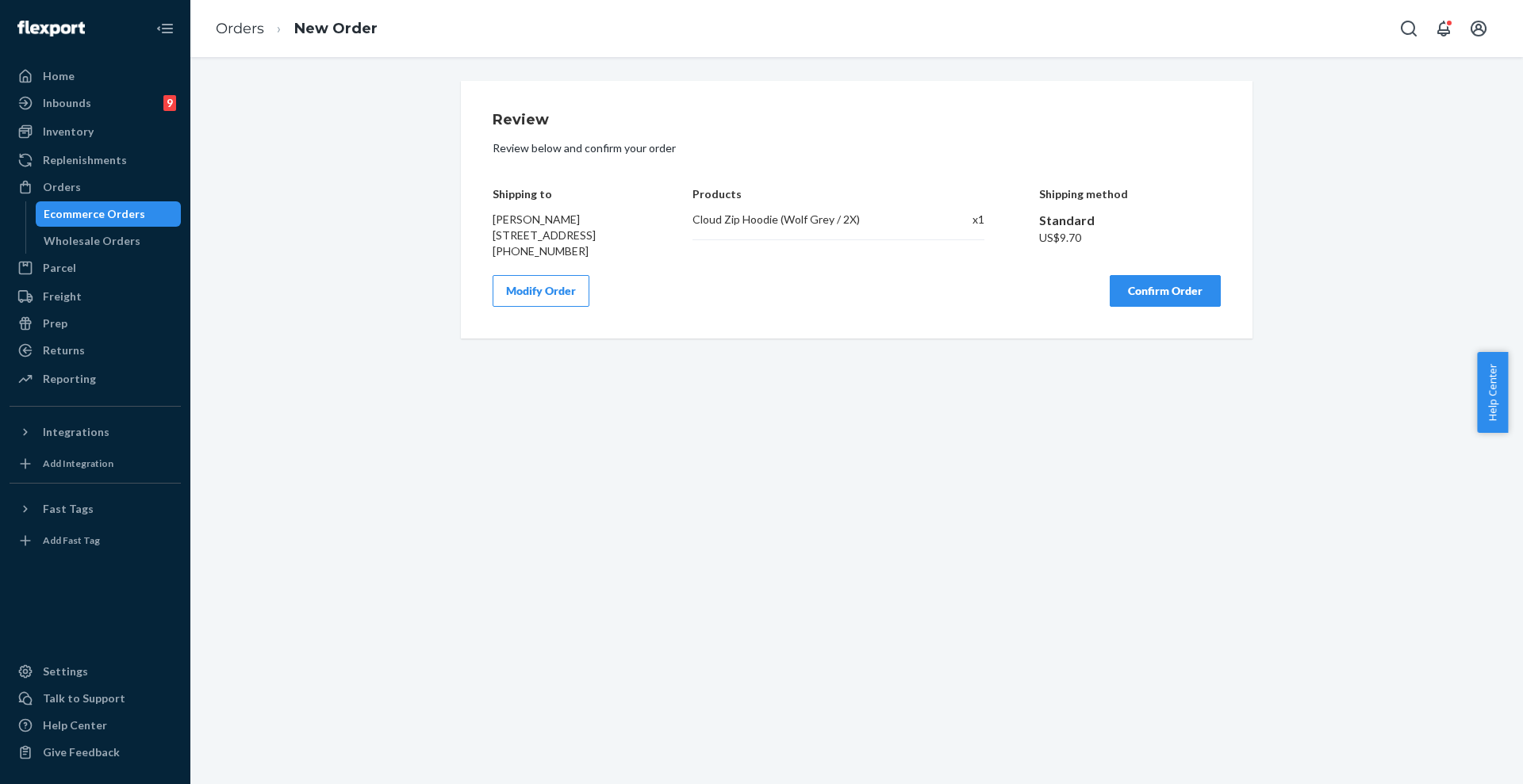
click at [1178, 324] on div "Review Review below and confirm your order Shipping to [PERSON_NAME] PO Box [GE…" at bounding box center [857, 209] width 792 height 257
click at [1175, 307] on button "Confirm Order" at bounding box center [1165, 290] width 111 height 32
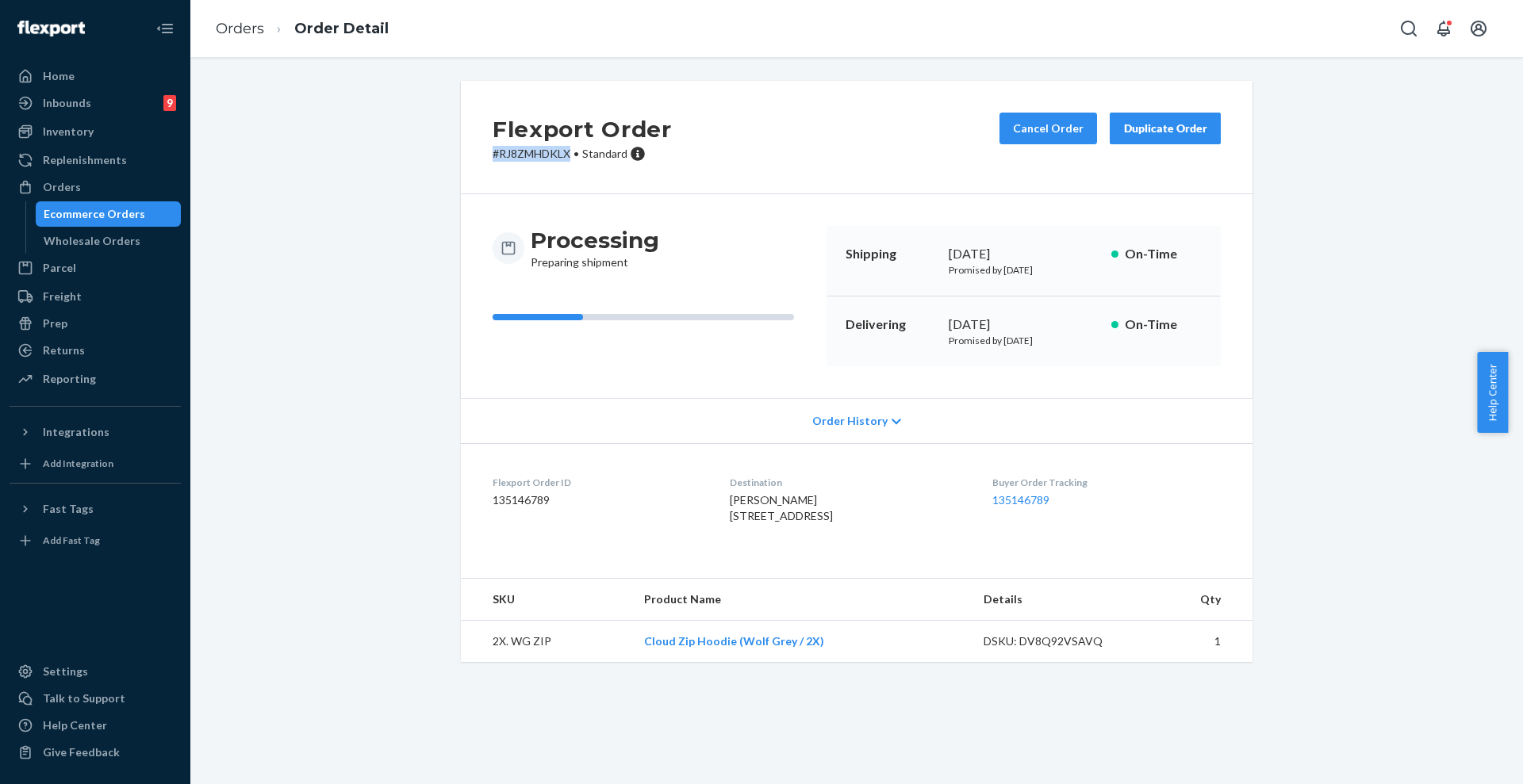
drag, startPoint x: 564, startPoint y: 155, endPoint x: 476, endPoint y: 156, distance: 88.0
click at [476, 156] on div "Flexport Order # RJ8ZMHDKLX • Standard Cancel Order Duplicate Order" at bounding box center [857, 137] width 792 height 114
copy p "# RJ8ZMHDKLX"
